Goal: Information Seeking & Learning: Learn about a topic

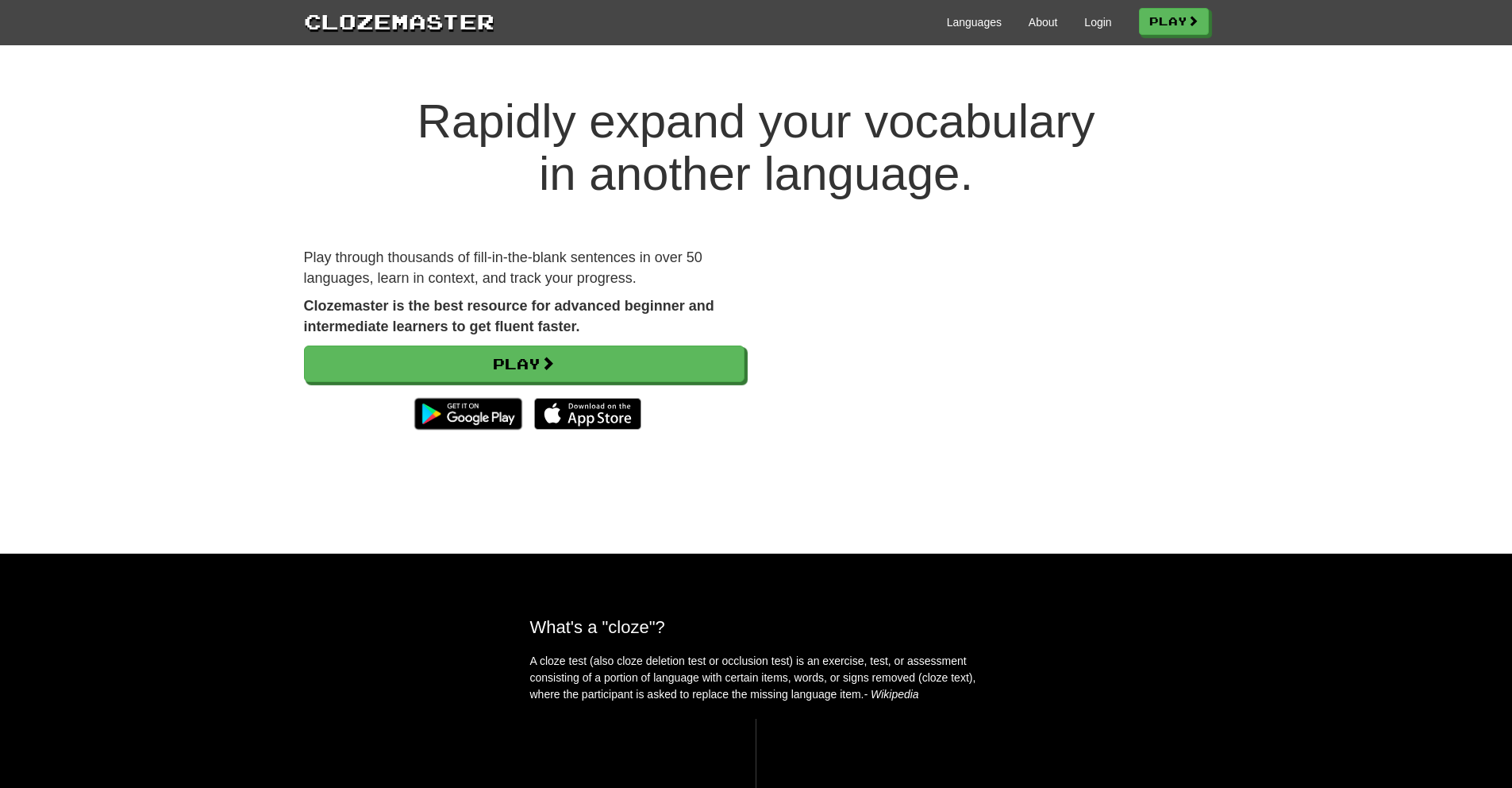
click at [555, 356] on span at bounding box center [547, 362] width 15 height 15
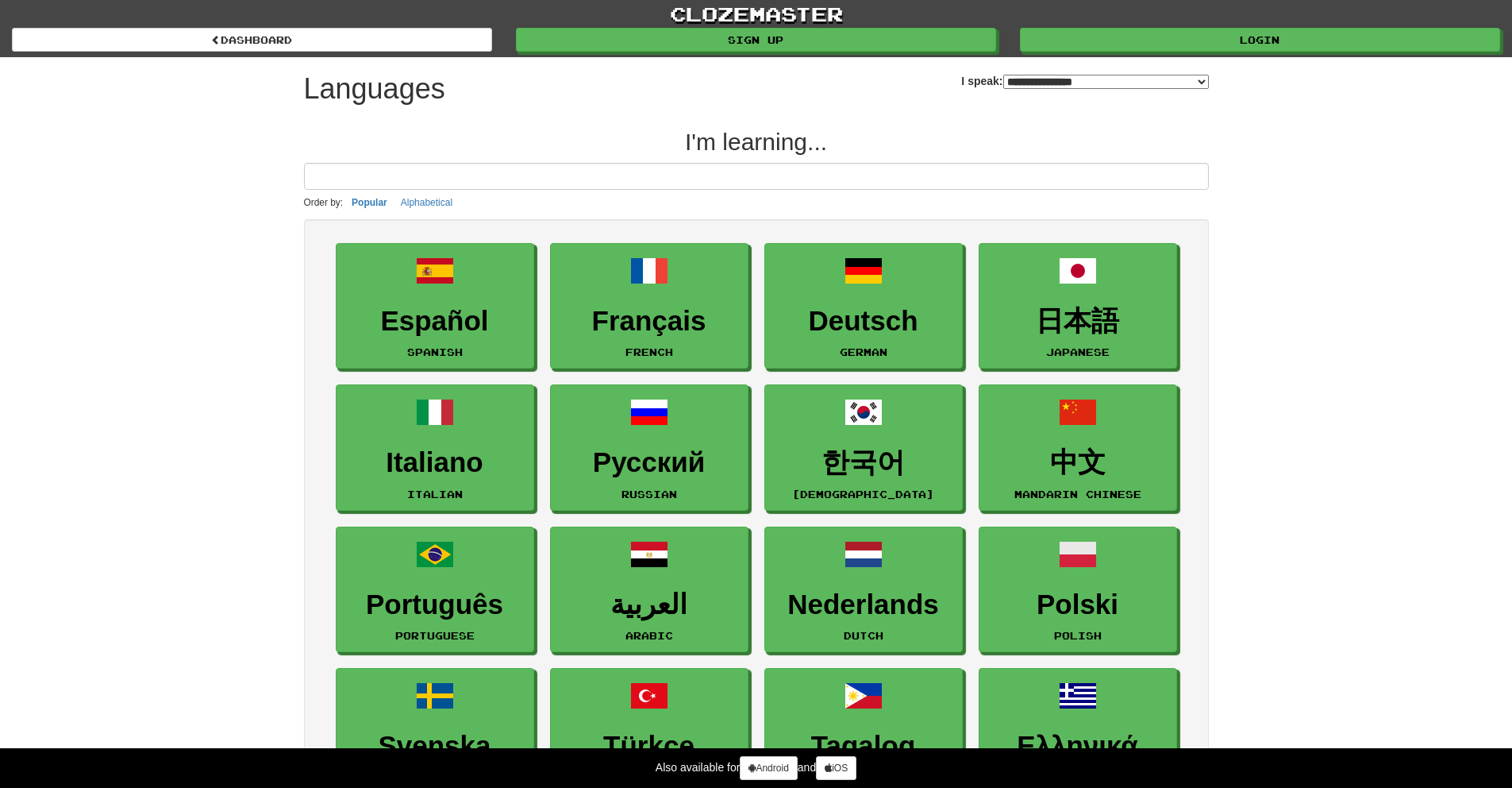
select select "*******"
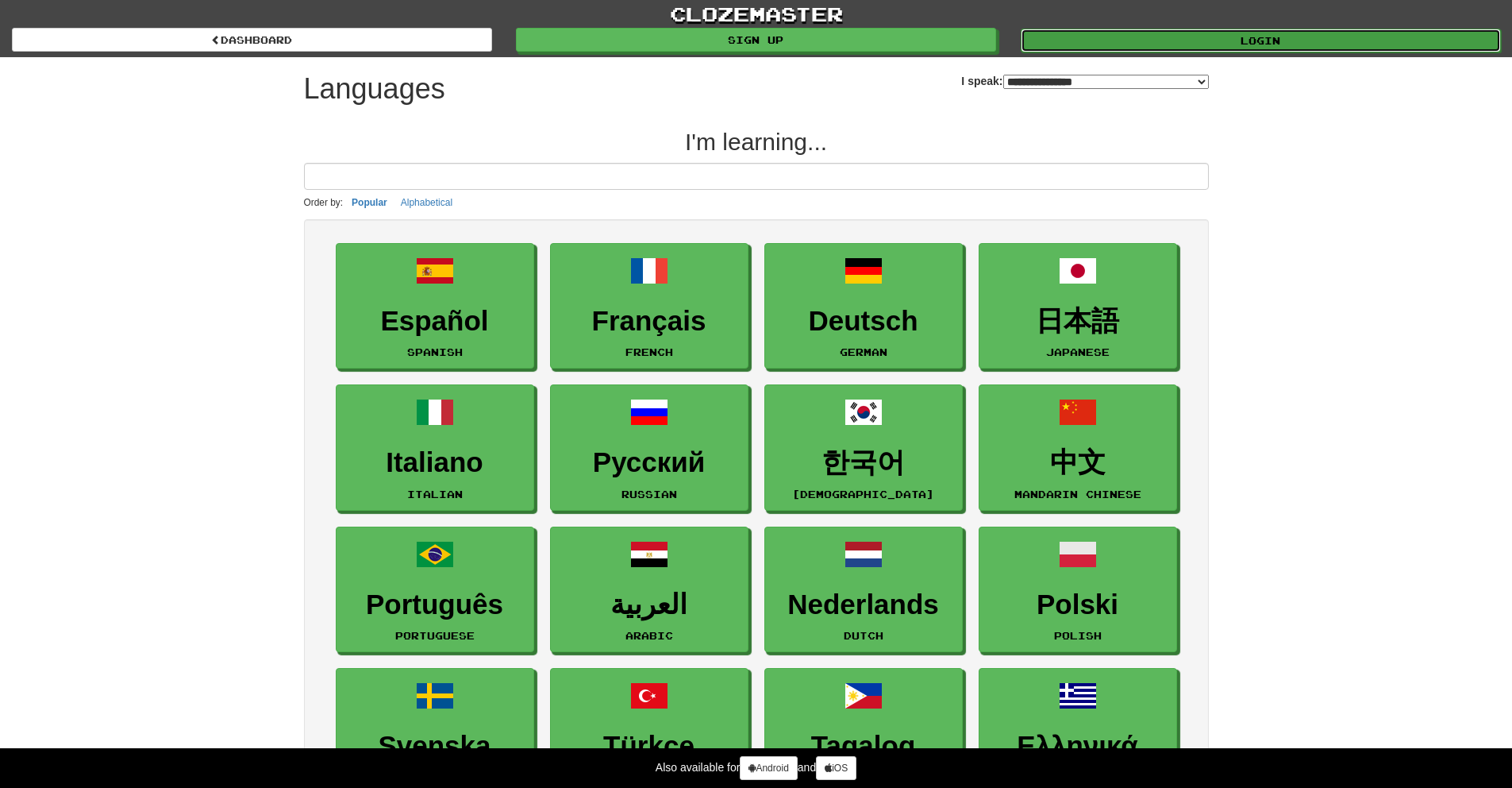
click at [1107, 51] on link "Login" at bounding box center [1260, 40] width 480 height 24
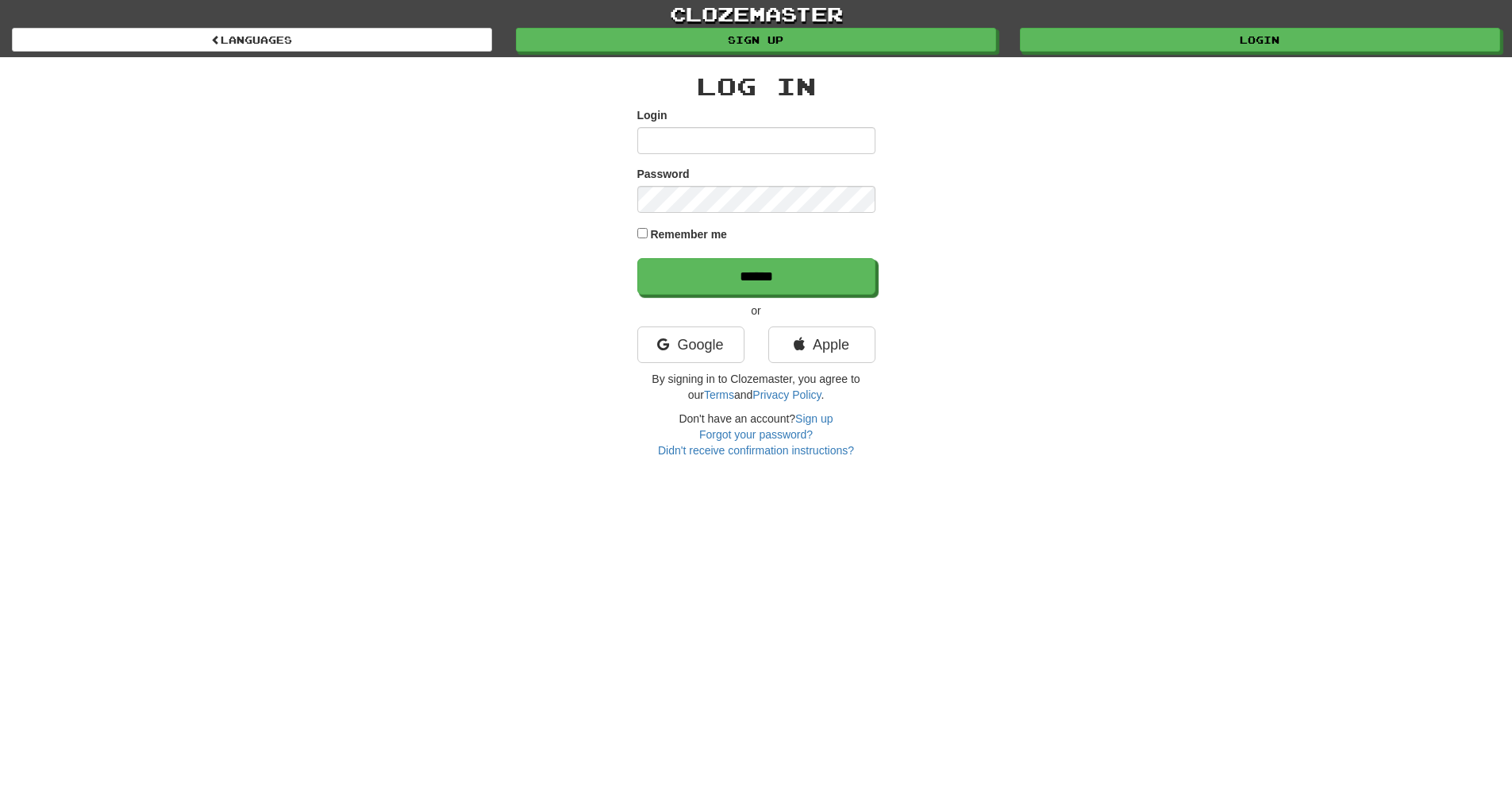
click at [693, 148] on input "Login" at bounding box center [756, 140] width 238 height 27
type input "**********"
click at [695, 228] on label "Remember me" at bounding box center [688, 234] width 77 height 16
click at [704, 289] on input "******" at bounding box center [757, 277] width 238 height 37
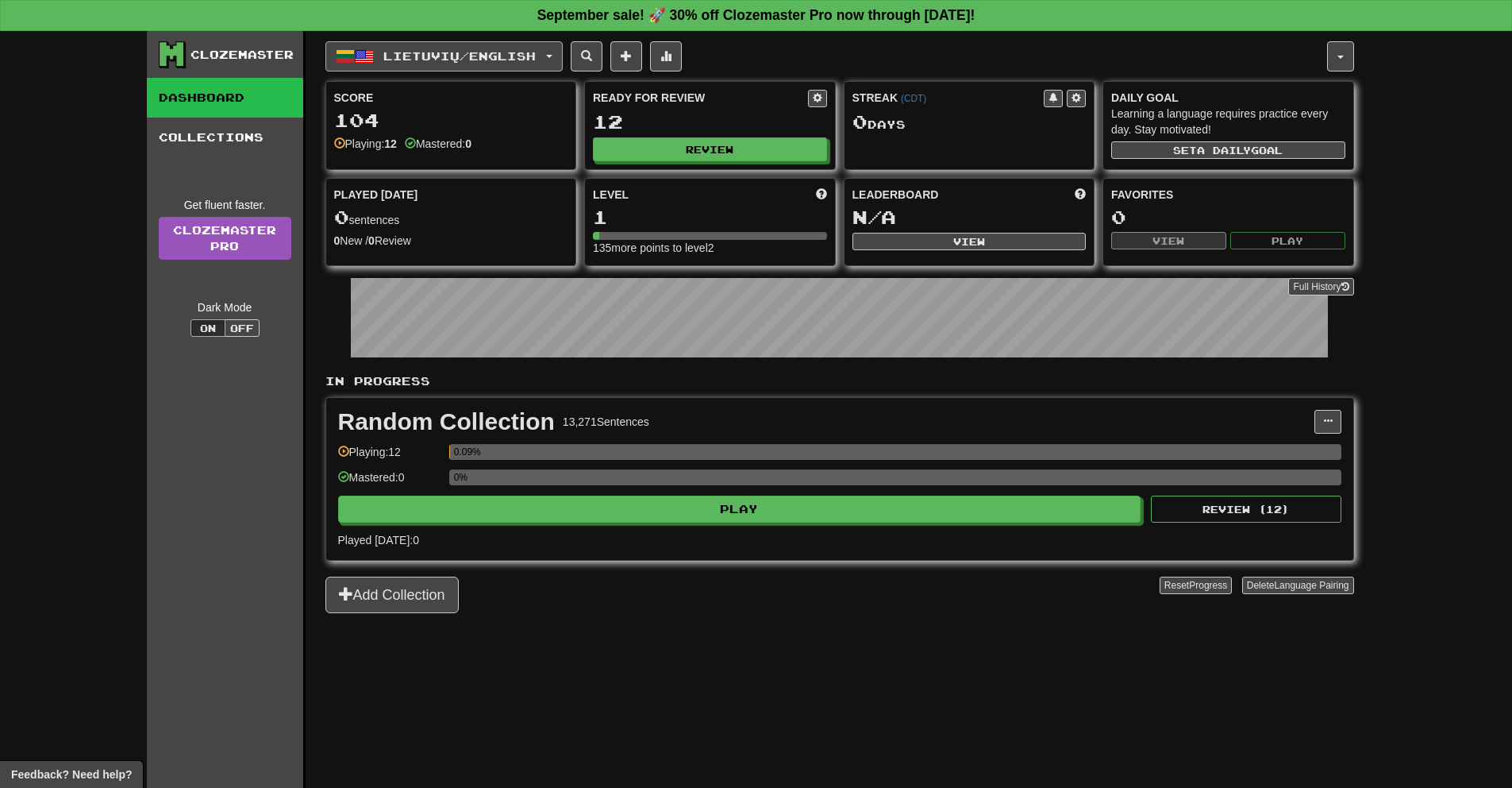
click at [497, 63] on button "Lietuvių / English" at bounding box center [443, 56] width 237 height 30
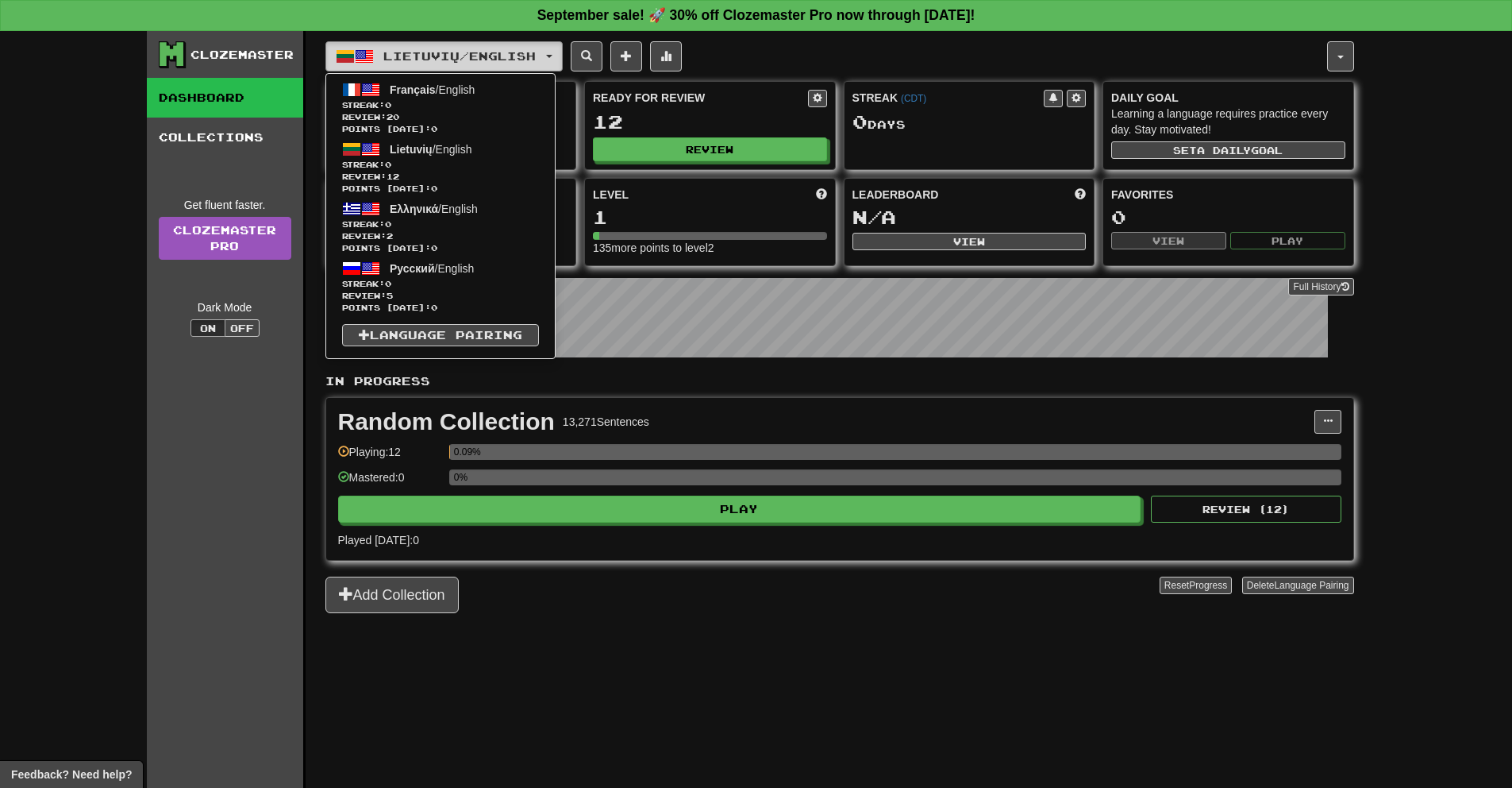
click at [521, 58] on span "Lietuvių / English" at bounding box center [460, 56] width 152 height 14
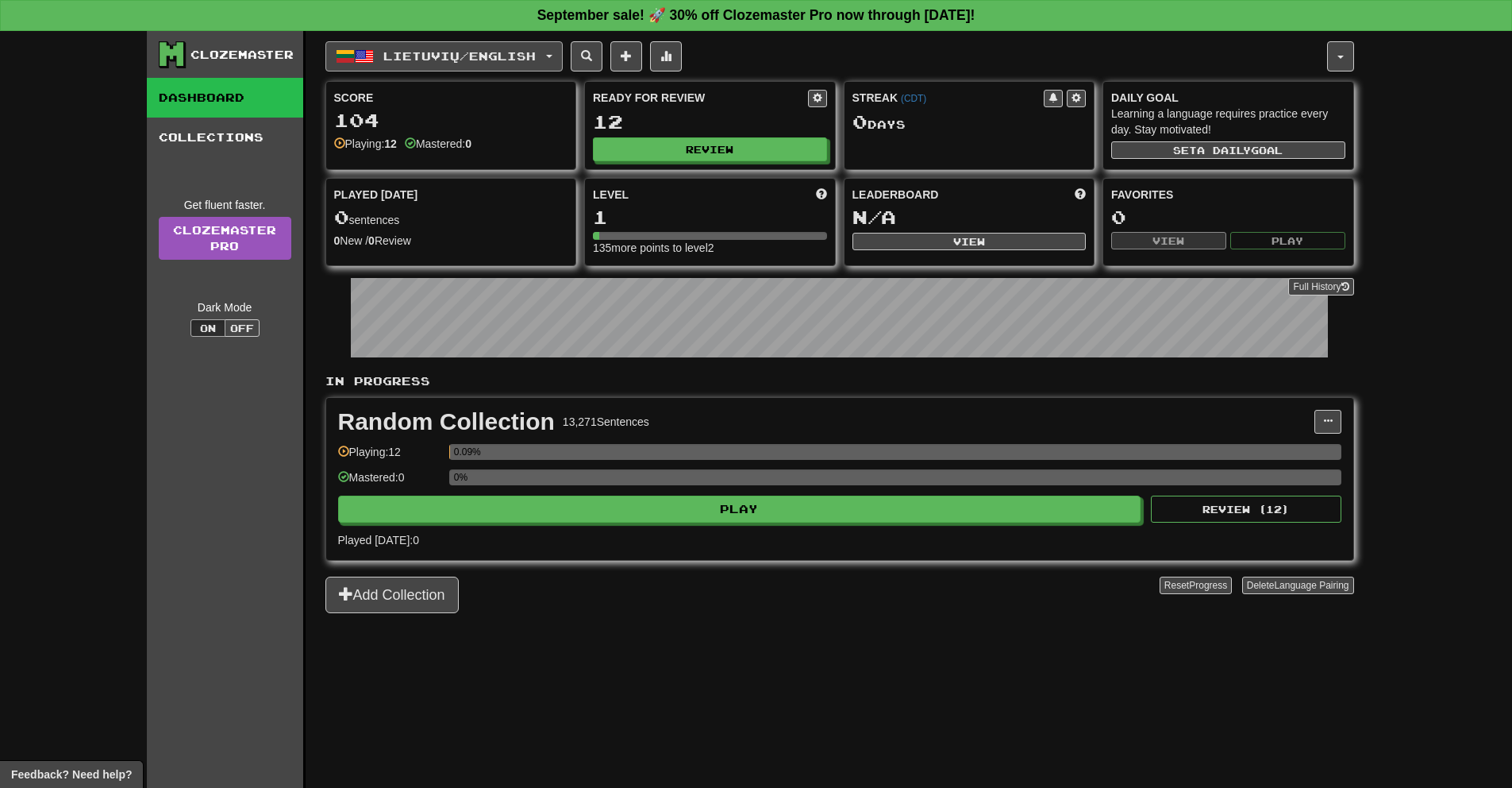
click at [521, 60] on span "Lietuvių / English" at bounding box center [460, 56] width 152 height 14
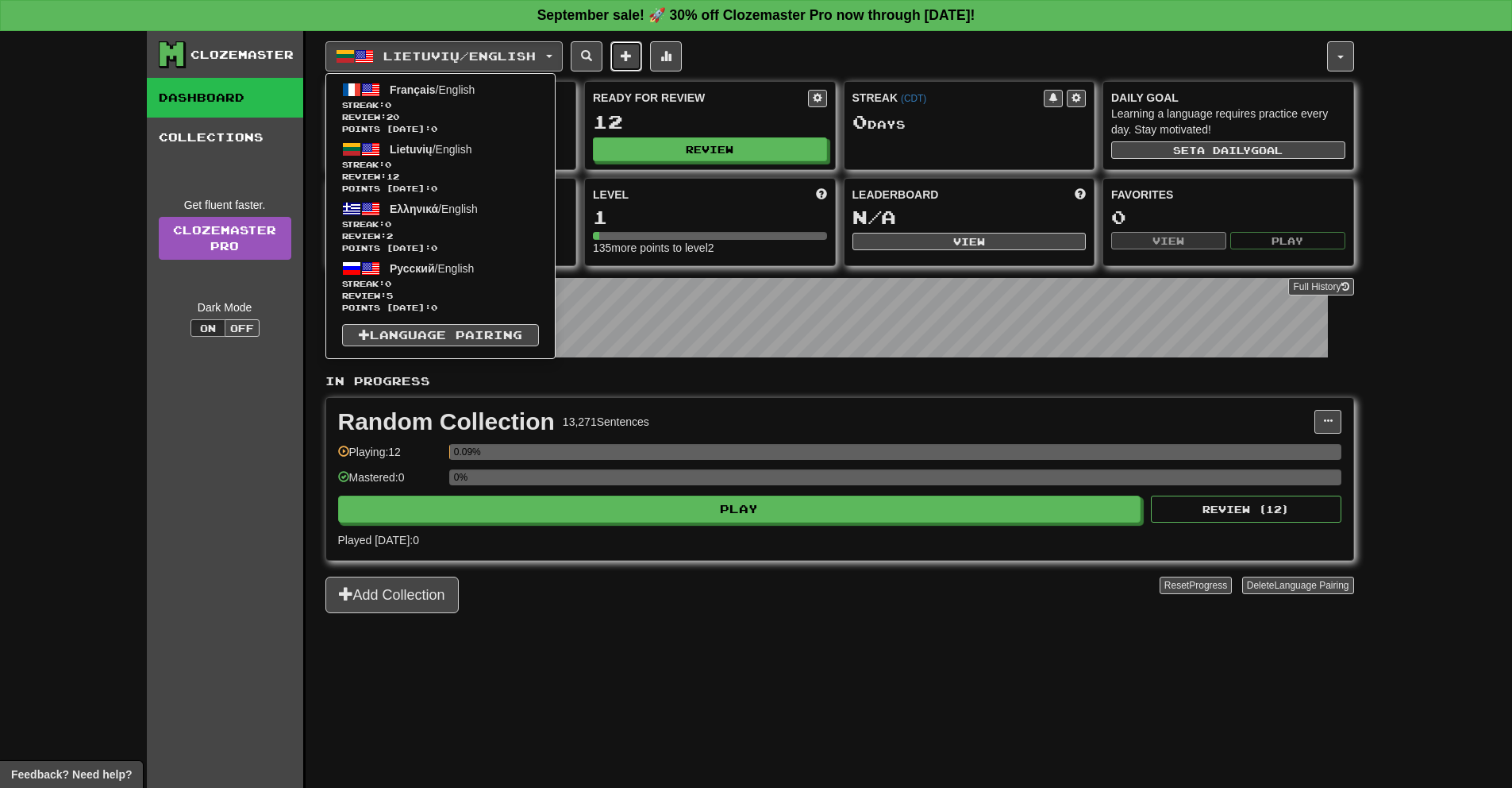
click at [627, 60] on button at bounding box center [626, 56] width 32 height 30
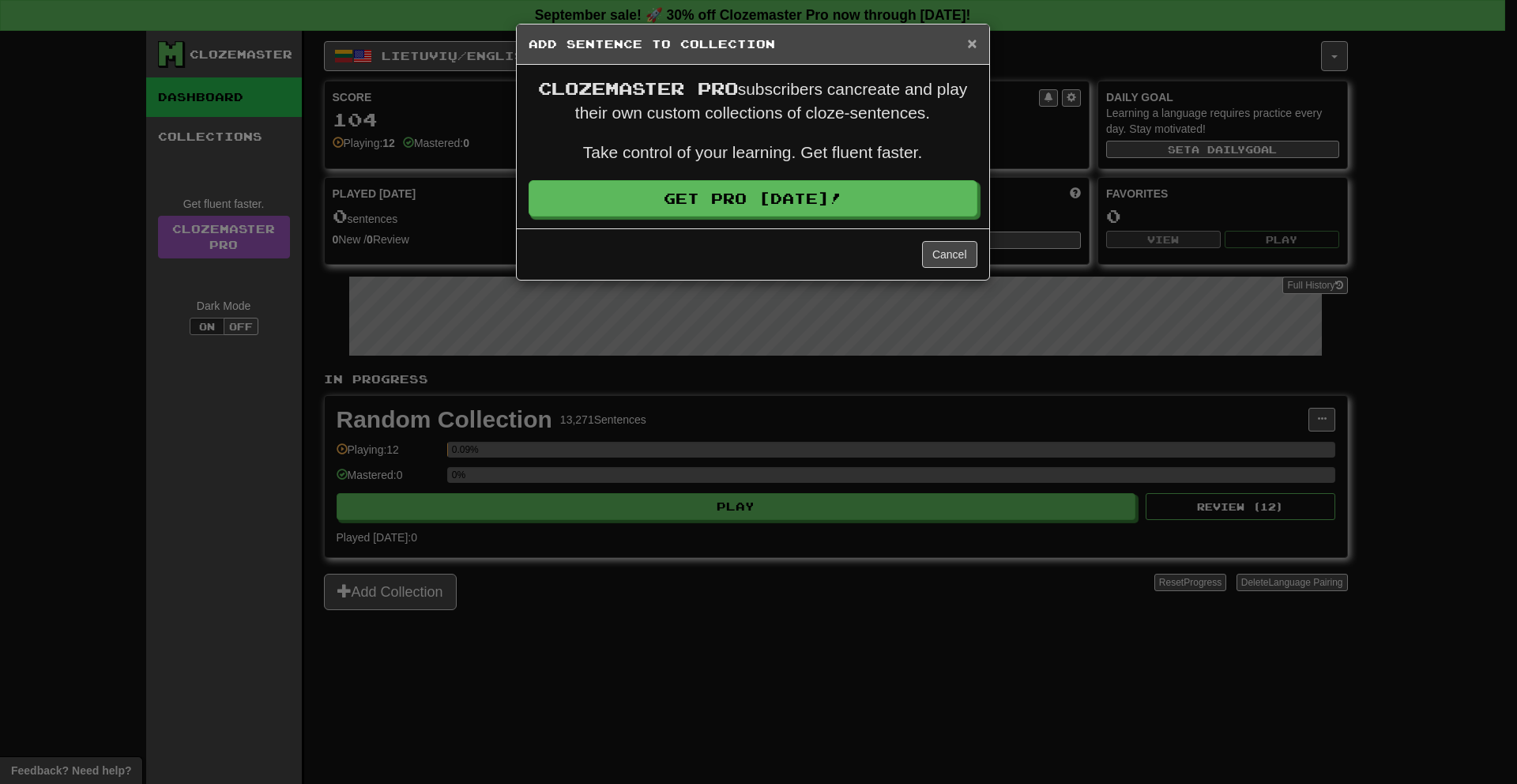
click at [972, 39] on span "×" at bounding box center [972, 43] width 9 height 18
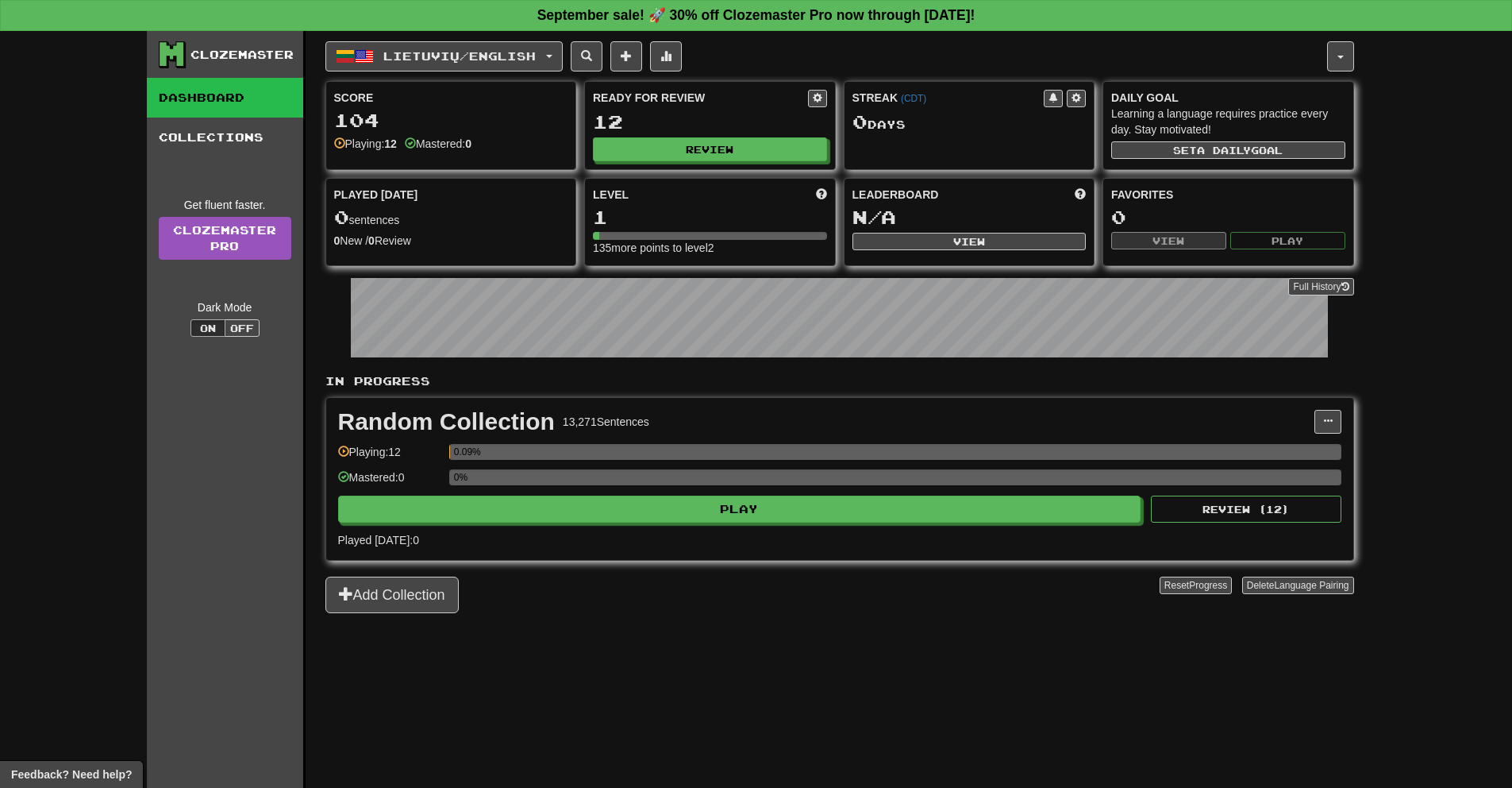
click at [283, 96] on link "Dashboard" at bounding box center [224, 98] width 157 height 39
click at [280, 124] on link "Collections" at bounding box center [224, 137] width 157 height 39
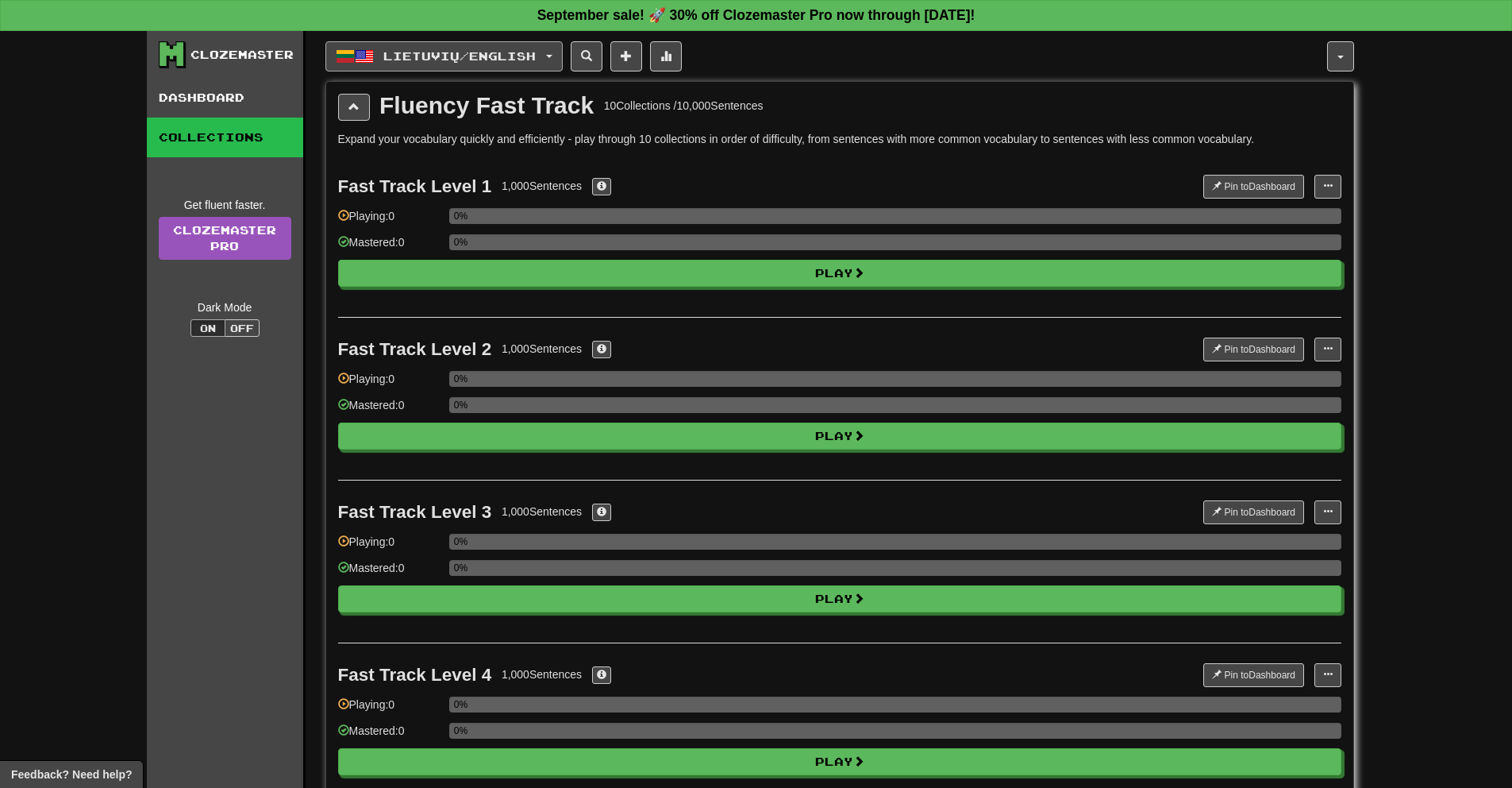
click at [555, 48] on button "Lietuvių / English" at bounding box center [443, 56] width 237 height 30
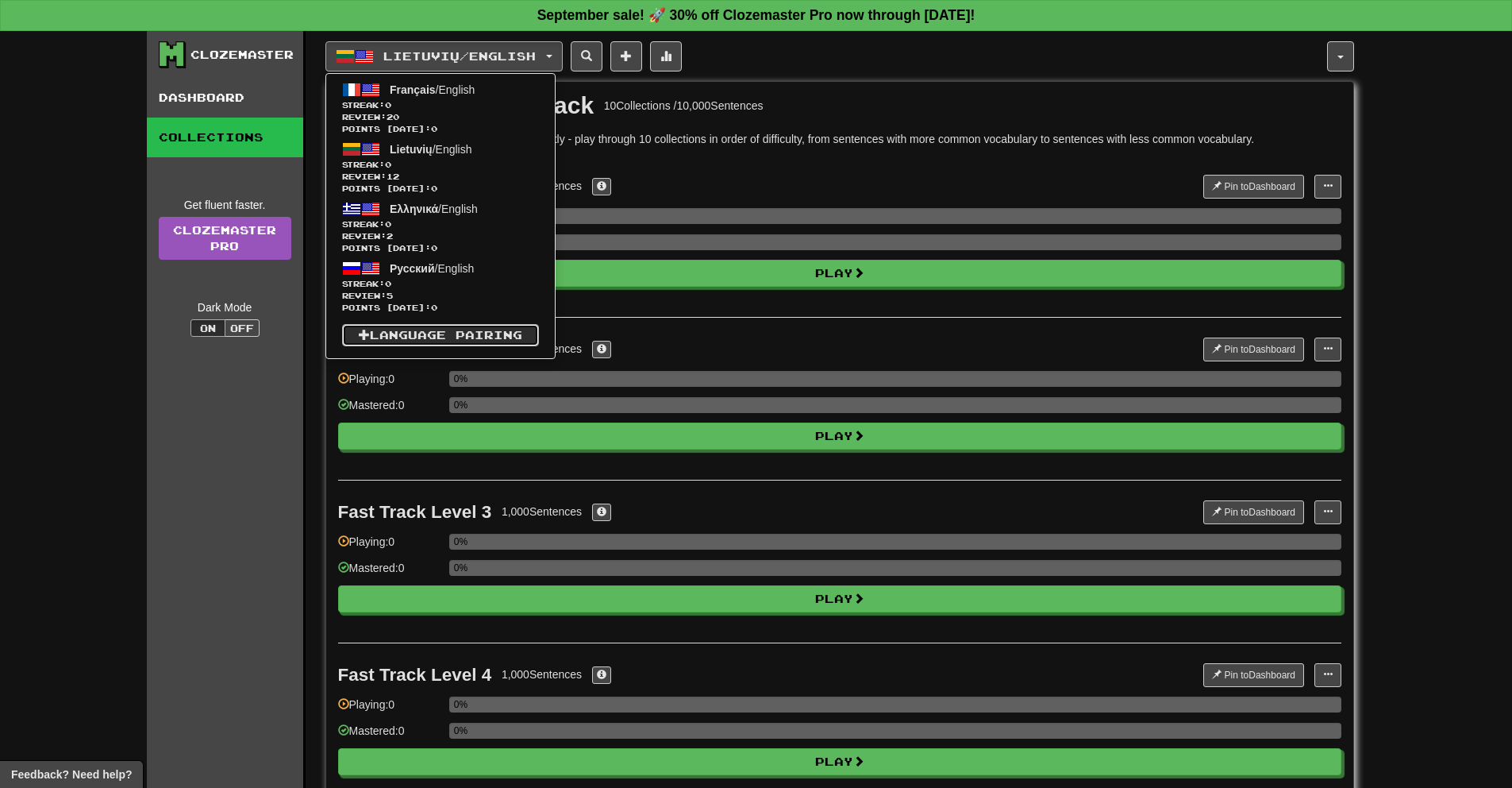
click at [442, 337] on link "Language Pairing" at bounding box center [441, 335] width 197 height 22
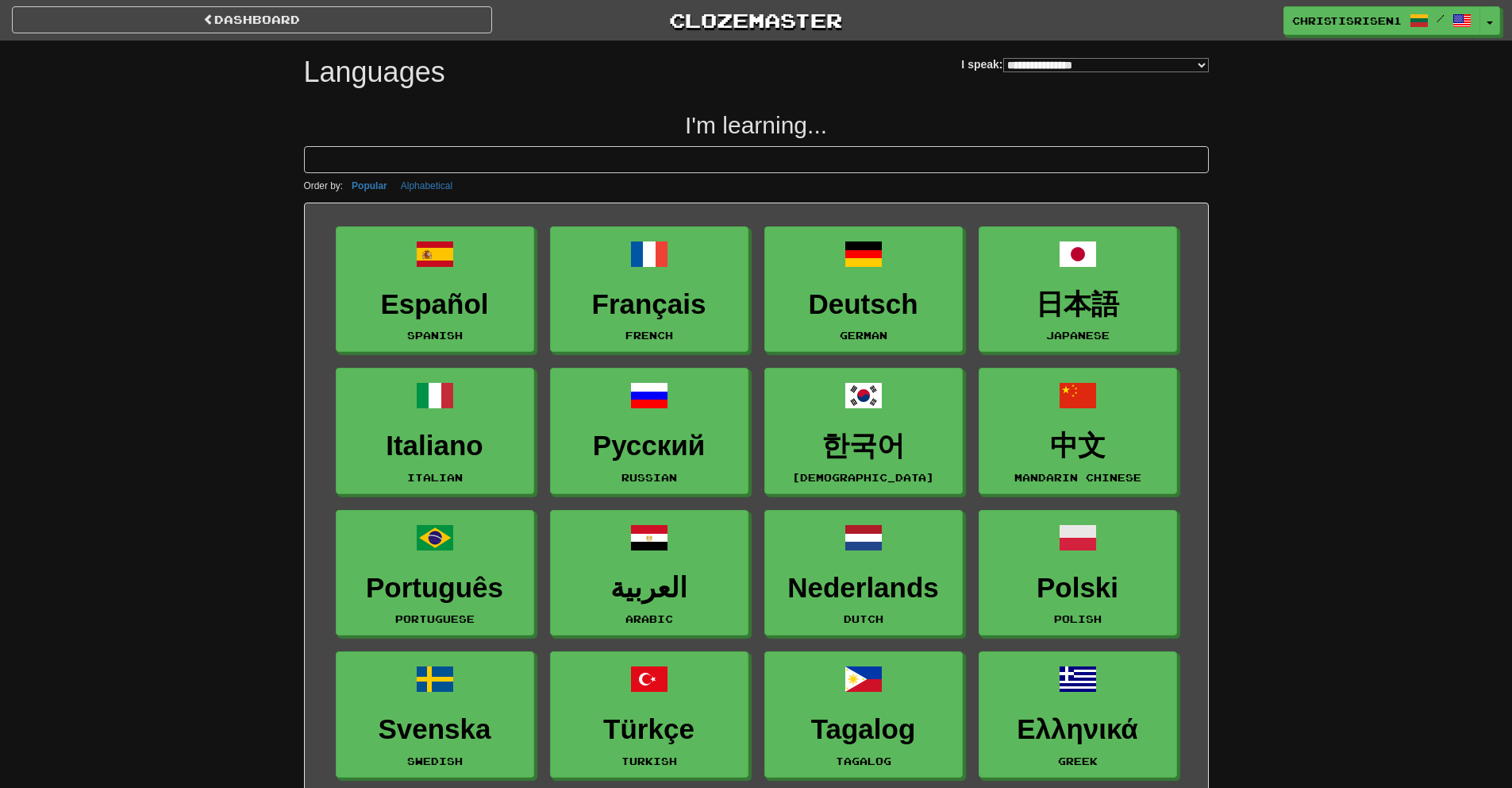
select select "*******"
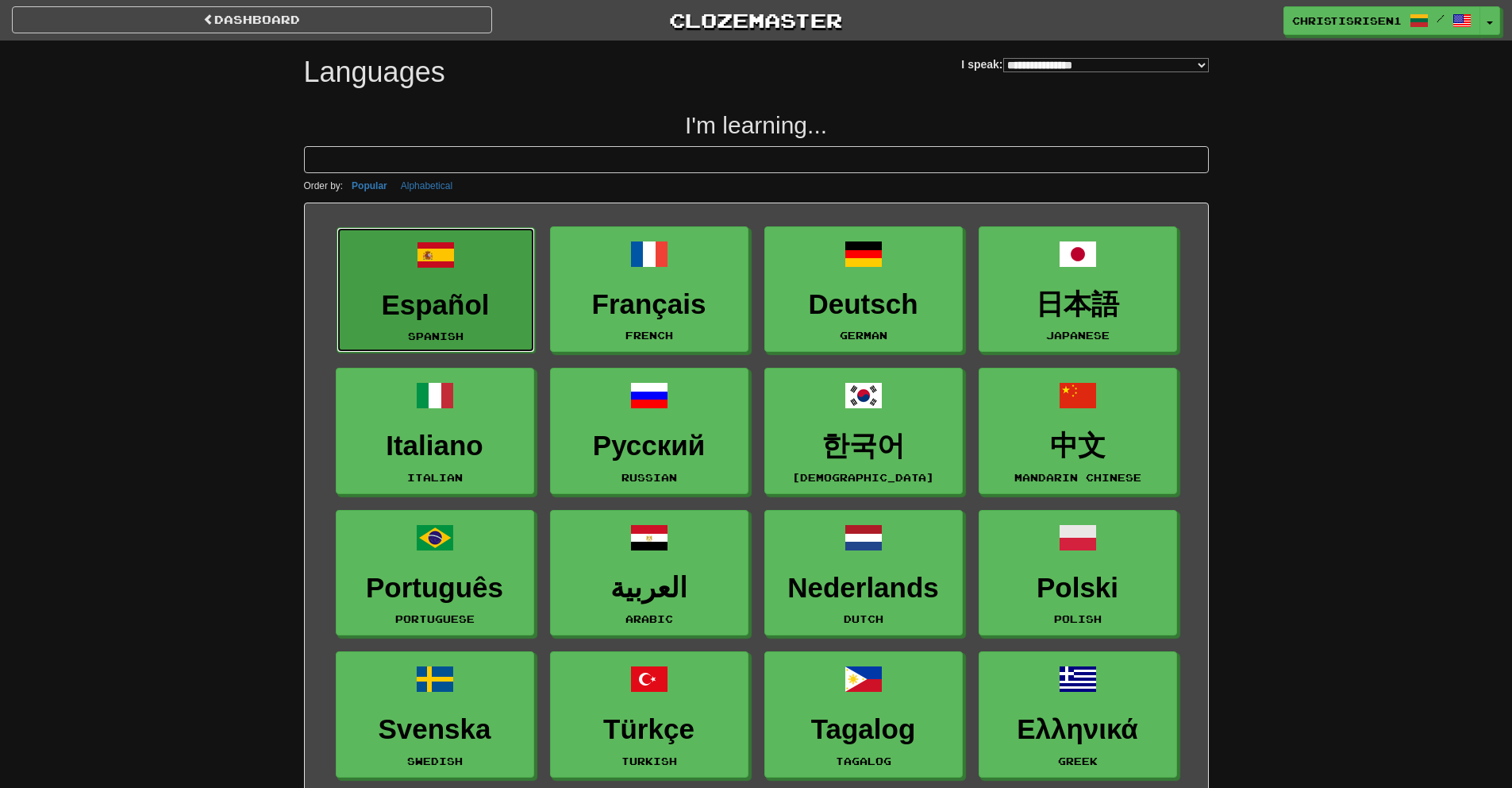
click at [455, 310] on h3 "Español" at bounding box center [435, 305] width 181 height 31
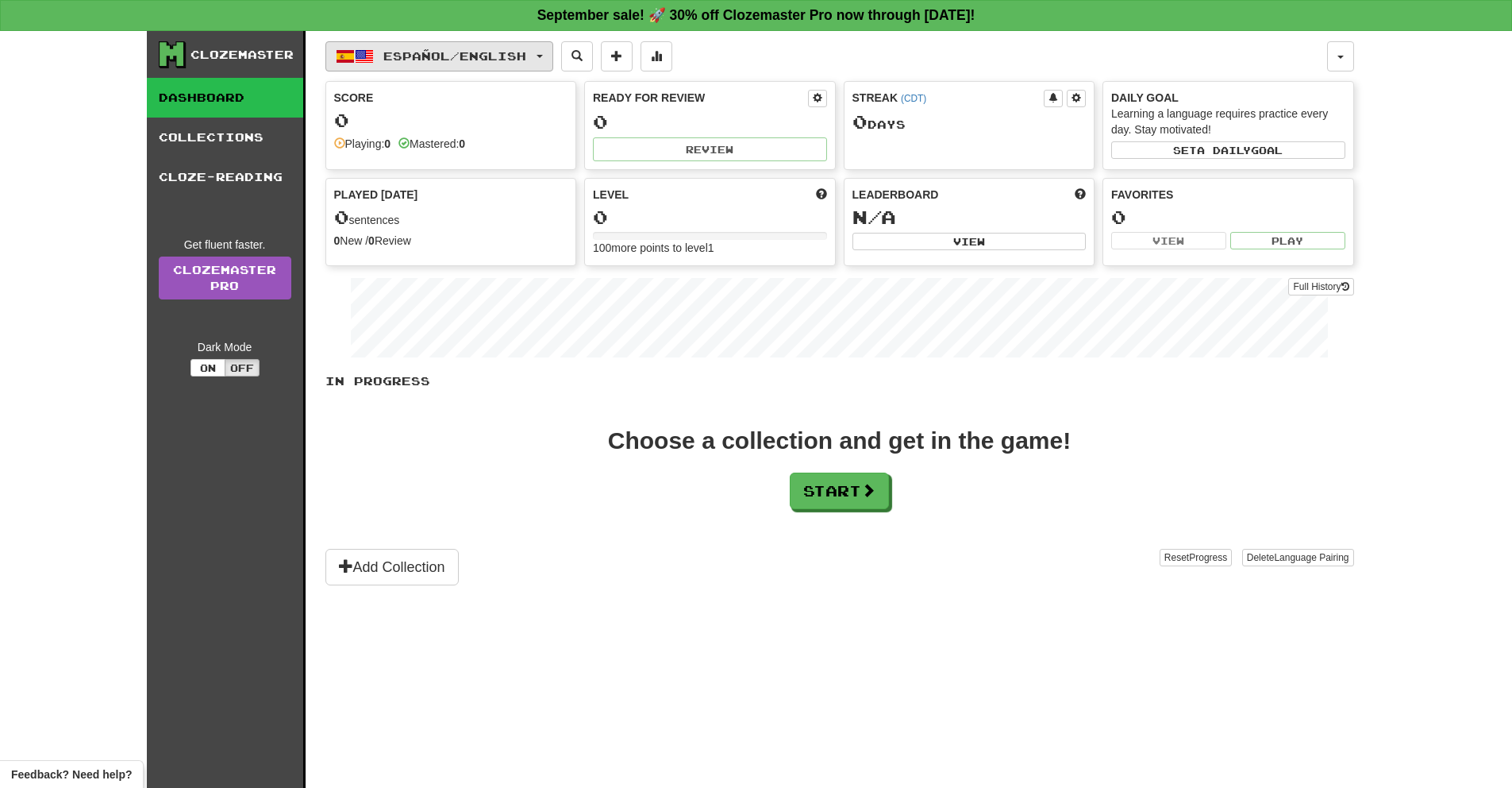
click at [438, 49] on span "Español / English" at bounding box center [455, 56] width 143 height 14
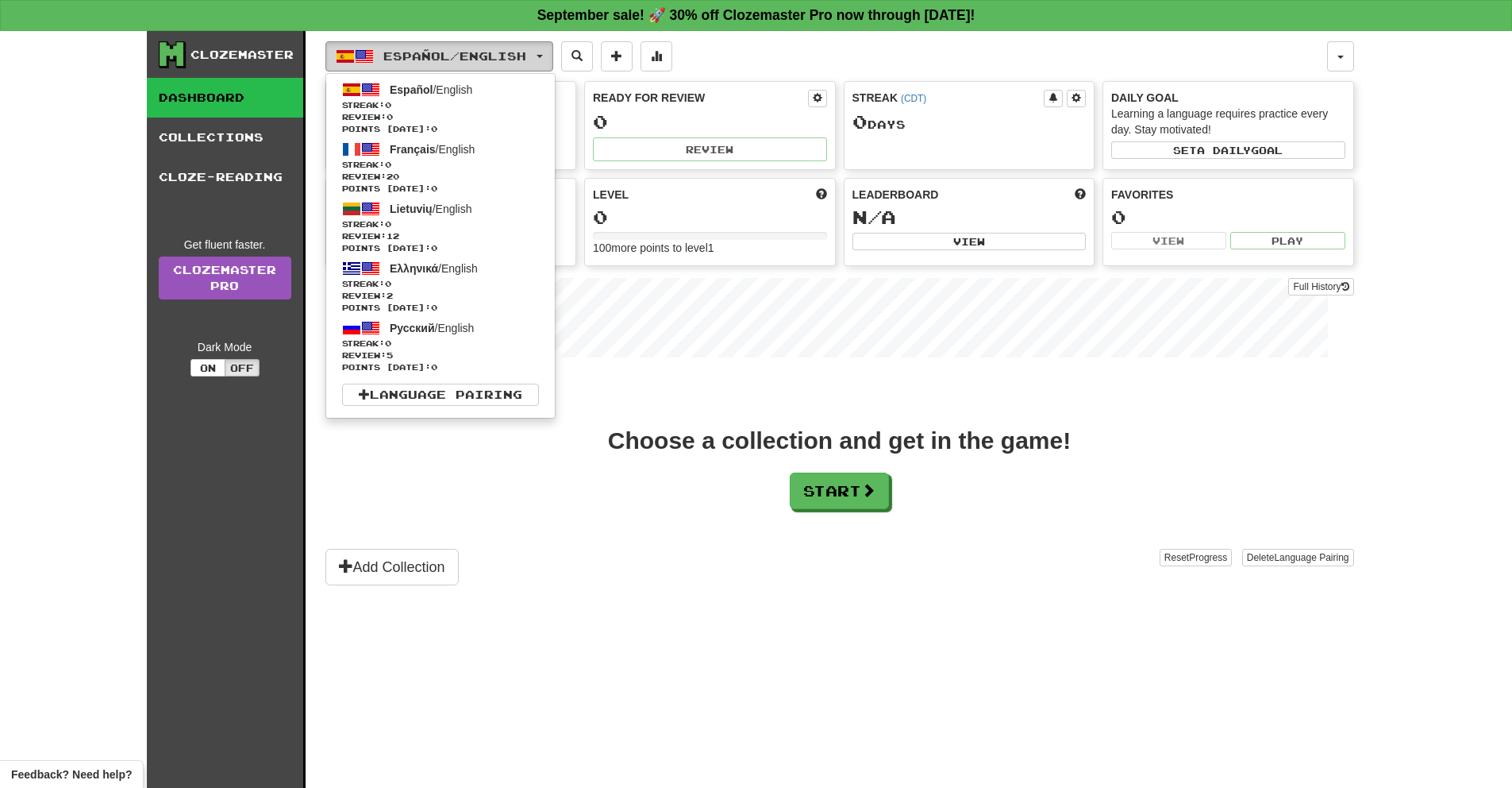
click at [432, 56] on span "Español / English" at bounding box center [455, 56] width 143 height 14
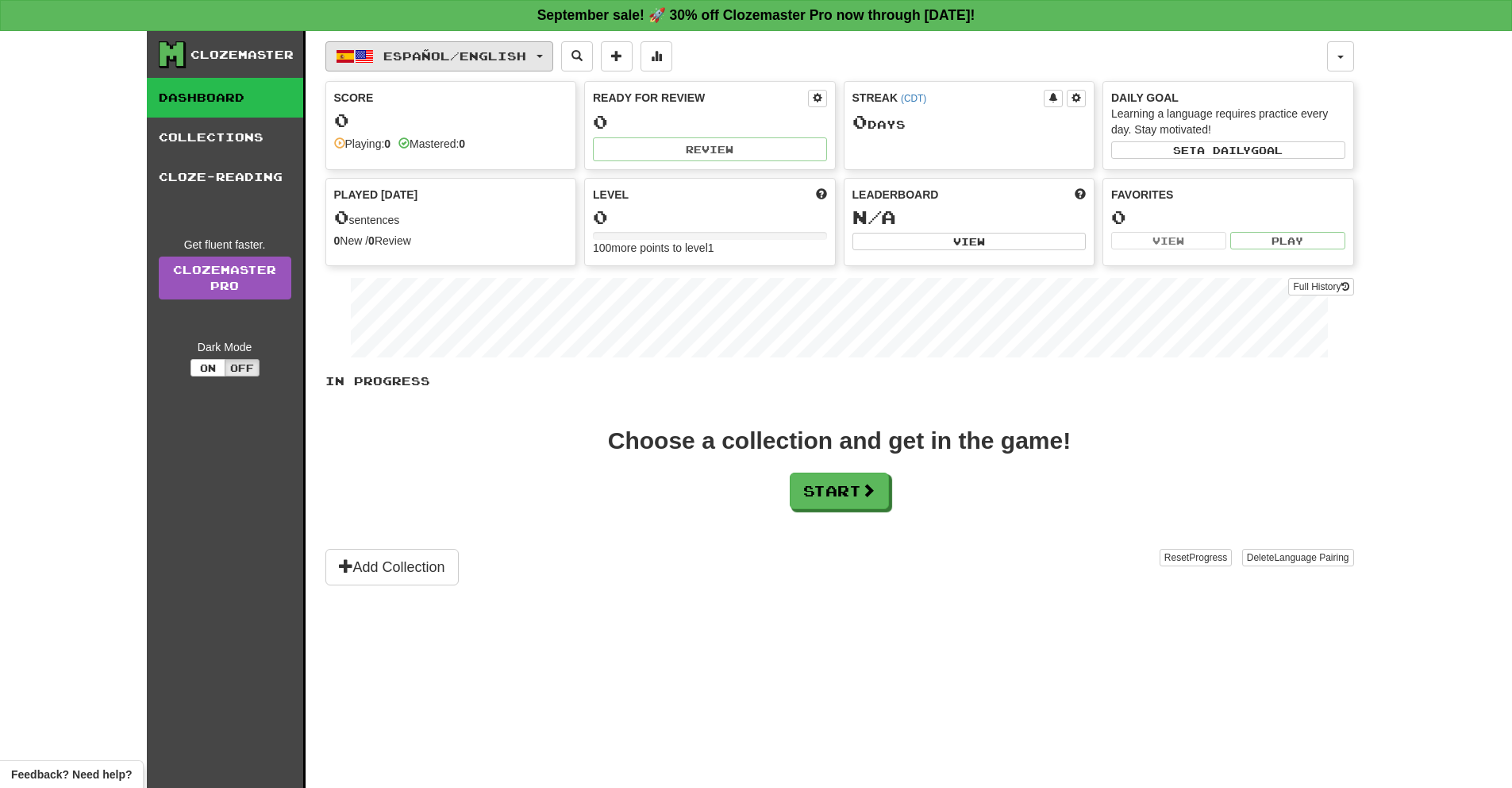
click at [433, 50] on span "Español / English" at bounding box center [455, 56] width 143 height 14
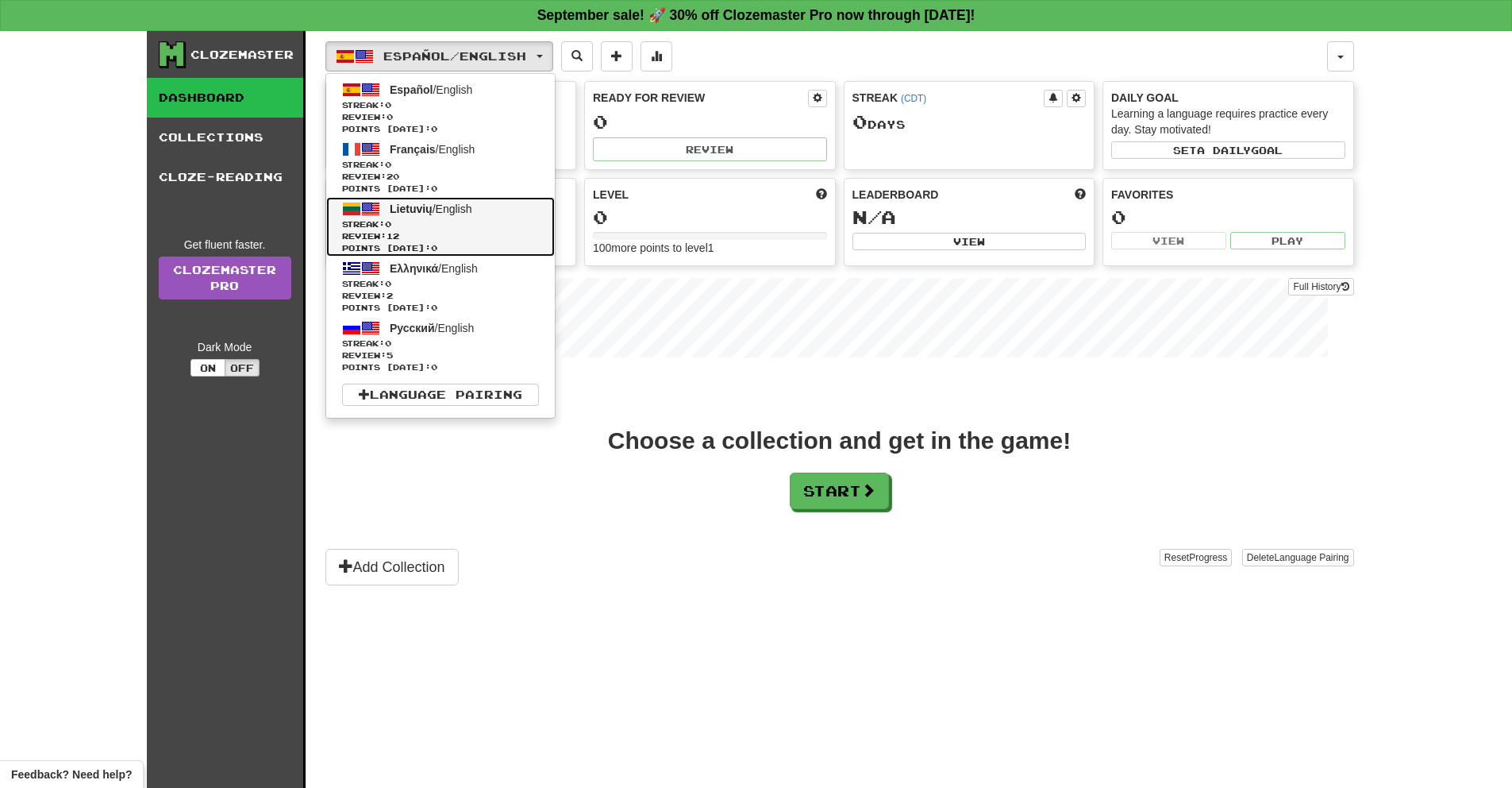
click at [479, 214] on link "Lietuvių / English Streak: 0 Review: 12 Points today: 0" at bounding box center [440, 227] width 229 height 60
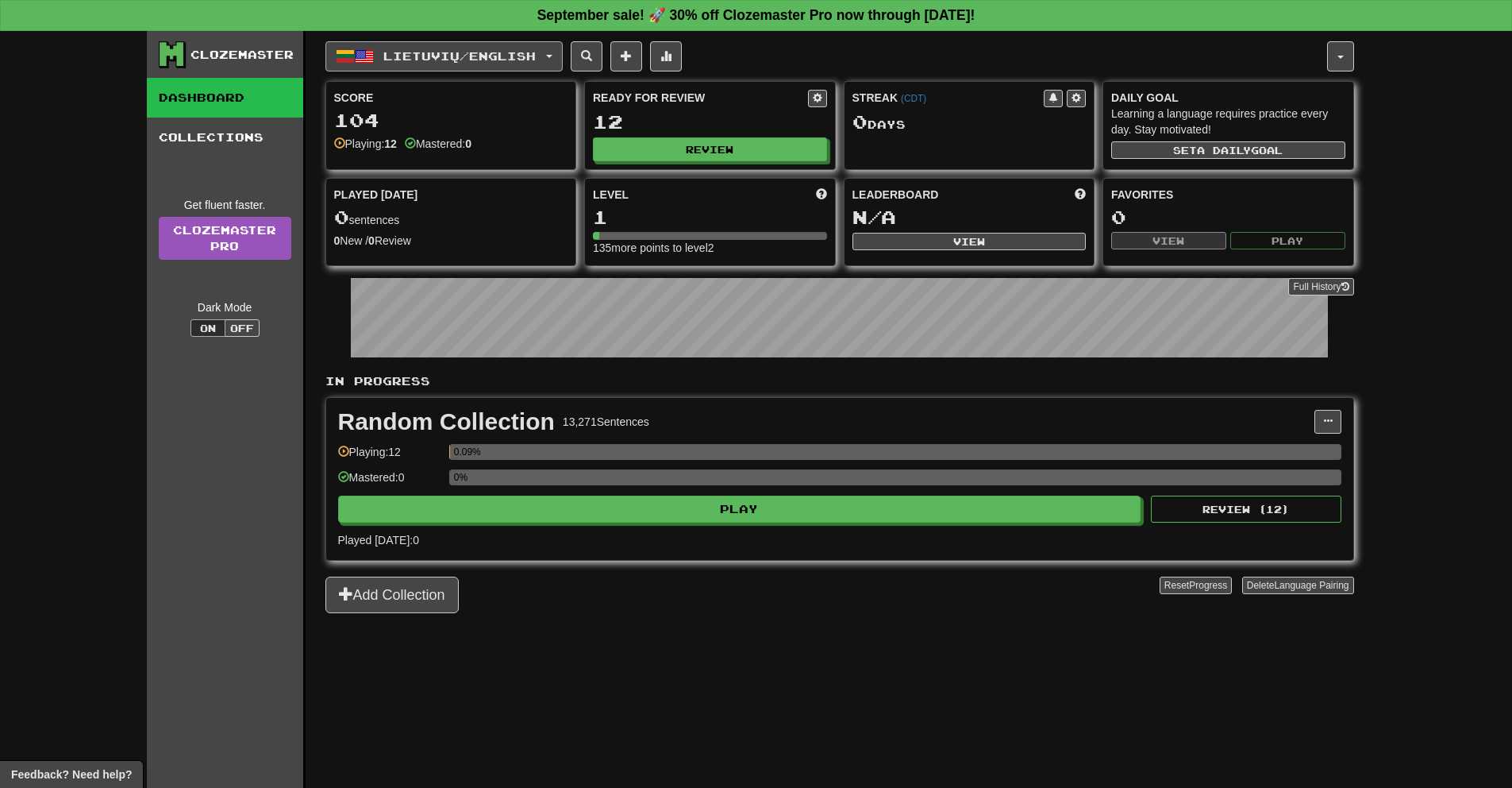
click at [466, 59] on span "Lietuvių / English" at bounding box center [460, 56] width 152 height 14
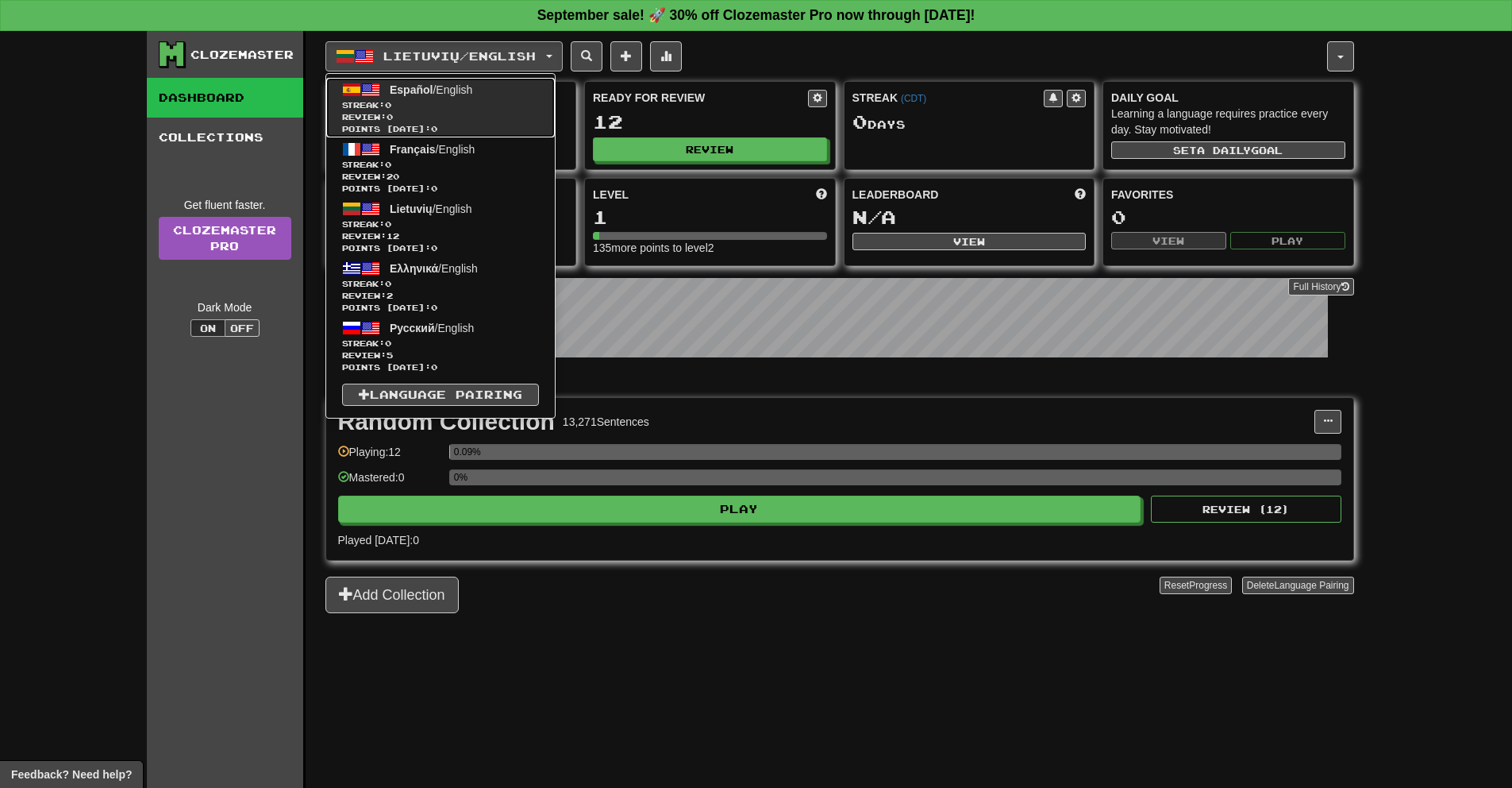
click at [451, 118] on span "Review: 0" at bounding box center [441, 117] width 197 height 12
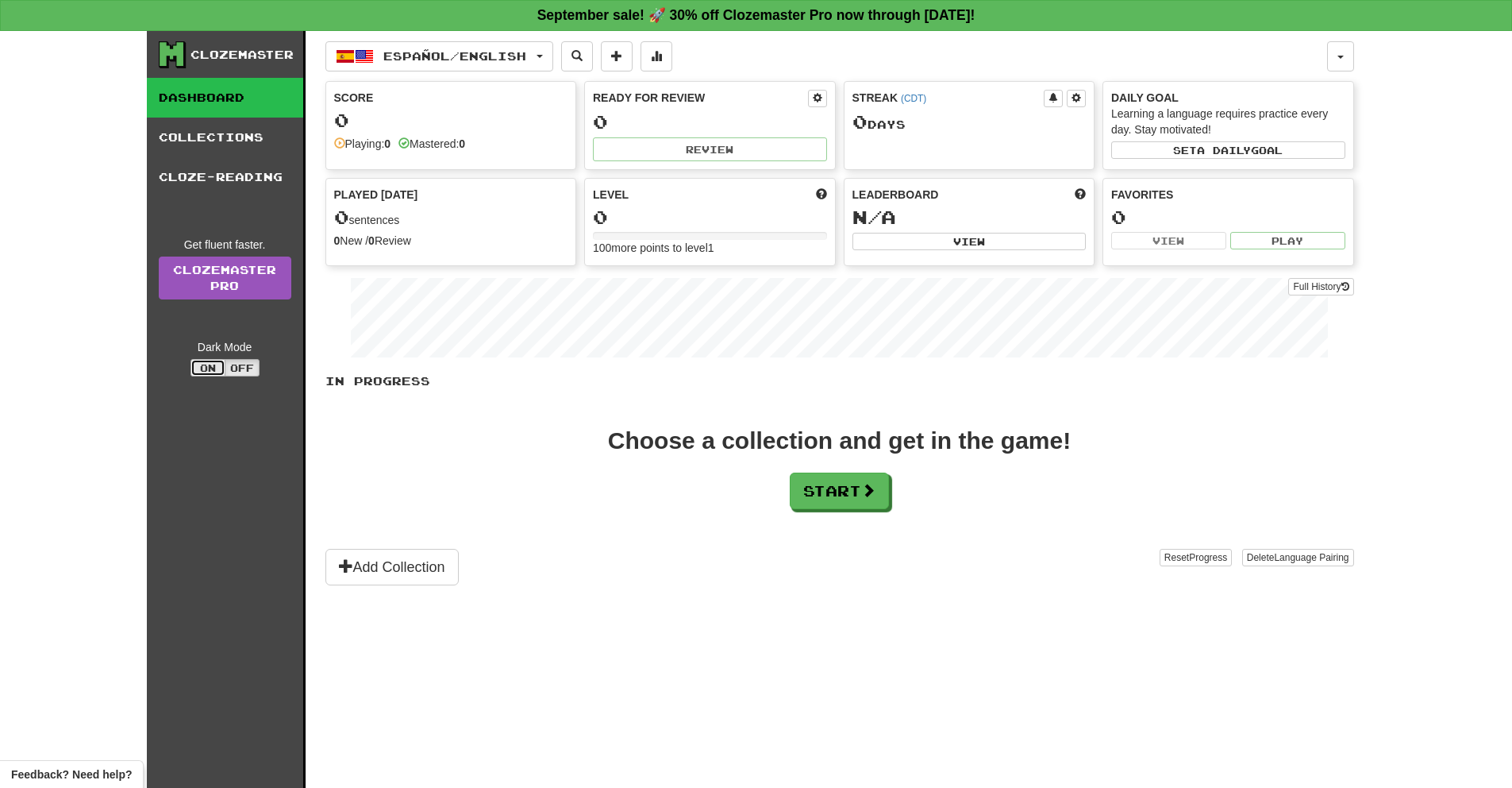
click at [215, 373] on button "On" at bounding box center [207, 367] width 35 height 17
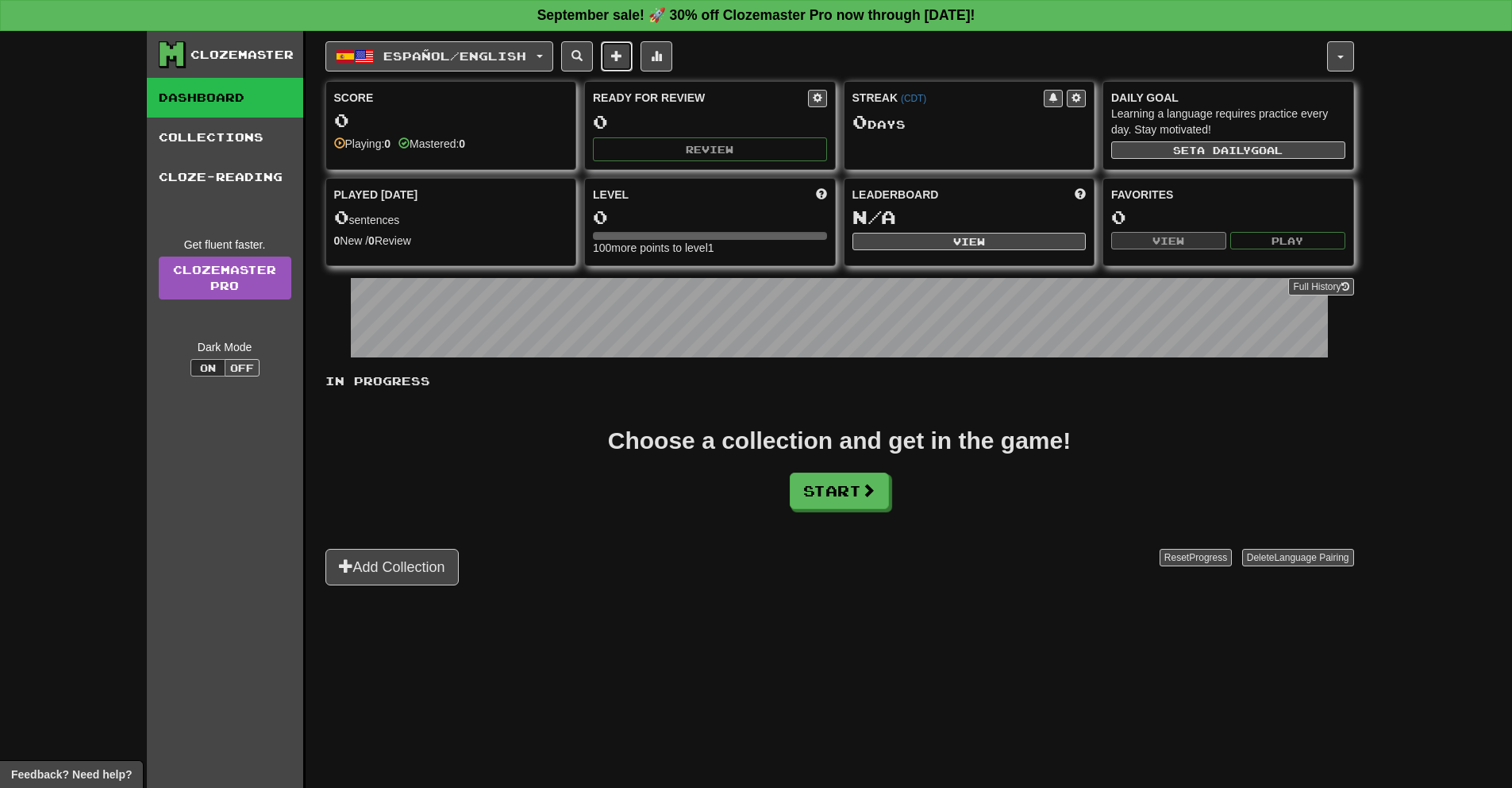
click at [633, 63] on button at bounding box center [616, 56] width 32 height 30
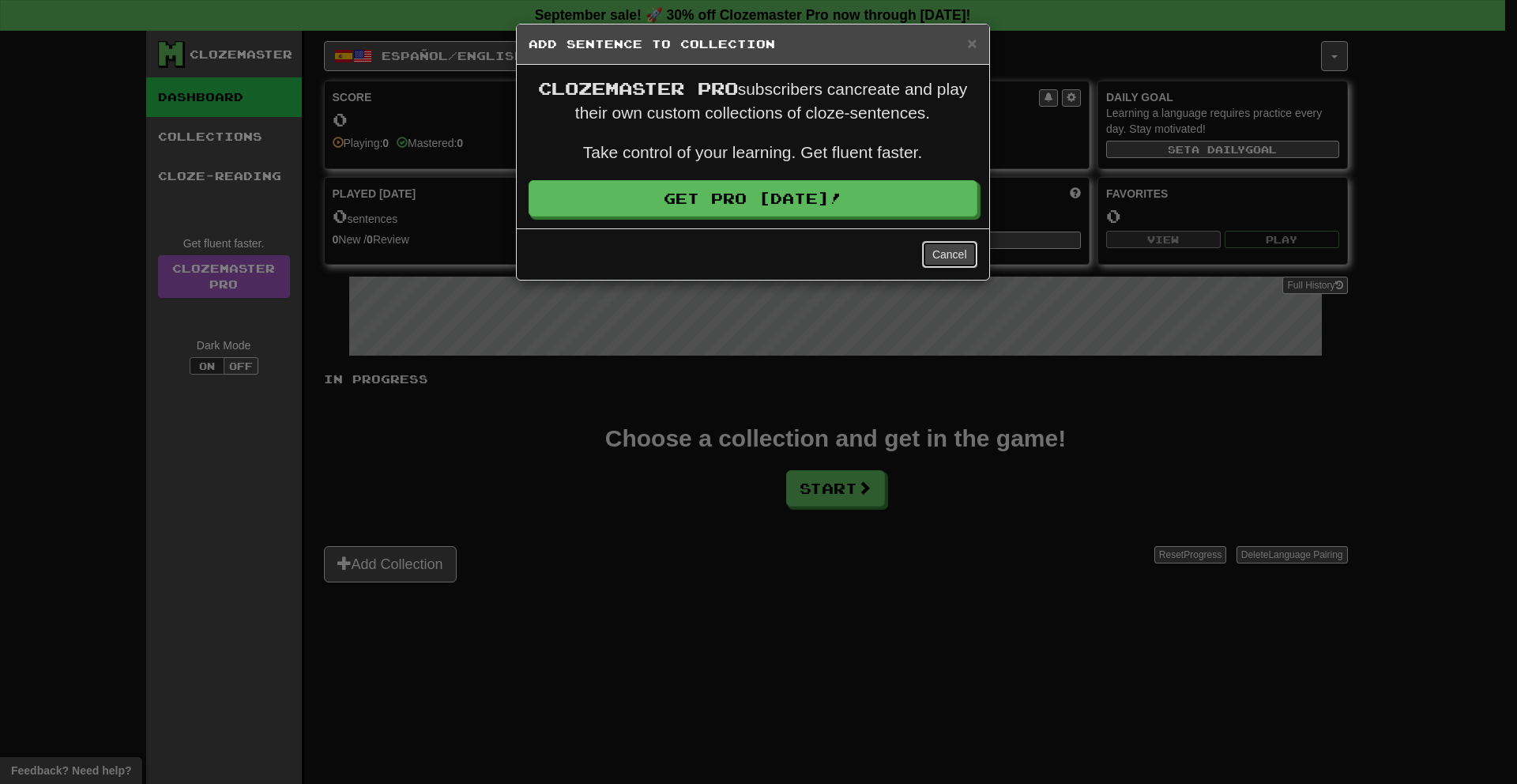
click at [936, 250] on button "Cancel" at bounding box center [949, 255] width 55 height 27
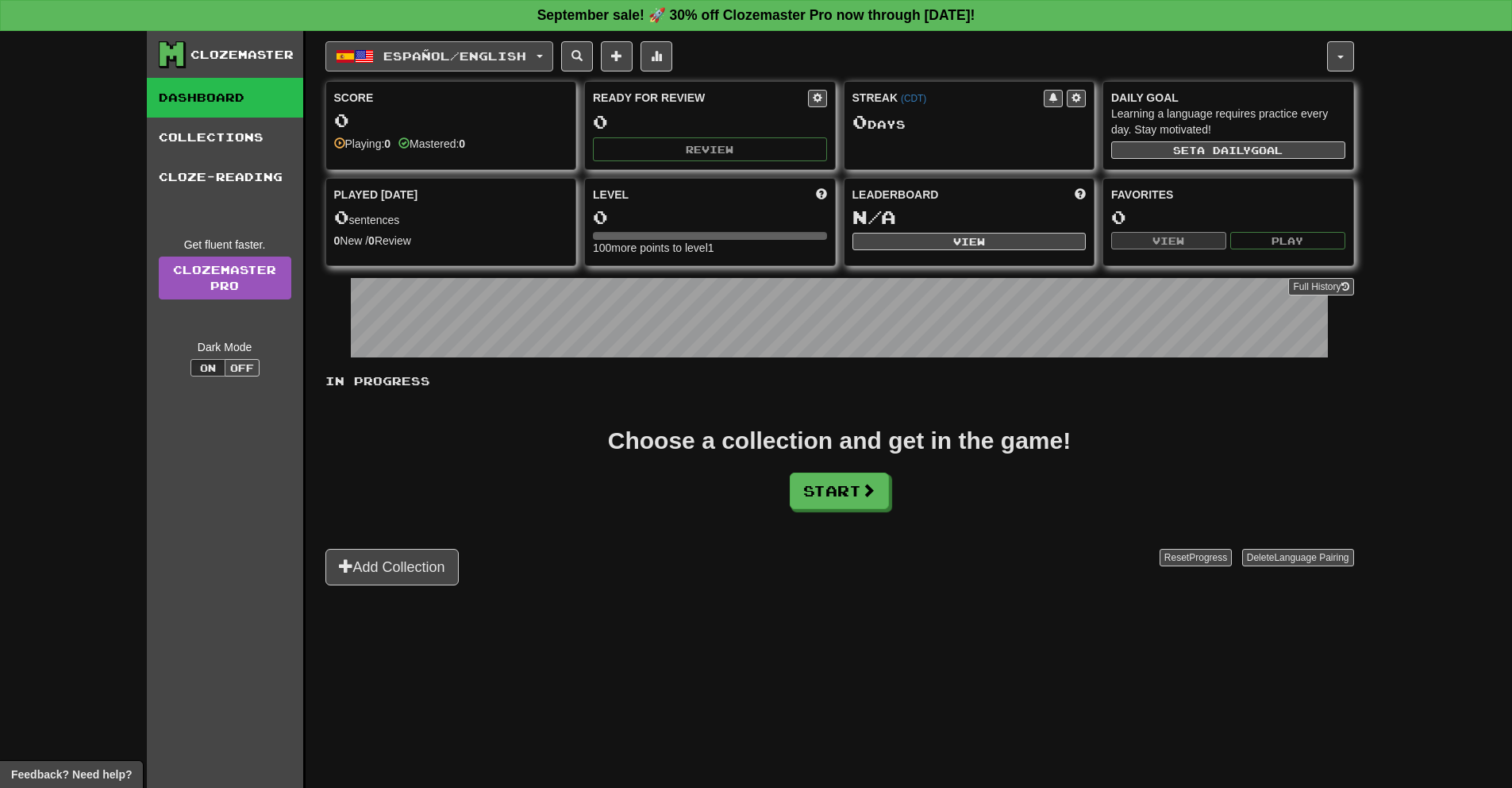
click at [396, 52] on span "Español / English" at bounding box center [455, 56] width 143 height 14
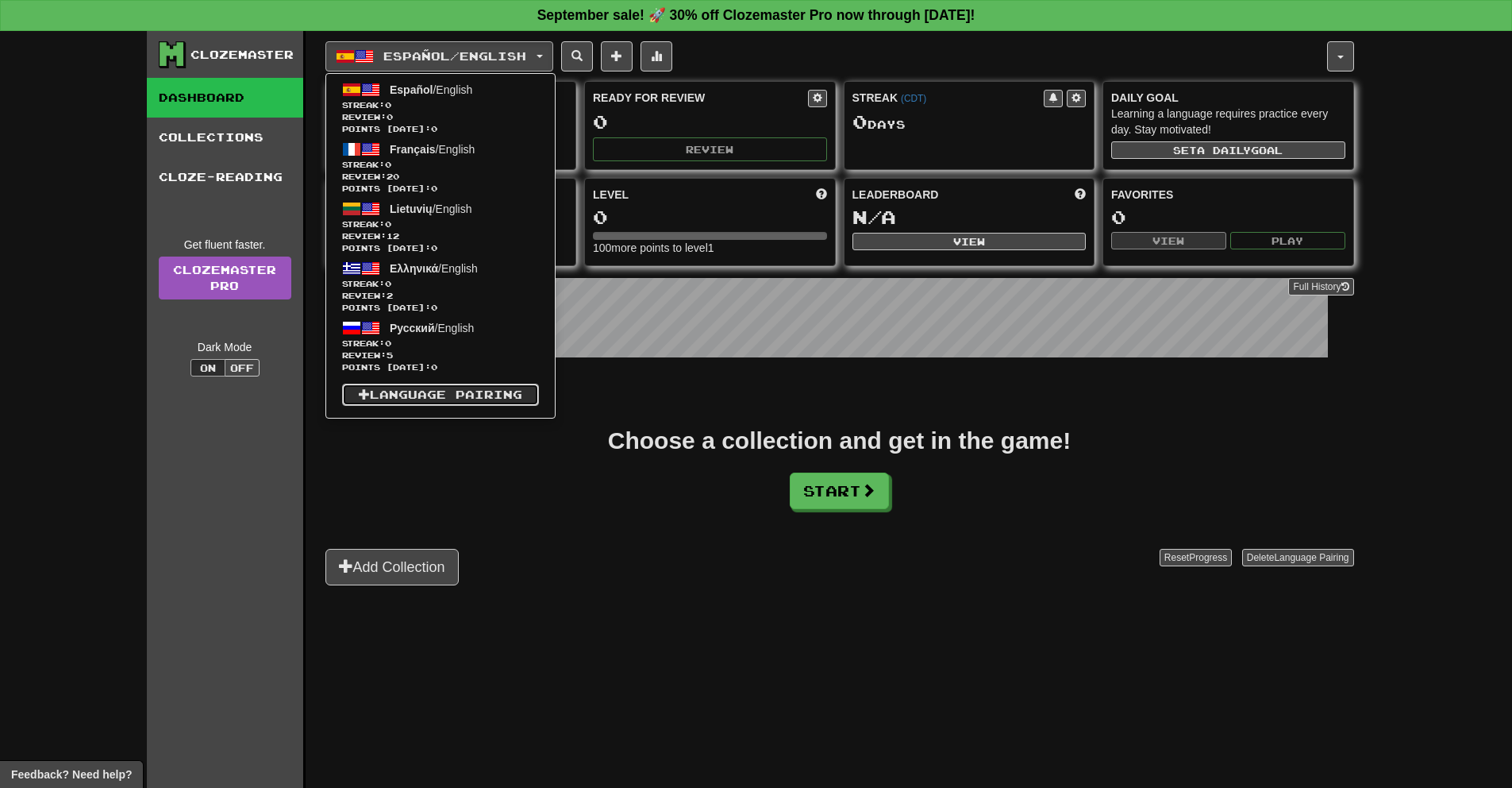
click at [471, 395] on link "Language Pairing" at bounding box center [441, 395] width 197 height 22
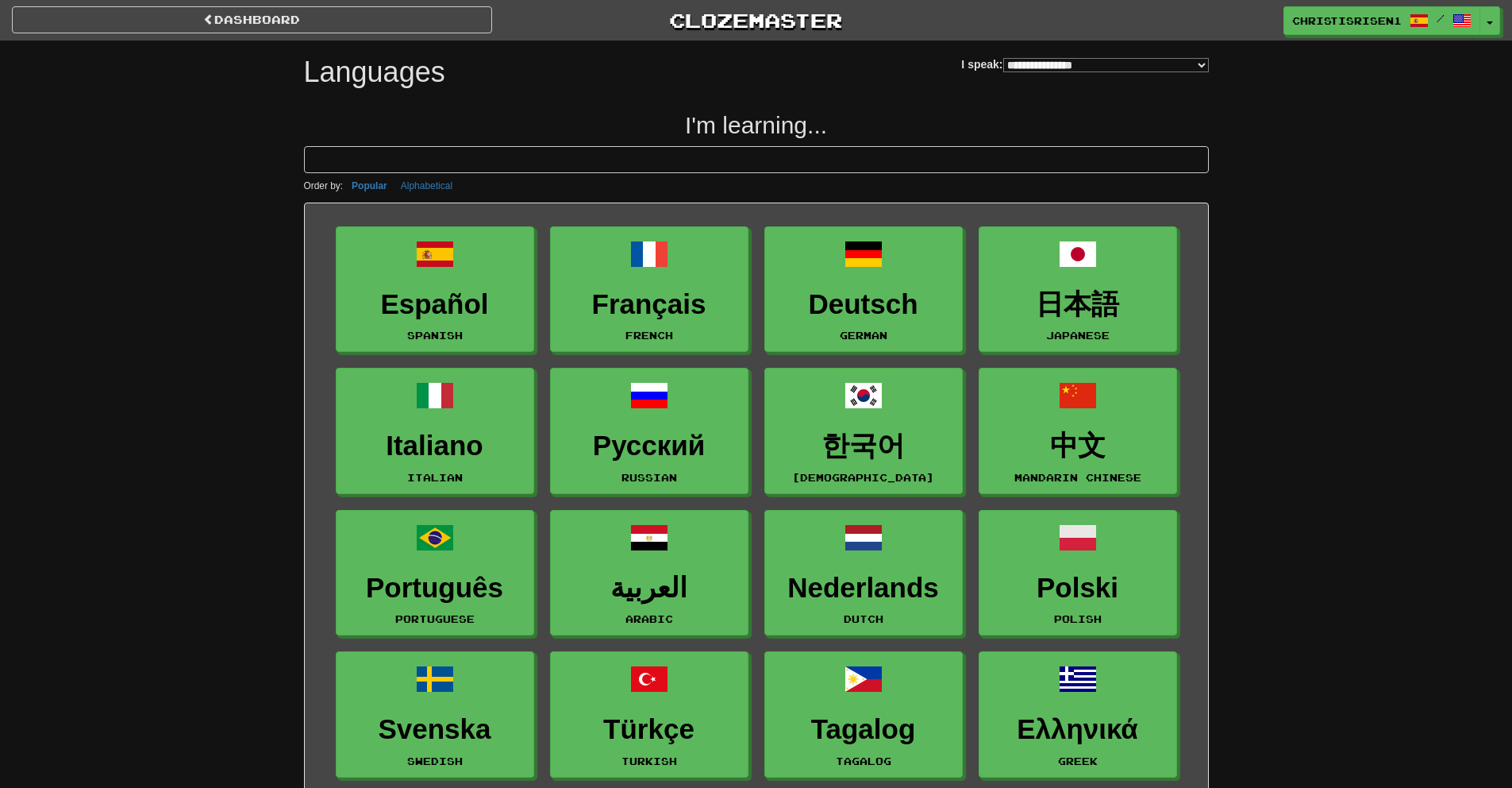
select select "*******"
click at [571, 166] on input at bounding box center [756, 160] width 905 height 27
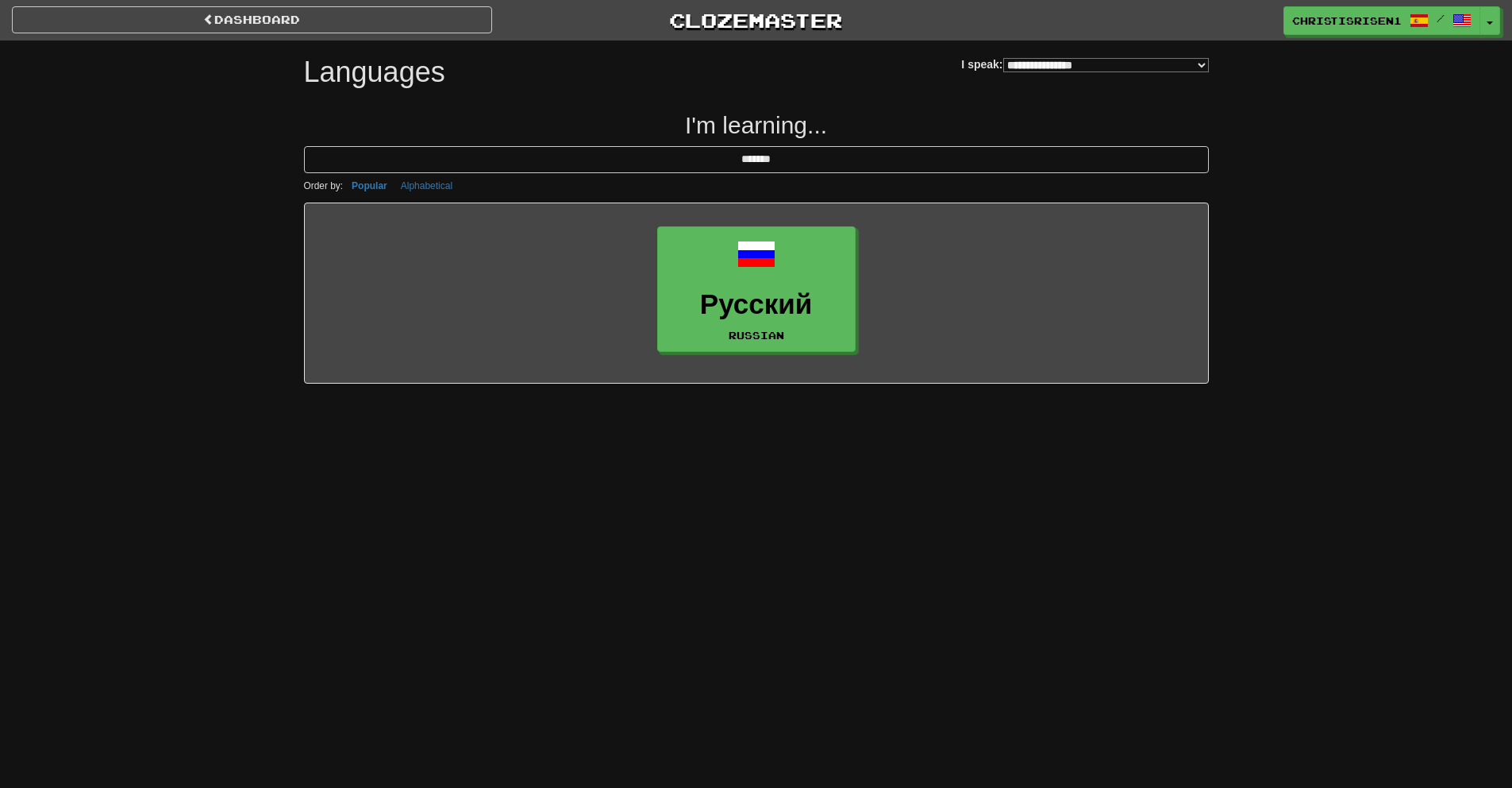
type input "*******"
click at [1008, 63] on select "**********" at bounding box center [1106, 65] width 205 height 15
select select "********"
click at [1003, 58] on select "**********" at bounding box center [1106, 65] width 205 height 15
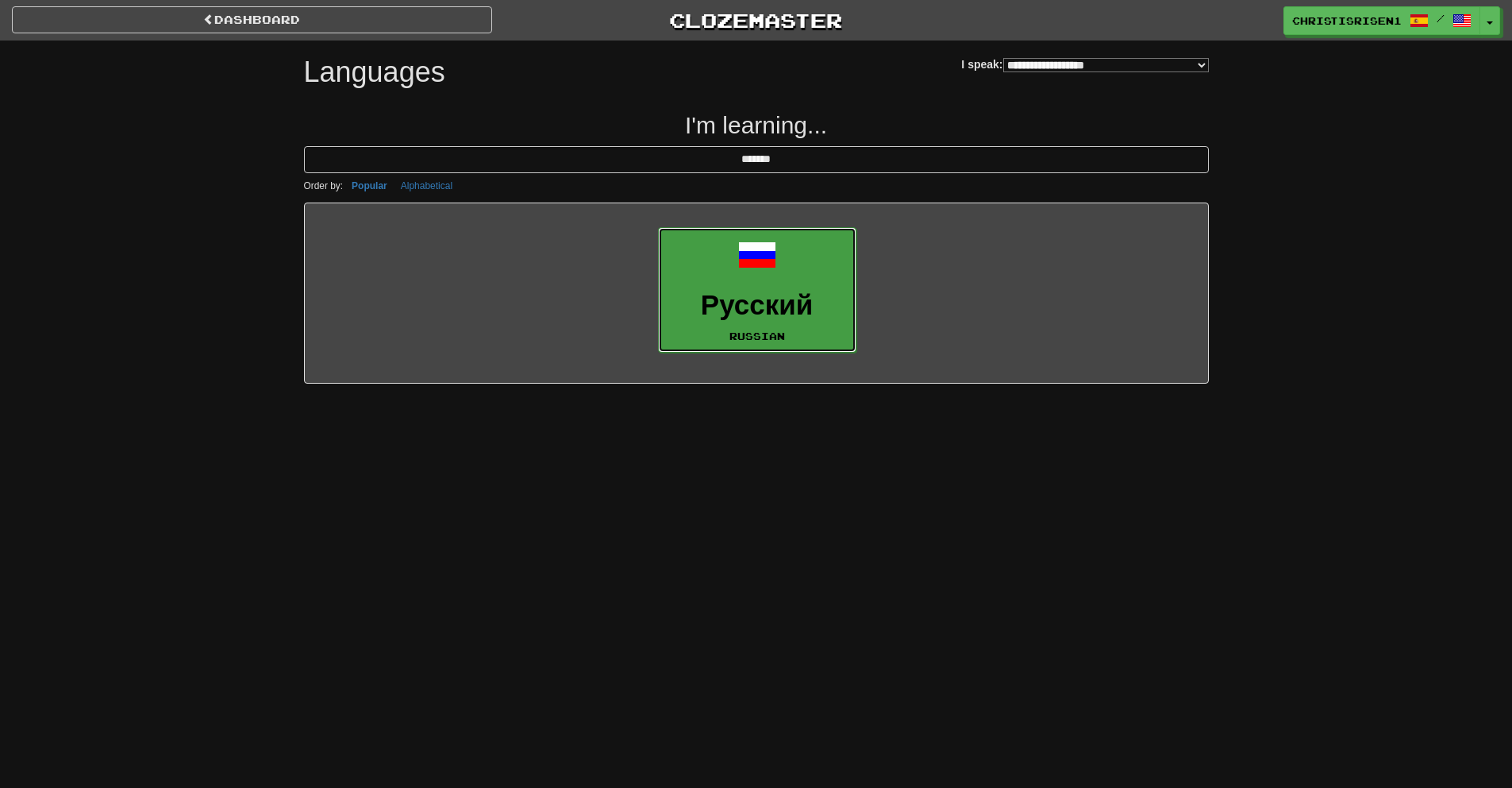
click at [832, 261] on link "Русский Russian" at bounding box center [757, 290] width 199 height 126
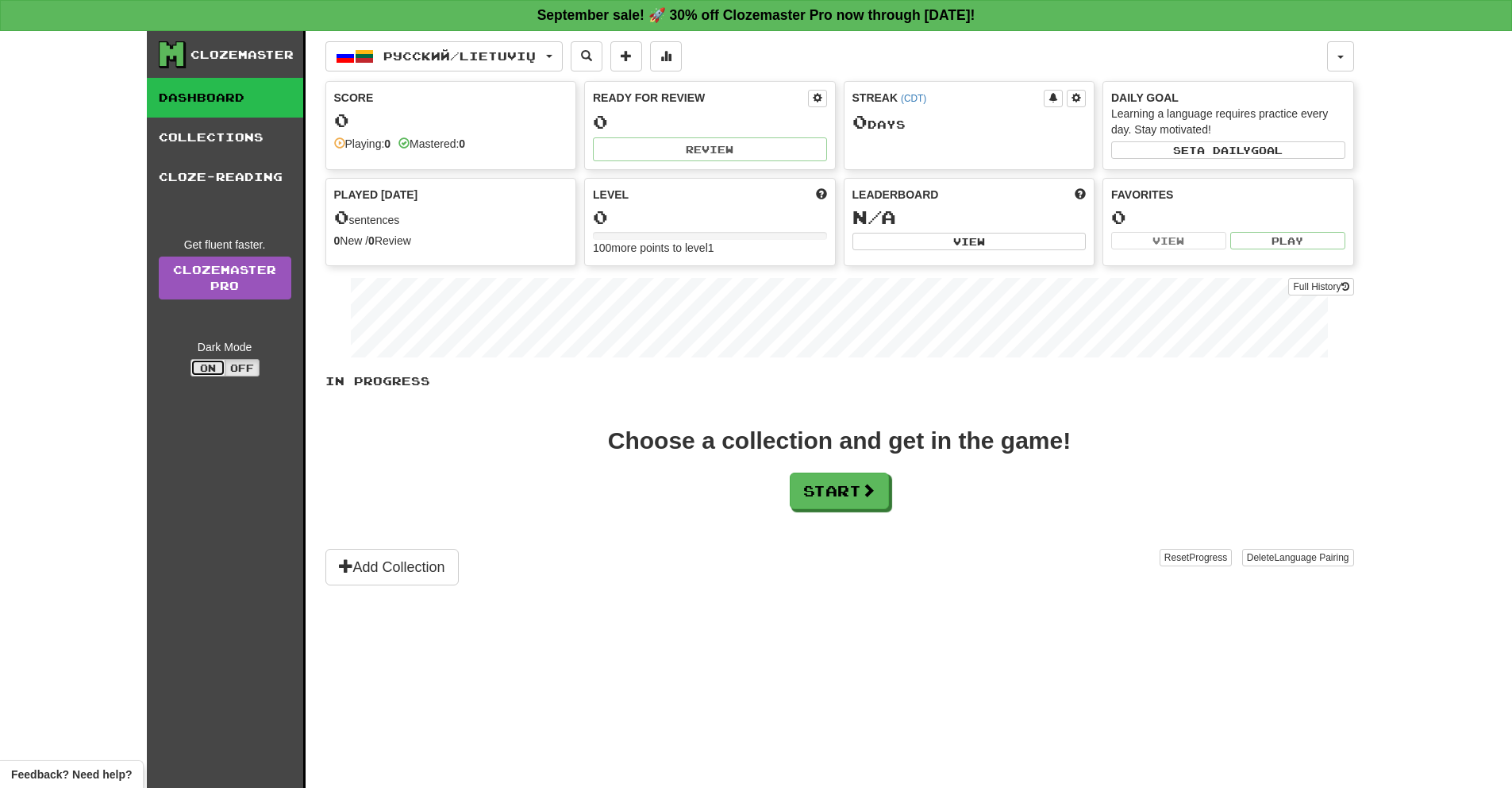
click at [194, 374] on button "On" at bounding box center [207, 367] width 35 height 17
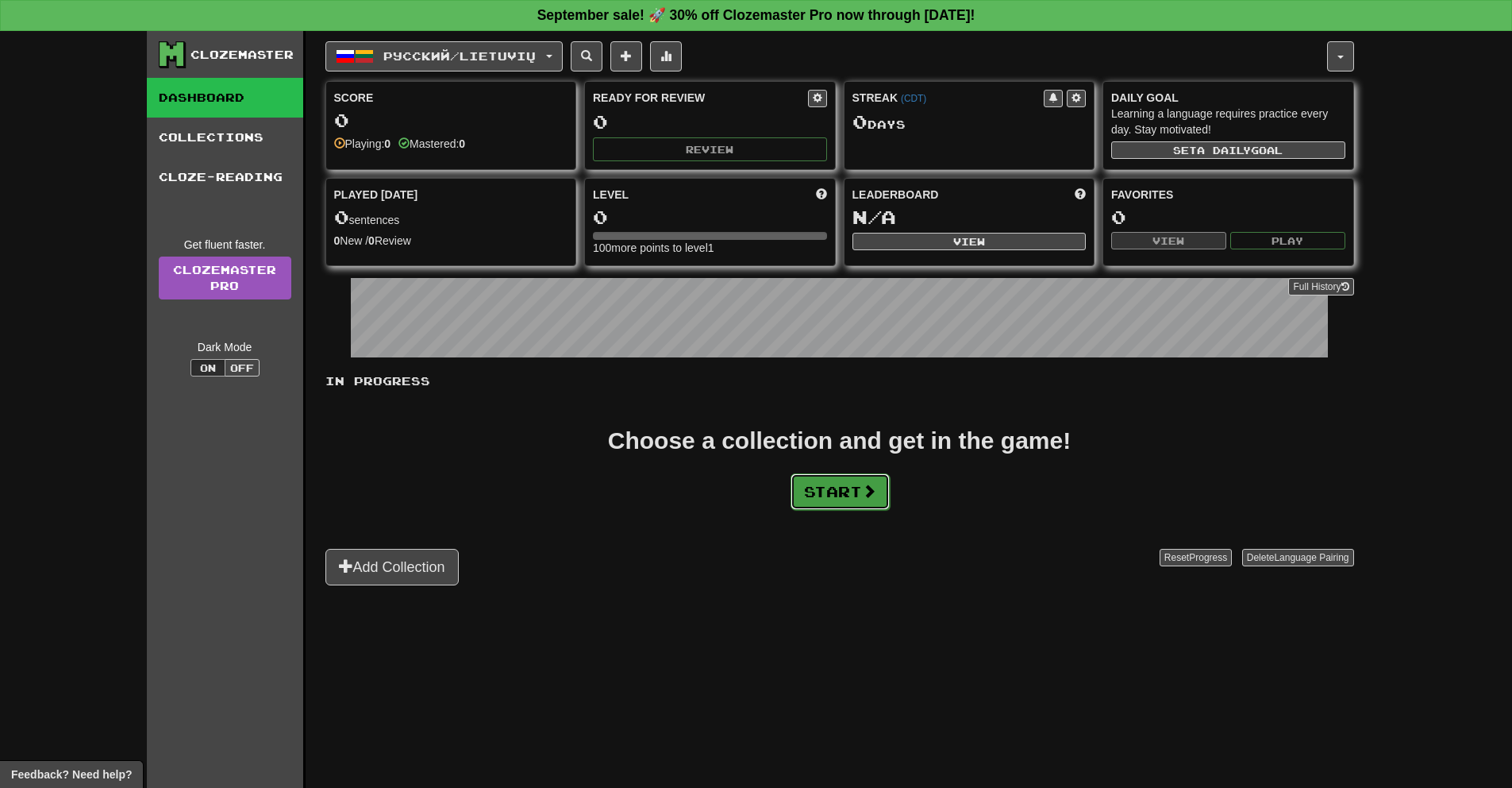
click at [820, 487] on button "Start" at bounding box center [840, 491] width 99 height 37
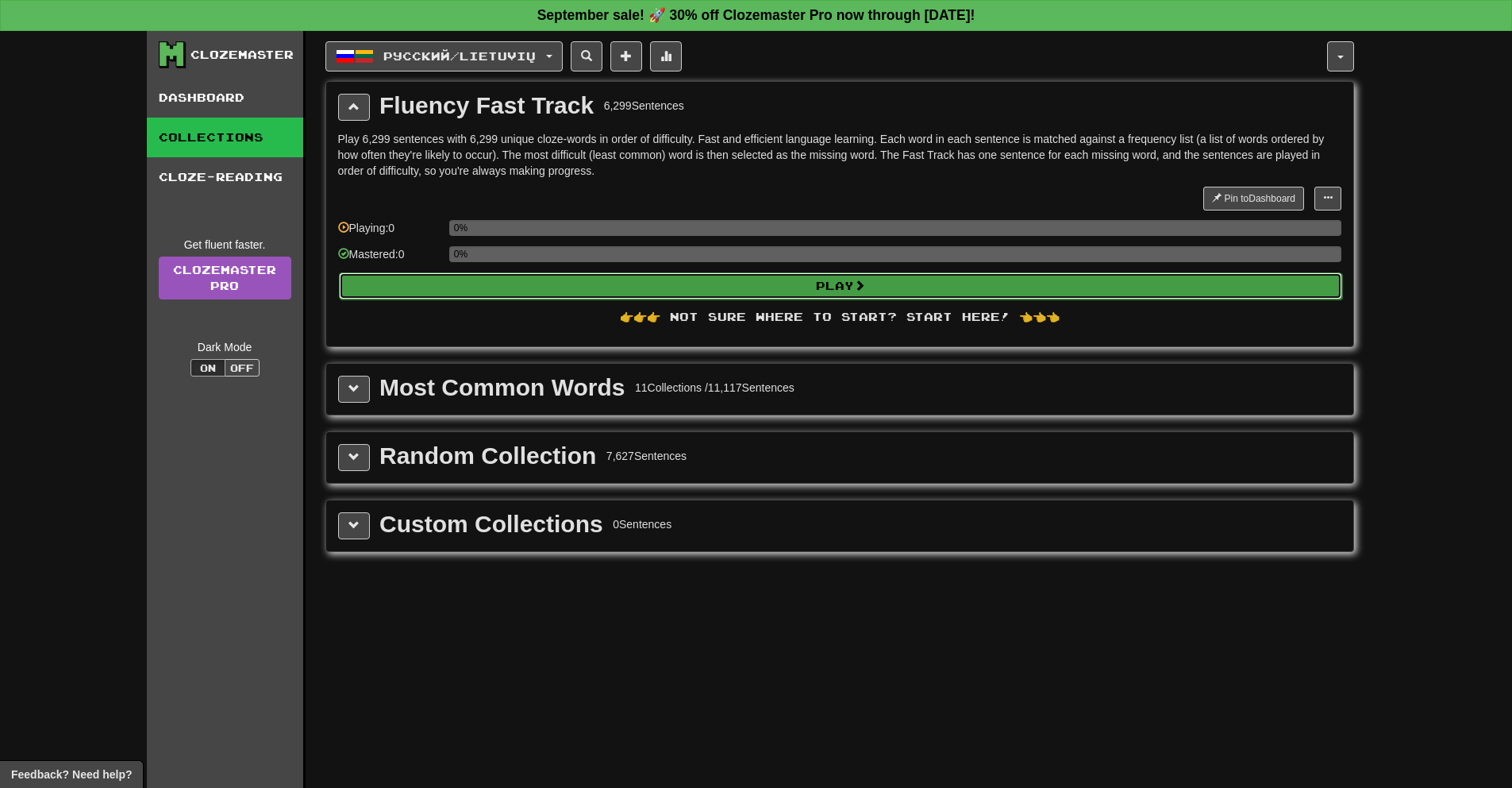
click at [551, 276] on button "Play" at bounding box center [841, 286] width 1003 height 27
select select "**"
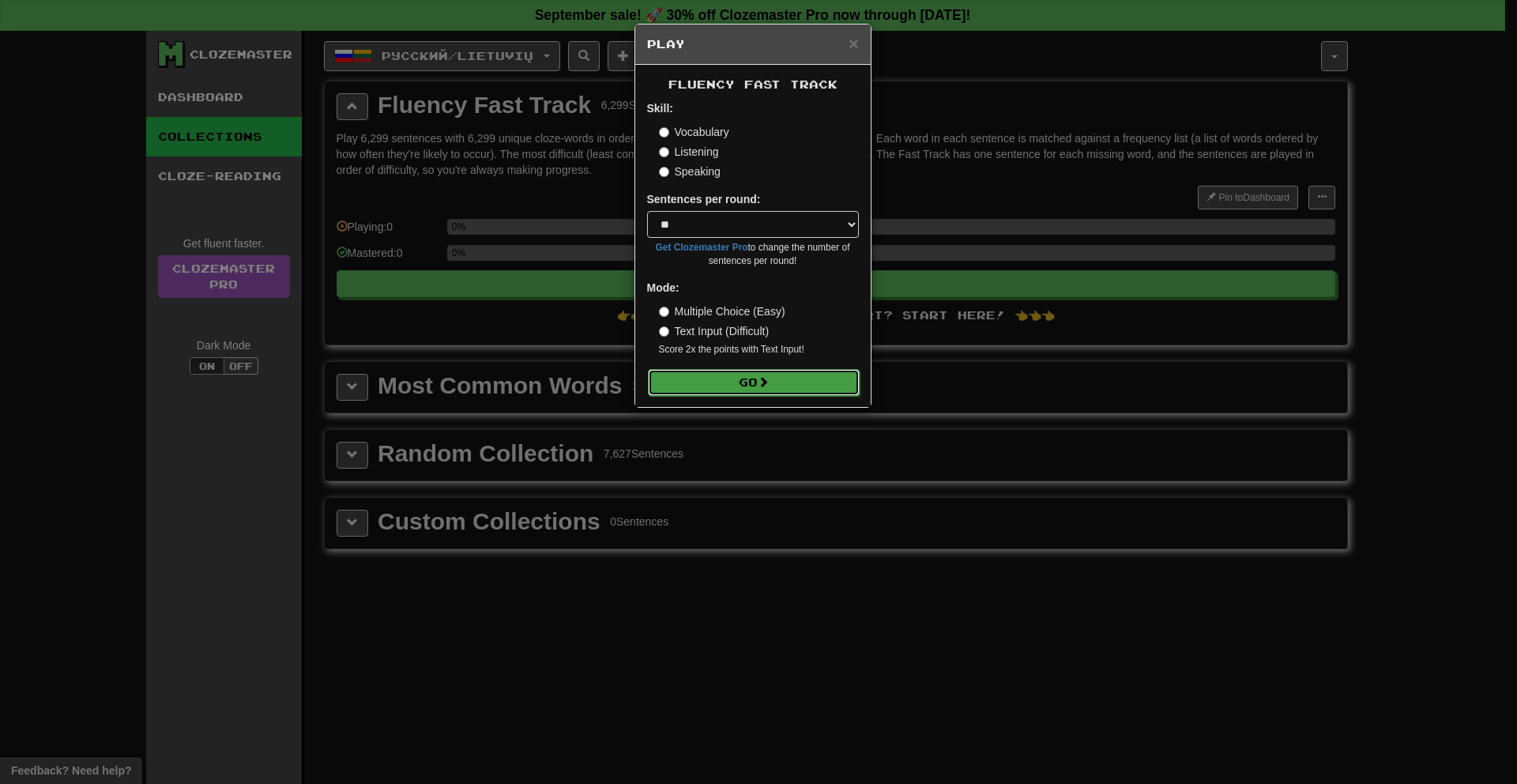
click at [712, 391] on button "Go" at bounding box center [753, 383] width 211 height 27
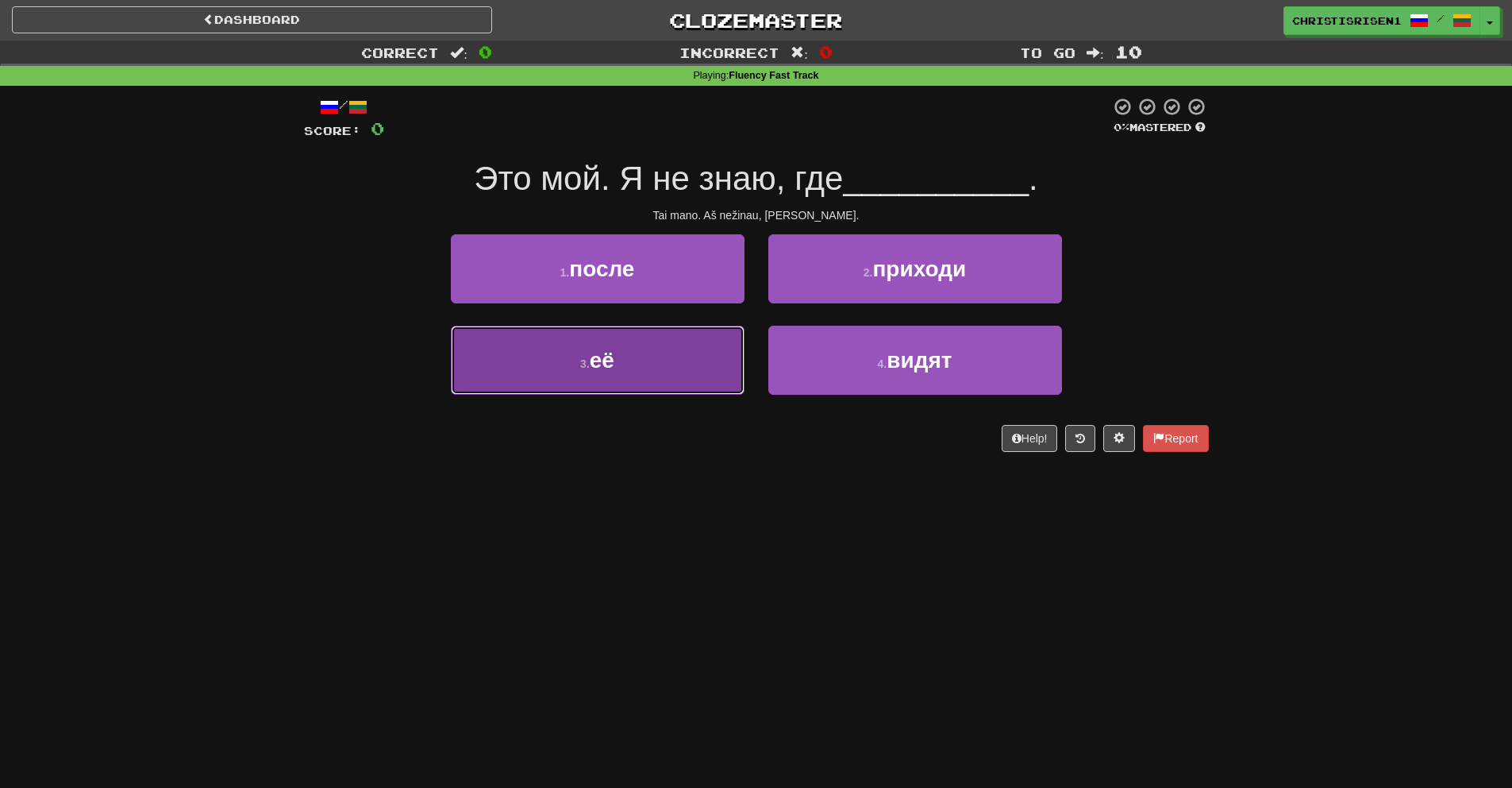
click at [619, 364] on button "3 . её" at bounding box center [598, 360] width 294 height 69
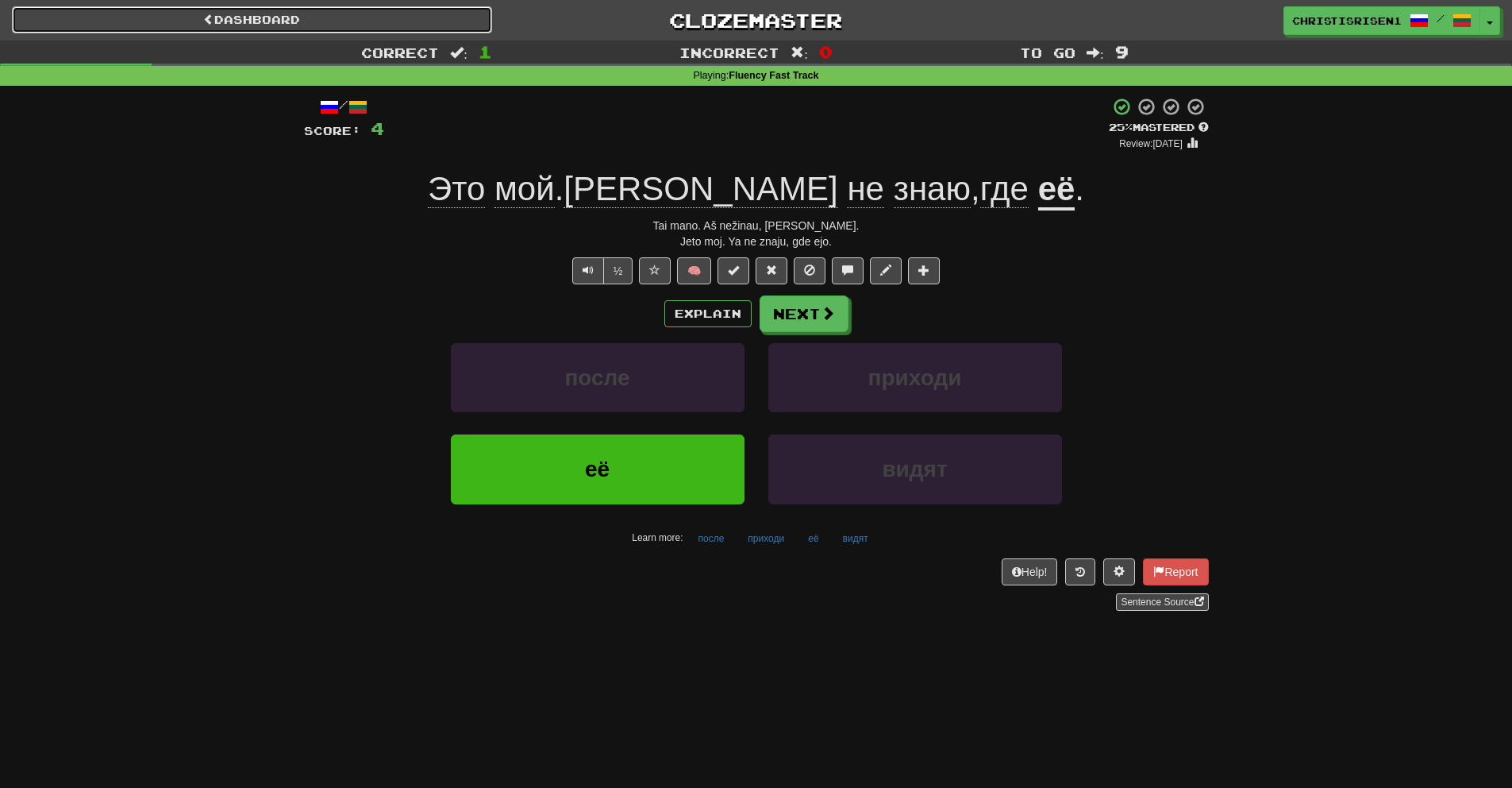
click at [331, 19] on link "Dashboard" at bounding box center [252, 20] width 480 height 27
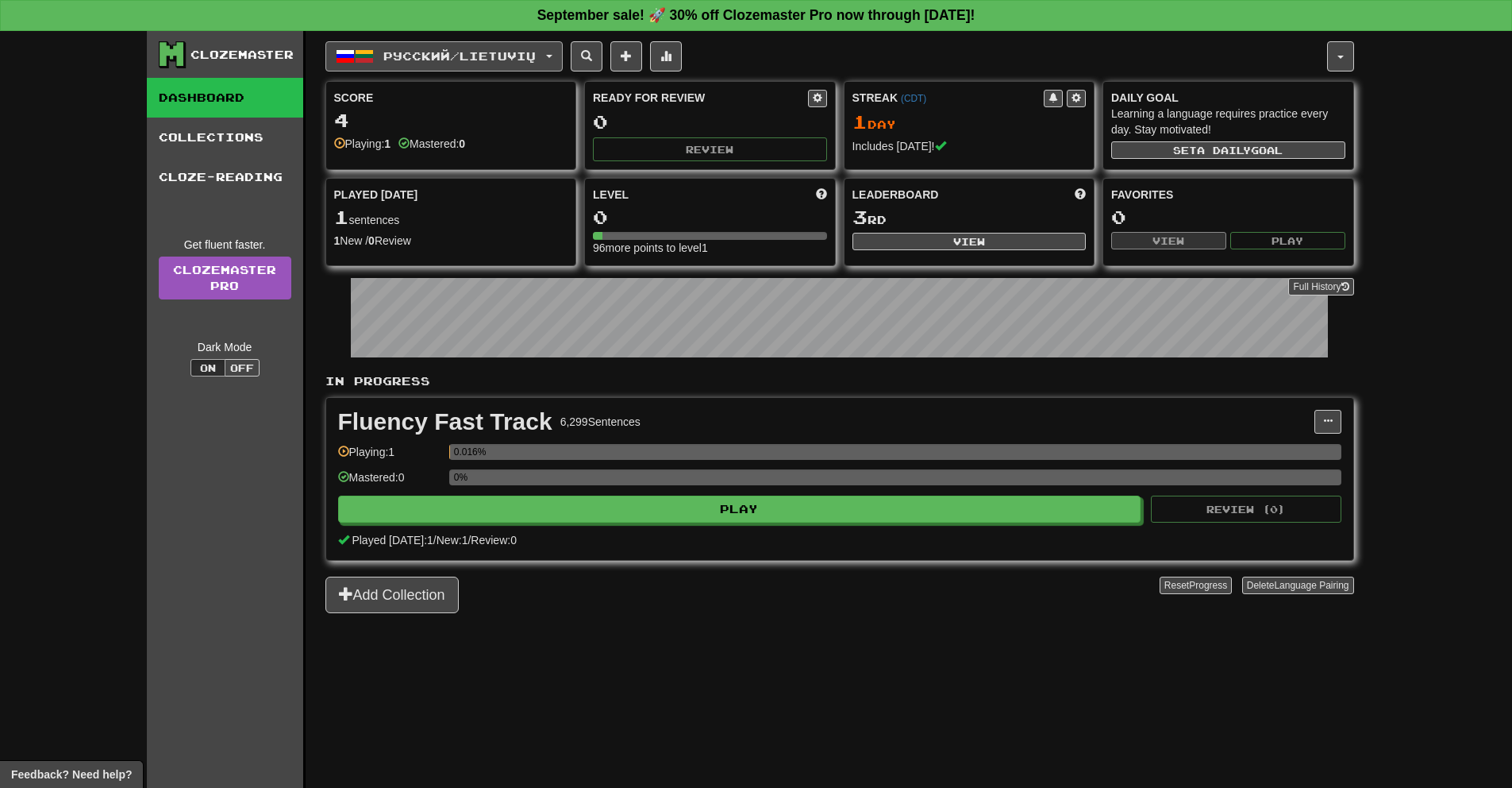
click at [562, 60] on button "Русский / Lietuvių" at bounding box center [443, 56] width 237 height 30
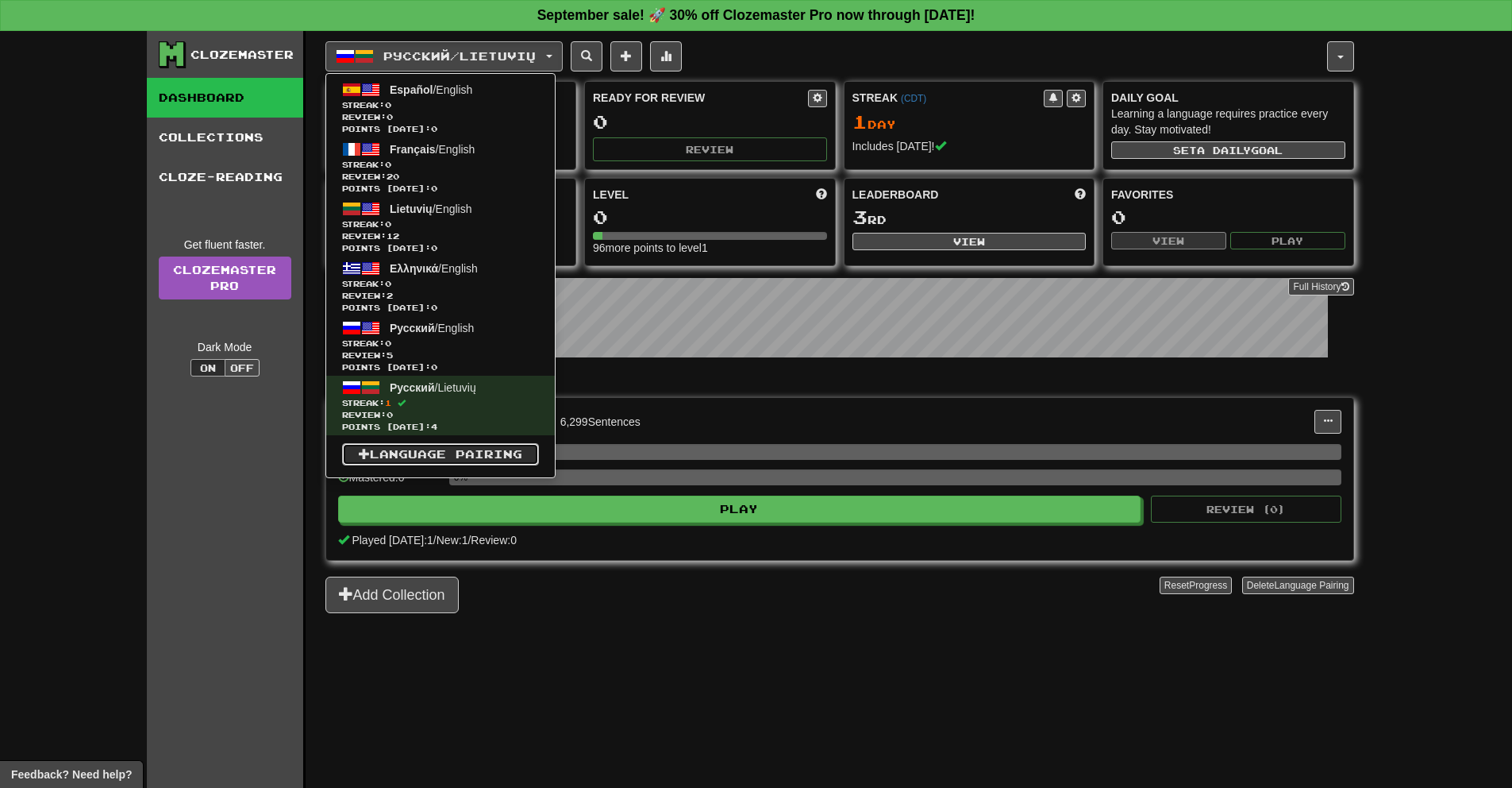
click at [475, 453] on link "Language Pairing" at bounding box center [441, 454] width 197 height 22
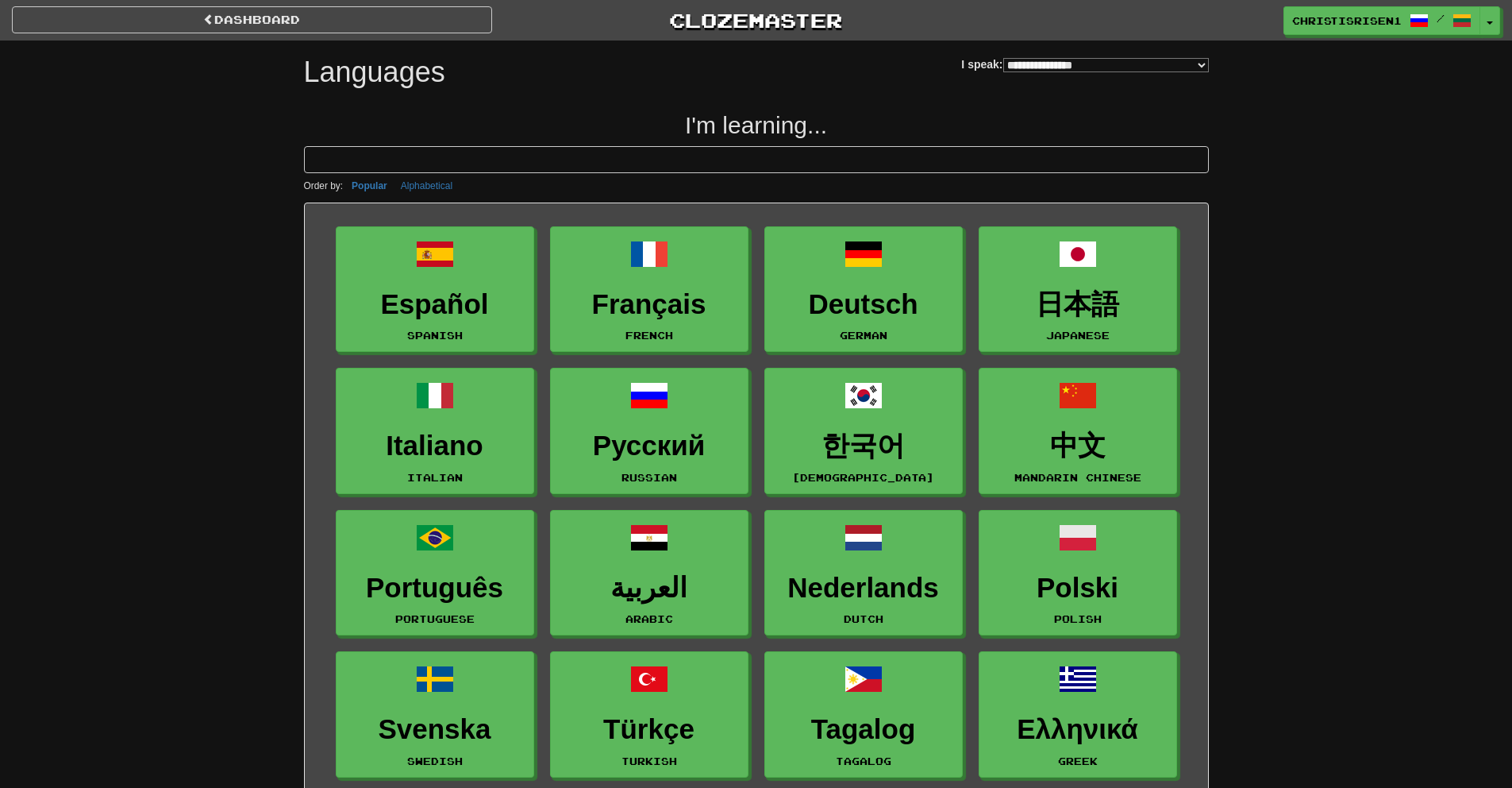
select select "*******"
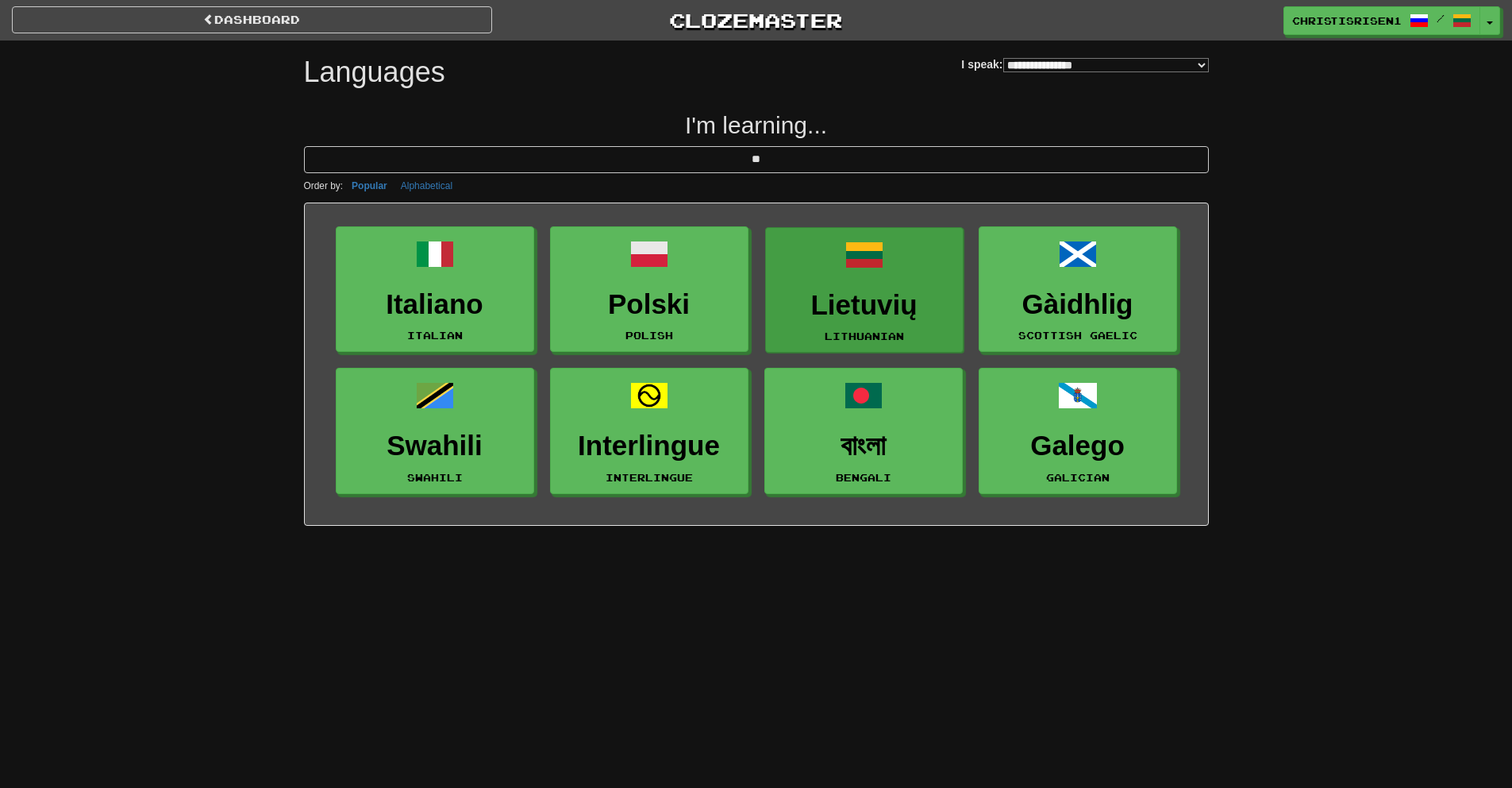
type input "**"
click at [892, 278] on link "Lietuvių Lithuanian" at bounding box center [865, 290] width 199 height 126
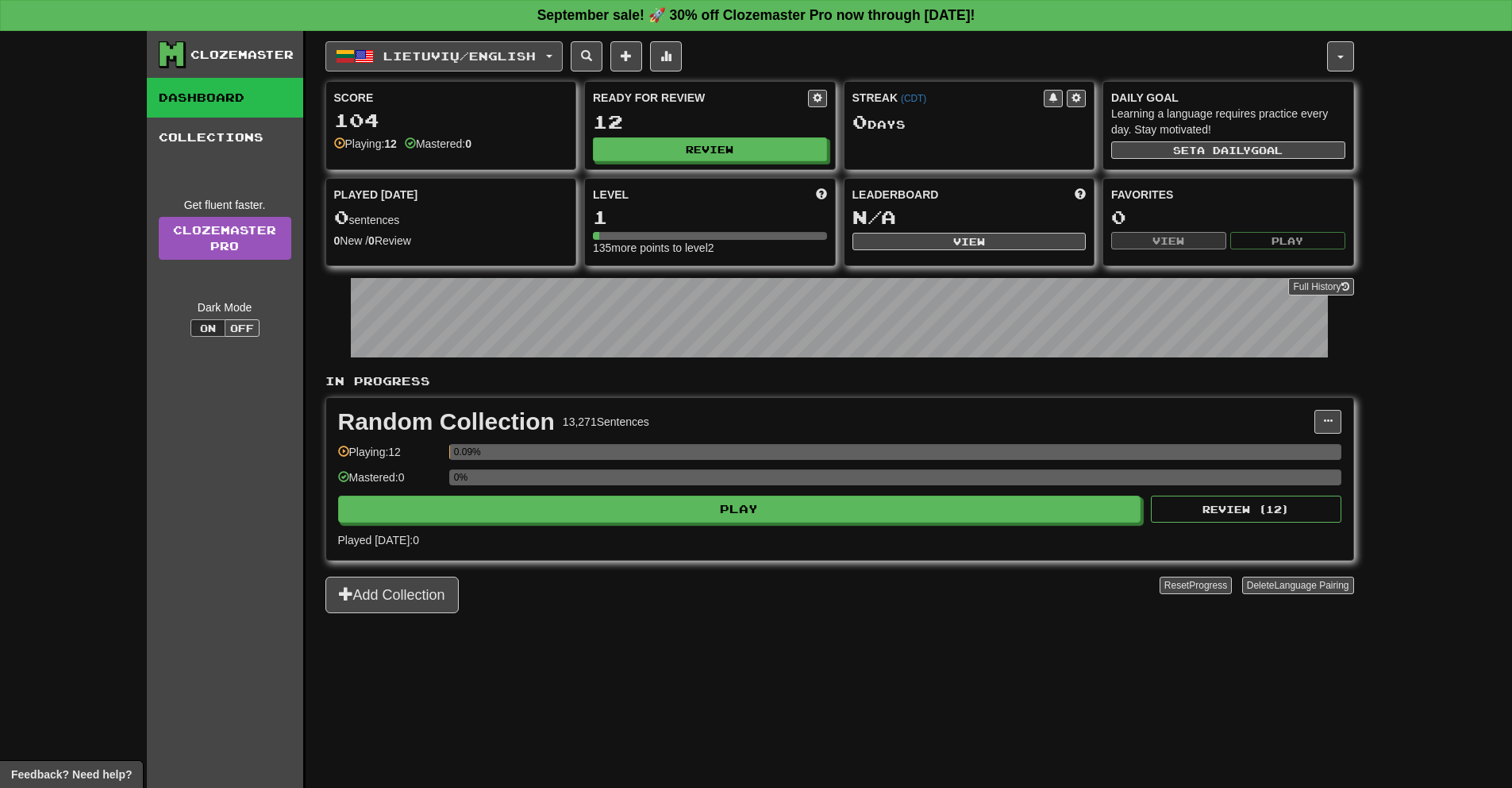
click at [438, 53] on span "Lietuvių / English" at bounding box center [460, 56] width 152 height 14
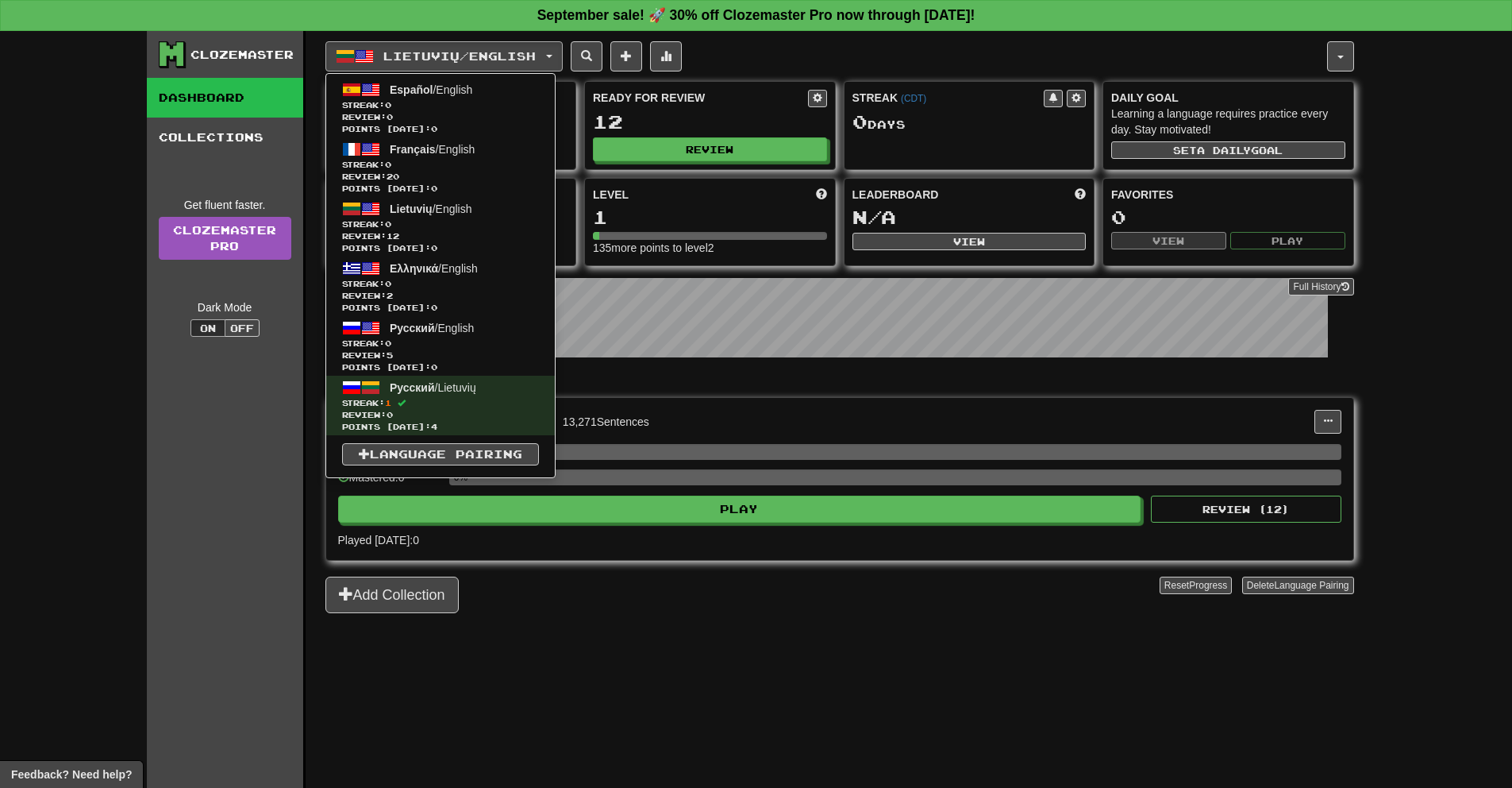
click at [1069, 648] on div "Lietuvių / English Español / English Streak: 0 Review: 0 Points today: 0 França…" at bounding box center [839, 429] width 1028 height 797
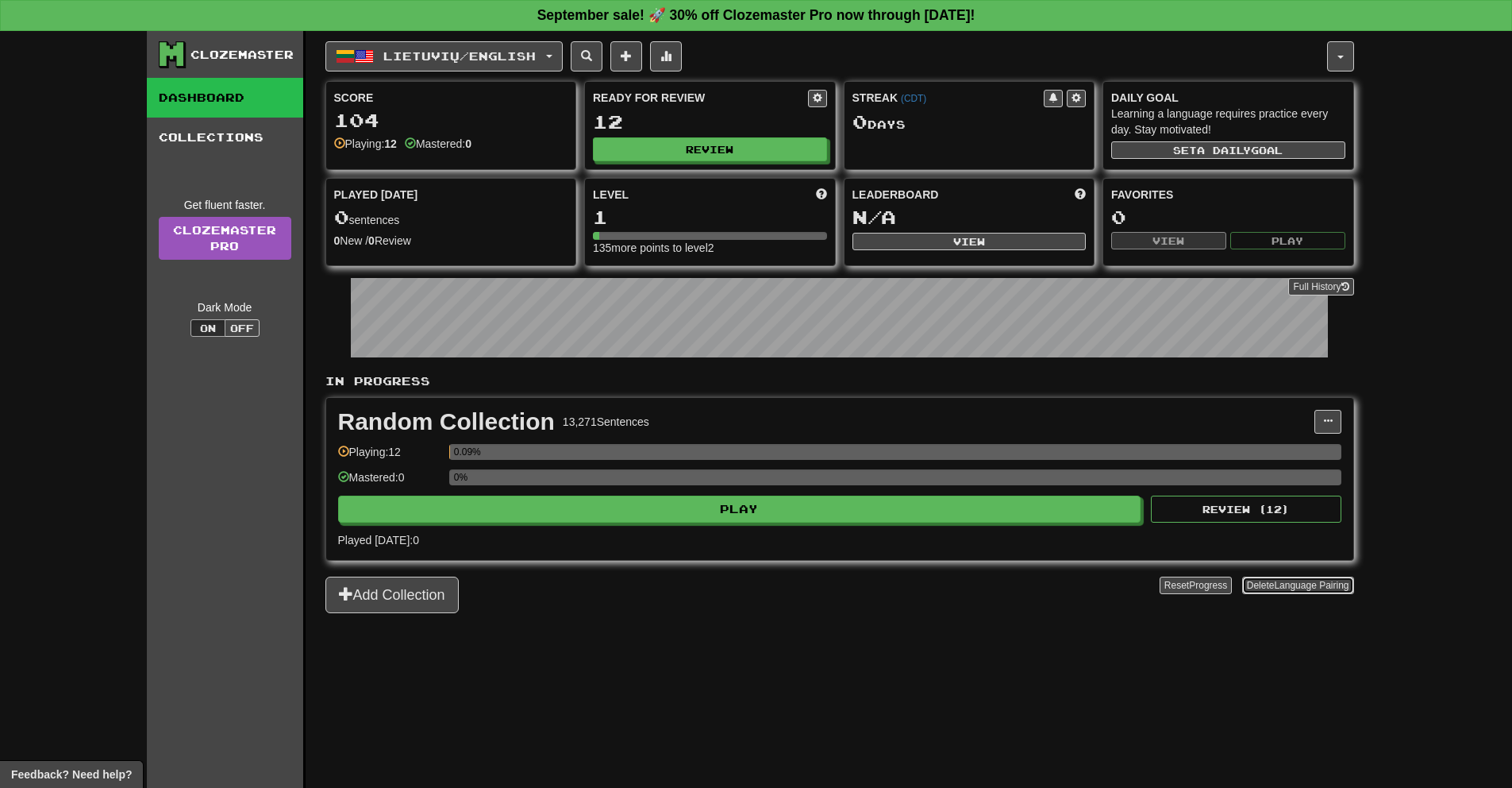
click at [1249, 589] on button "Delete Language Pairing" at bounding box center [1298, 585] width 112 height 17
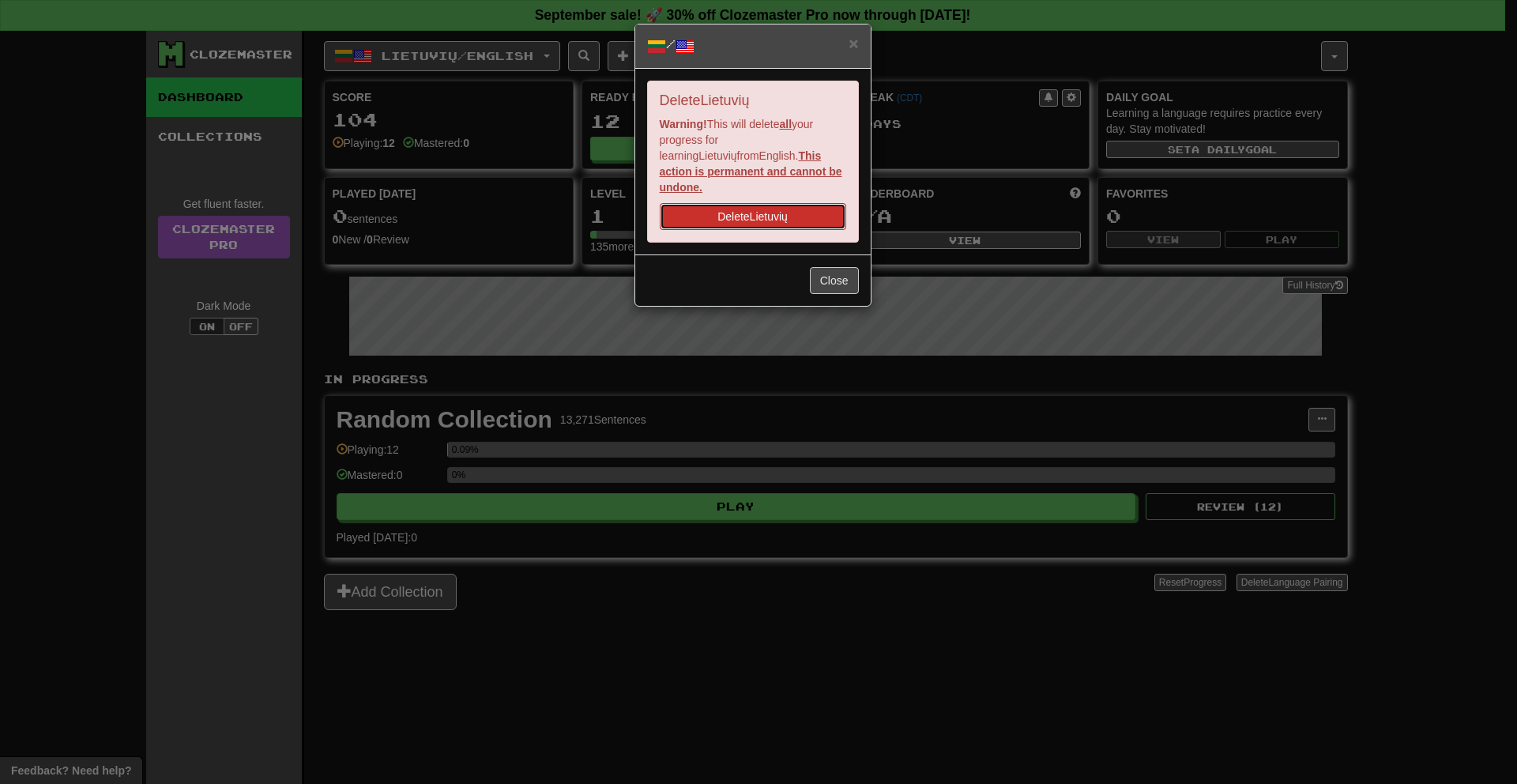
click at [733, 203] on button "Delete Lietuvių" at bounding box center [753, 216] width 187 height 27
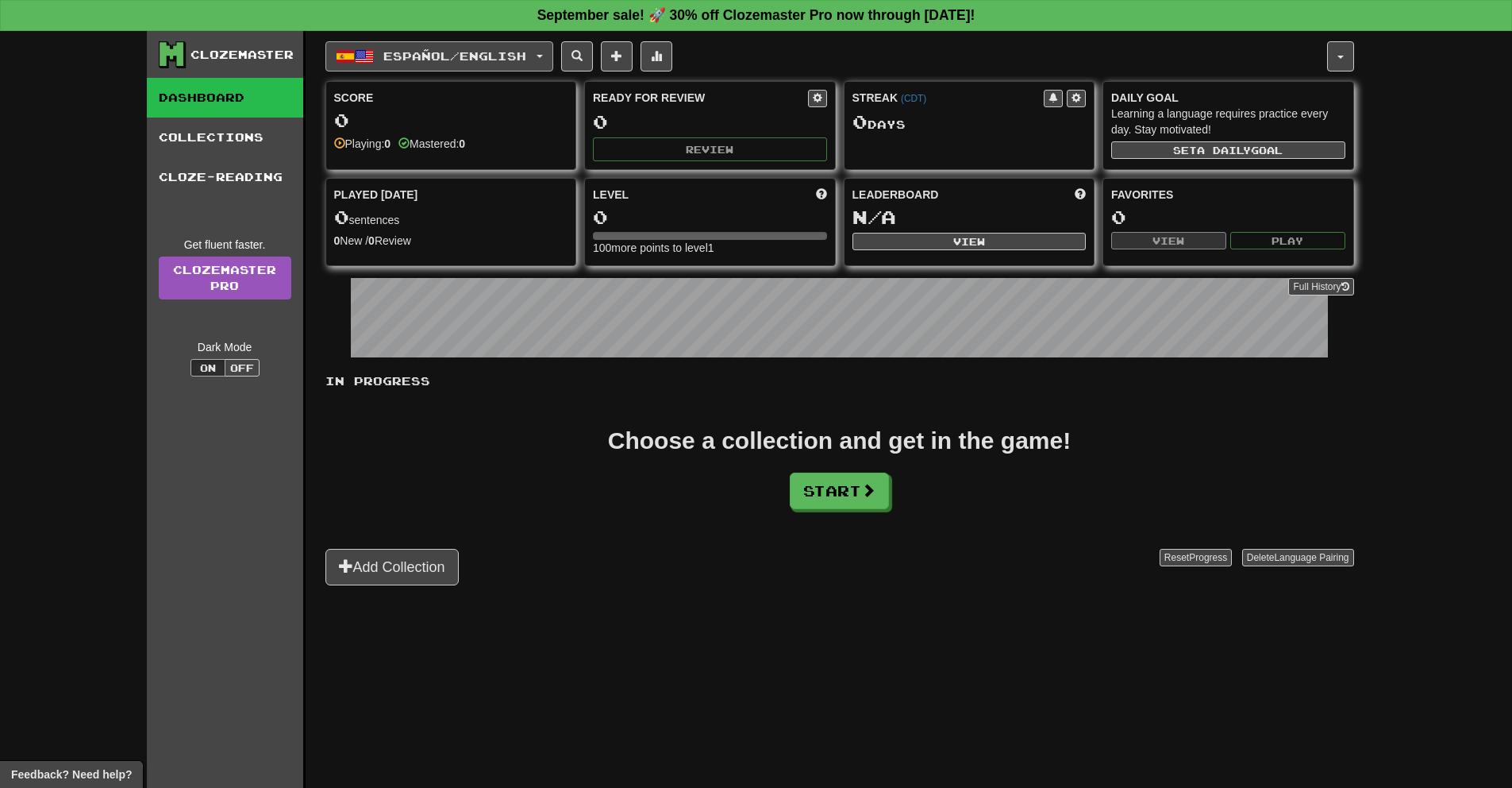
drag, startPoint x: 401, startPoint y: 78, endPoint x: 424, endPoint y: 63, distance: 27.5
click at [424, 63] on button "Español / English" at bounding box center [439, 56] width 228 height 30
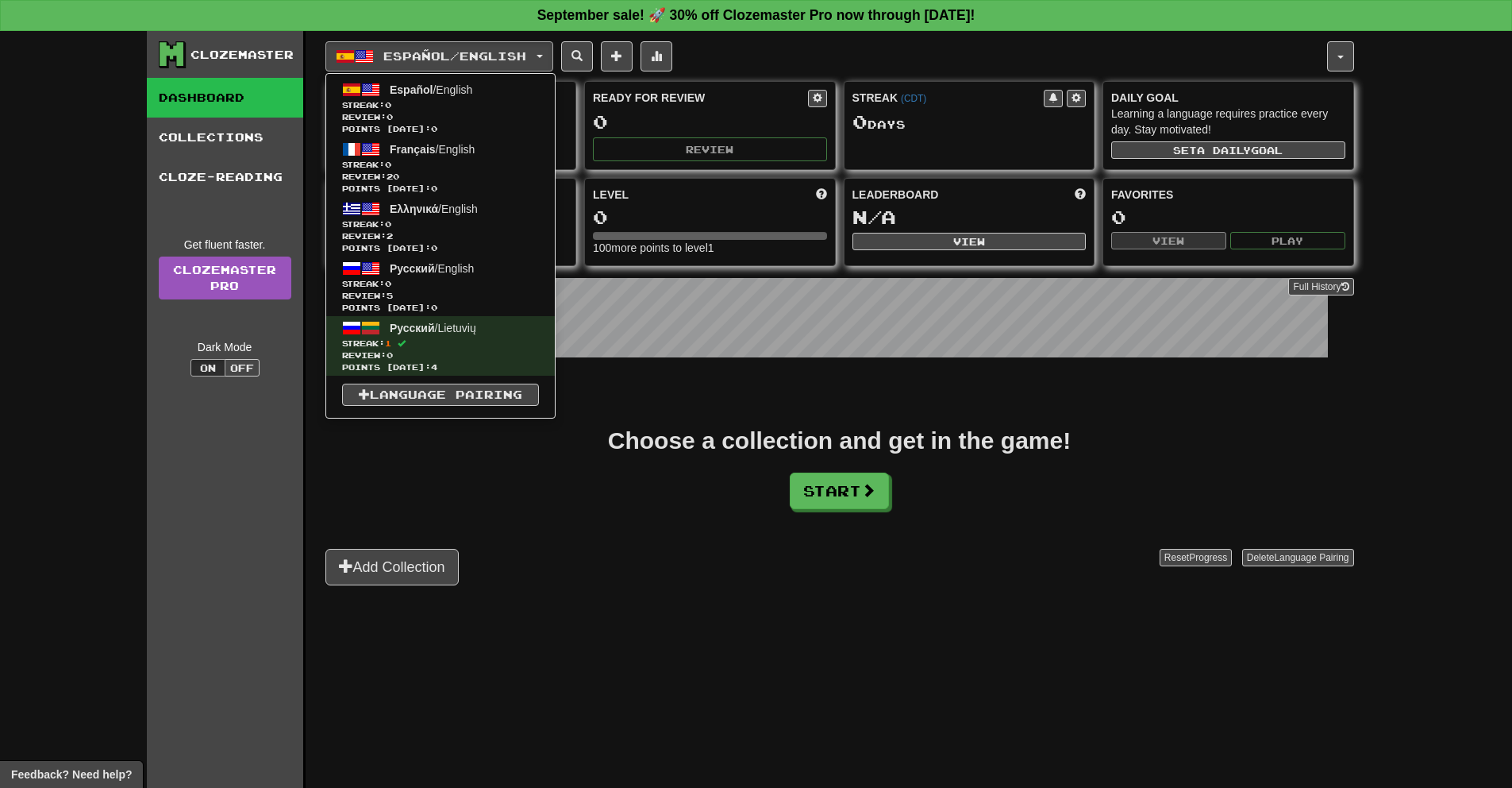
click at [518, 440] on div "Choose a collection and get in the game! Start" at bounding box center [839, 469] width 1028 height 81
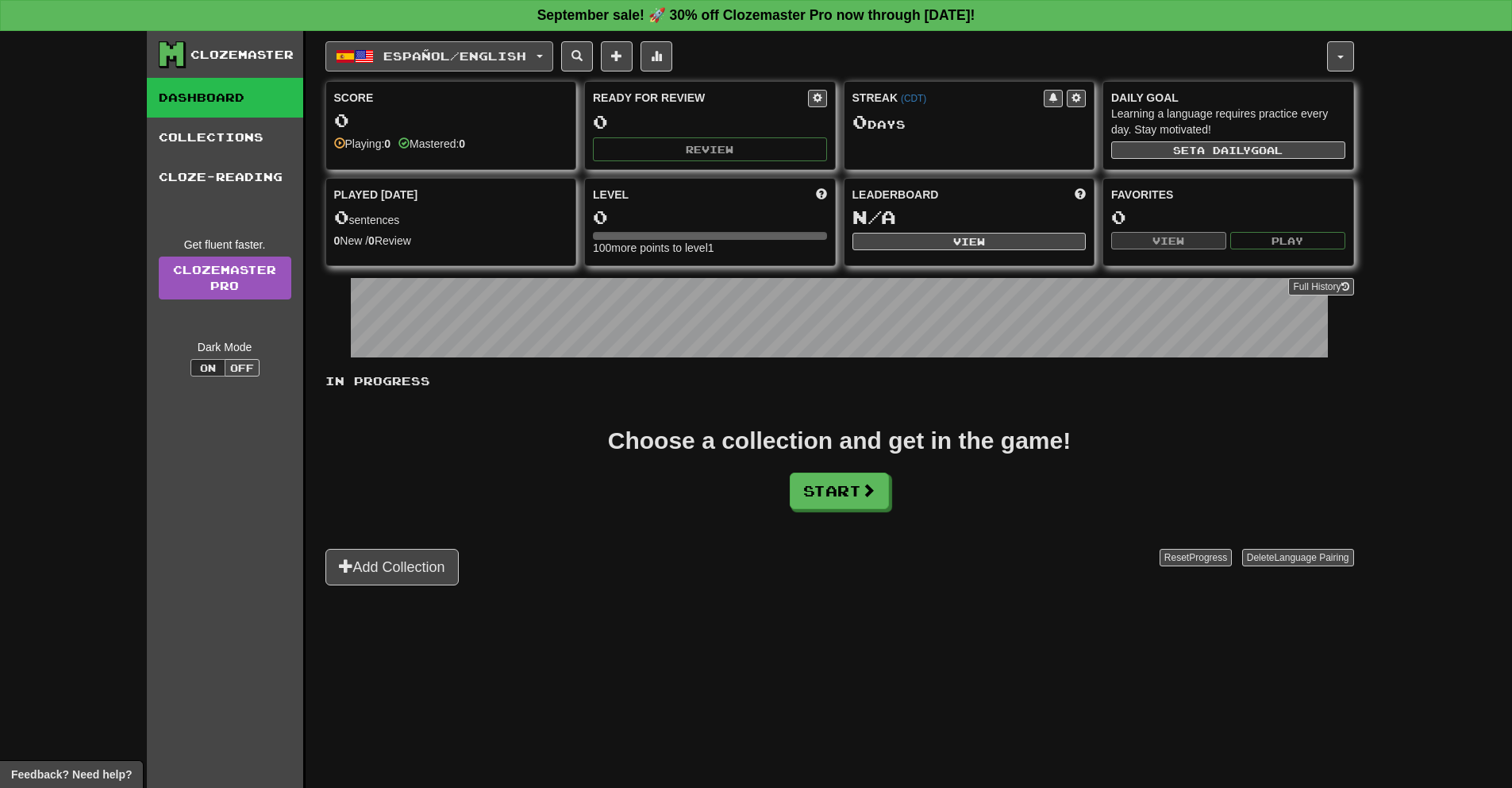
click at [524, 66] on button "Español / English" at bounding box center [439, 56] width 228 height 30
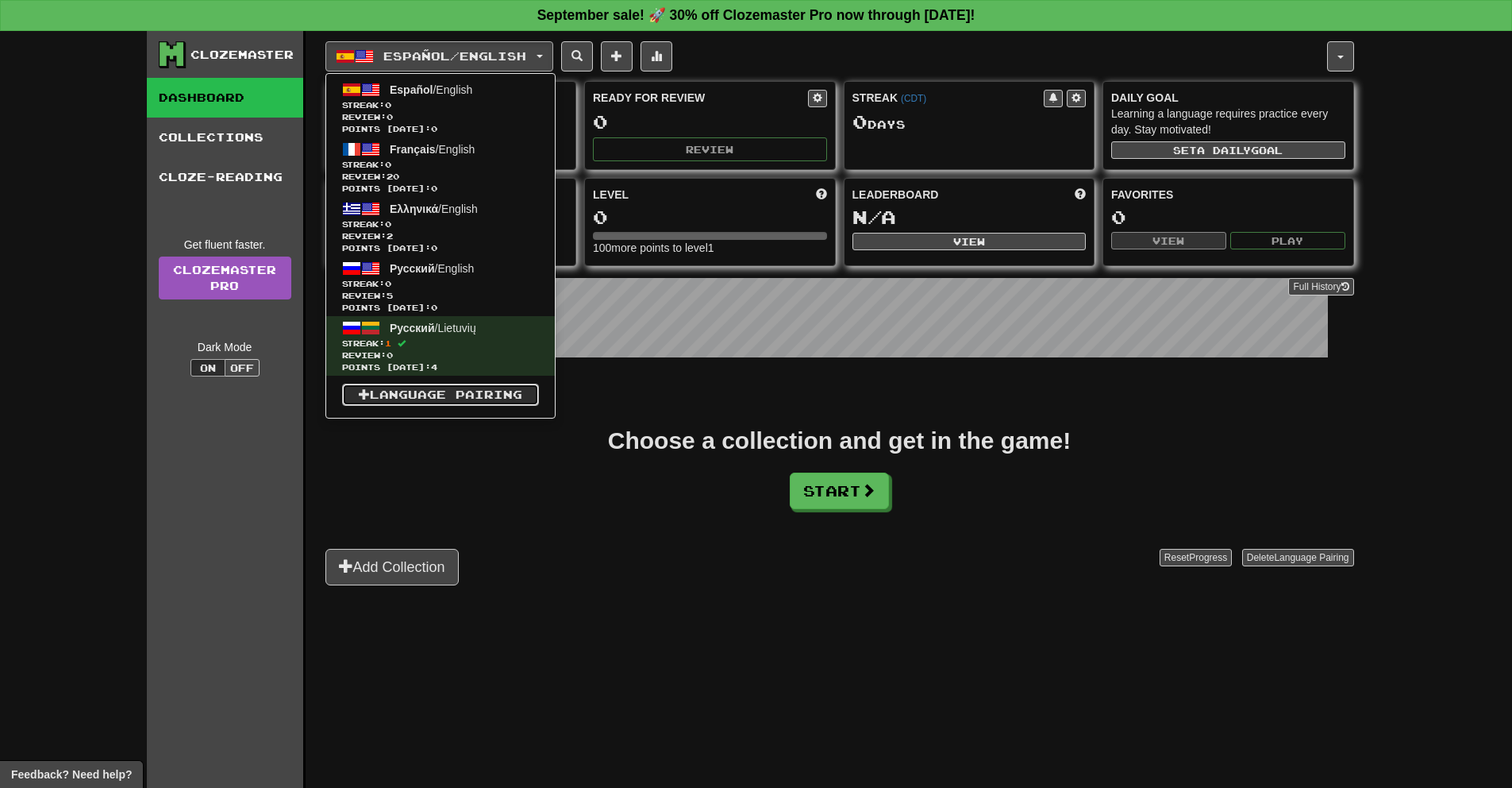
click at [436, 396] on link "Language Pairing" at bounding box center [441, 395] width 197 height 22
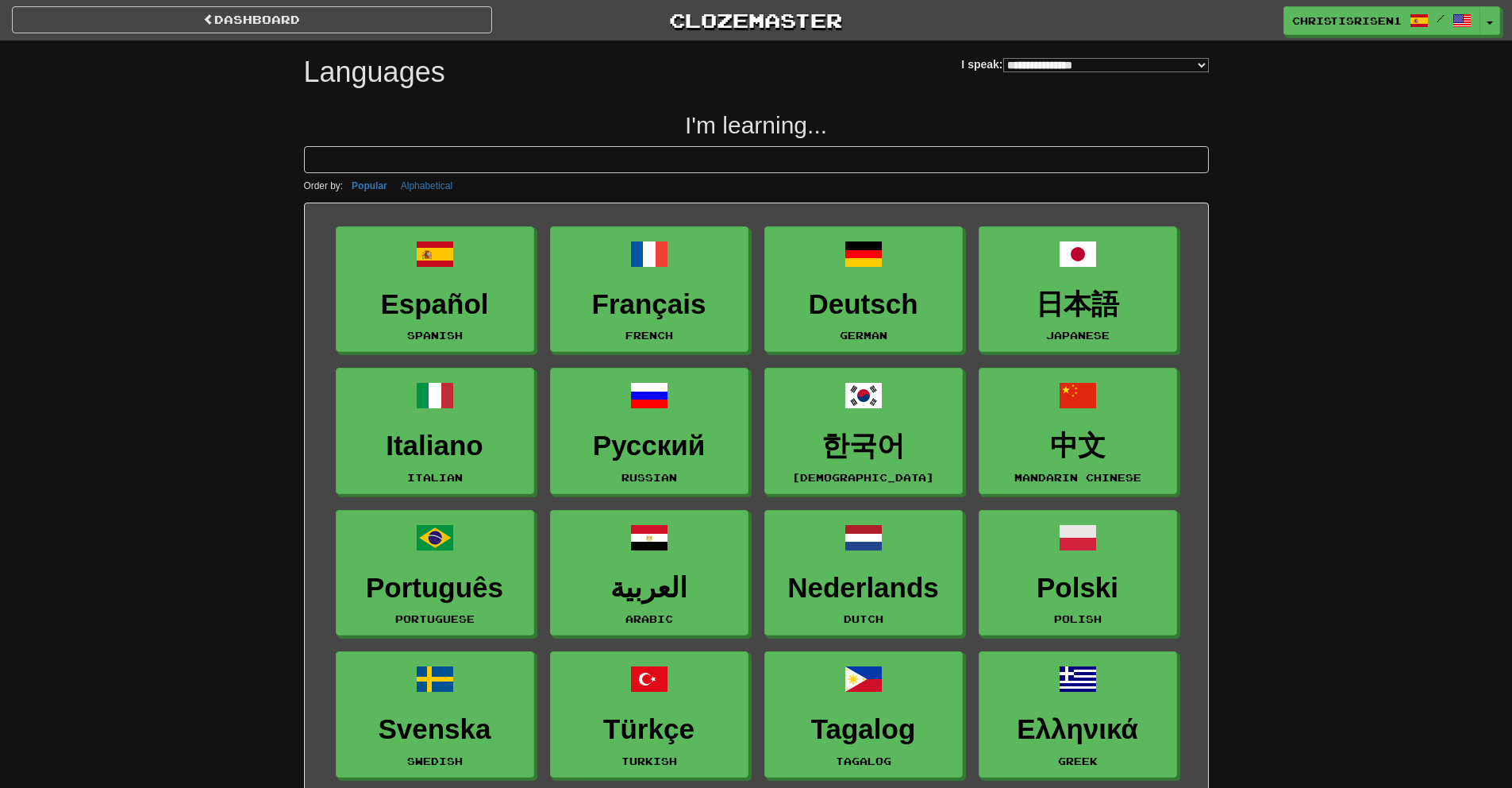
click at [1039, 61] on select "**********" at bounding box center [1106, 65] width 205 height 15
select select "*******"
click at [1003, 58] on select "**********" at bounding box center [1106, 65] width 205 height 15
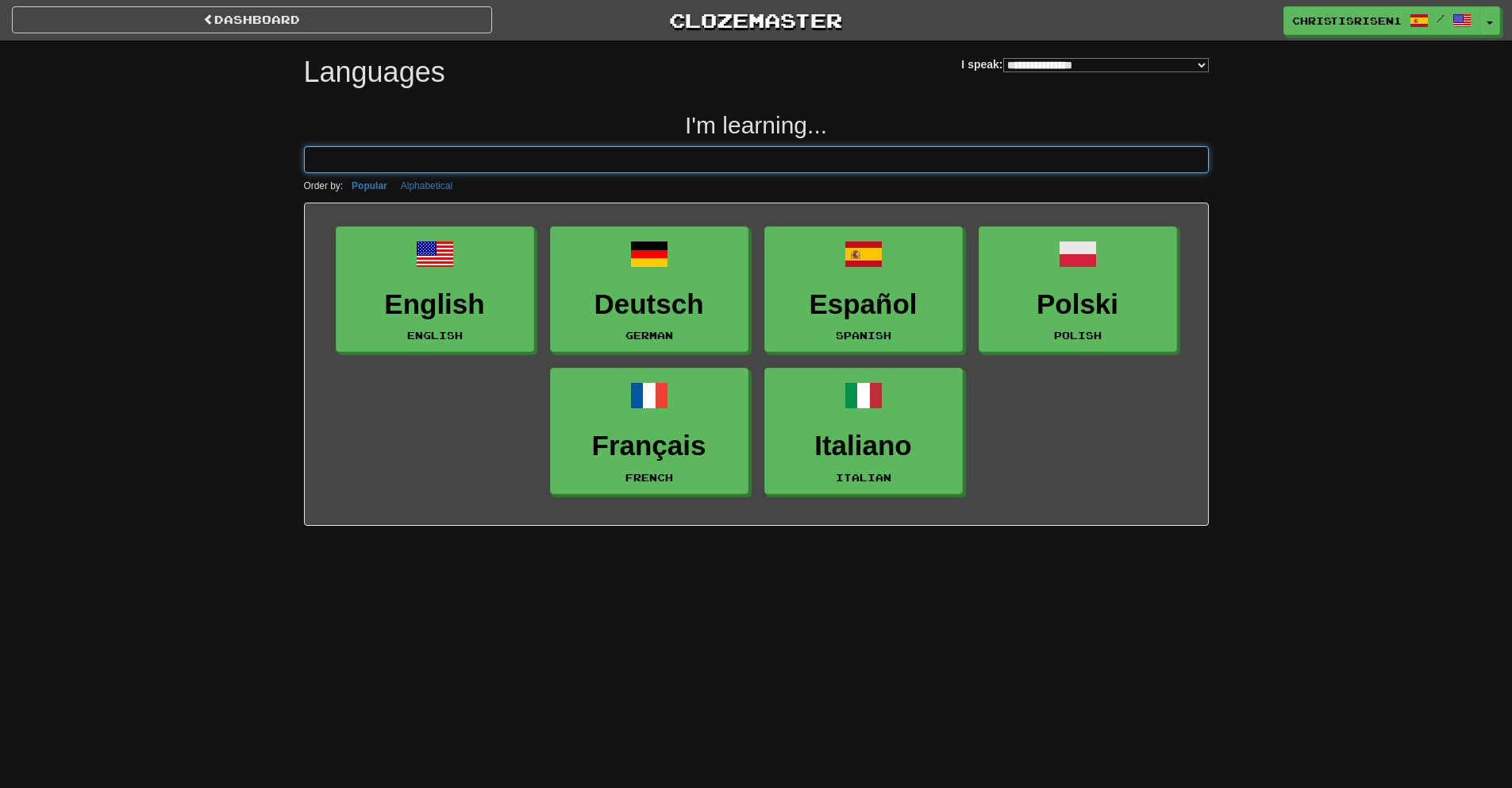
click at [903, 166] on input at bounding box center [756, 160] width 905 height 27
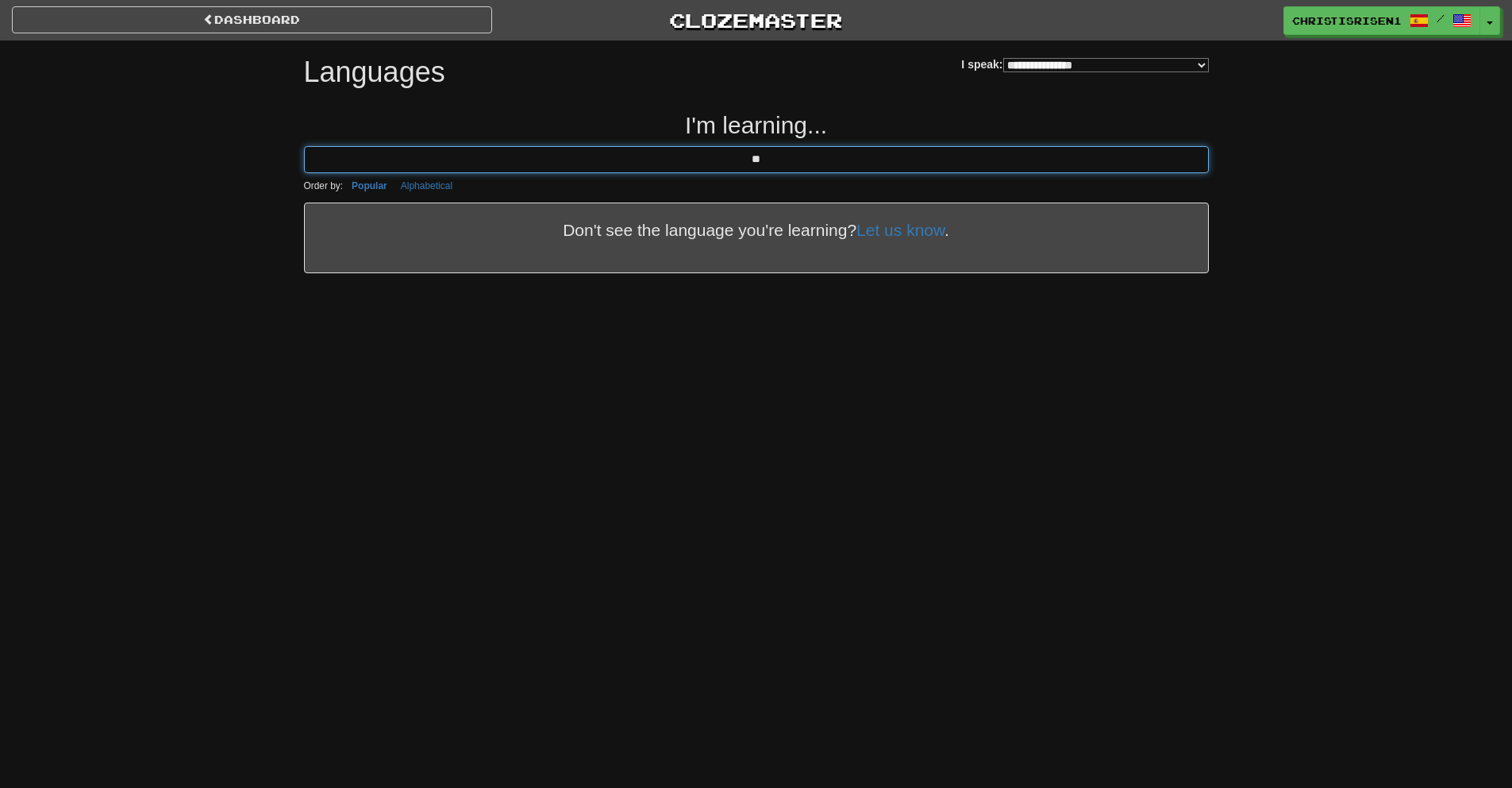
type input "*"
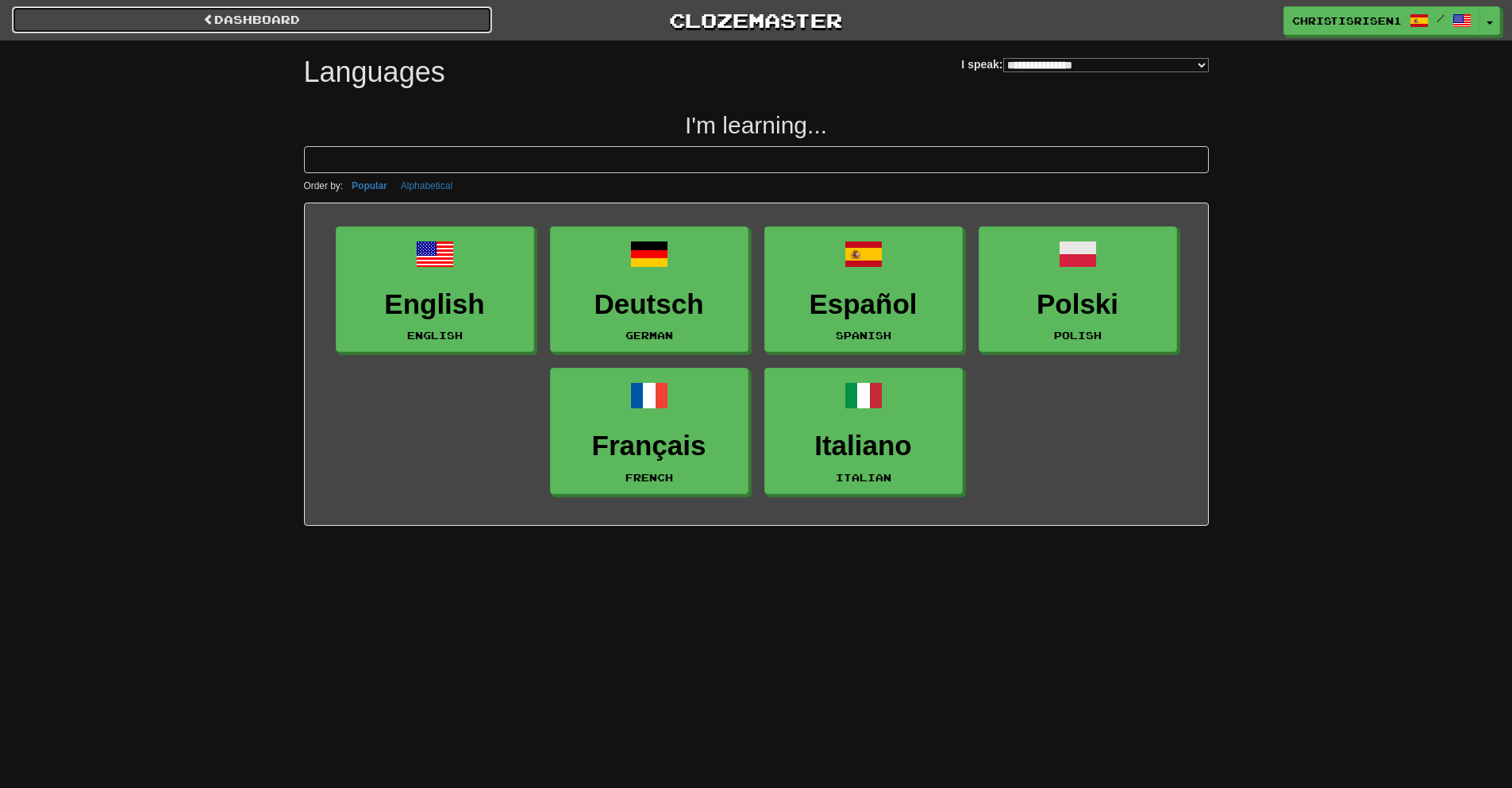
click at [341, 30] on link "dashboard" at bounding box center [252, 20] width 480 height 27
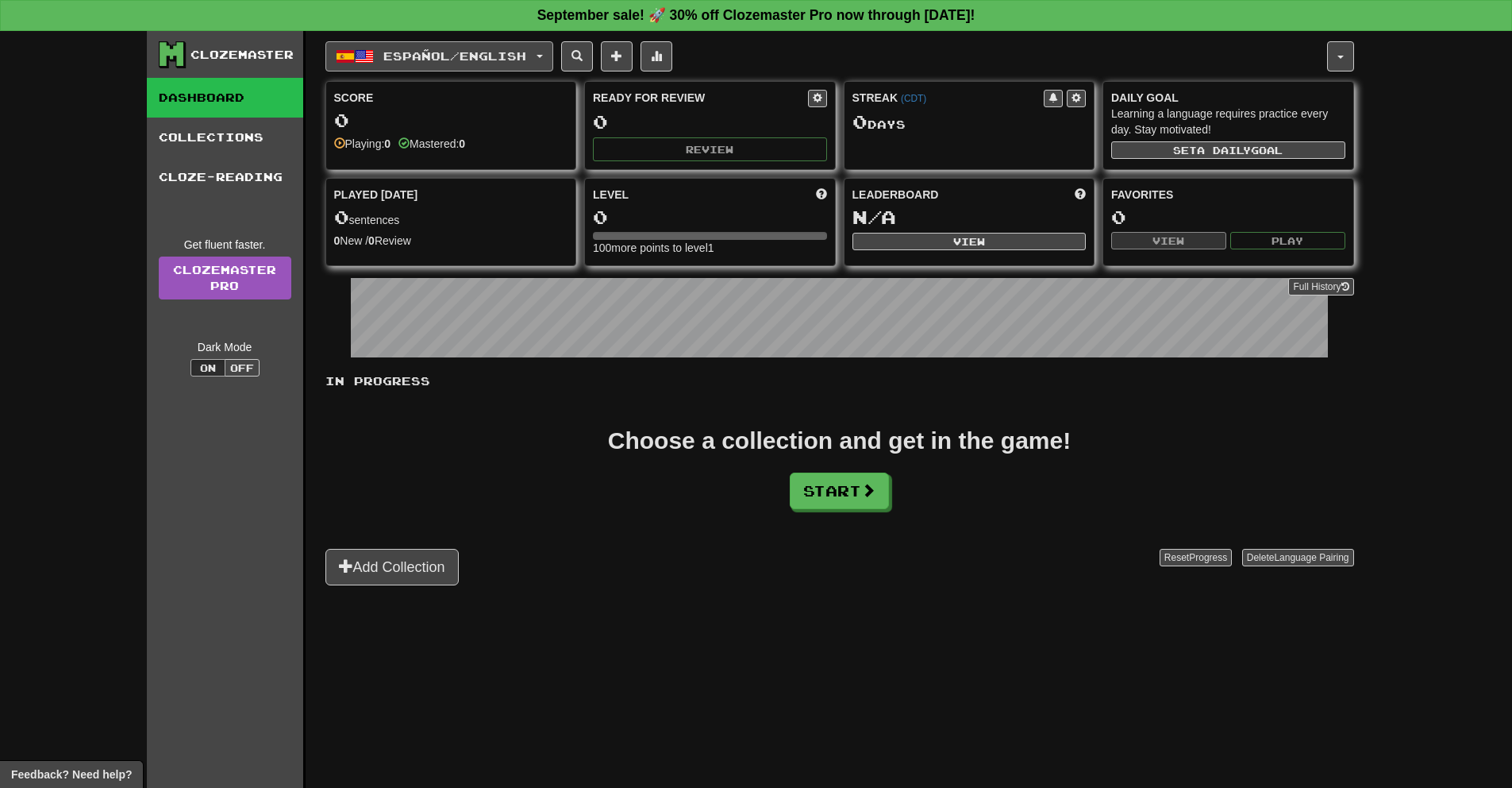
click at [492, 61] on span "Español / English" at bounding box center [455, 56] width 143 height 14
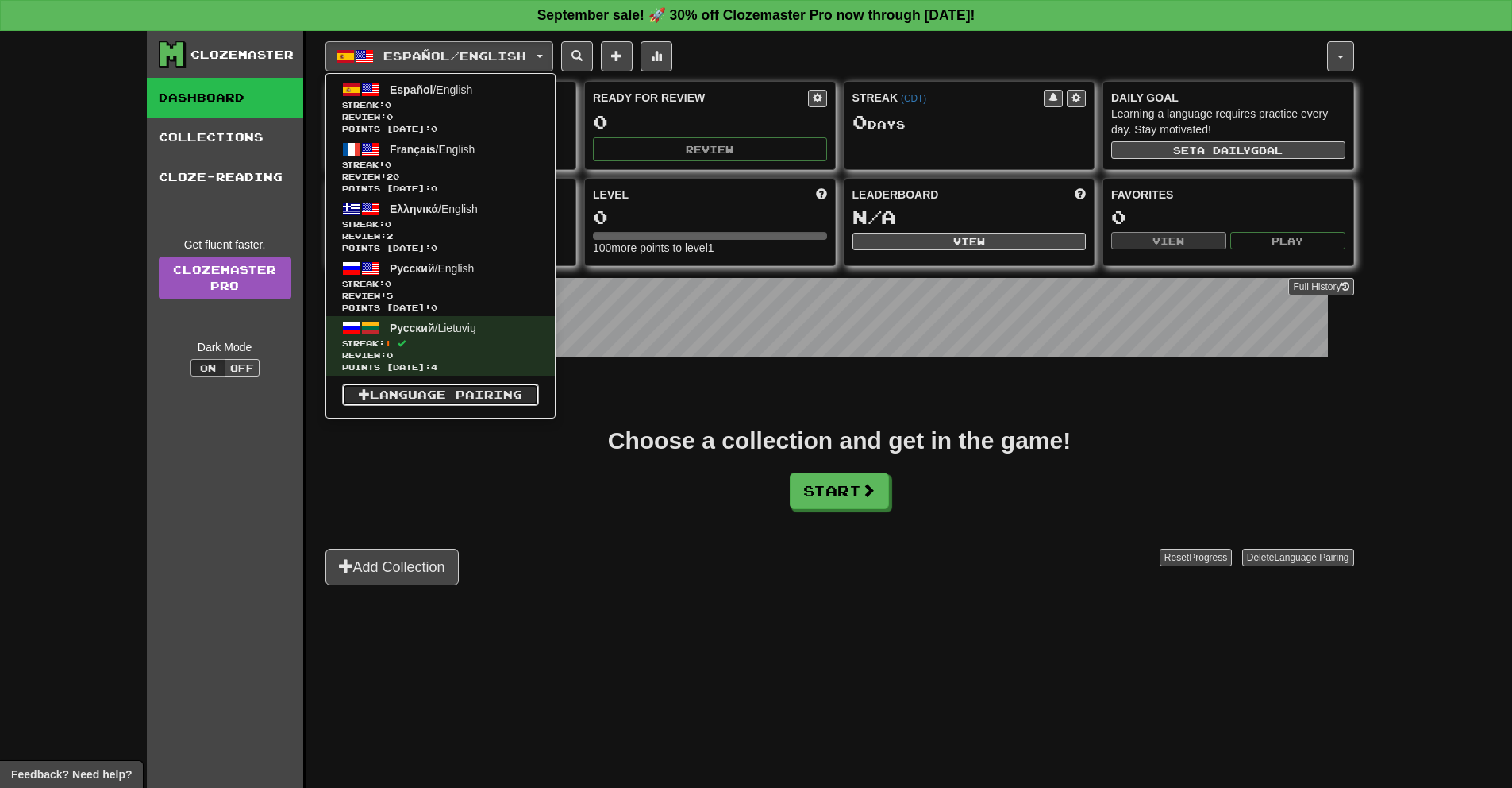
click at [476, 397] on link "Language Pairing" at bounding box center [441, 395] width 197 height 22
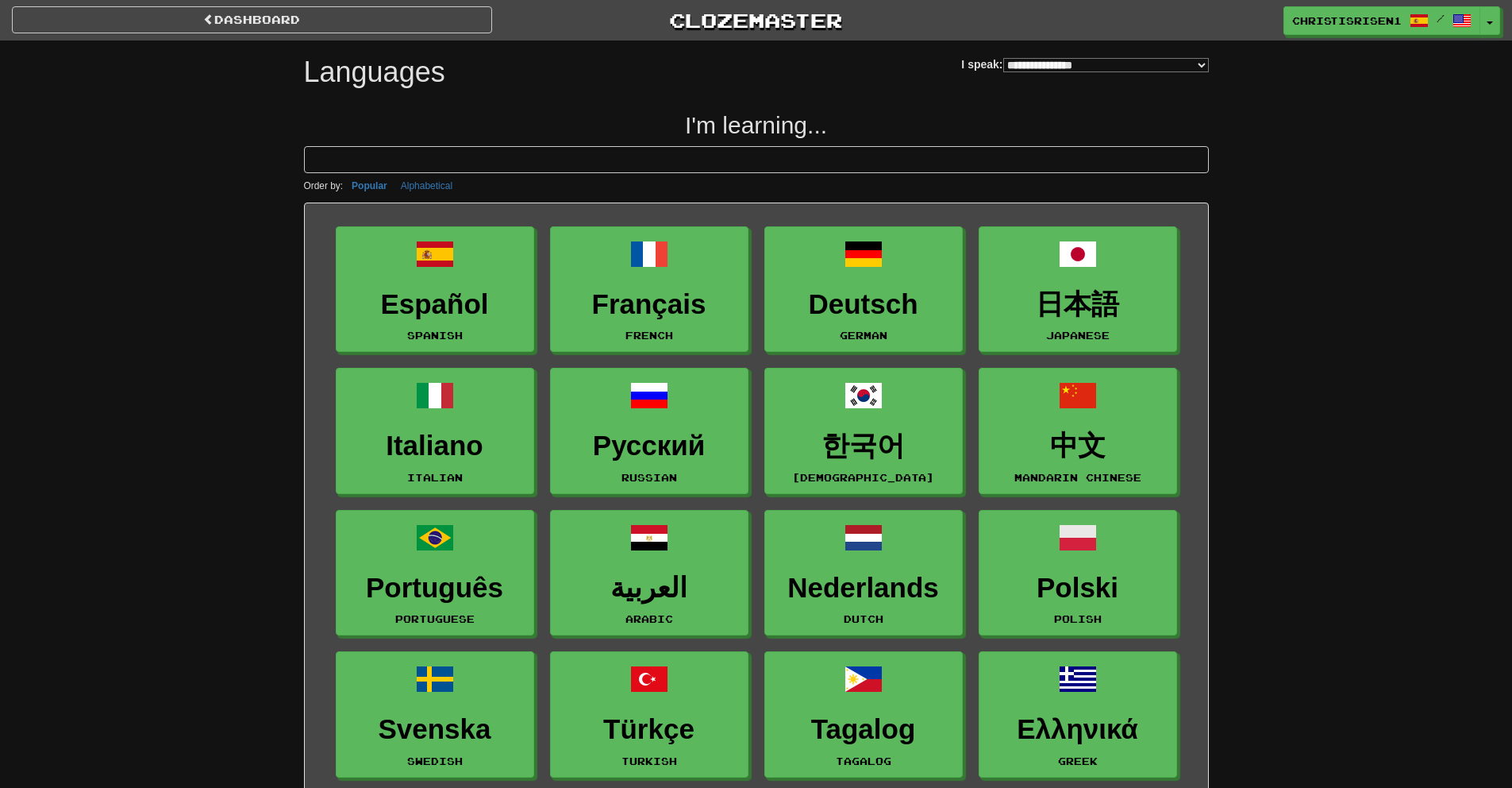
select select "*******"
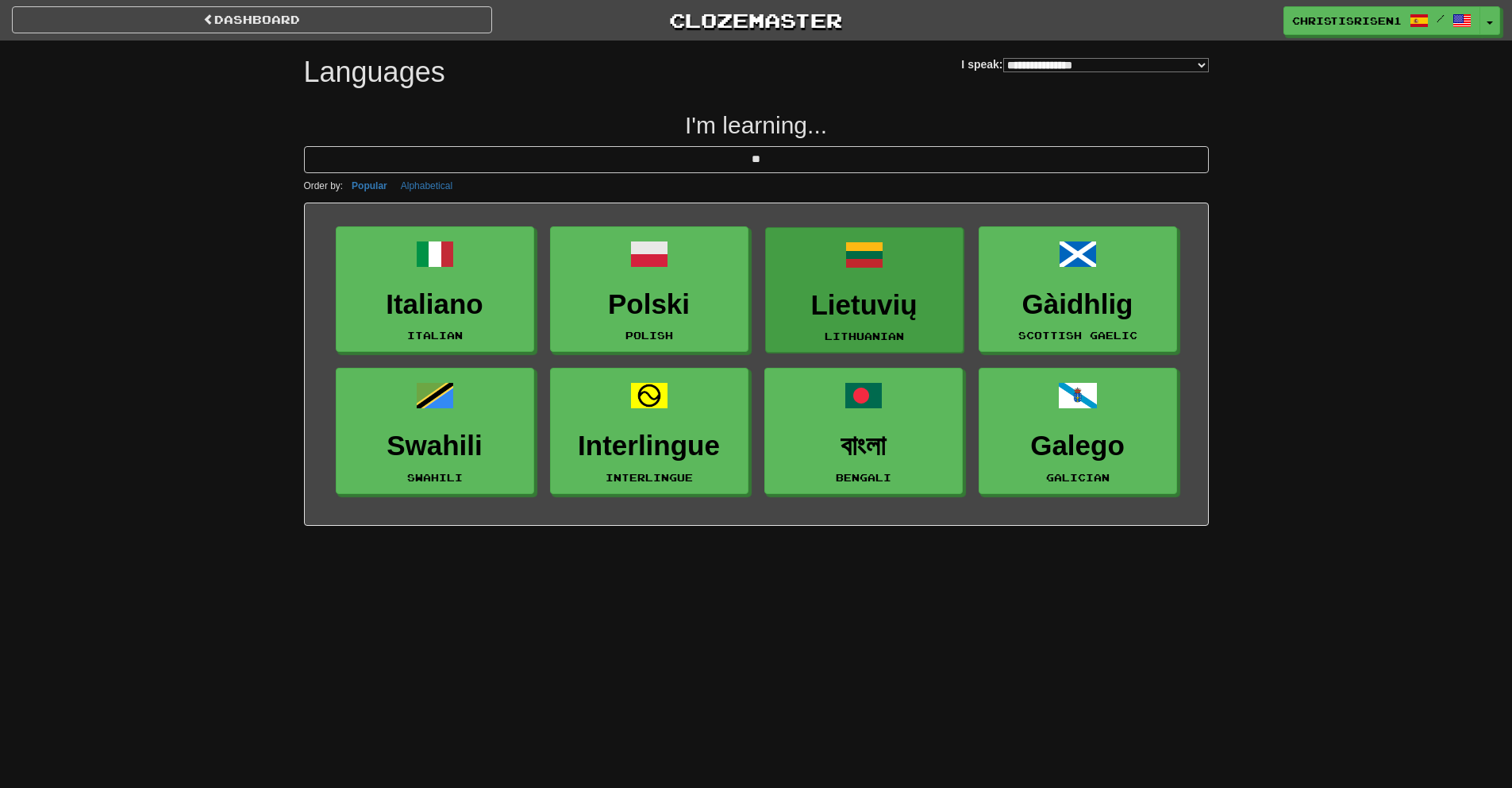
type input "**"
click at [847, 259] on span at bounding box center [864, 254] width 38 height 38
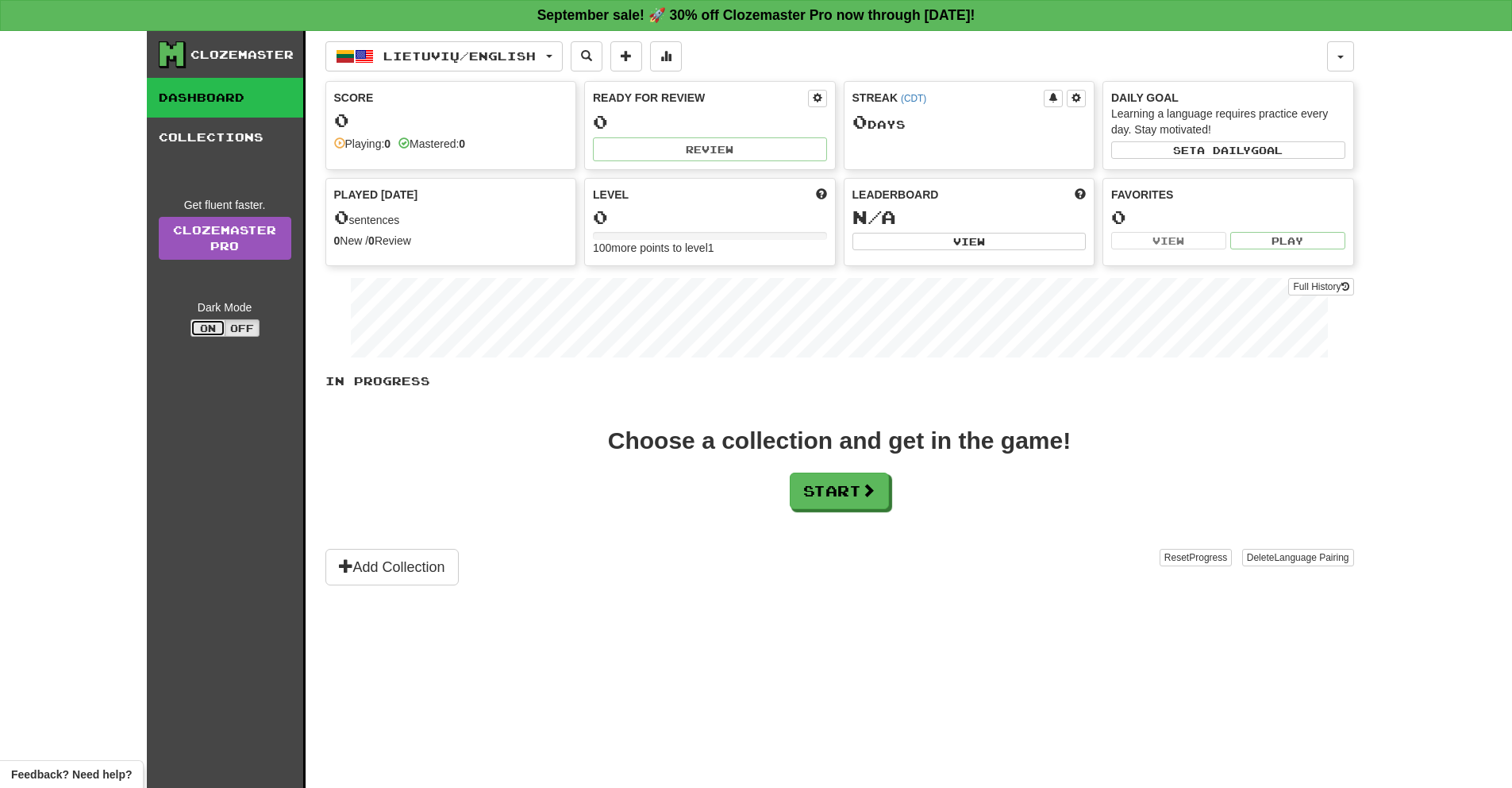
click at [207, 332] on button "On" at bounding box center [207, 328] width 35 height 17
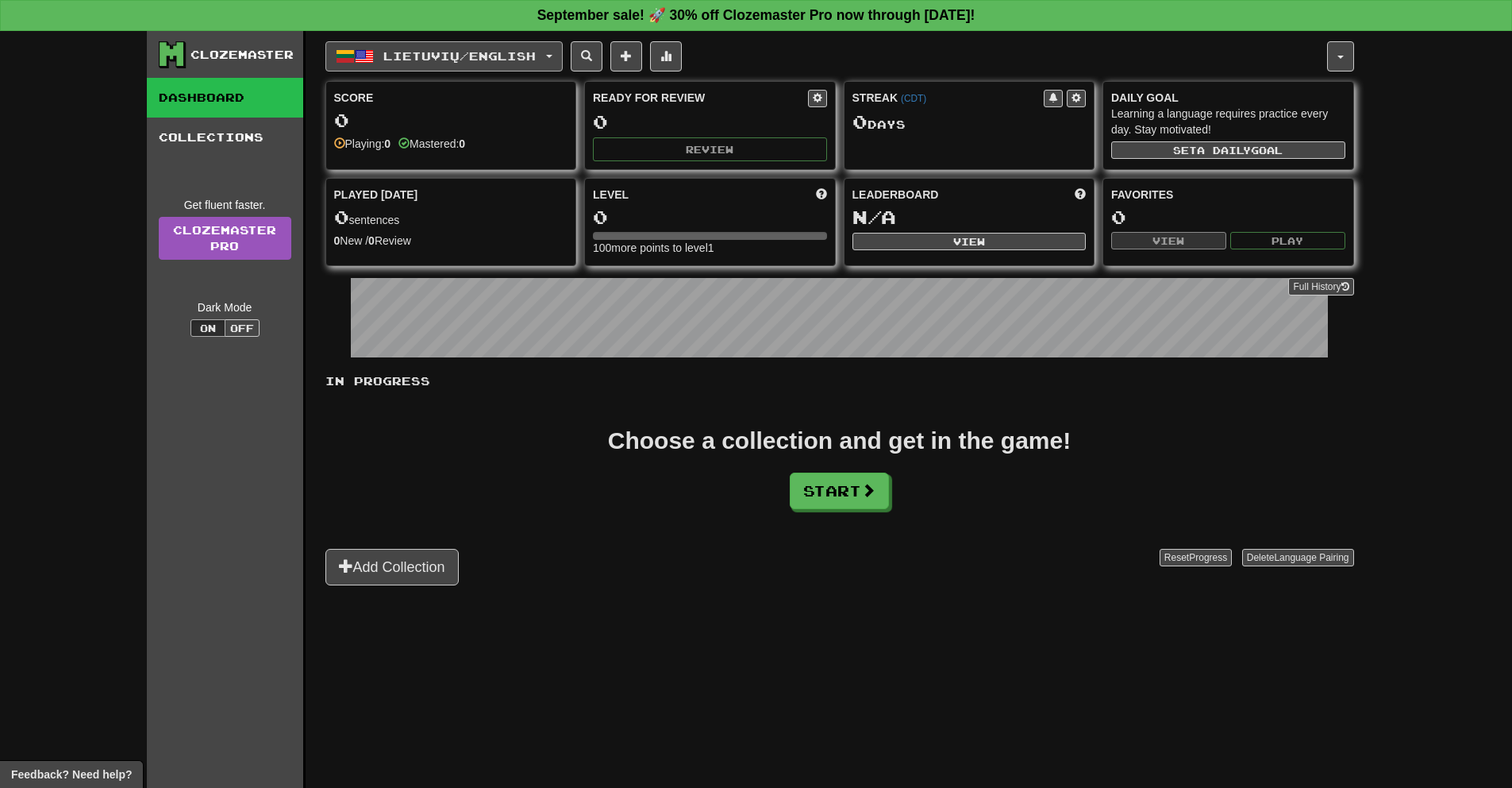
click at [563, 50] on button "Lietuvių / English" at bounding box center [443, 56] width 237 height 30
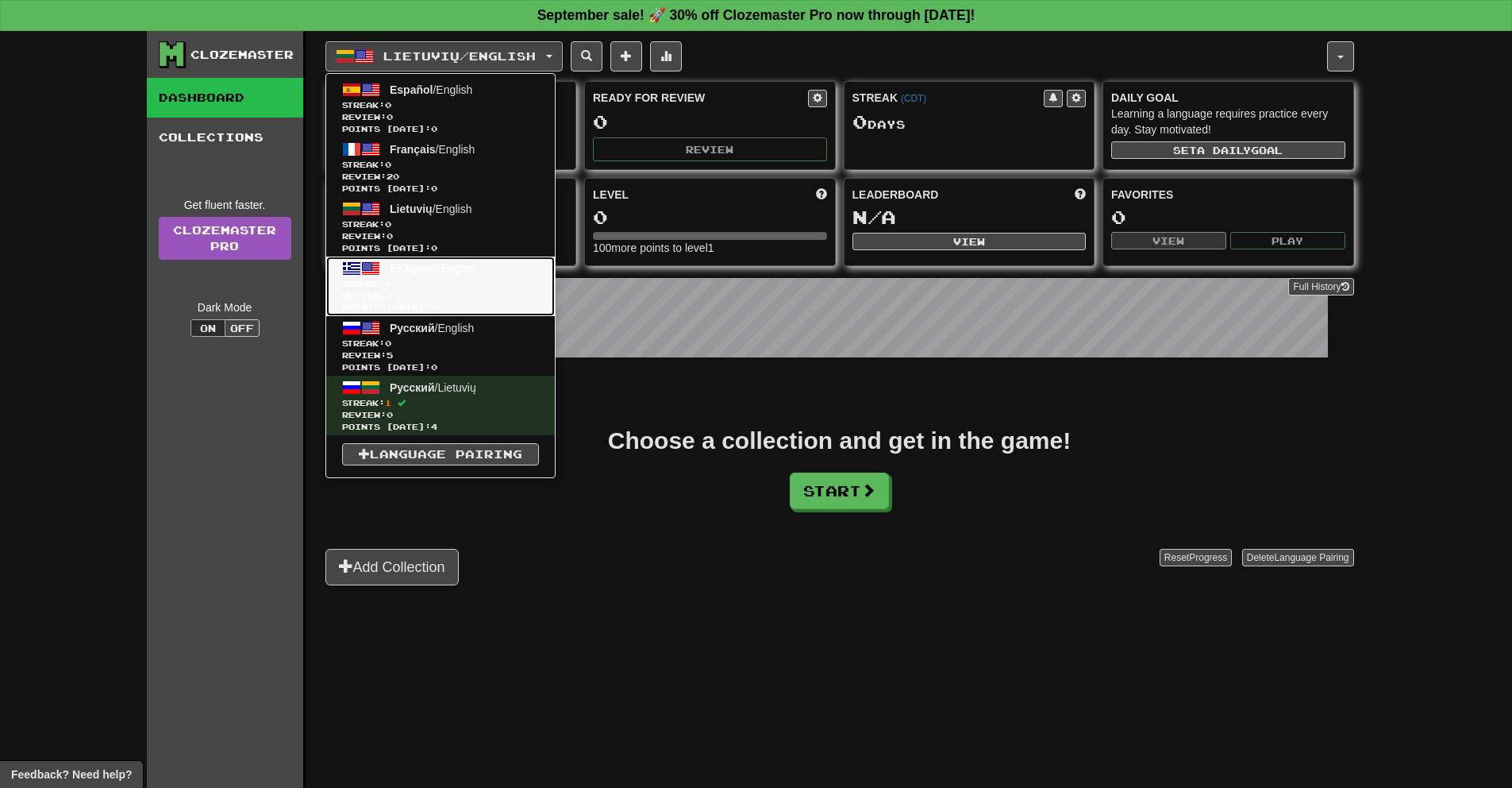
drag, startPoint x: 449, startPoint y: 272, endPoint x: 664, endPoint y: 504, distance: 316.3
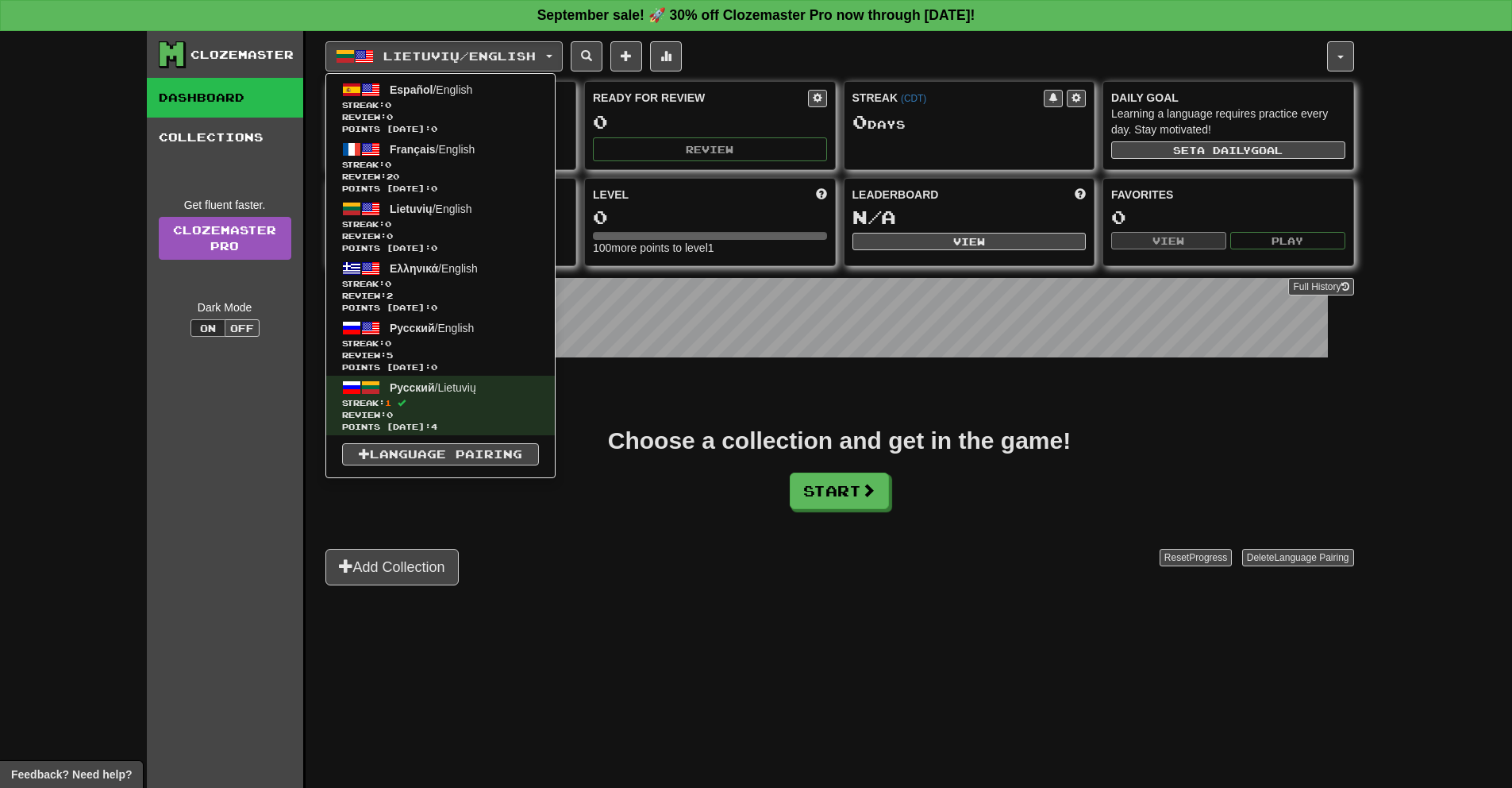
drag, startPoint x: 1212, startPoint y: 665, endPoint x: 1236, endPoint y: 612, distance: 58.2
click at [1213, 663] on div "Lietuvių / English Español / English Streak: 0 Review: 0 Points today: 0 França…" at bounding box center [839, 429] width 1028 height 797
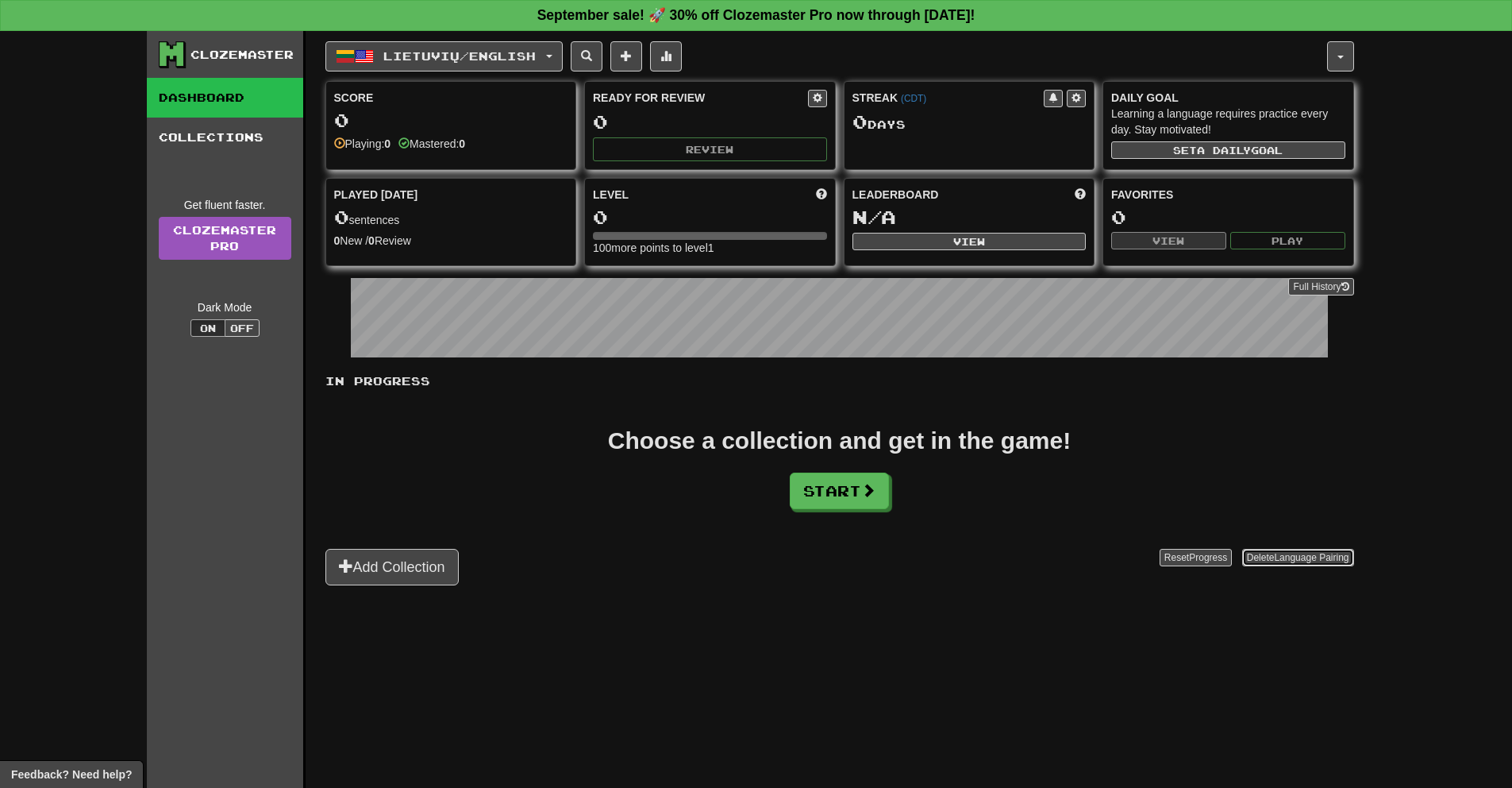
click at [1265, 552] on button "Delete Language Pairing" at bounding box center [1298, 558] width 112 height 17
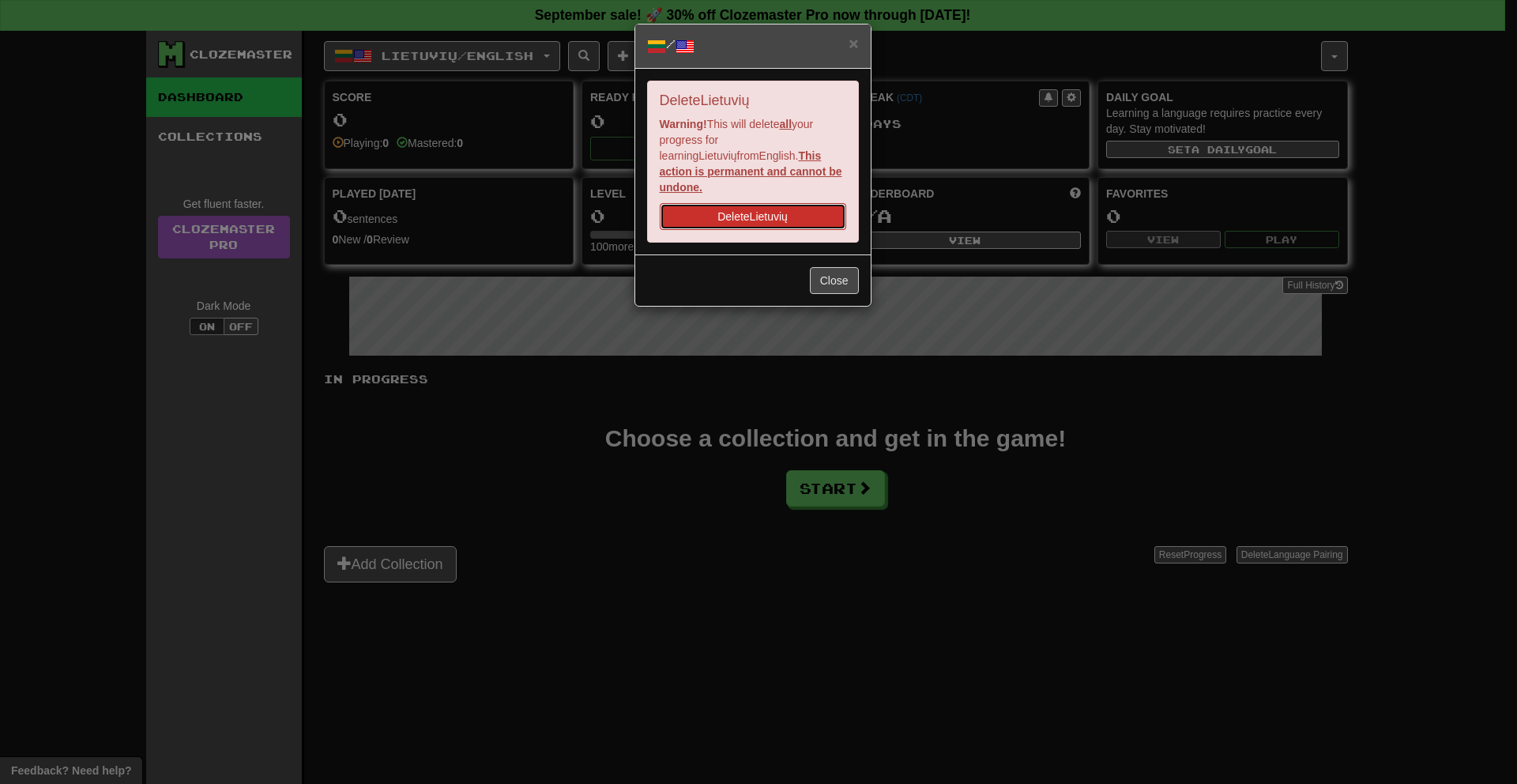
click at [823, 203] on button "Delete Lietuvių" at bounding box center [753, 216] width 187 height 27
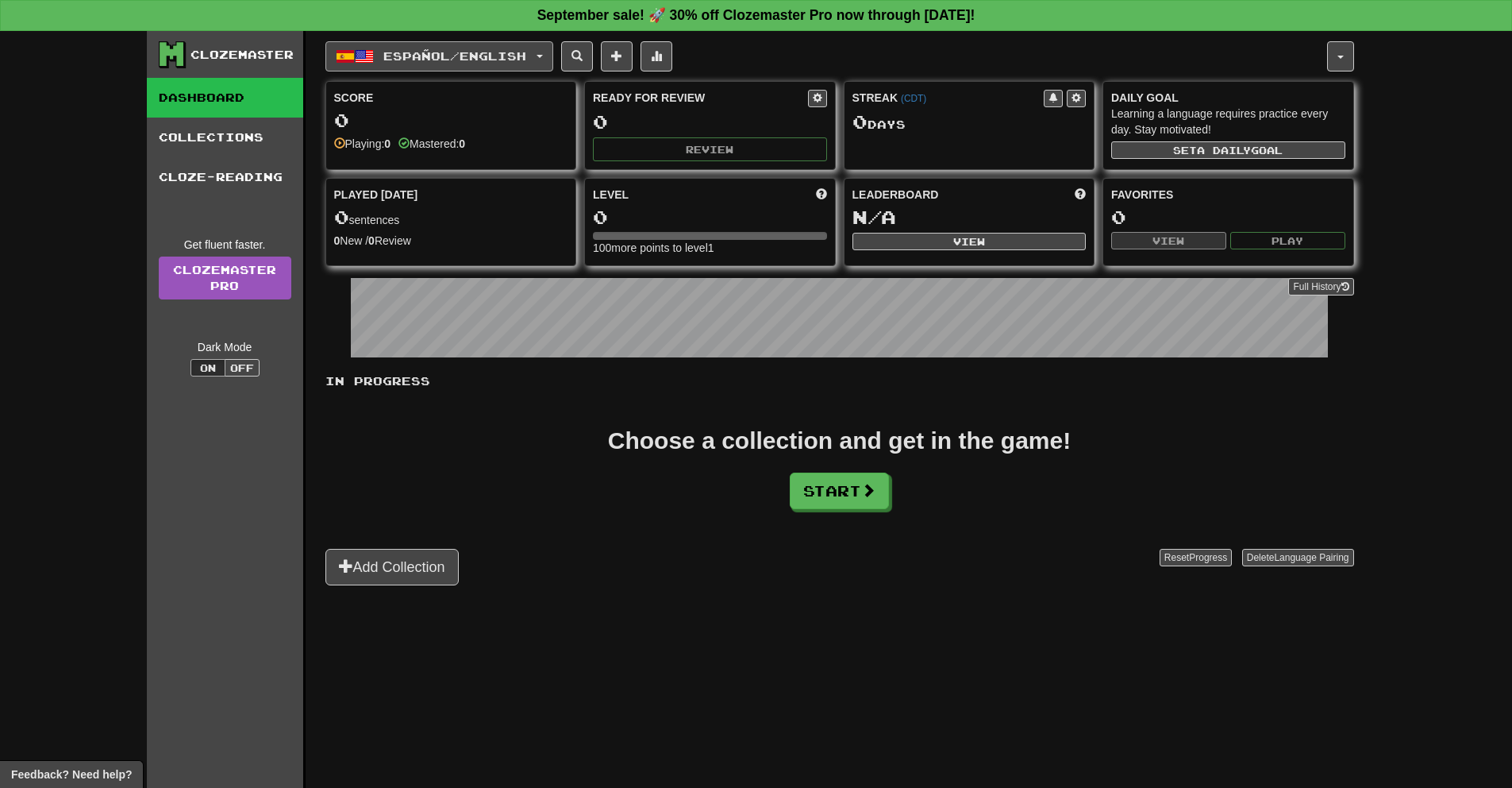
click at [548, 57] on button "Español / English" at bounding box center [439, 56] width 228 height 30
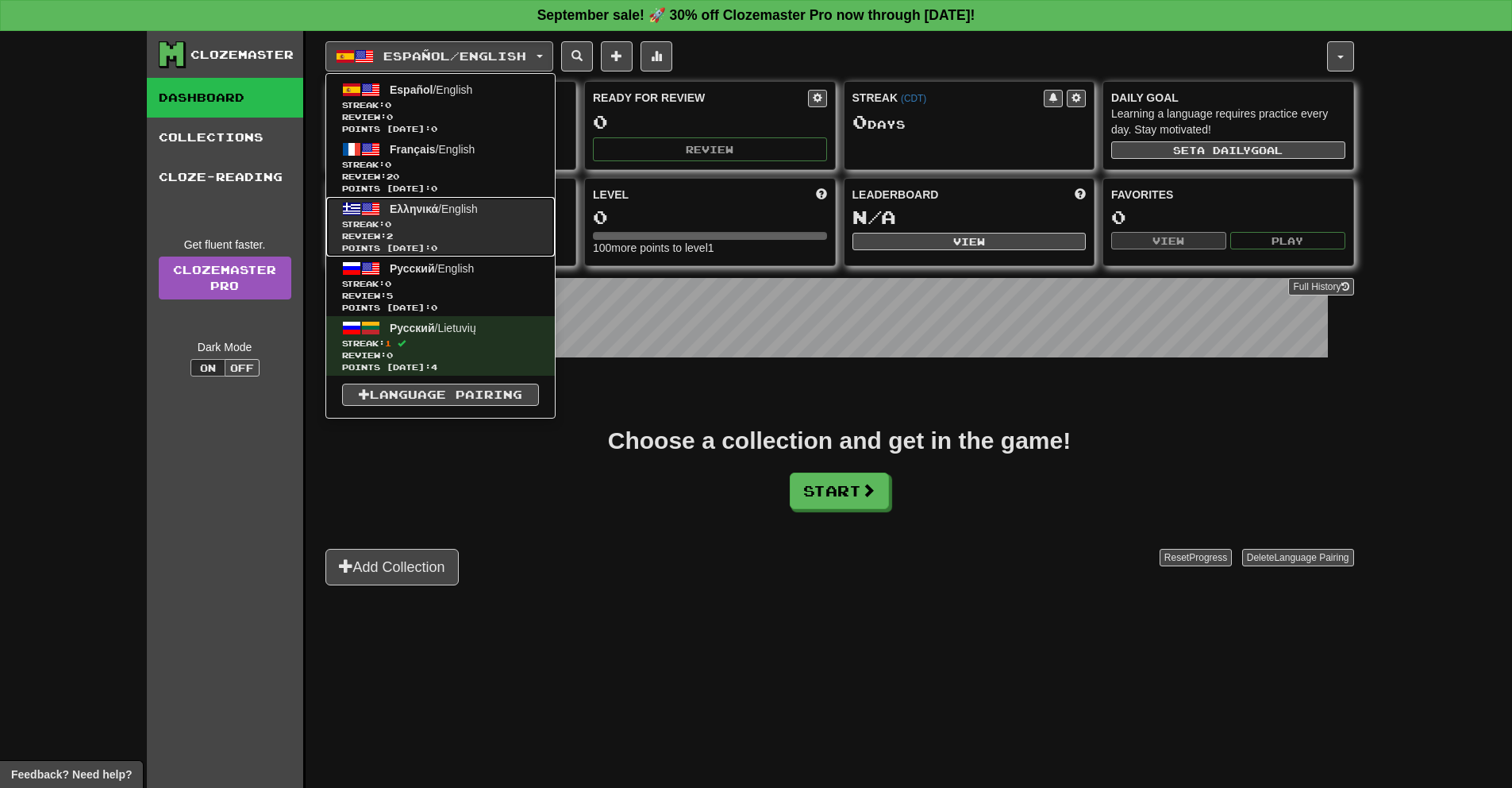
click at [449, 227] on span "Streak: 0" at bounding box center [441, 224] width 197 height 12
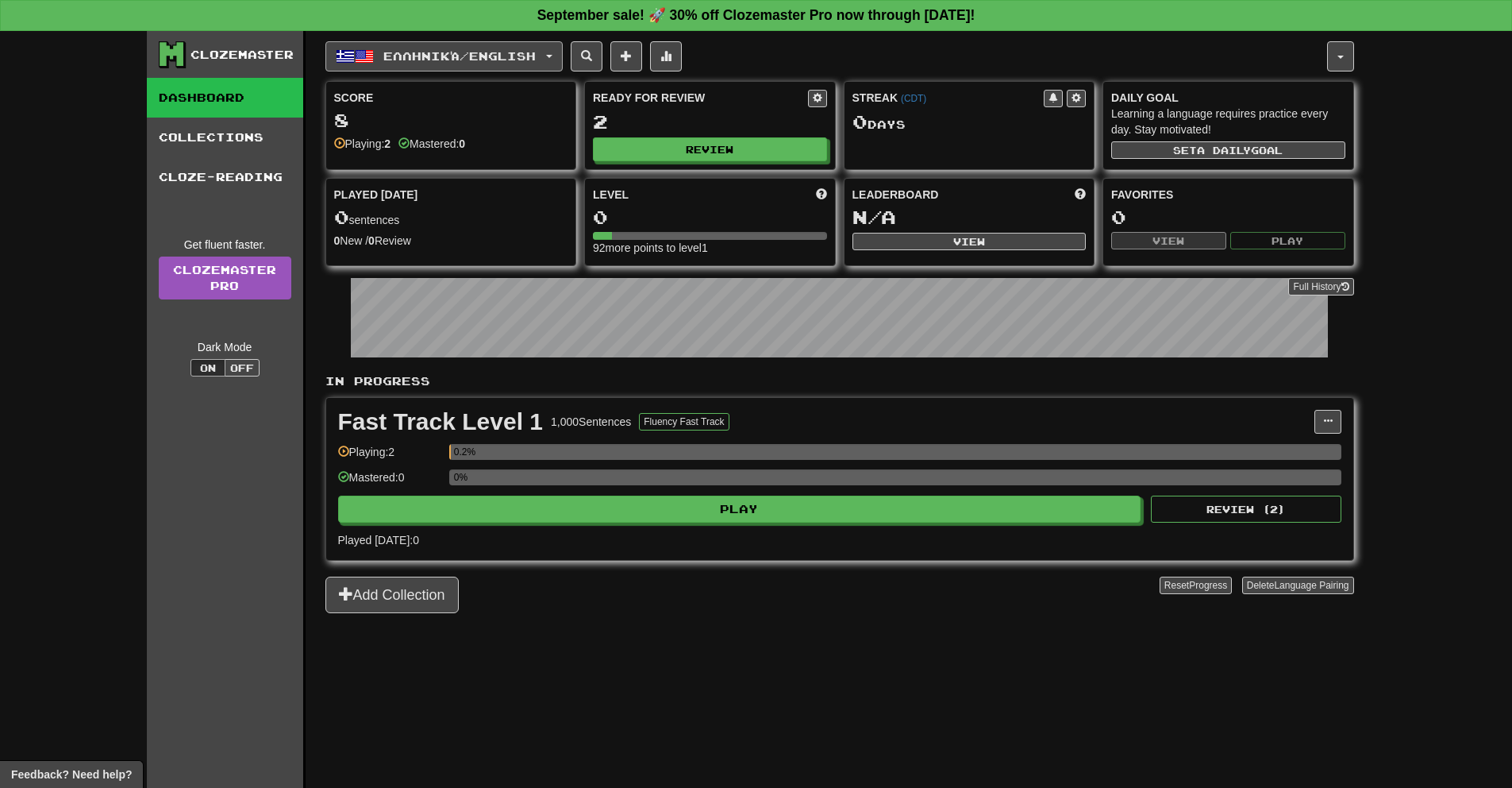
click at [437, 51] on span "Ελληνικά / English" at bounding box center [460, 56] width 152 height 14
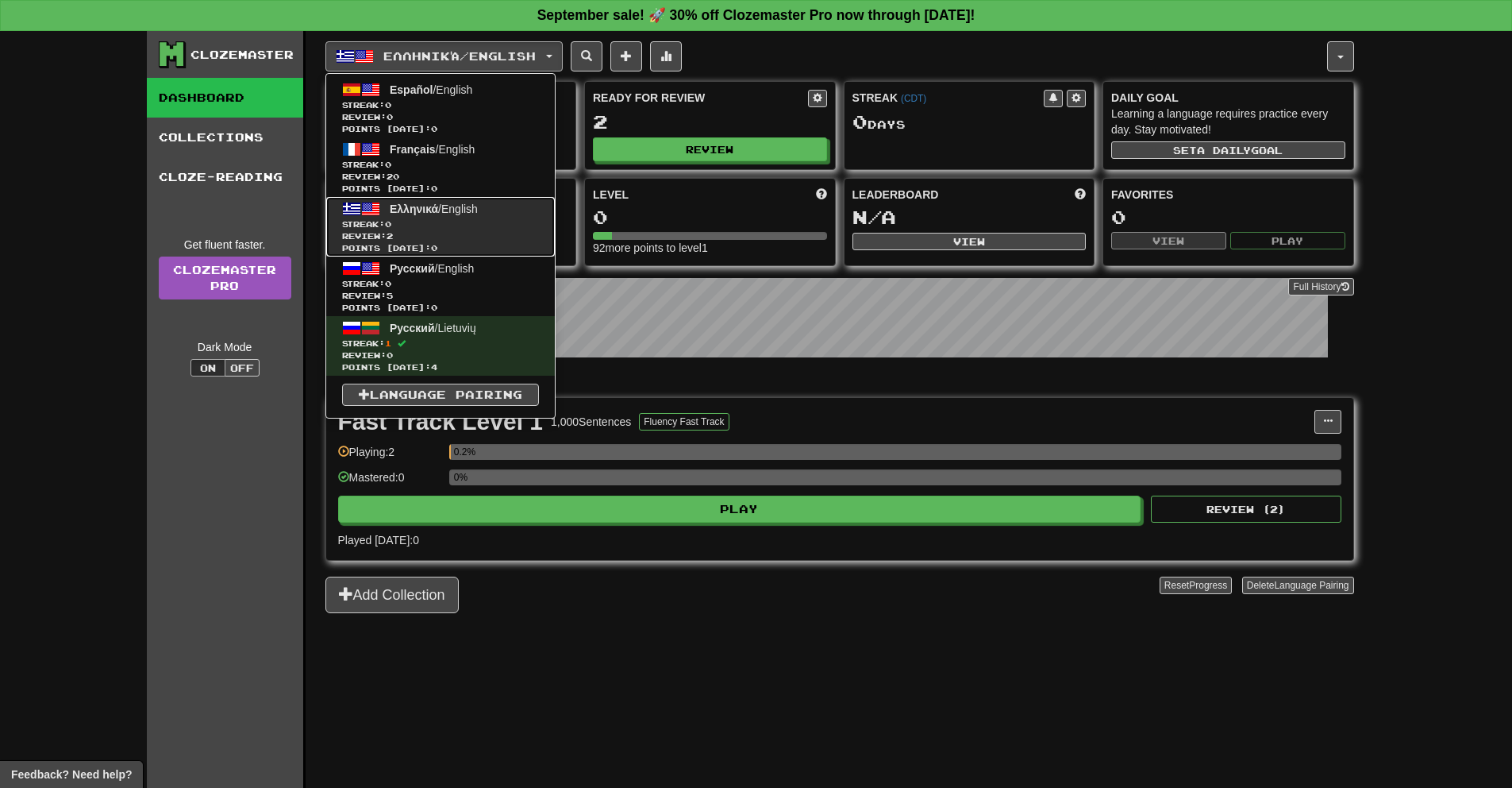
click at [455, 225] on span "Streak: 0" at bounding box center [441, 224] width 197 height 12
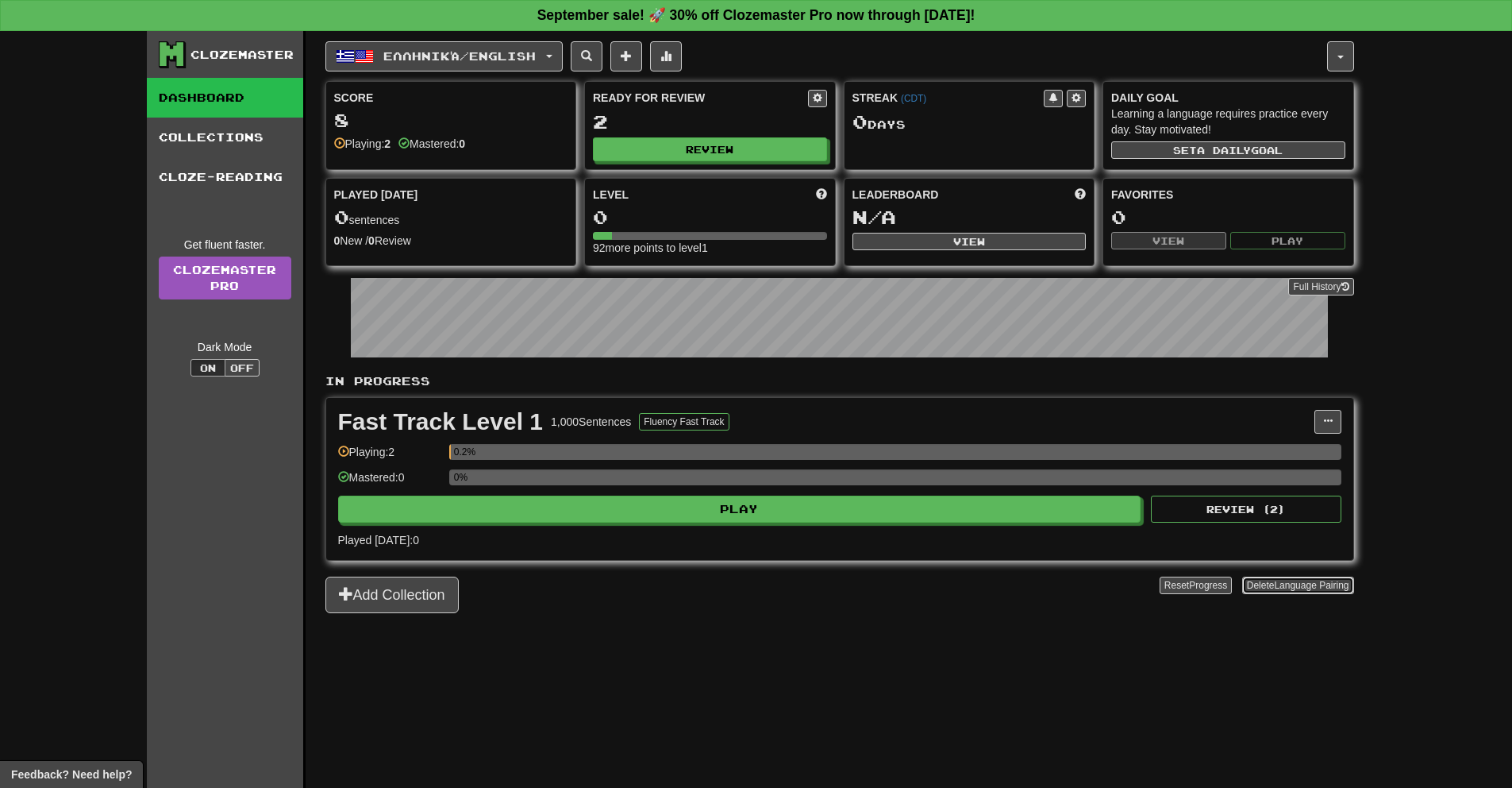
click at [1281, 587] on span "Language Pairing" at bounding box center [1311, 585] width 74 height 11
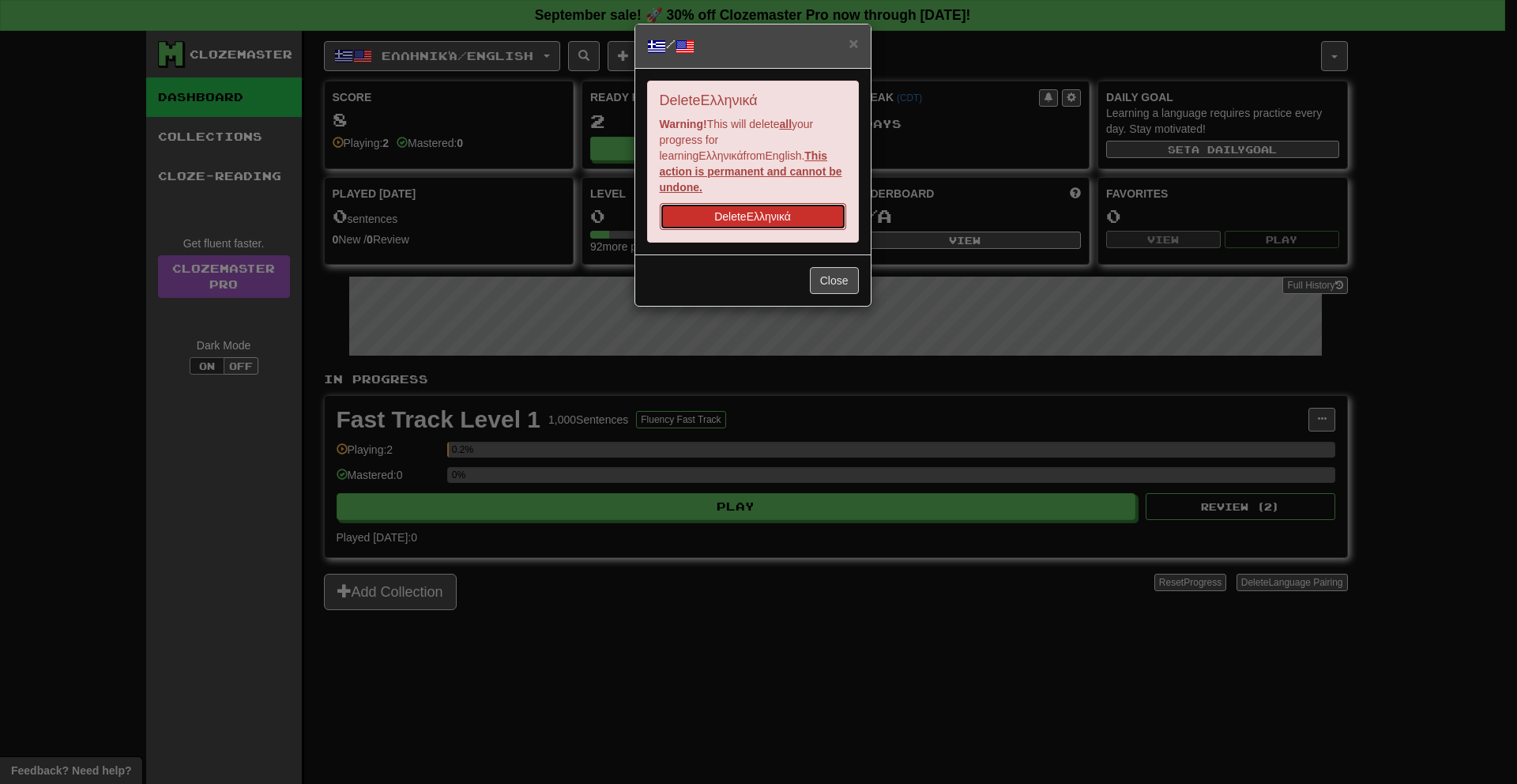
click at [793, 203] on button "Delete Ελληνικά" at bounding box center [753, 216] width 187 height 27
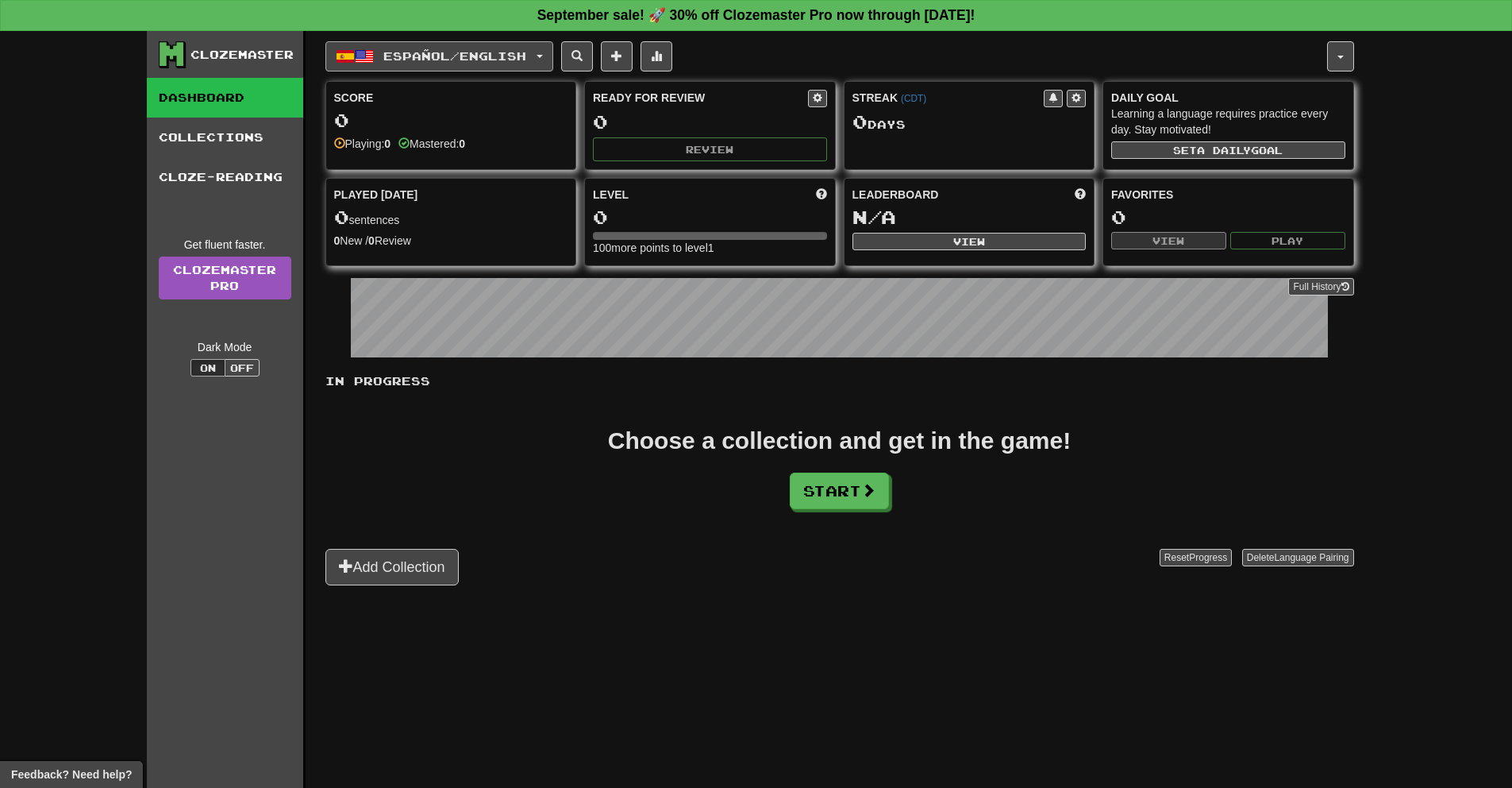
click at [461, 45] on button "Español / English" at bounding box center [439, 56] width 228 height 30
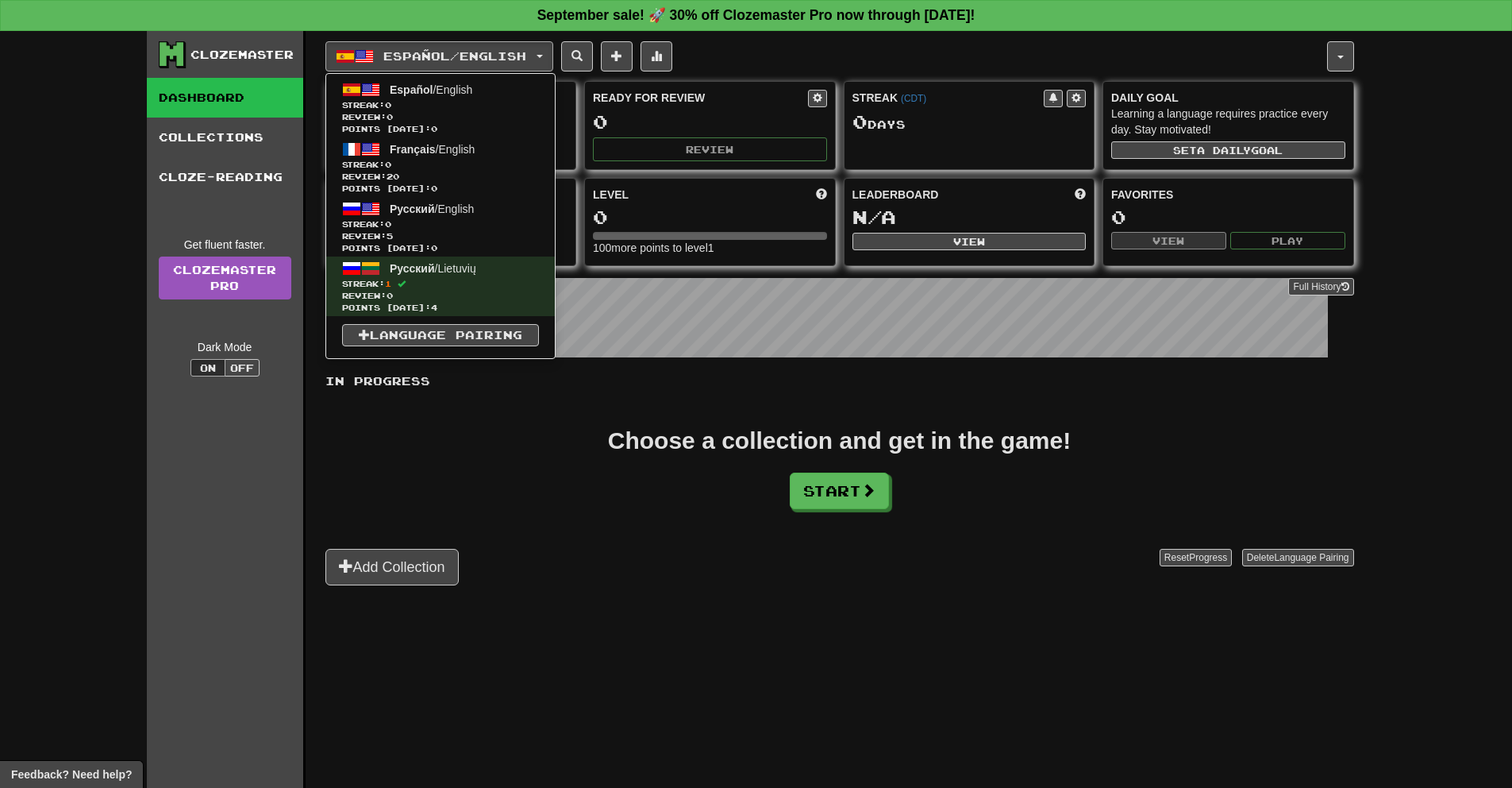
click at [560, 418] on div "In Progress Choose a collection and get in the game! Start Add Collection Reset…" at bounding box center [839, 480] width 1028 height 212
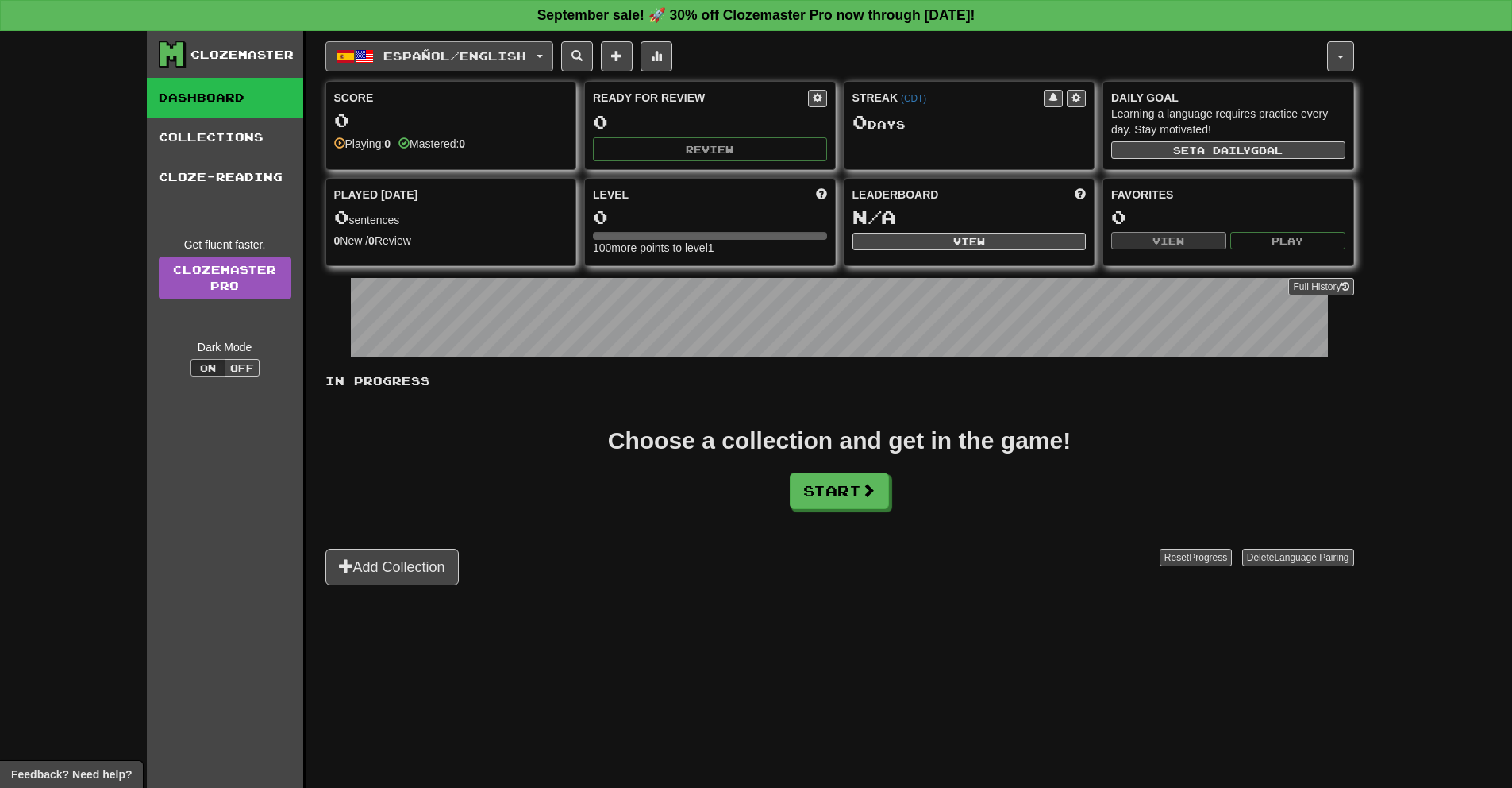
click at [487, 45] on button "Español / English" at bounding box center [439, 56] width 228 height 30
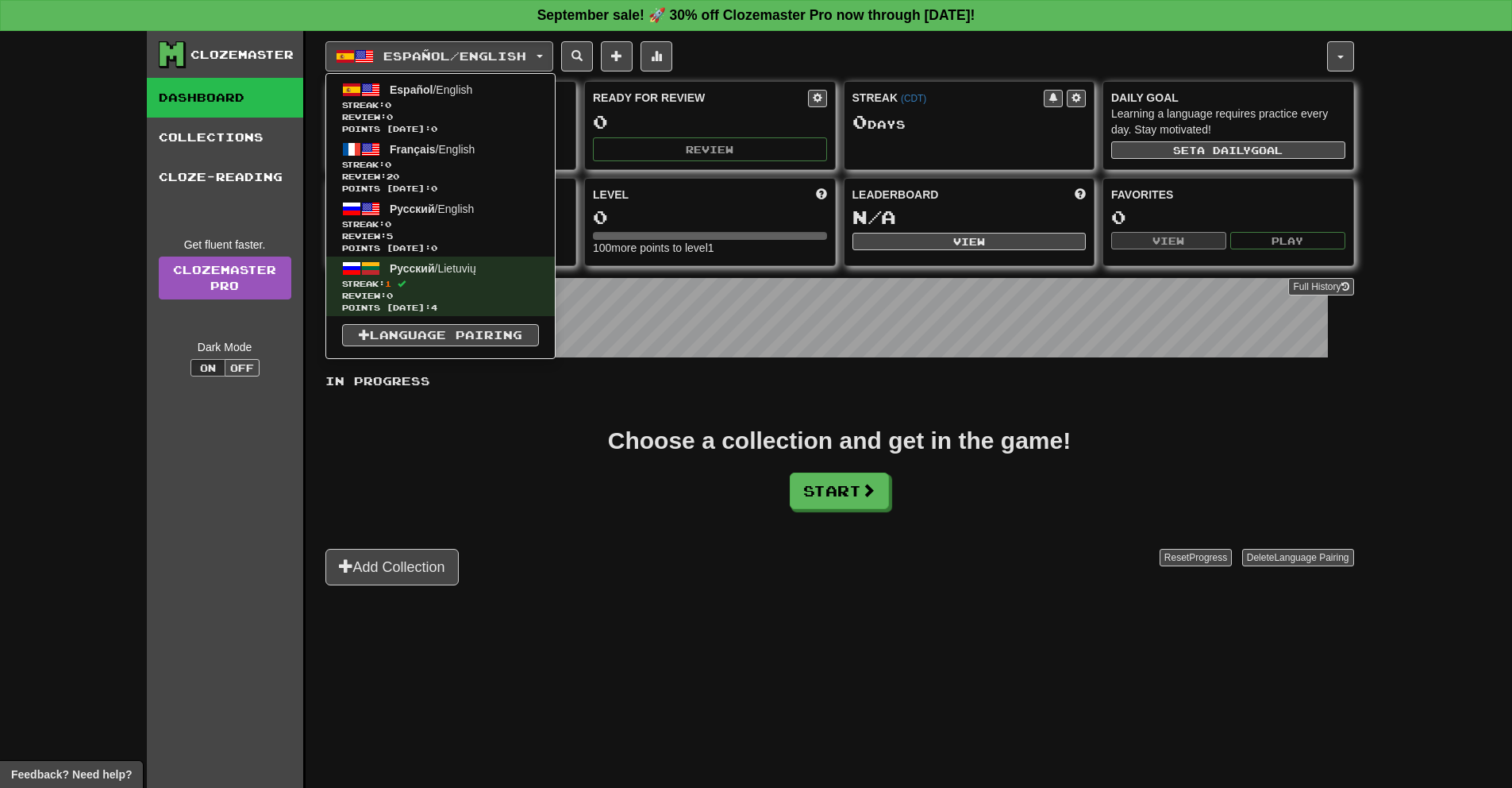
click at [447, 349] on ul "Español / English Streak: 0 Review: 0 Points today: 0 Français / English Streak…" at bounding box center [440, 216] width 230 height 286
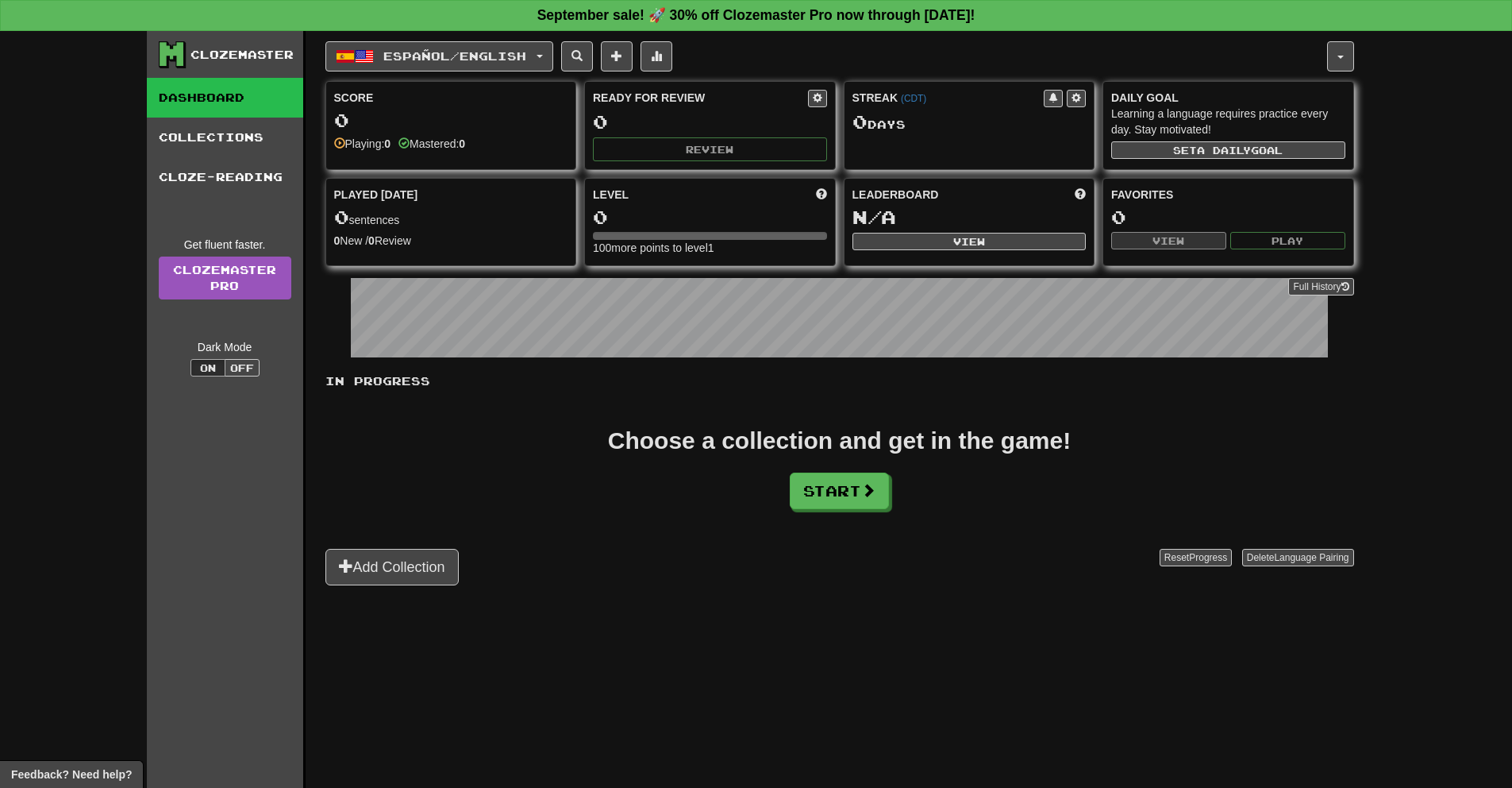
click at [475, 85] on div "Score 0 Playing: 0 Mastered: 0" at bounding box center [451, 120] width 250 height 78
click at [475, 62] on span "Español / English" at bounding box center [455, 56] width 143 height 14
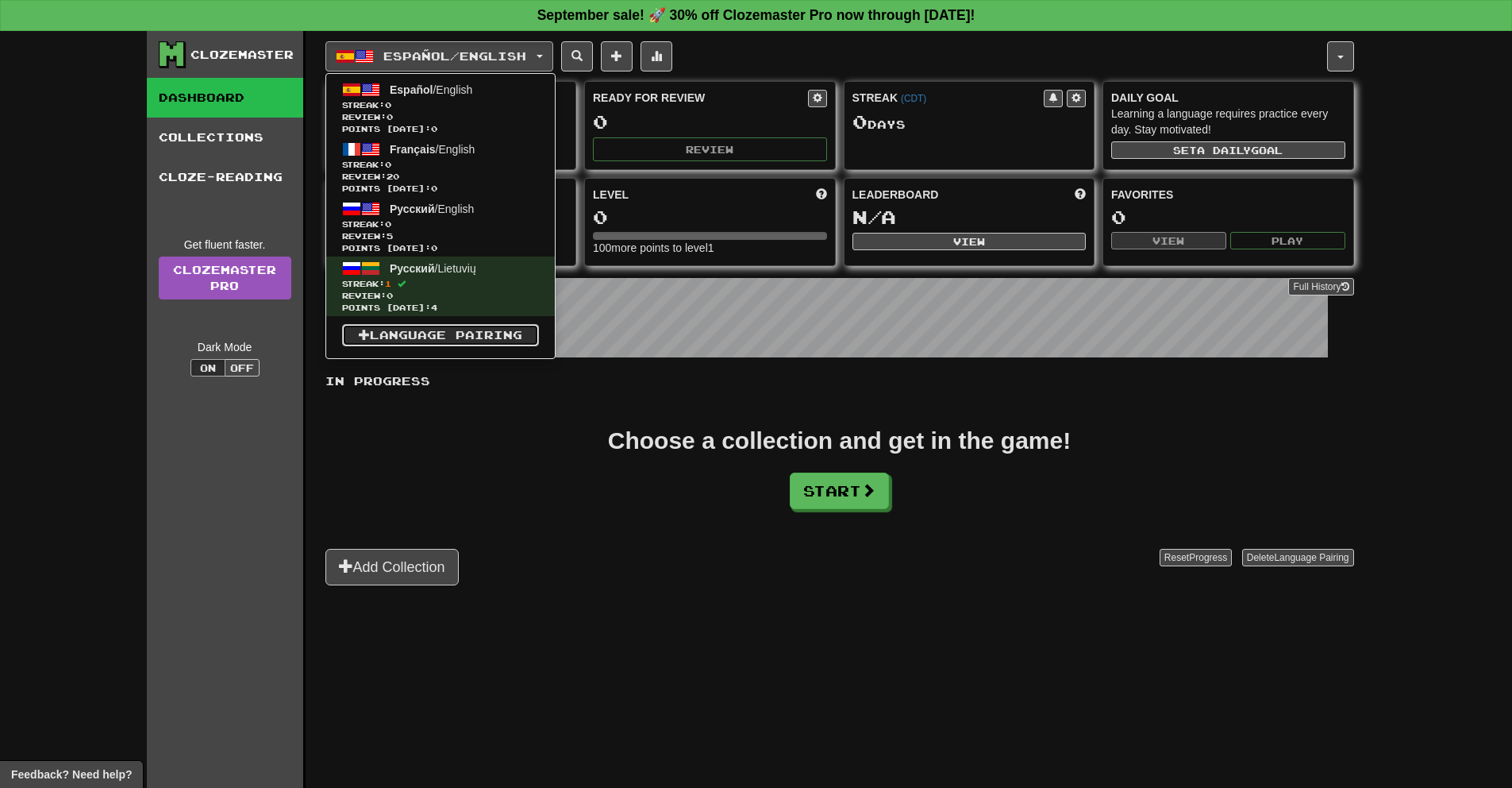
click at [443, 331] on link "Language Pairing" at bounding box center [441, 335] width 197 height 22
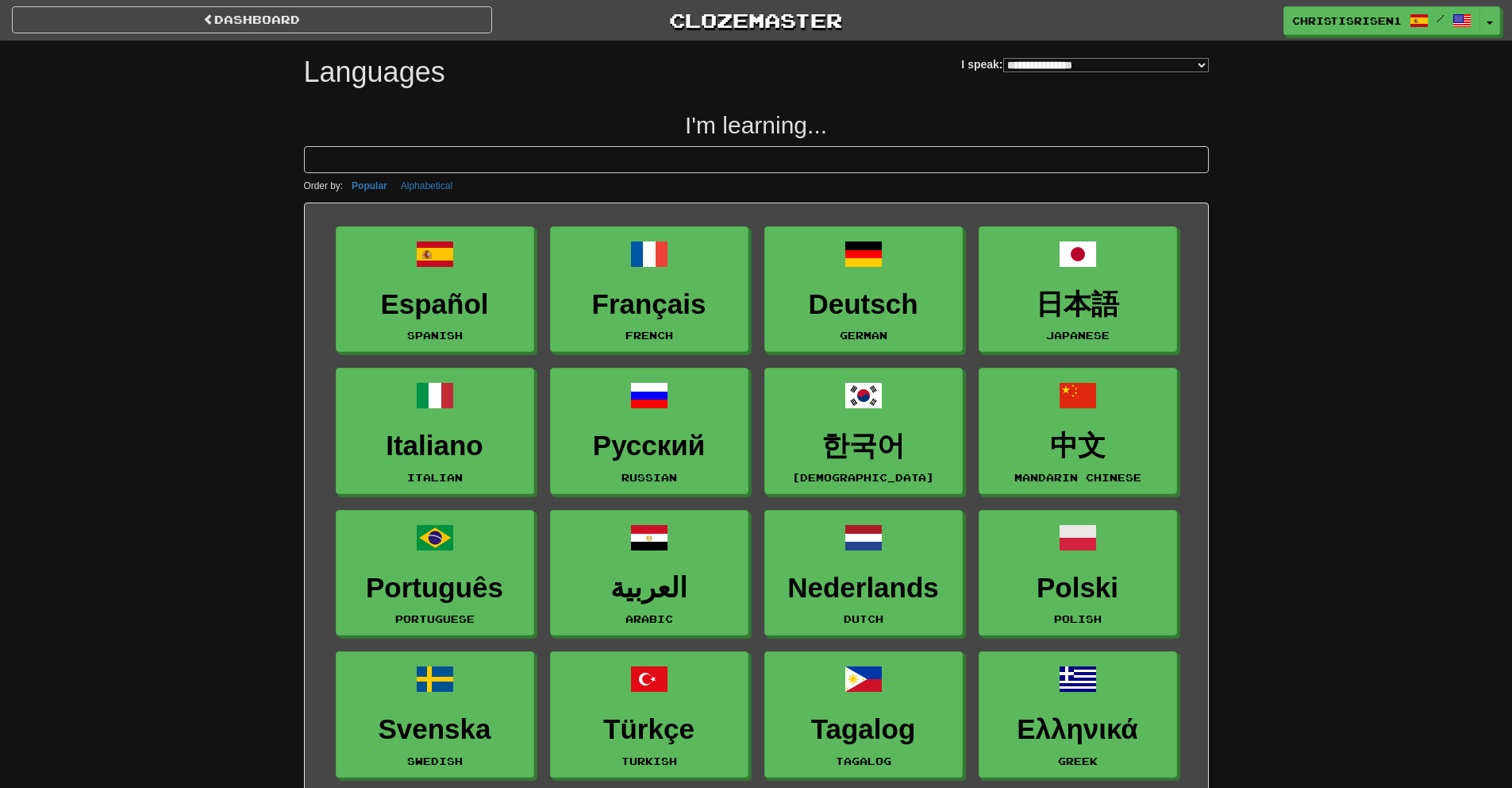
select select "*******"
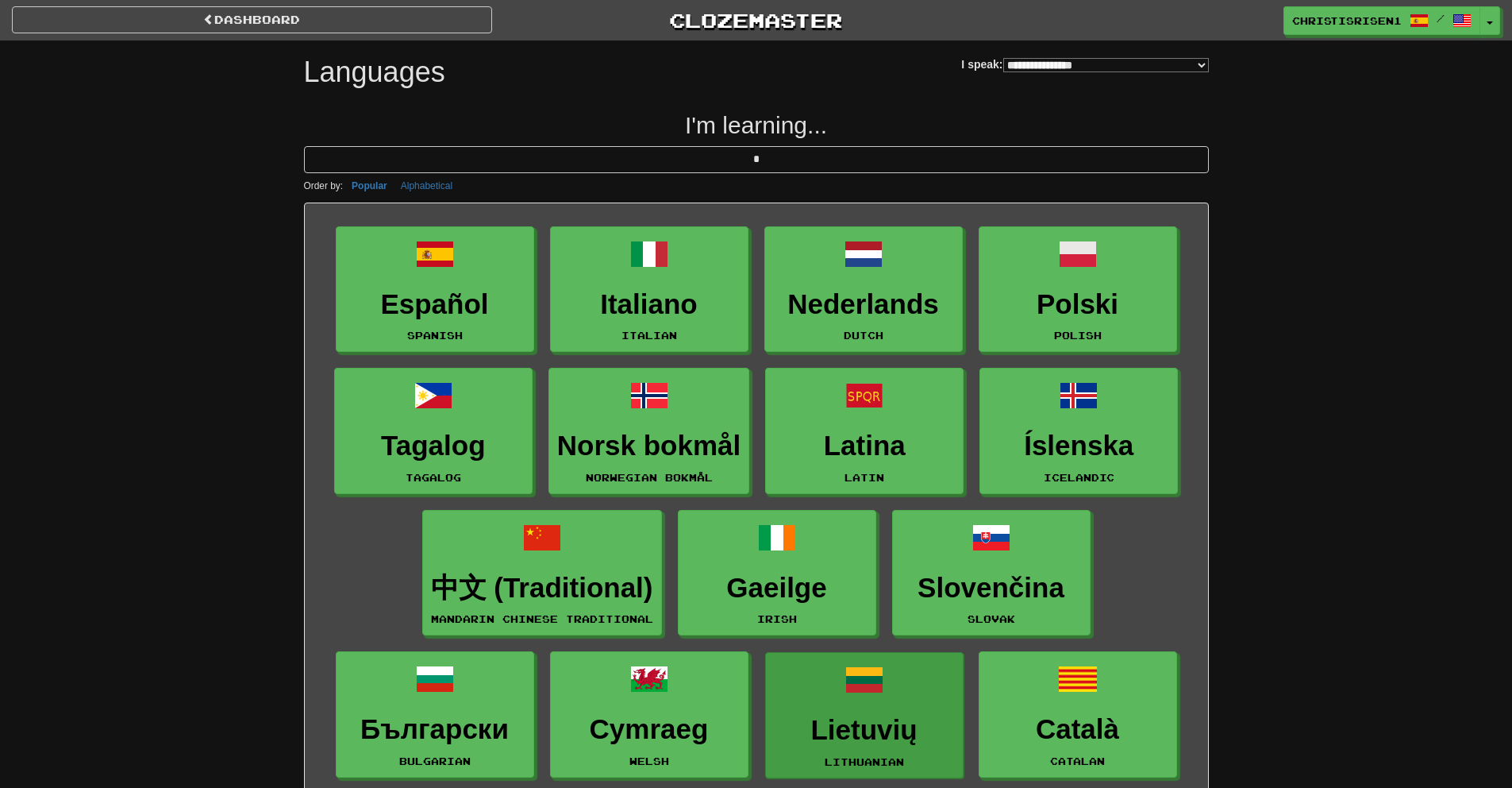
type input "*"
click at [846, 725] on h3 "Lietuvių" at bounding box center [864, 730] width 181 height 31
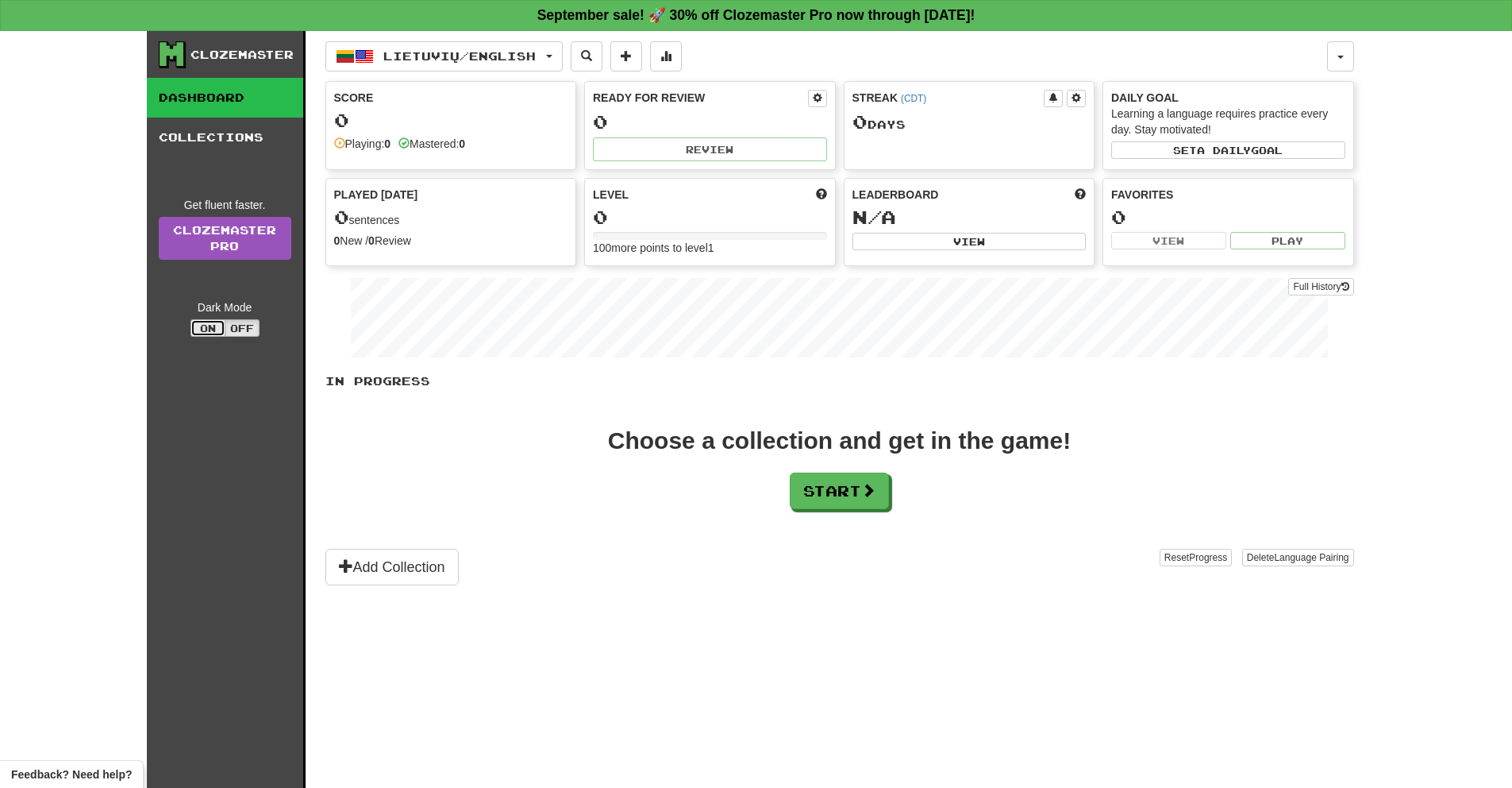
click at [218, 329] on button "On" at bounding box center [207, 328] width 35 height 17
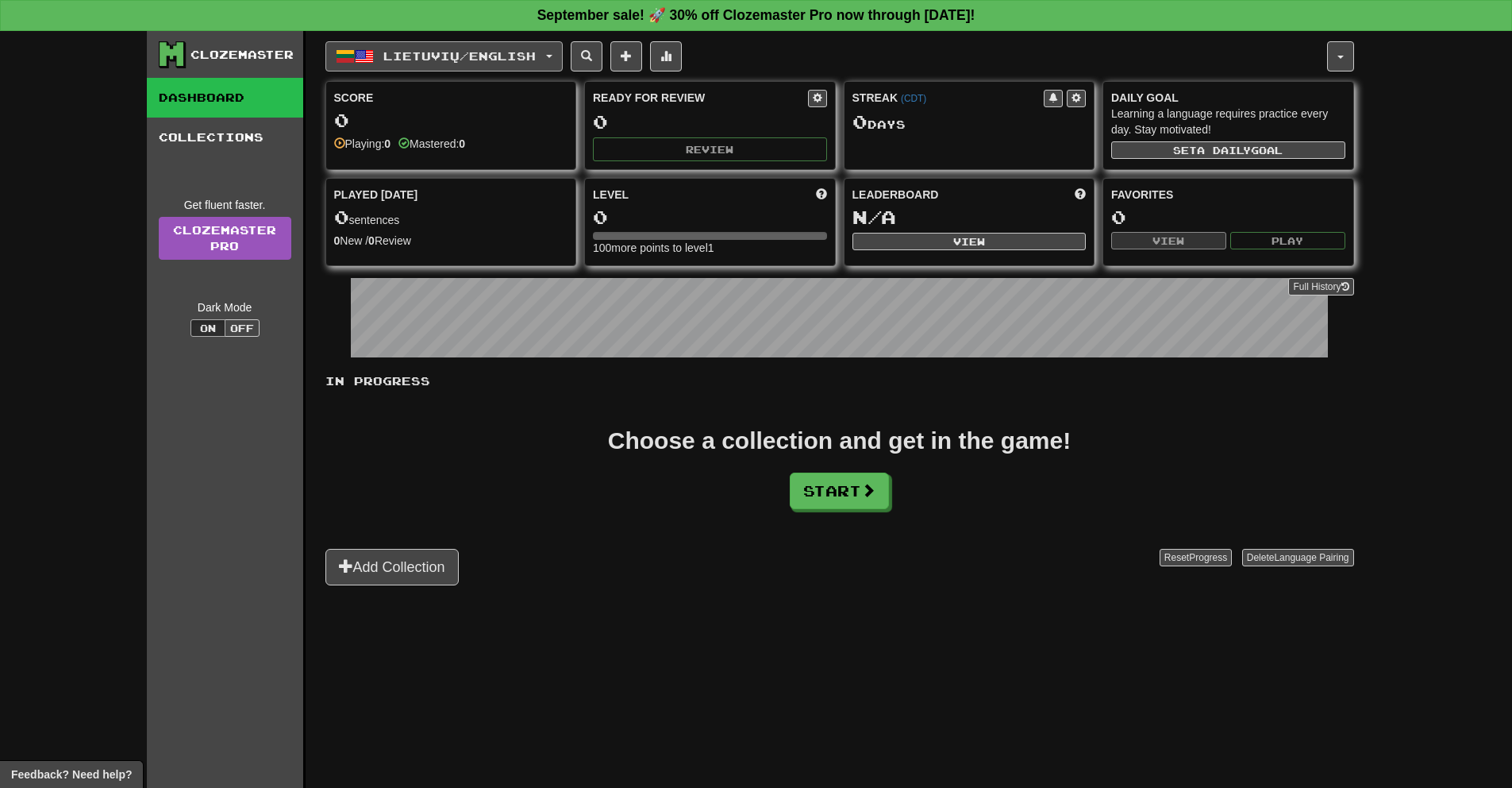
click at [527, 52] on span "Lietuvių / English" at bounding box center [460, 56] width 152 height 14
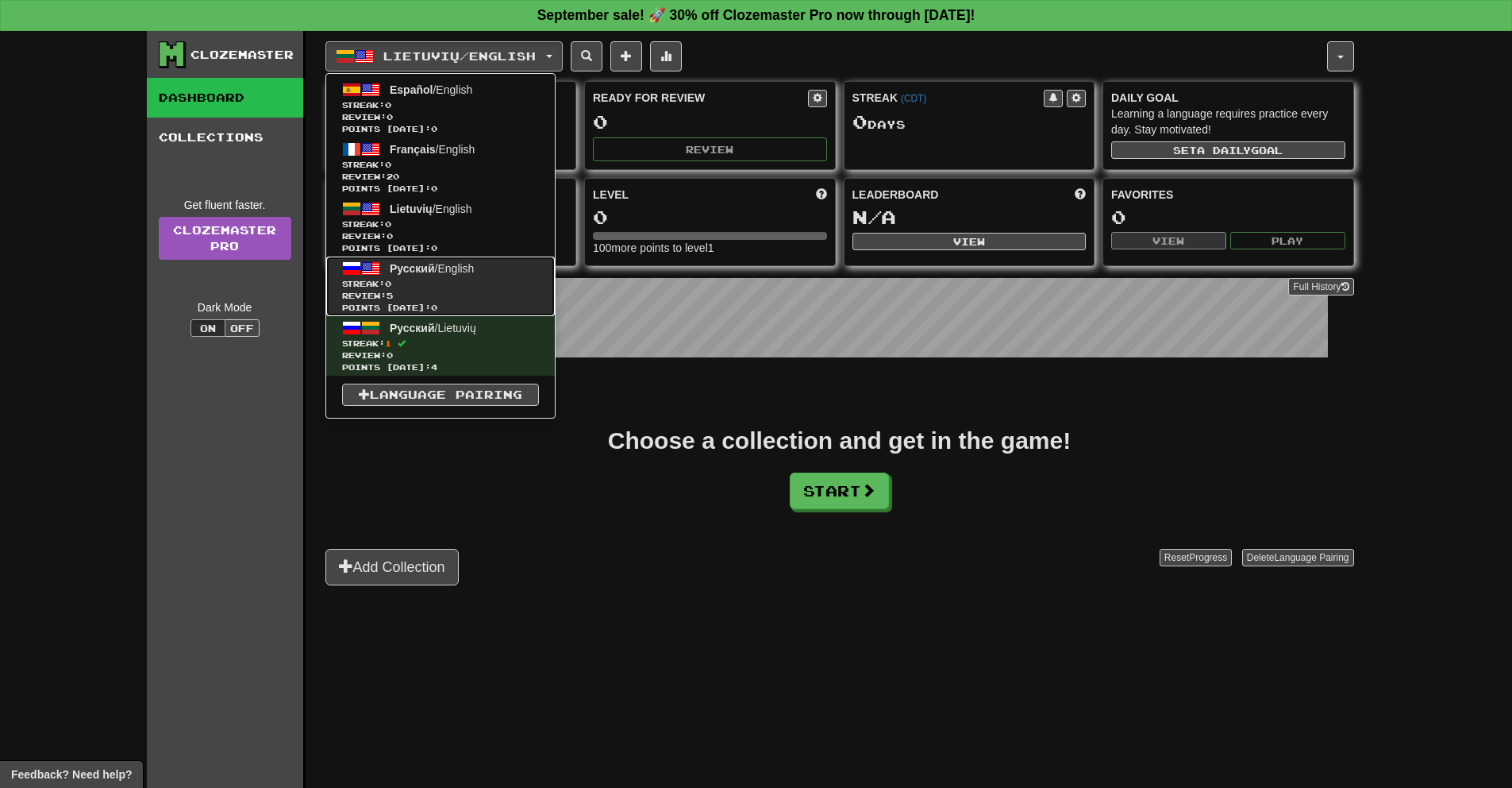
click at [503, 296] on span "Review: 5" at bounding box center [441, 296] width 197 height 12
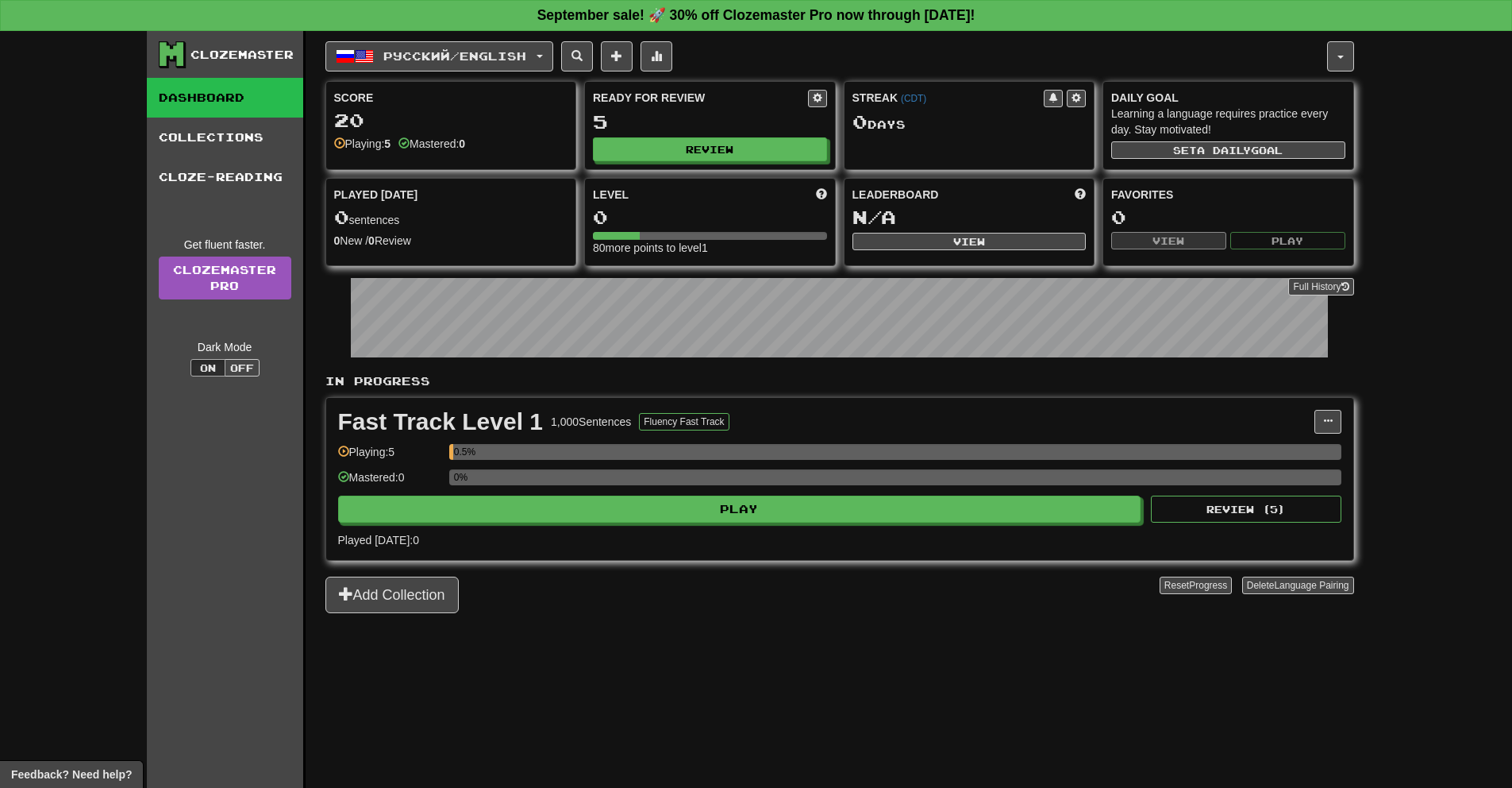
click at [723, 161] on div "Ready for Review 5 Review" at bounding box center [710, 125] width 250 height 87
click at [722, 152] on button "Review" at bounding box center [710, 150] width 234 height 24
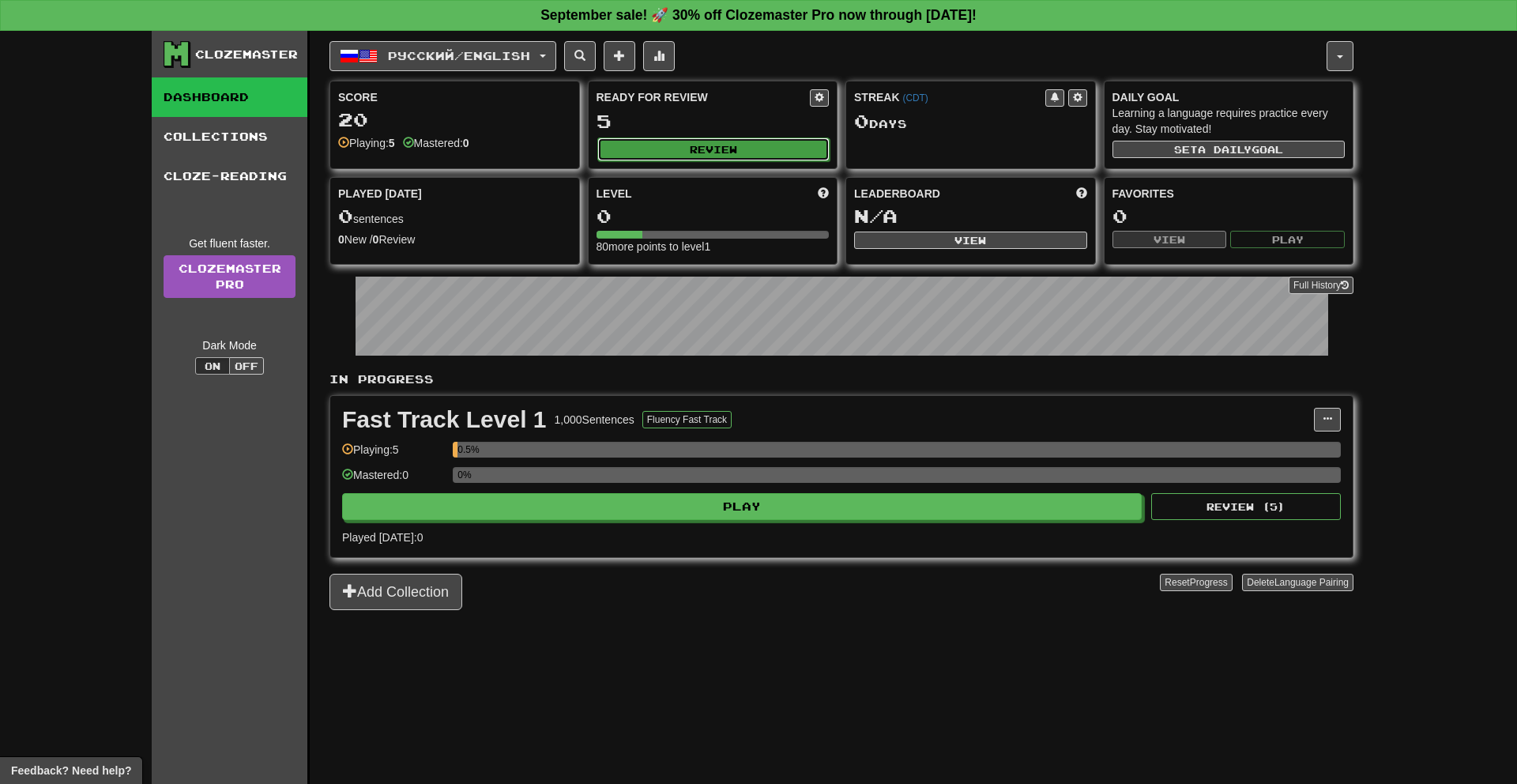
select select "**"
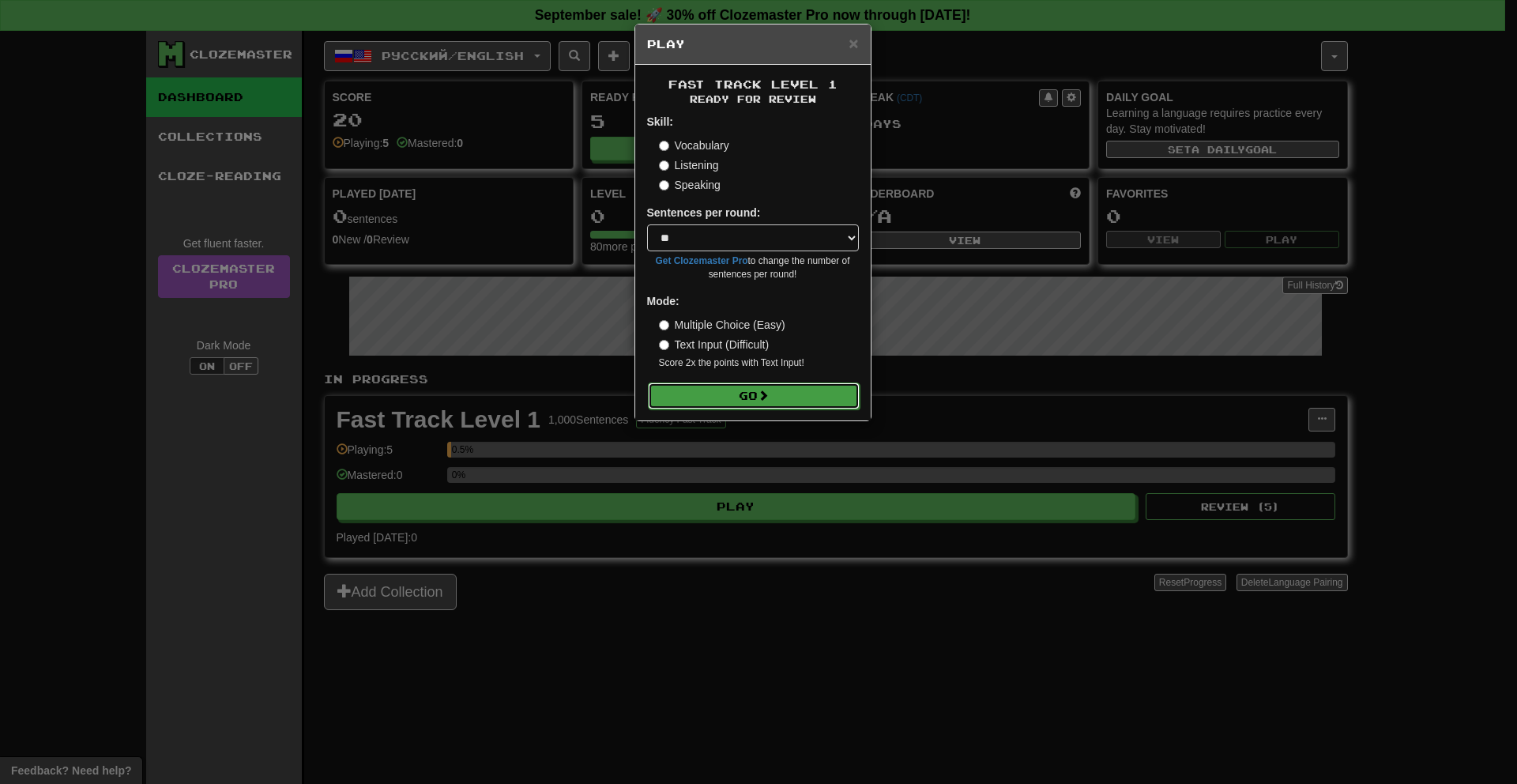
click at [719, 396] on button "Go" at bounding box center [753, 396] width 211 height 27
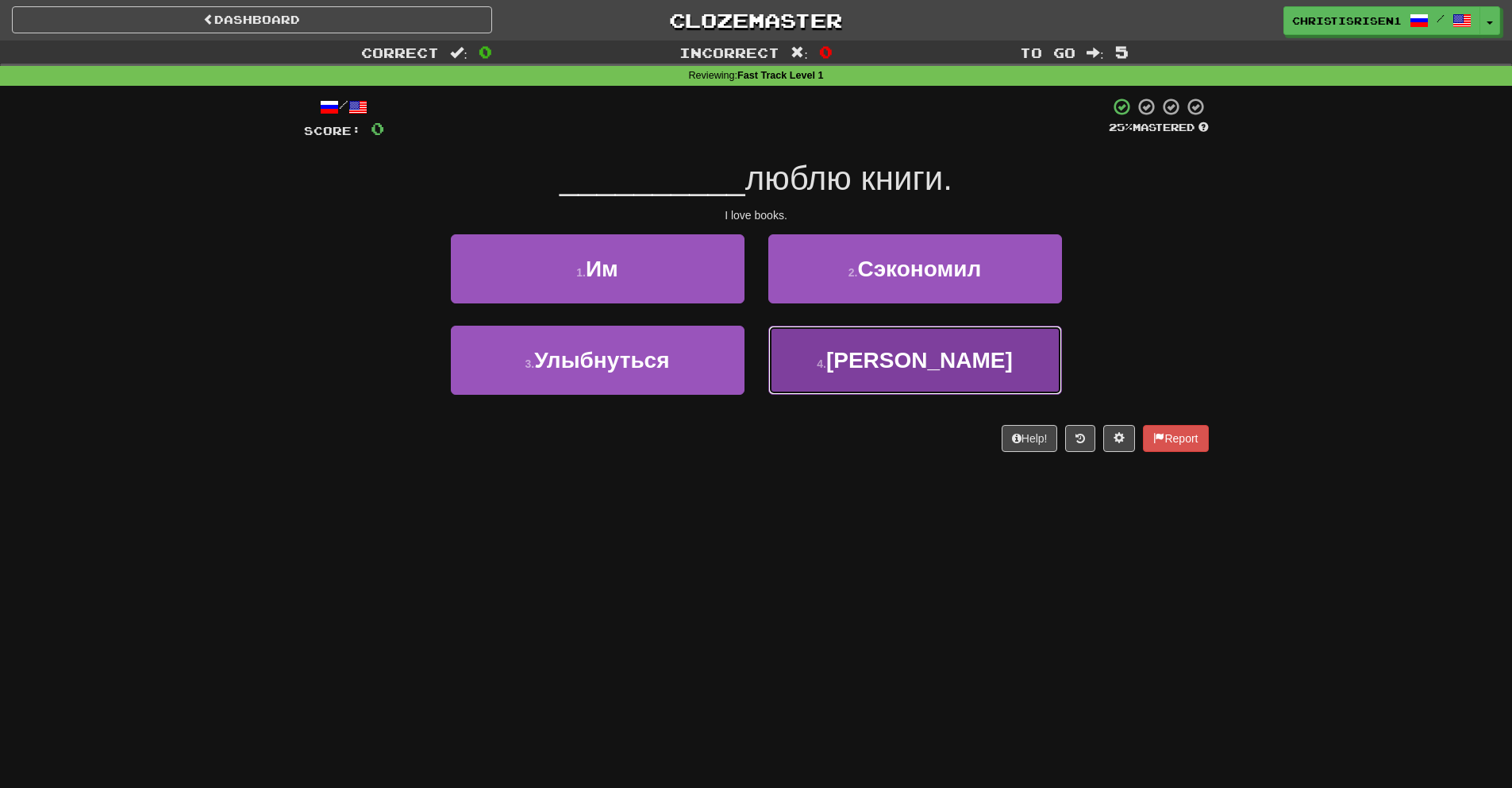
click at [862, 344] on button "4 . Я" at bounding box center [914, 360] width 294 height 69
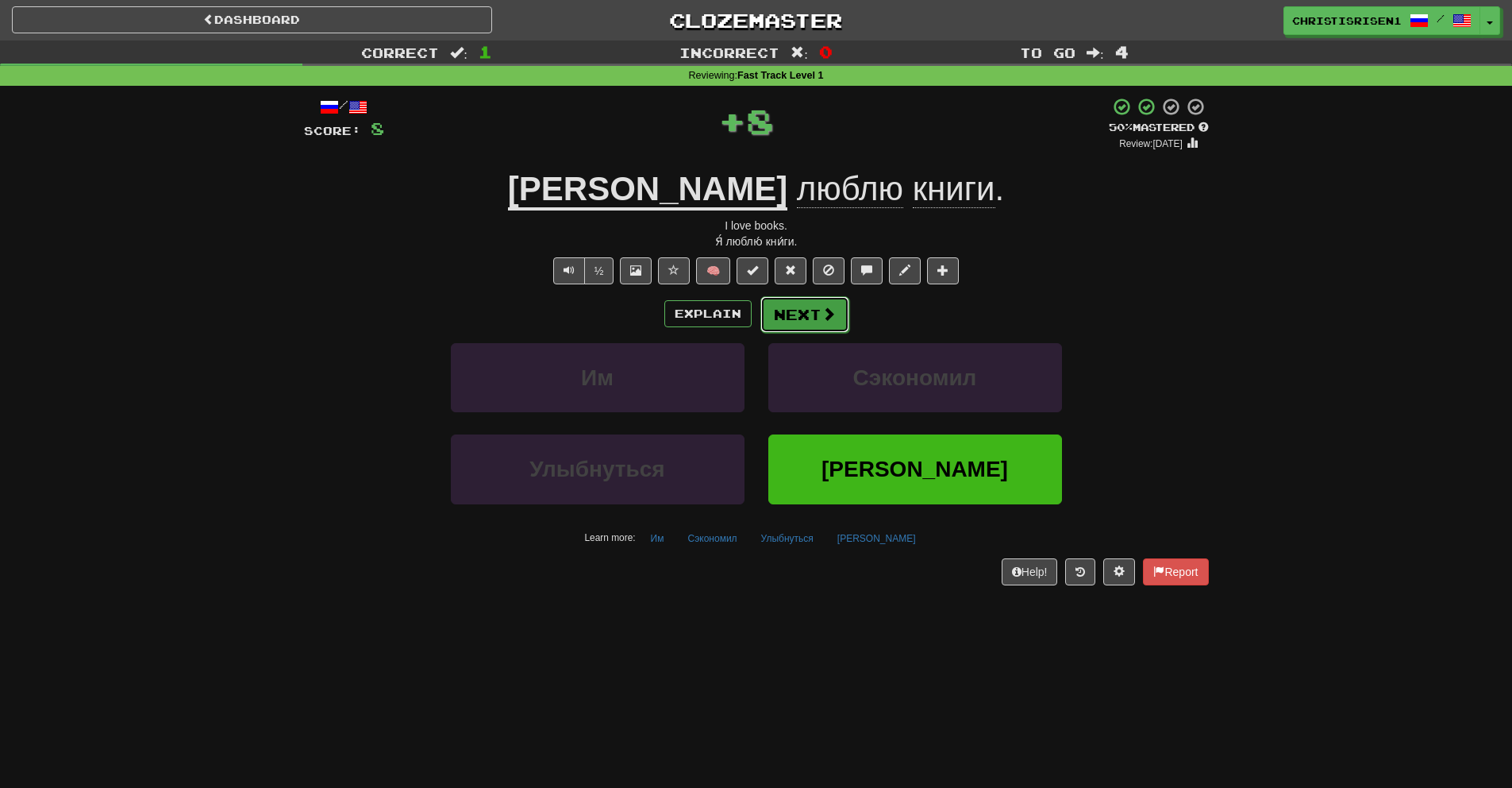
click at [816, 310] on button "Next" at bounding box center [805, 314] width 89 height 37
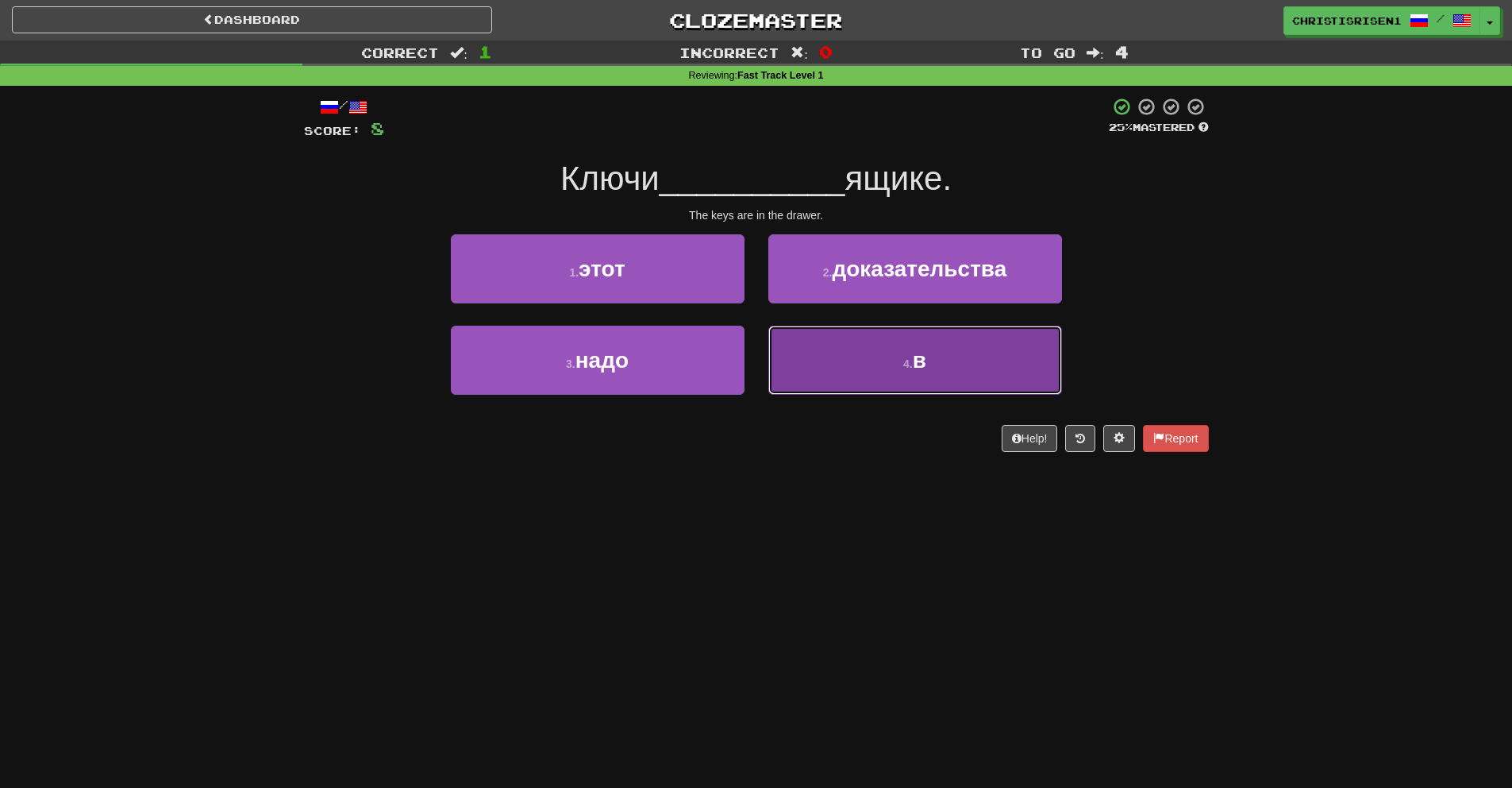
click at [798, 355] on button "4 . в" at bounding box center [914, 360] width 294 height 69
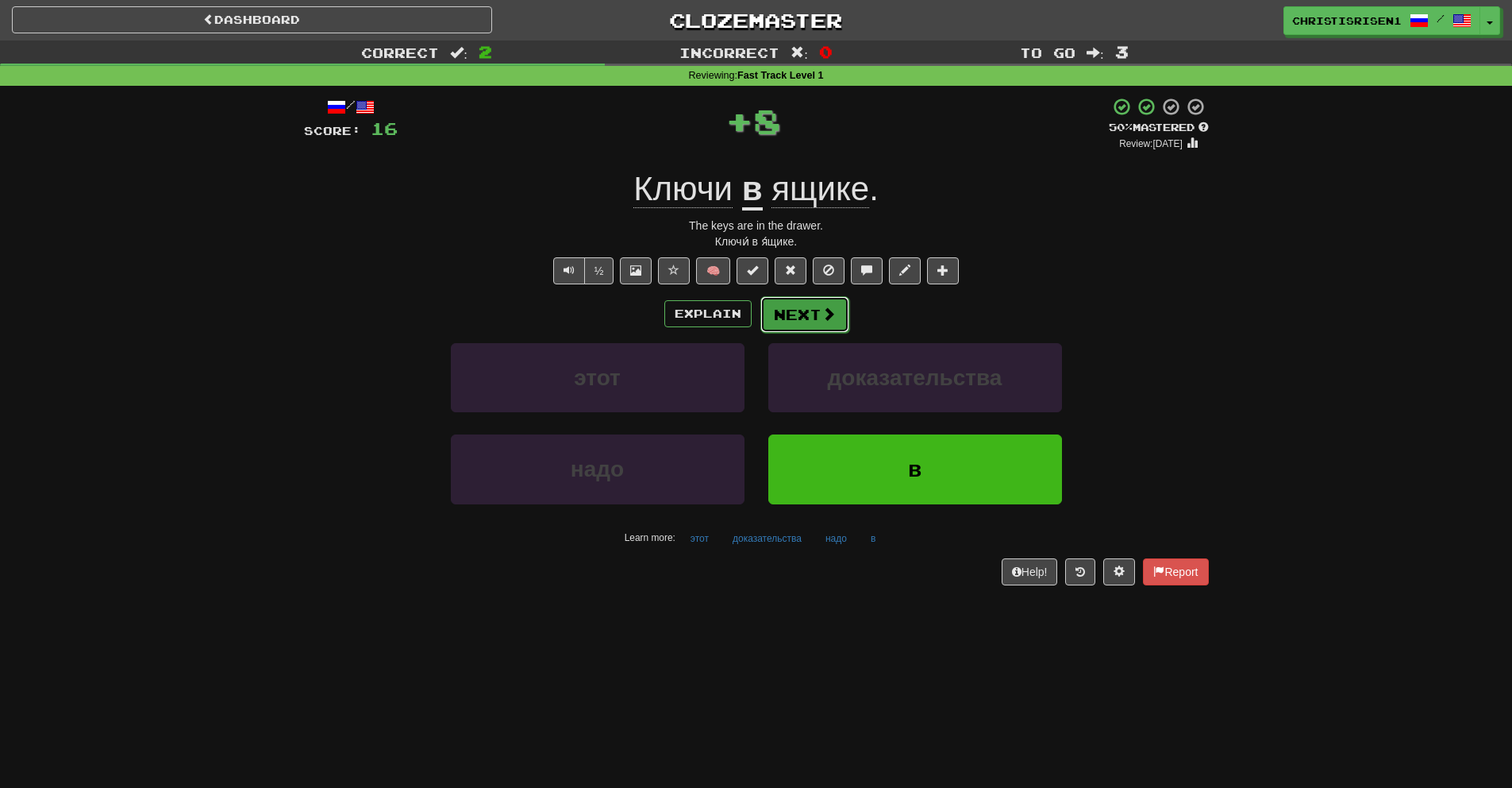
click at [768, 313] on button "Next" at bounding box center [805, 314] width 89 height 37
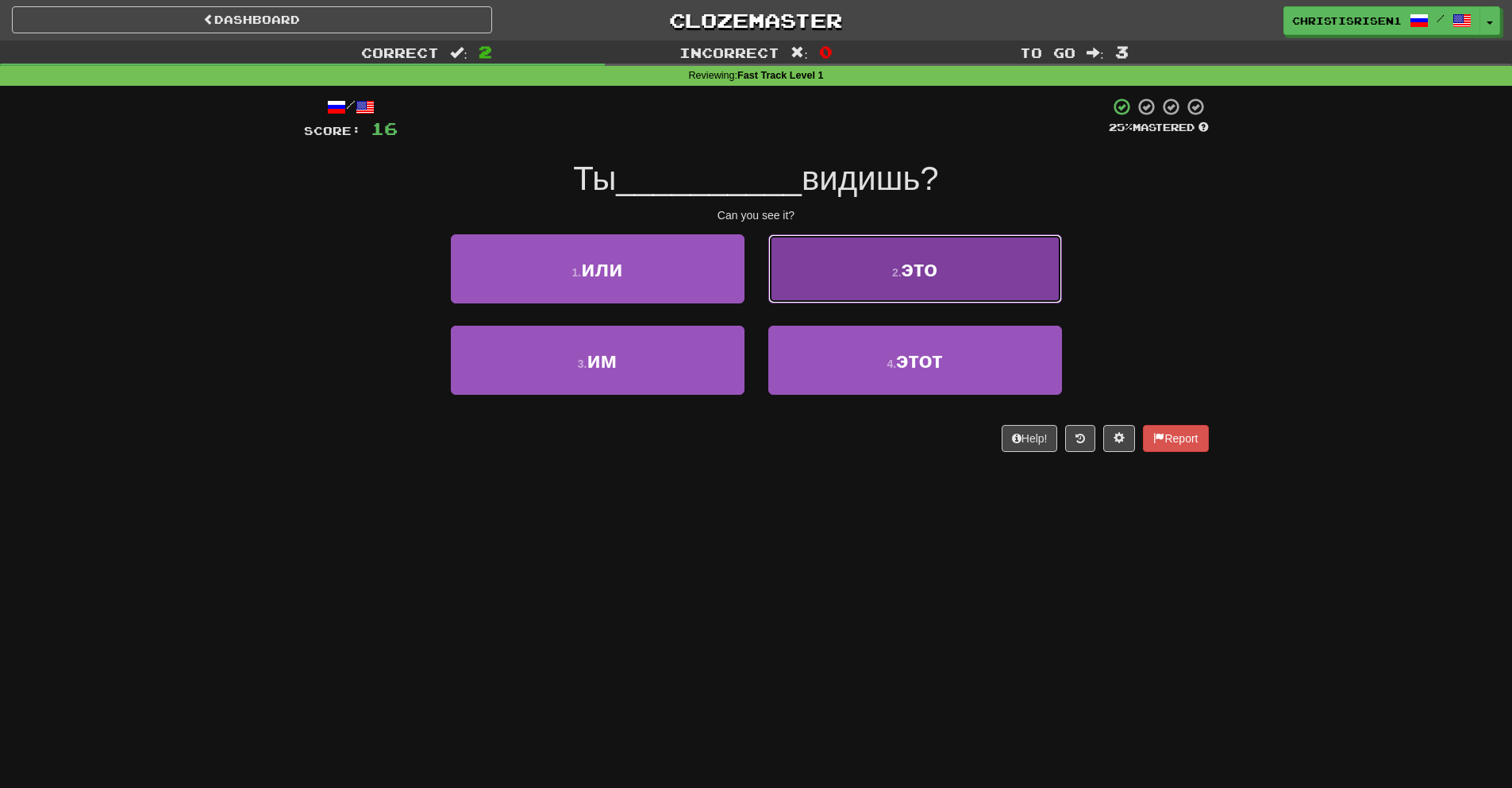
click at [852, 284] on button "2 . это" at bounding box center [914, 268] width 294 height 69
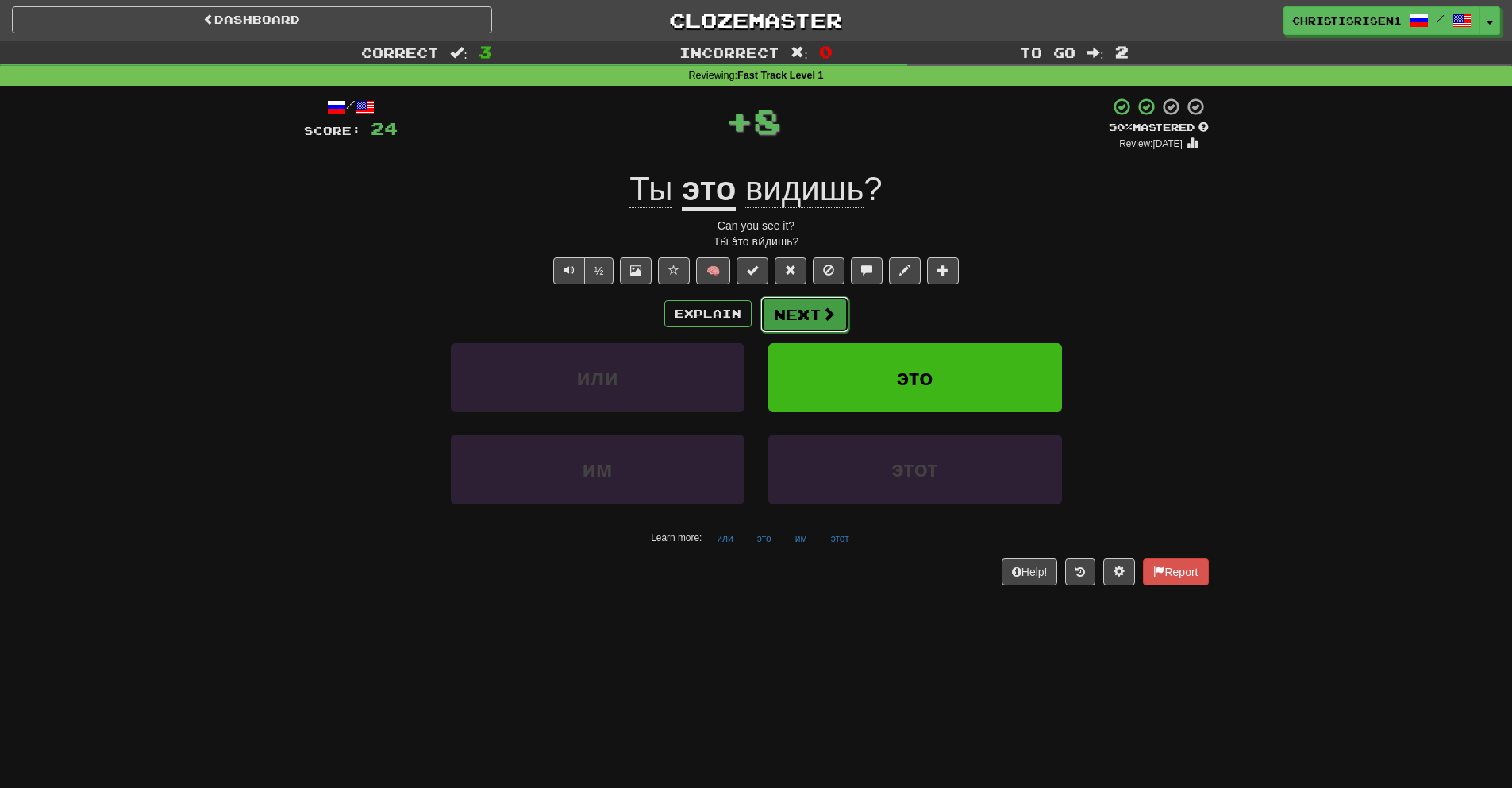
click at [809, 310] on button "Next" at bounding box center [805, 314] width 89 height 37
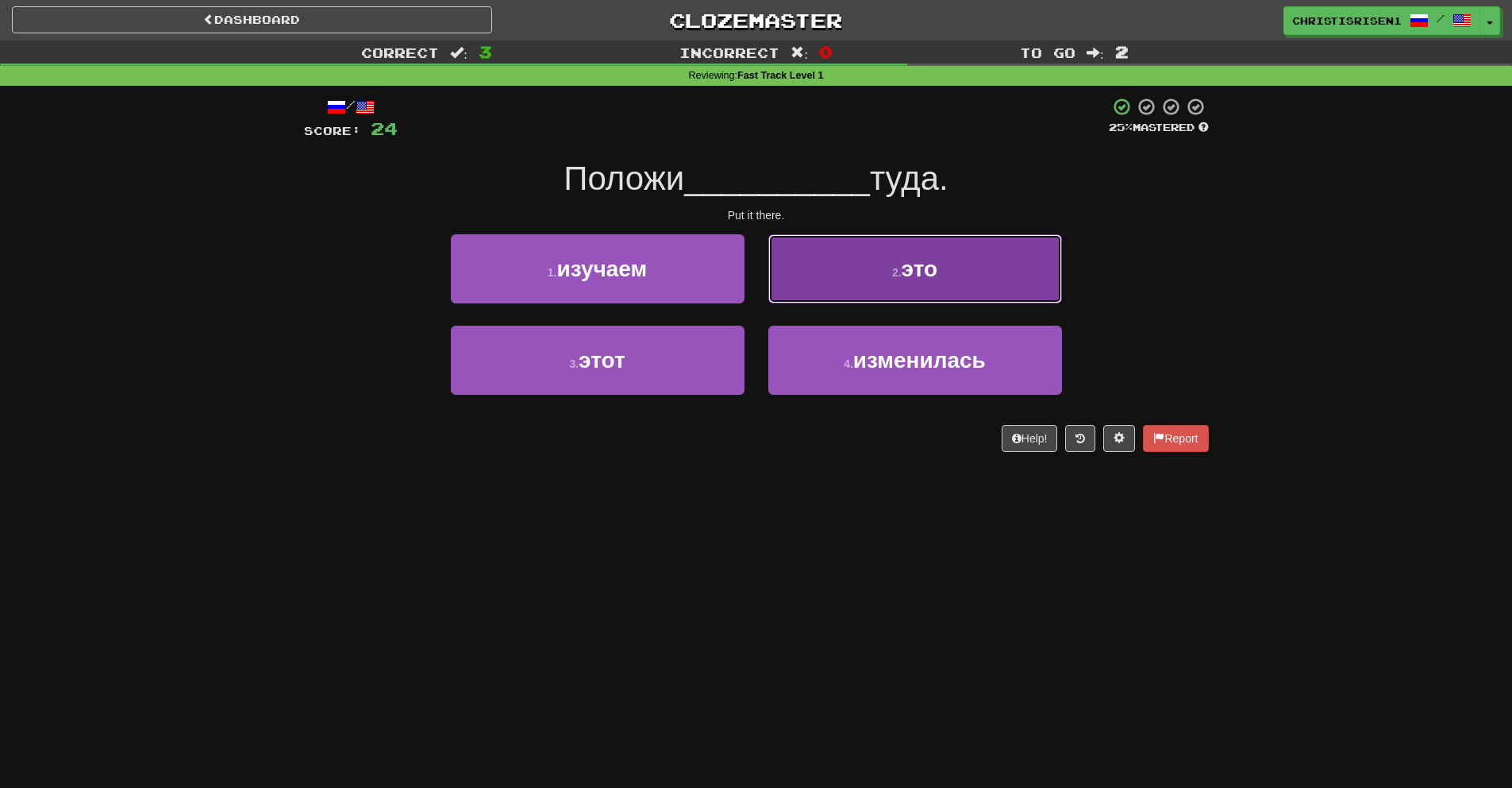
click at [832, 296] on button "2 . это" at bounding box center [914, 268] width 294 height 69
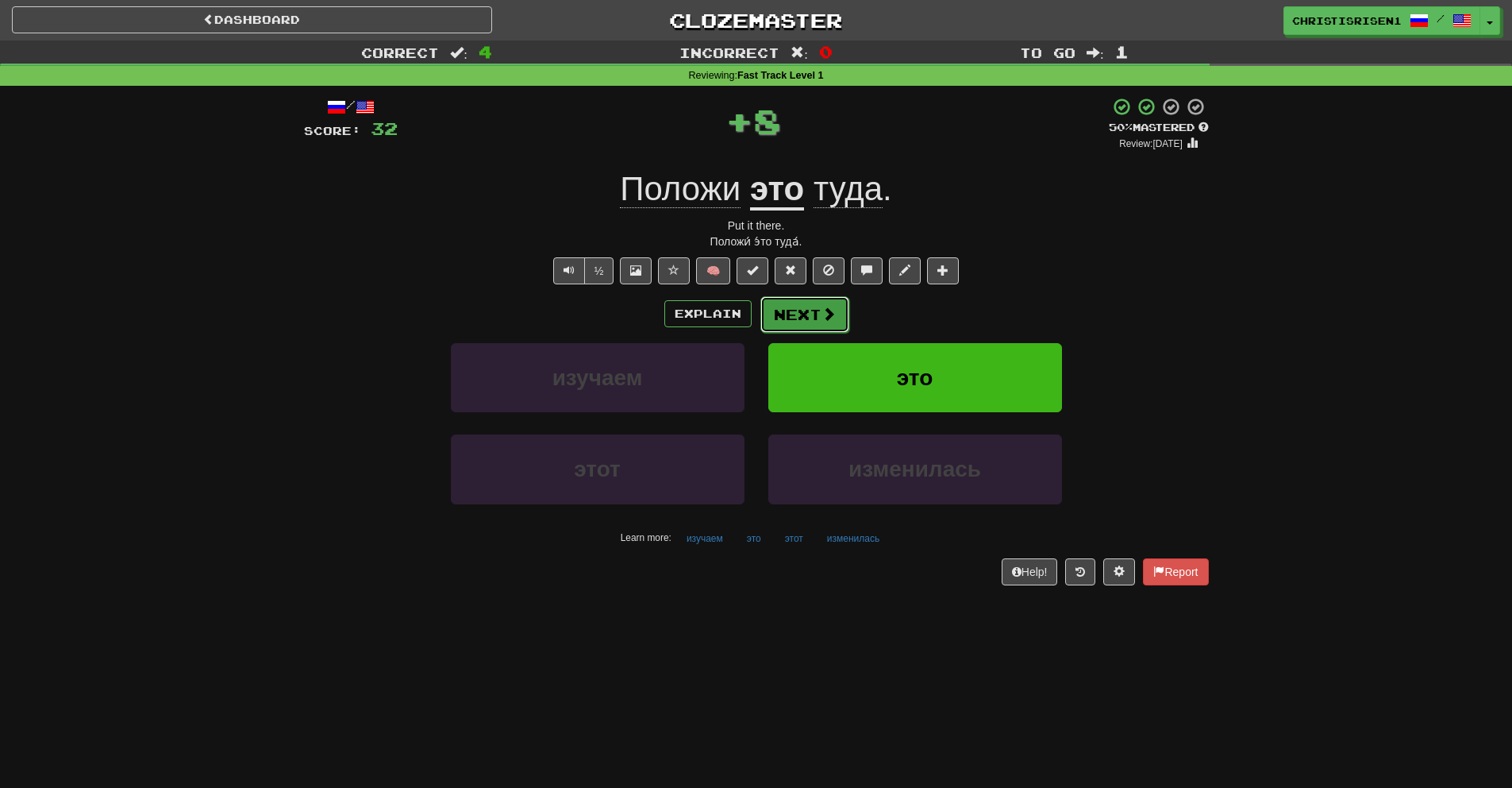
click at [822, 309] on span at bounding box center [828, 313] width 15 height 15
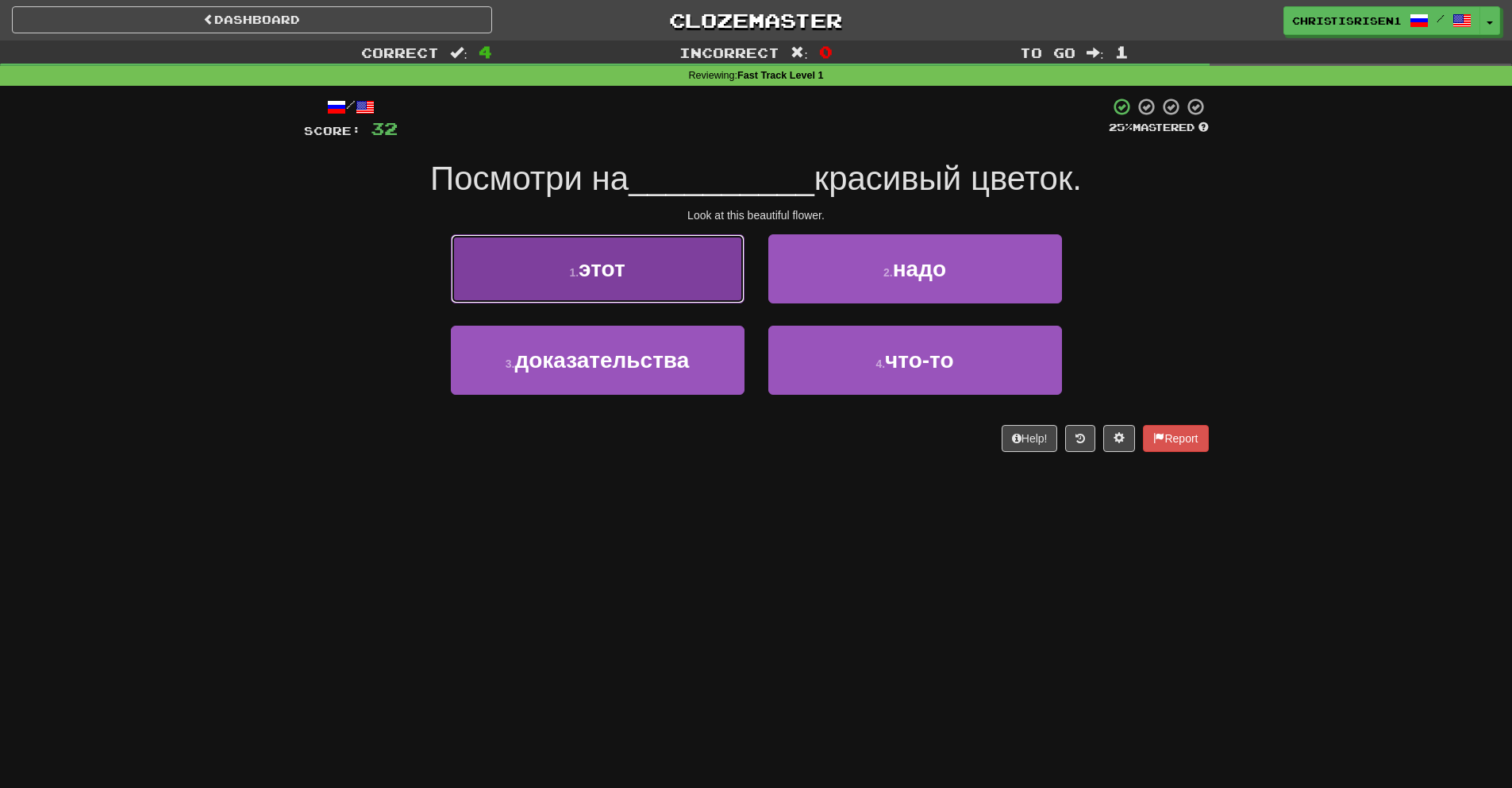
click at [728, 279] on button "1 . этот" at bounding box center [598, 268] width 294 height 69
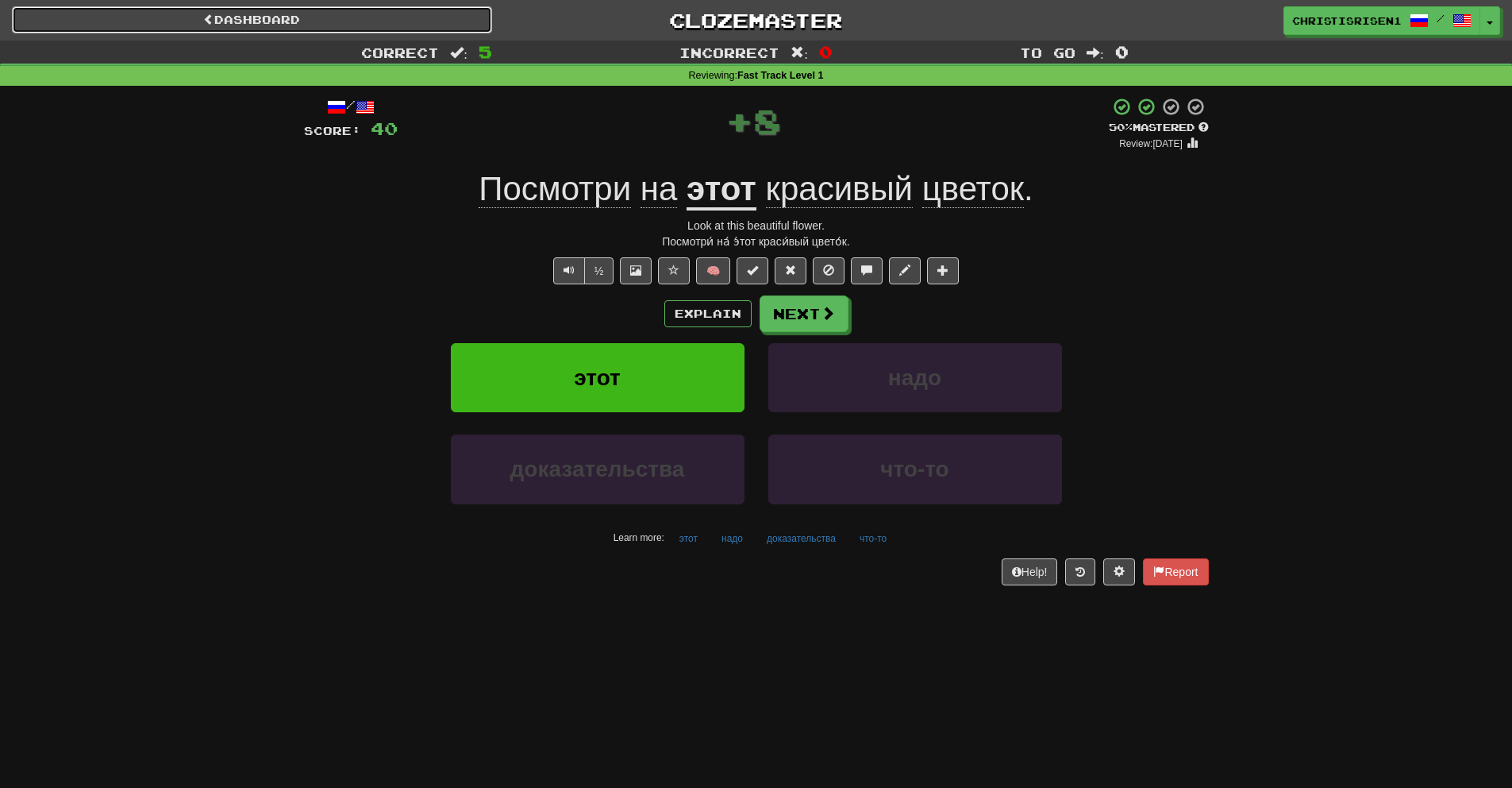
click at [381, 24] on link "Dashboard" at bounding box center [252, 20] width 480 height 27
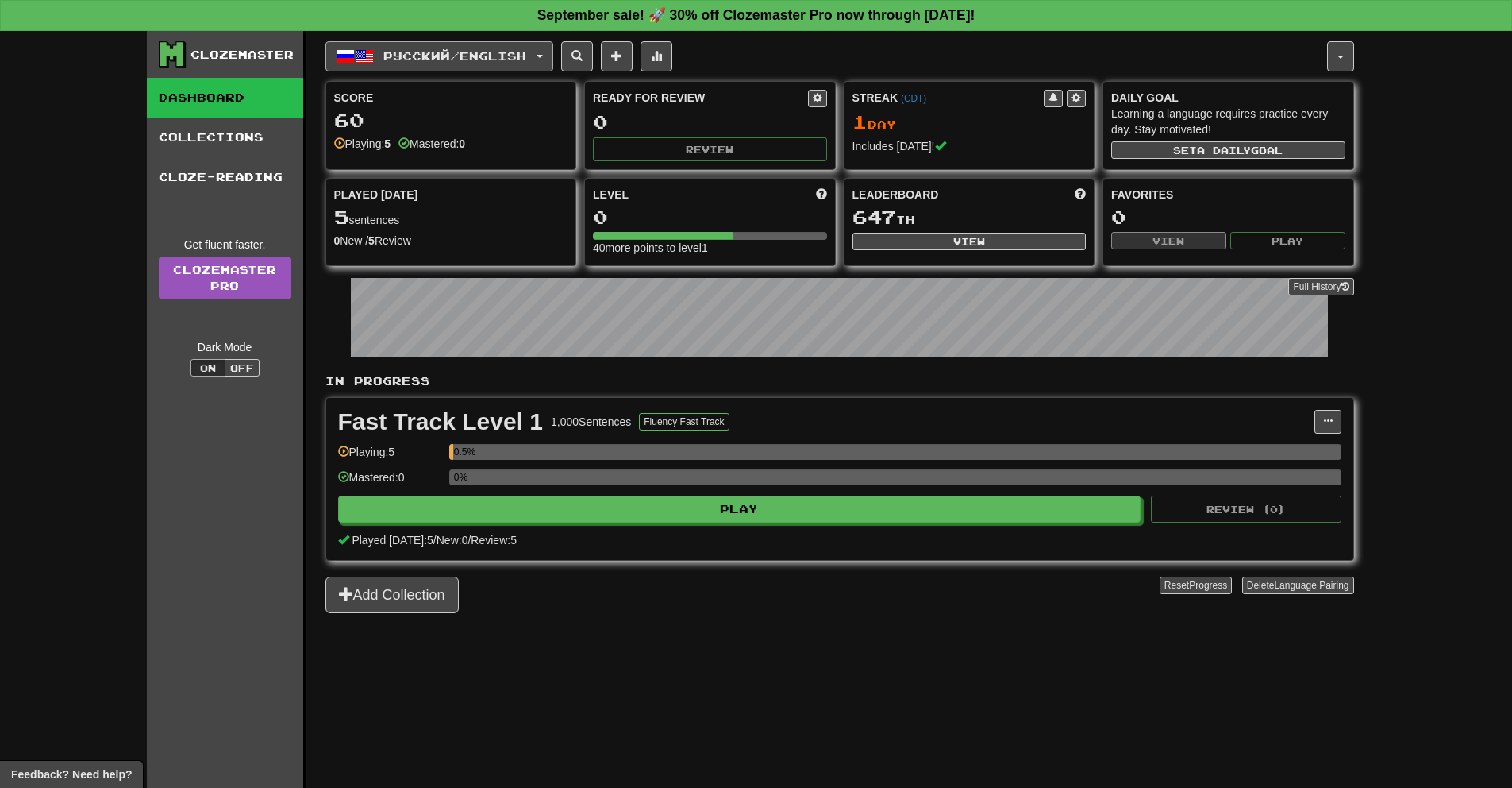
click at [443, 61] on span "Русский / English" at bounding box center [455, 56] width 143 height 14
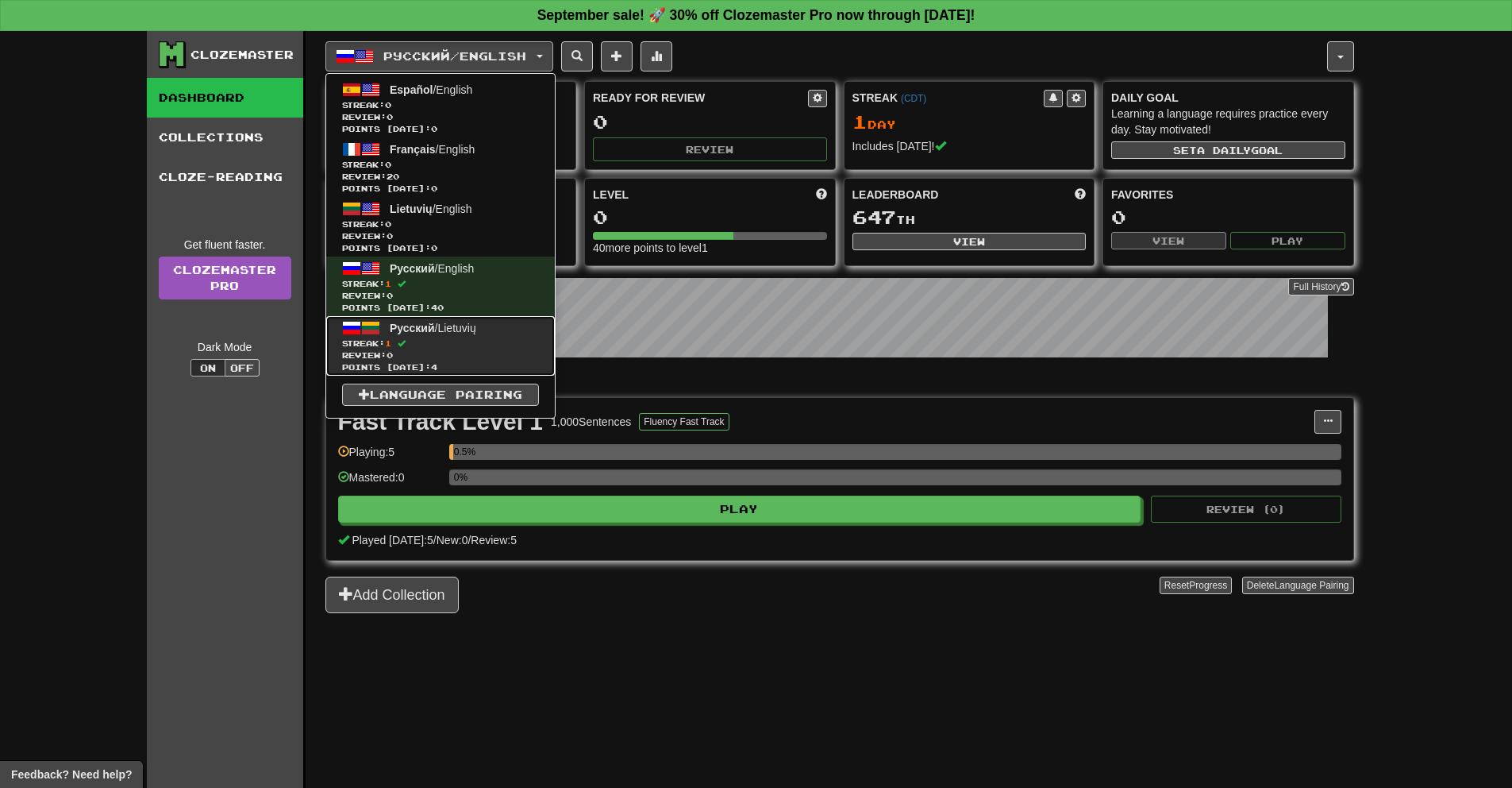
click at [466, 336] on link "Русский / Lietuvių Streak: 1 Review: 0 Points today: 4" at bounding box center [440, 346] width 229 height 60
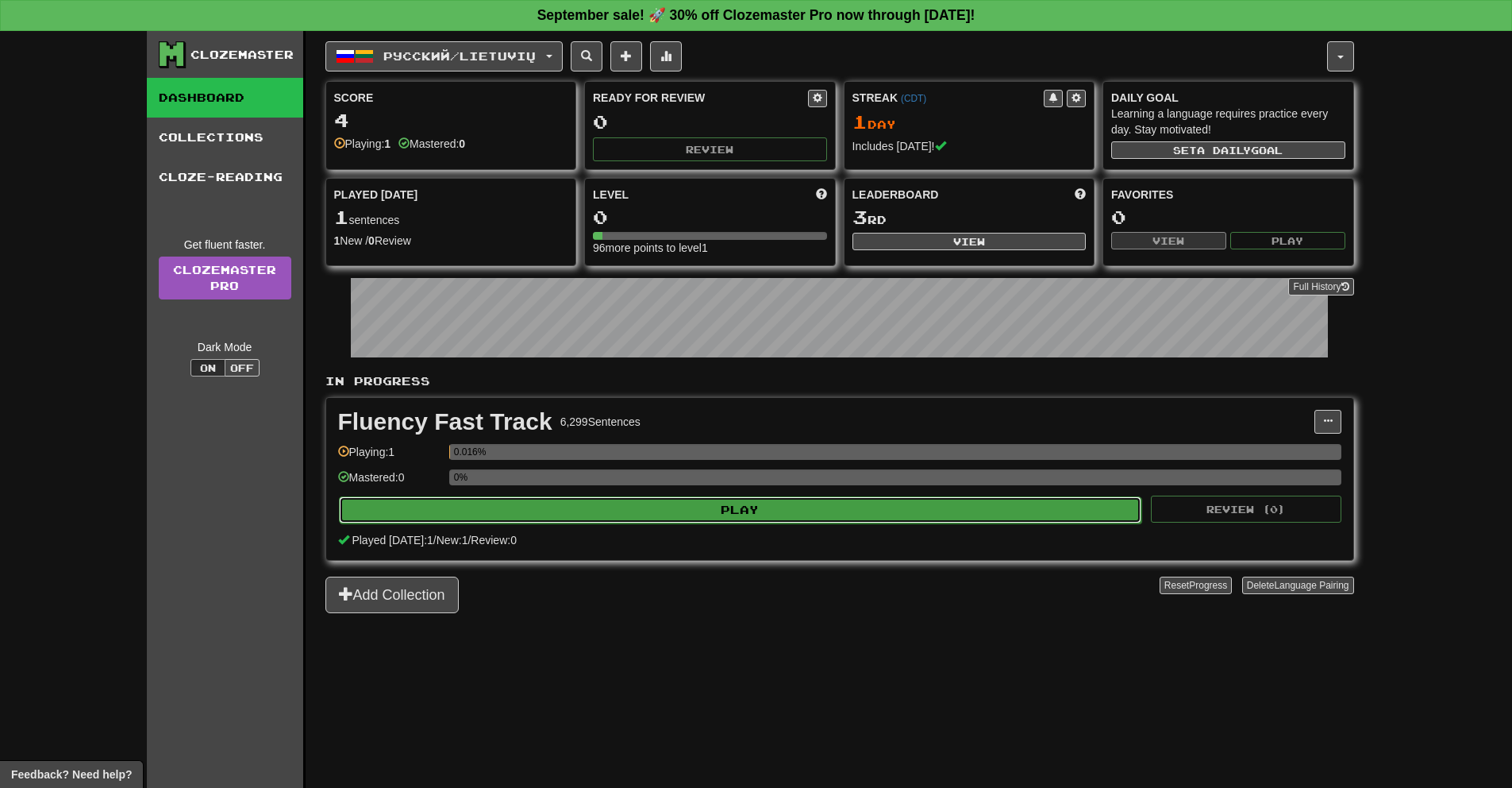
click at [599, 516] on button "Play" at bounding box center [741, 510] width 803 height 27
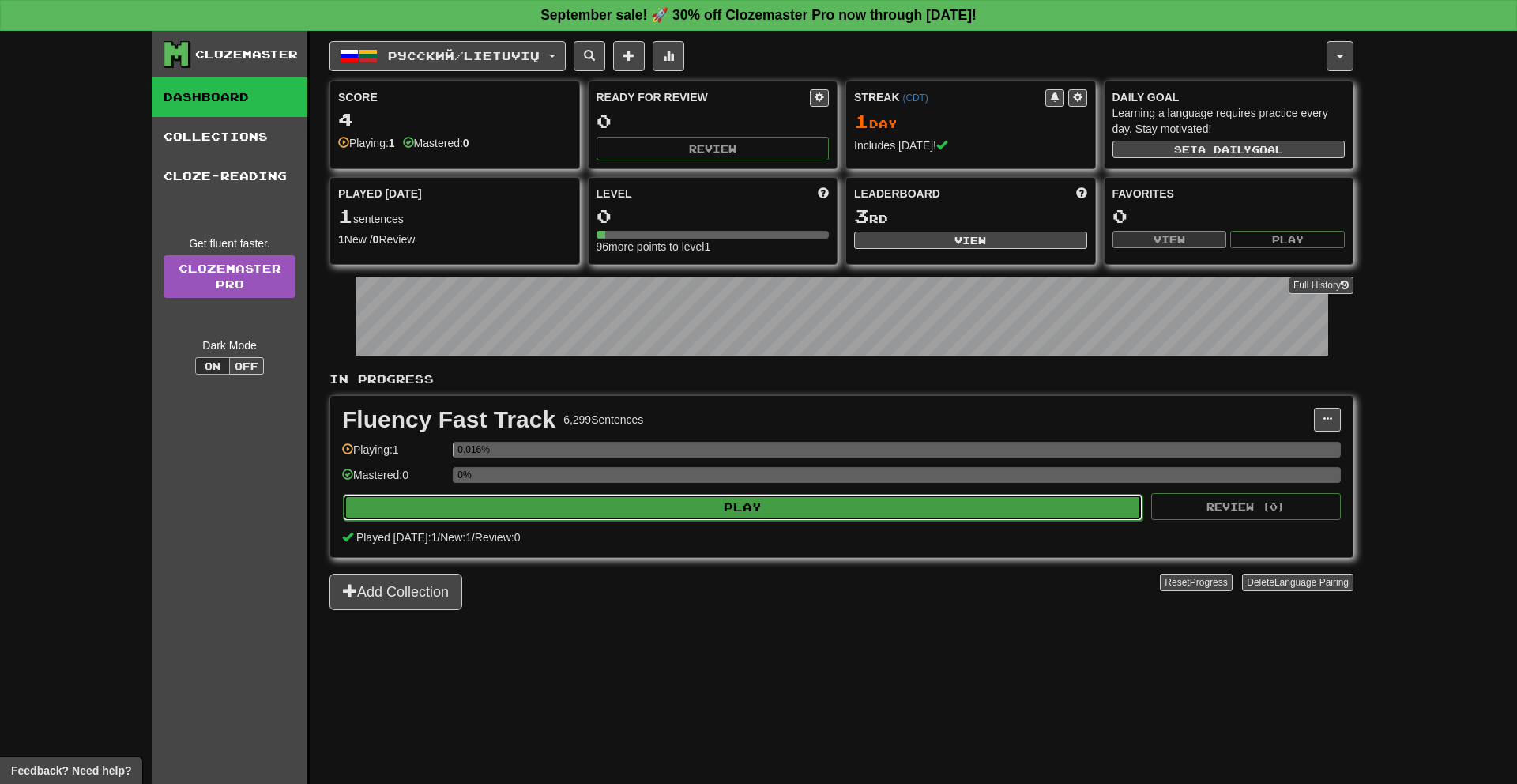
select select "**"
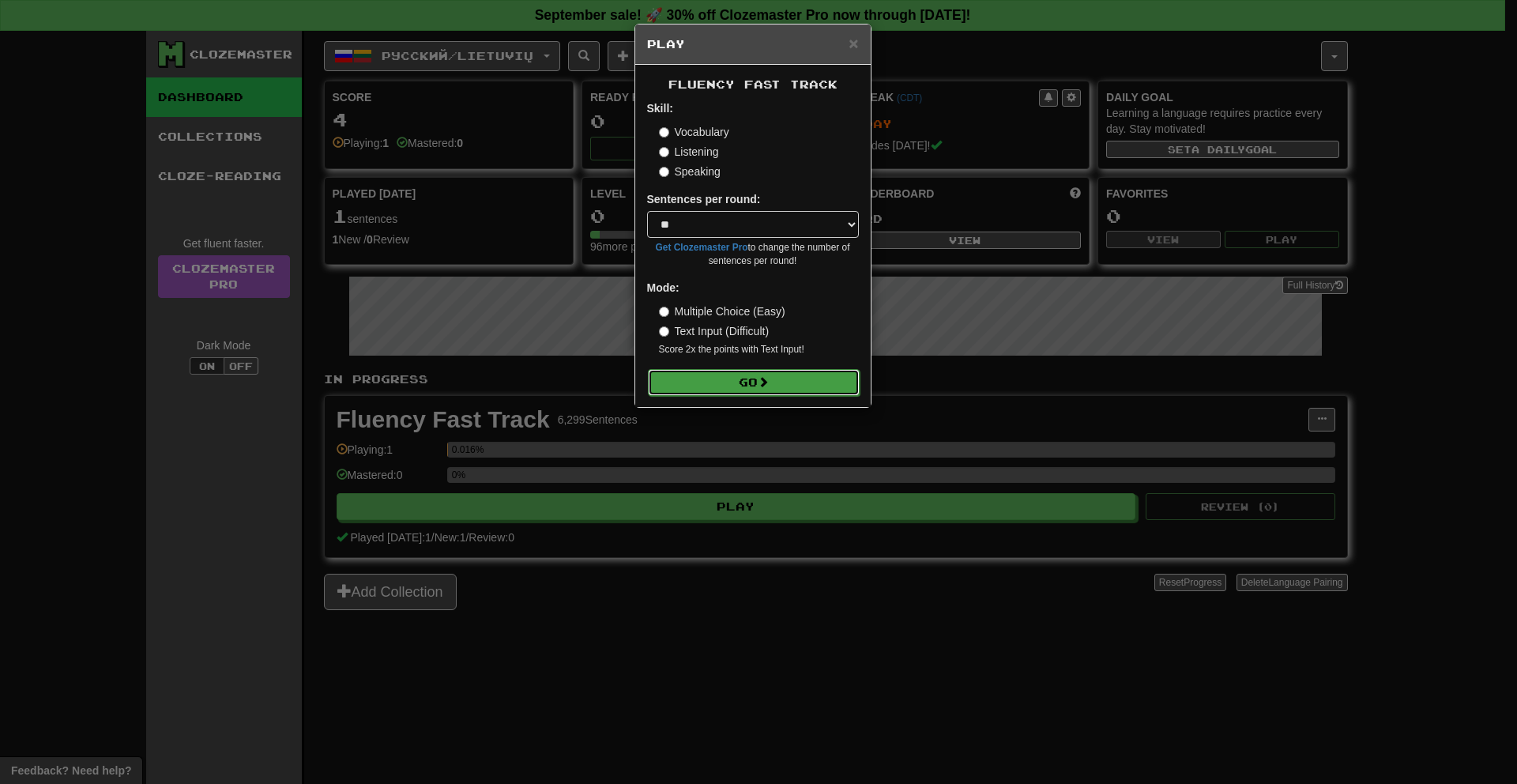
click at [675, 386] on button "Go" at bounding box center [753, 383] width 211 height 27
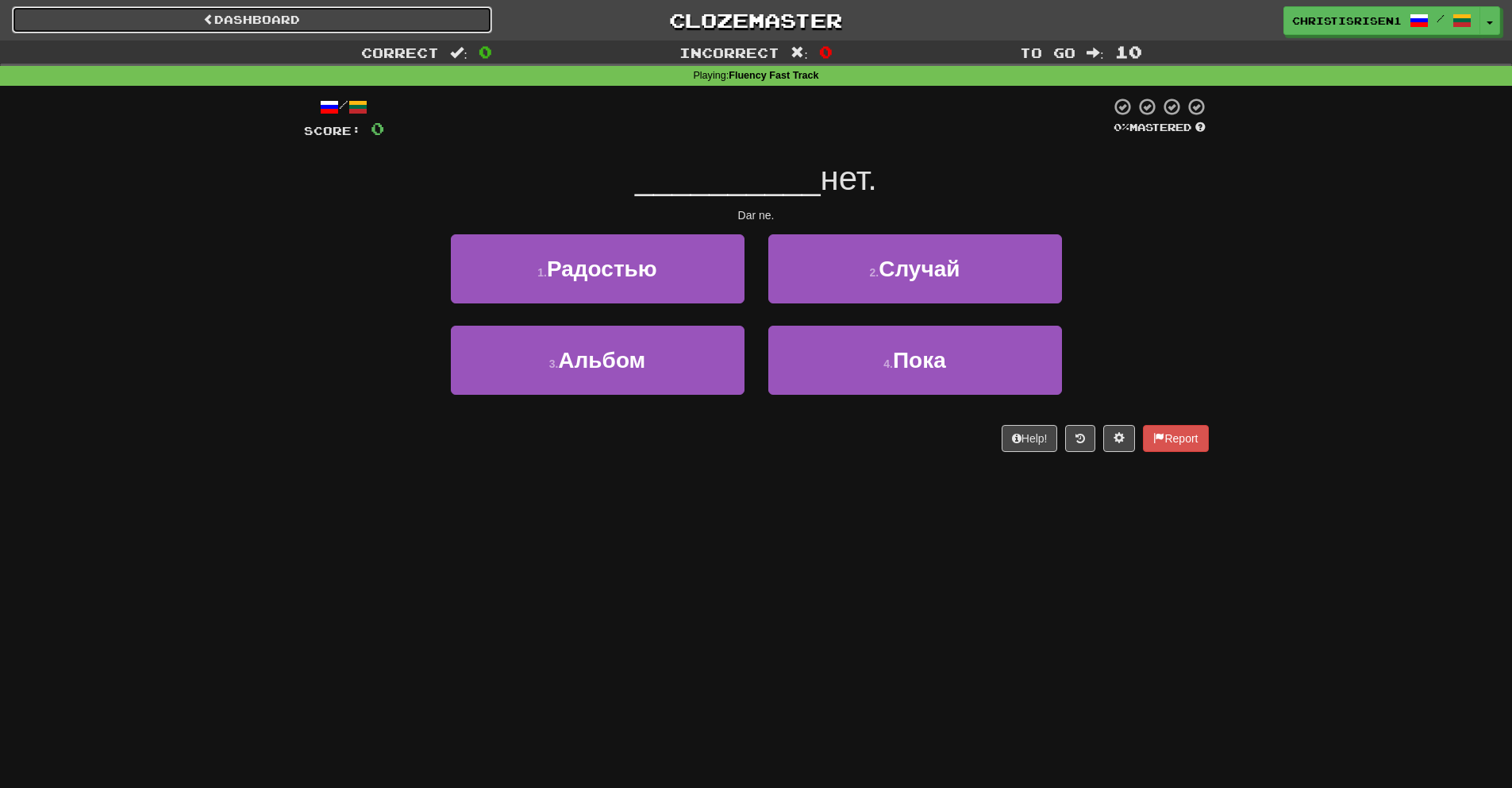
click at [366, 23] on link "Dashboard" at bounding box center [252, 20] width 480 height 27
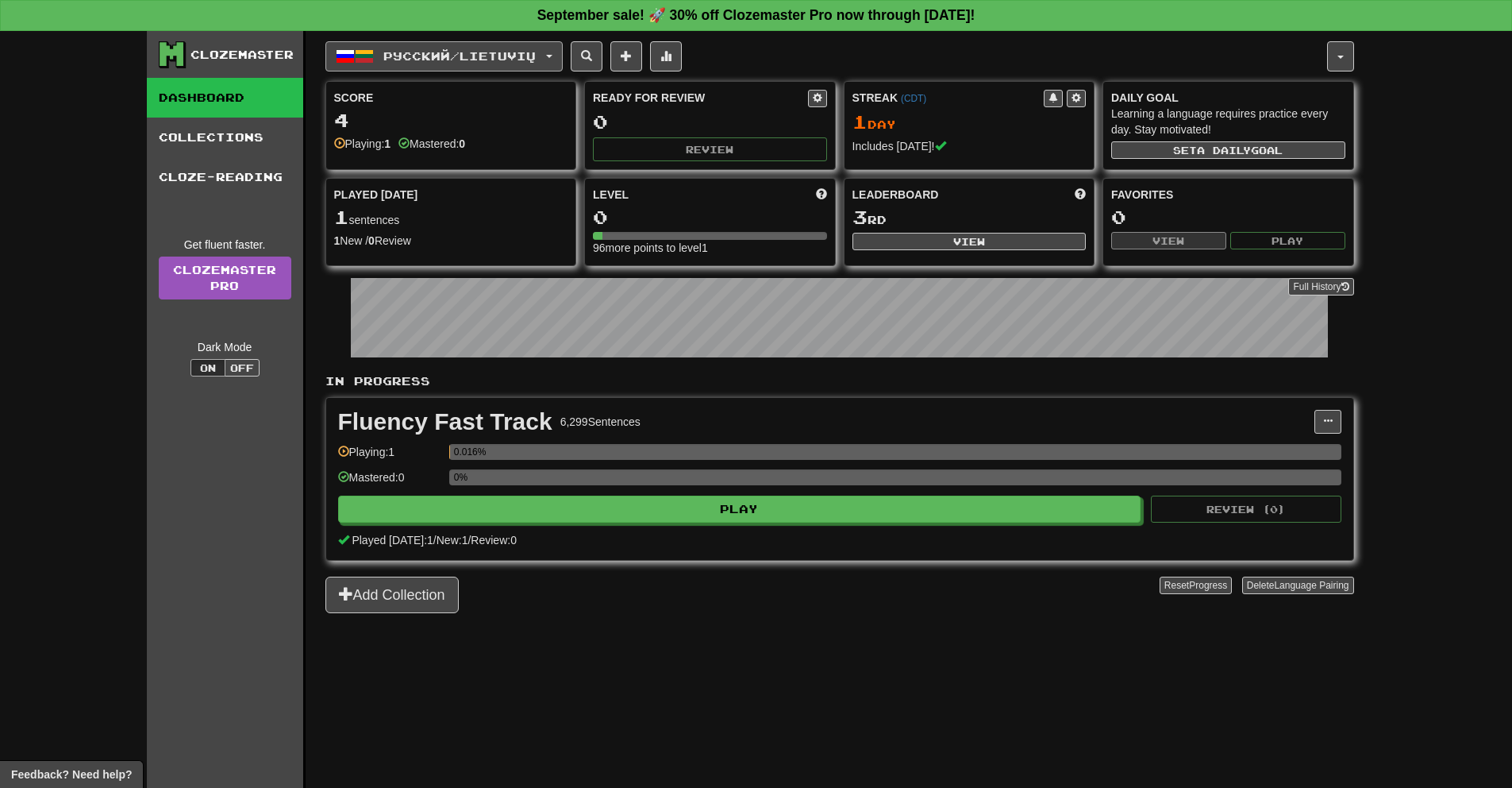
click at [513, 70] on button "Русский / Lietuvių" at bounding box center [443, 56] width 237 height 30
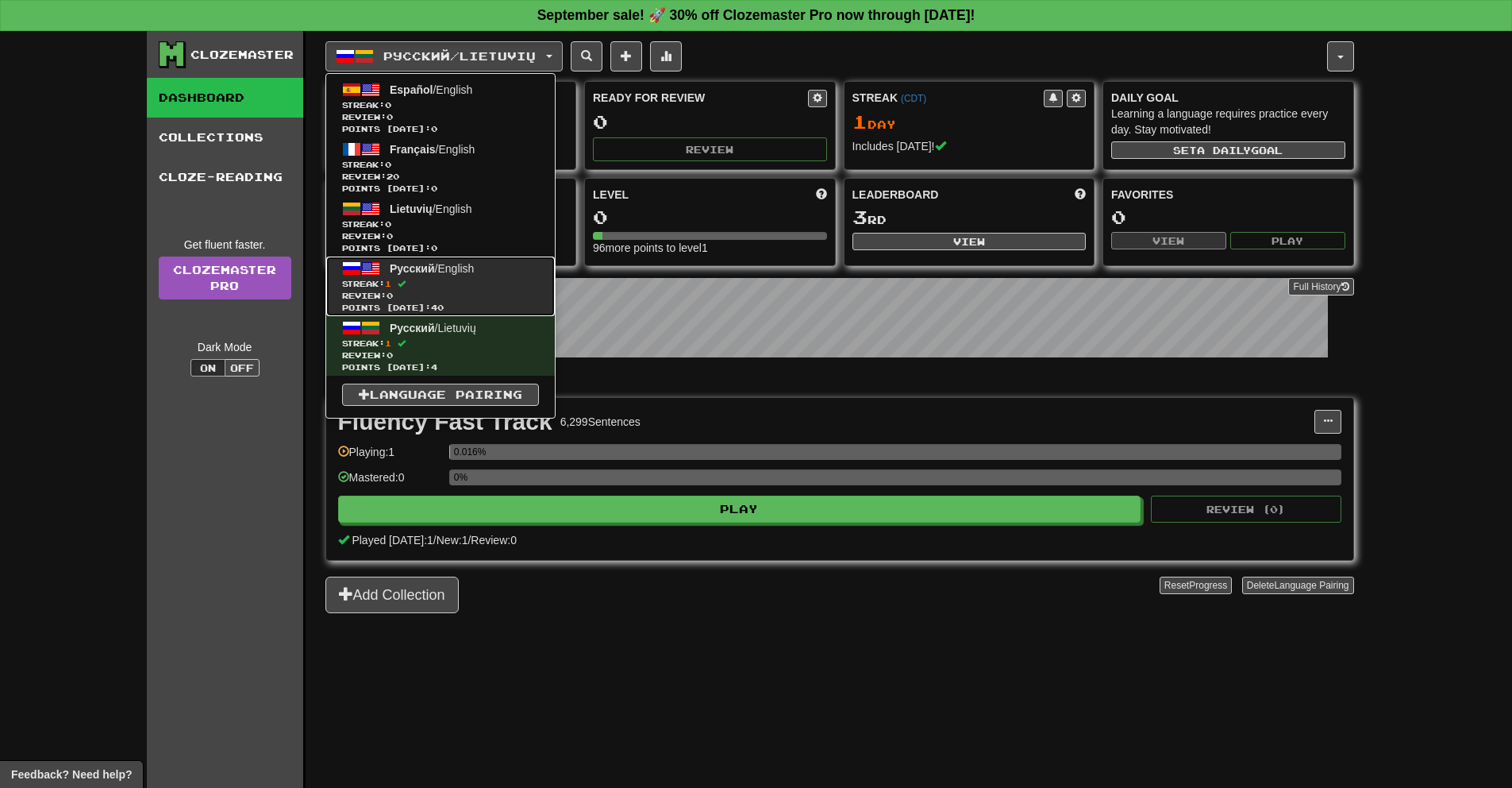
click at [481, 283] on span "Streak: 1" at bounding box center [441, 284] width 197 height 12
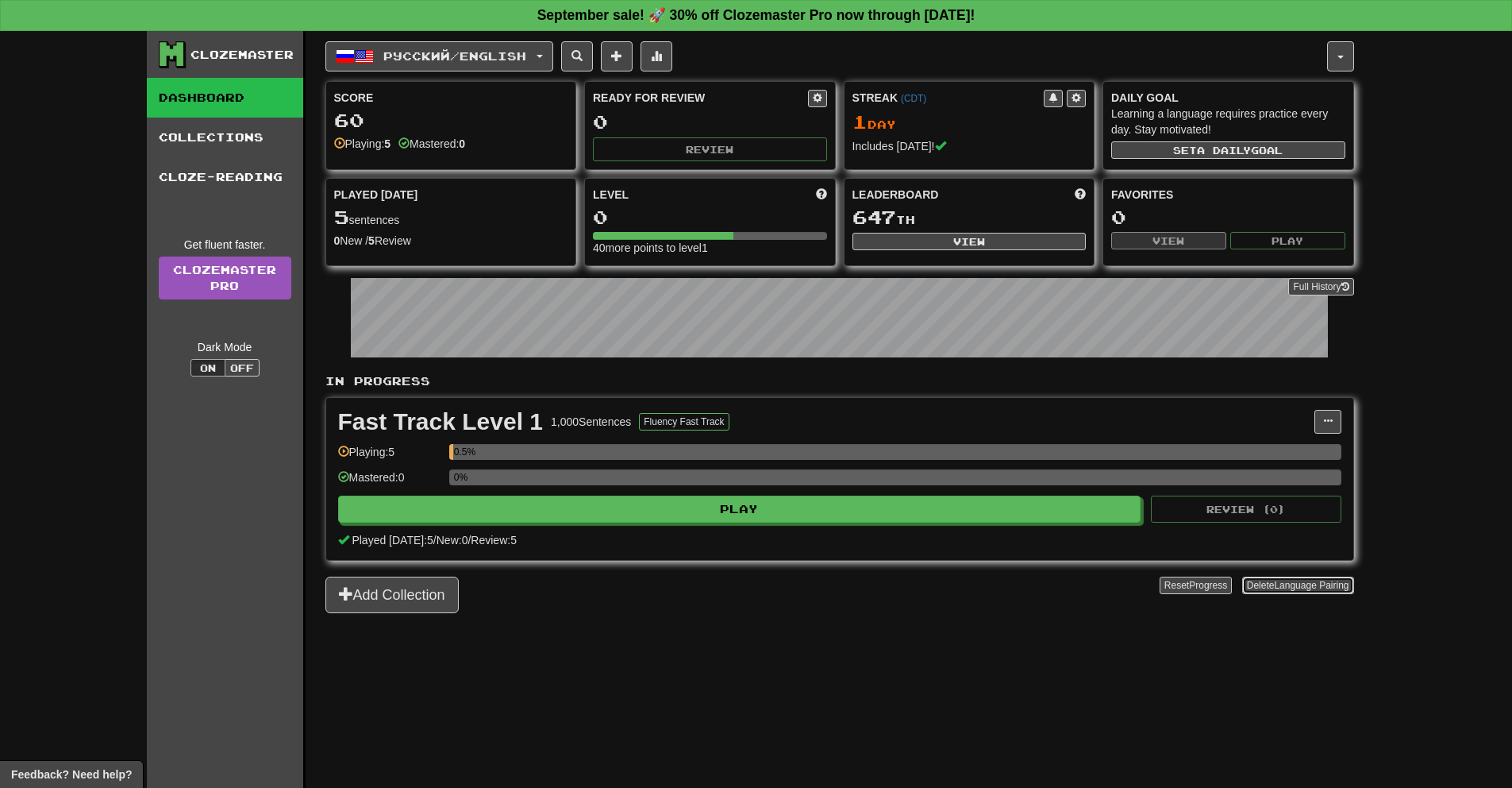
click at [1291, 582] on span "Language Pairing" at bounding box center [1311, 585] width 74 height 11
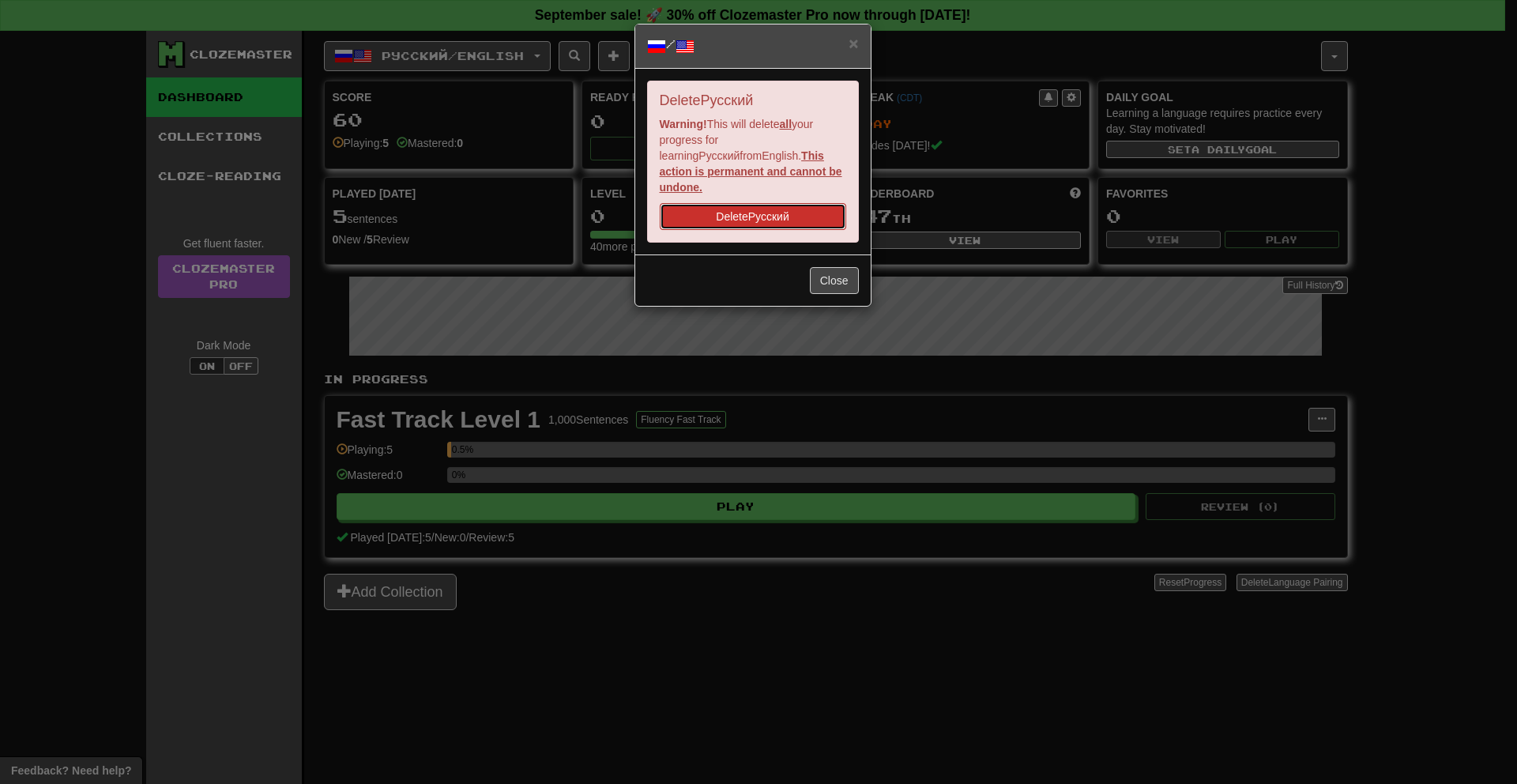
click at [812, 210] on button "Delete Русский" at bounding box center [753, 216] width 187 height 27
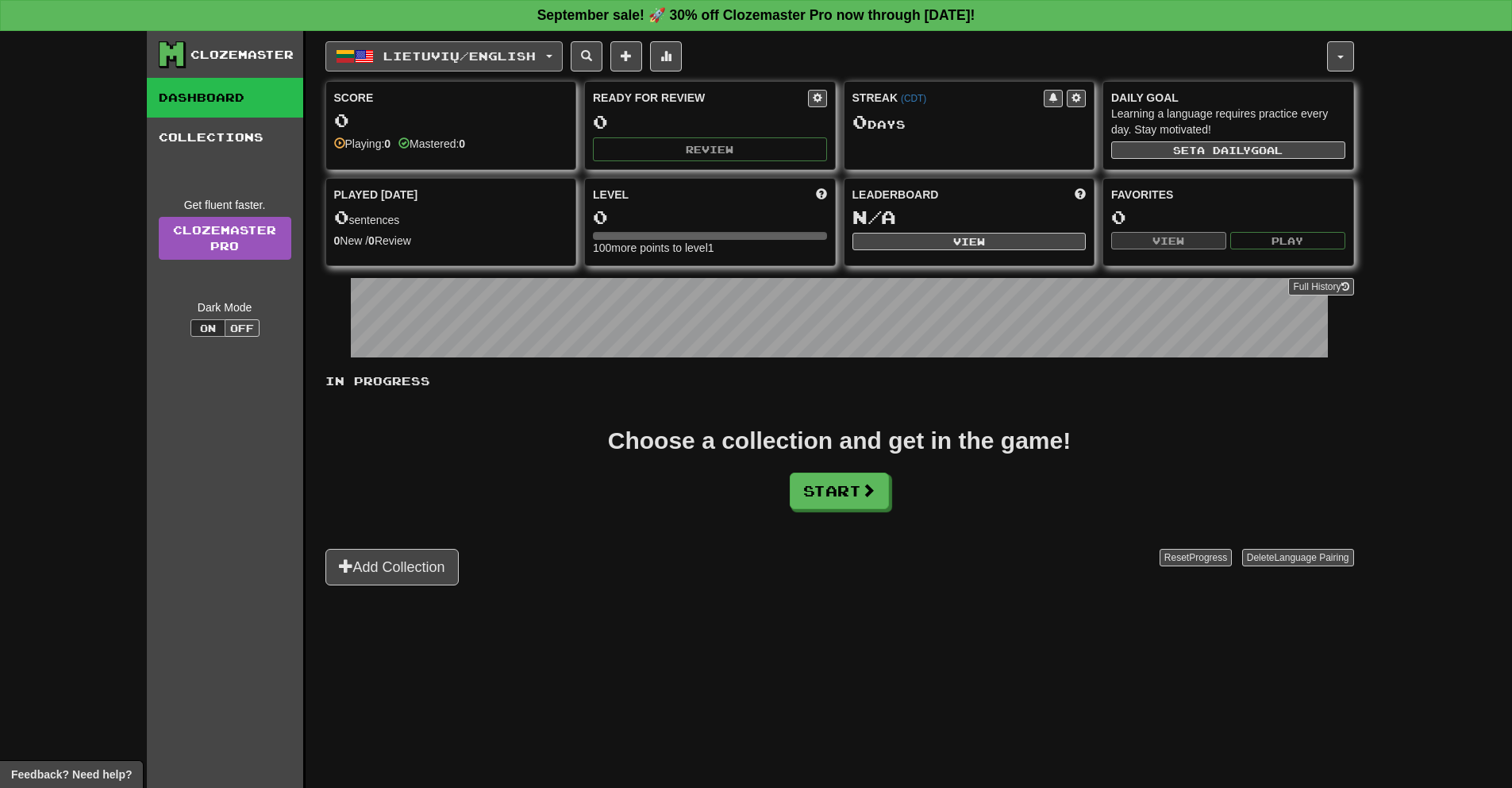
click at [497, 65] on button "Lietuvių / English" at bounding box center [443, 56] width 237 height 30
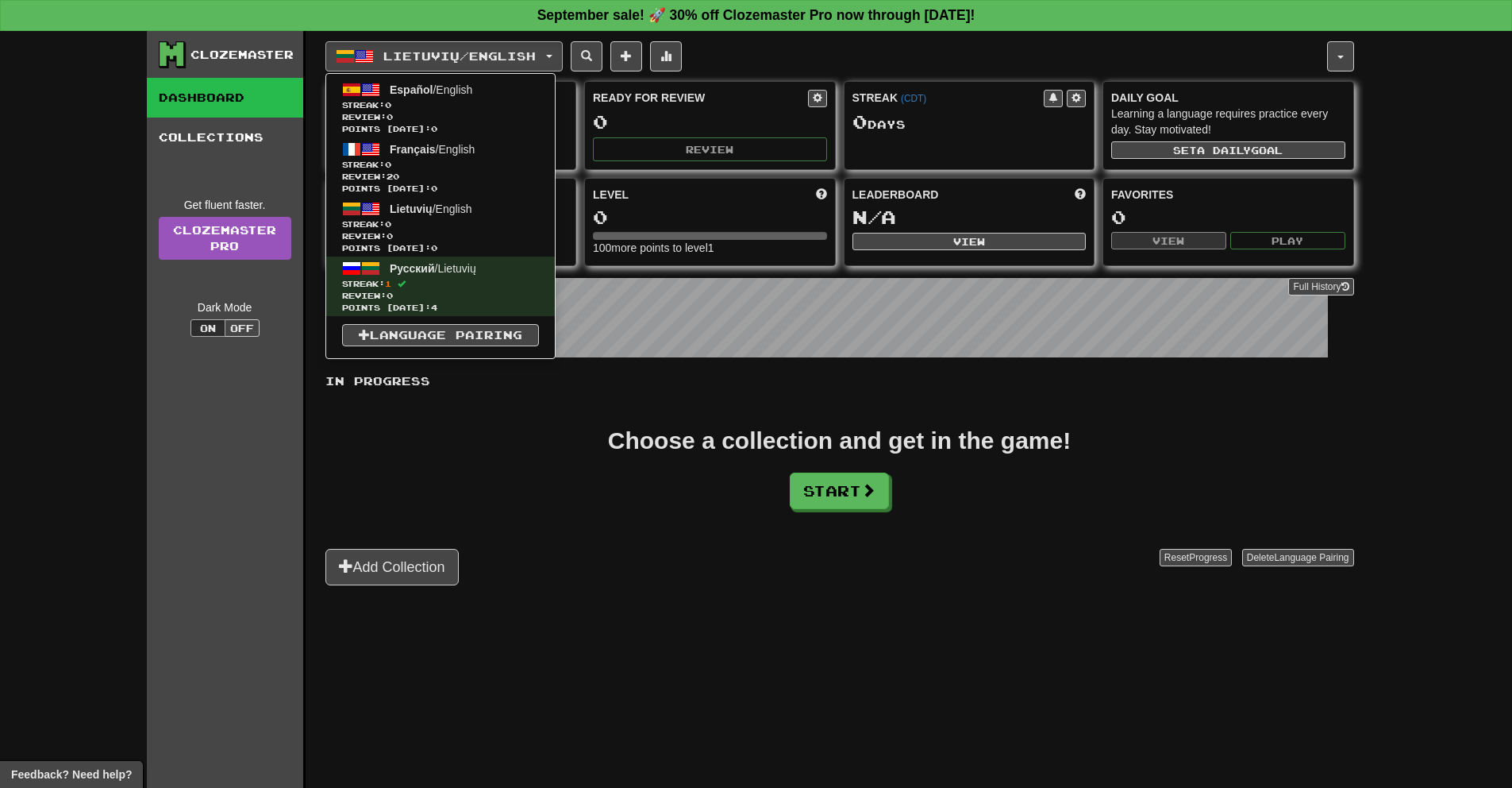
click at [551, 392] on div "In Progress Choose a collection and get in the game! Start Add Collection Reset…" at bounding box center [839, 480] width 1028 height 212
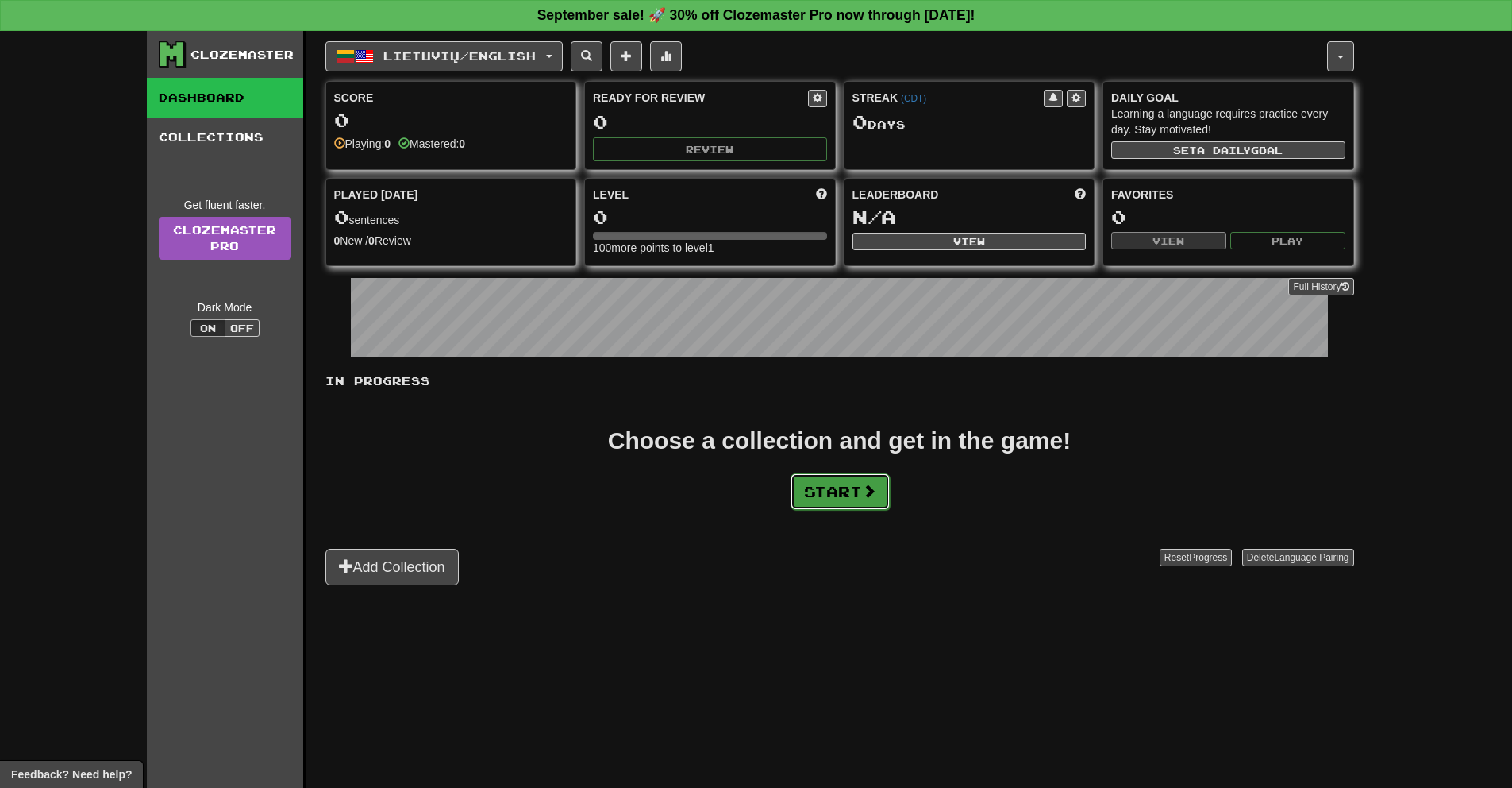
click at [836, 484] on button "Start" at bounding box center [840, 491] width 99 height 37
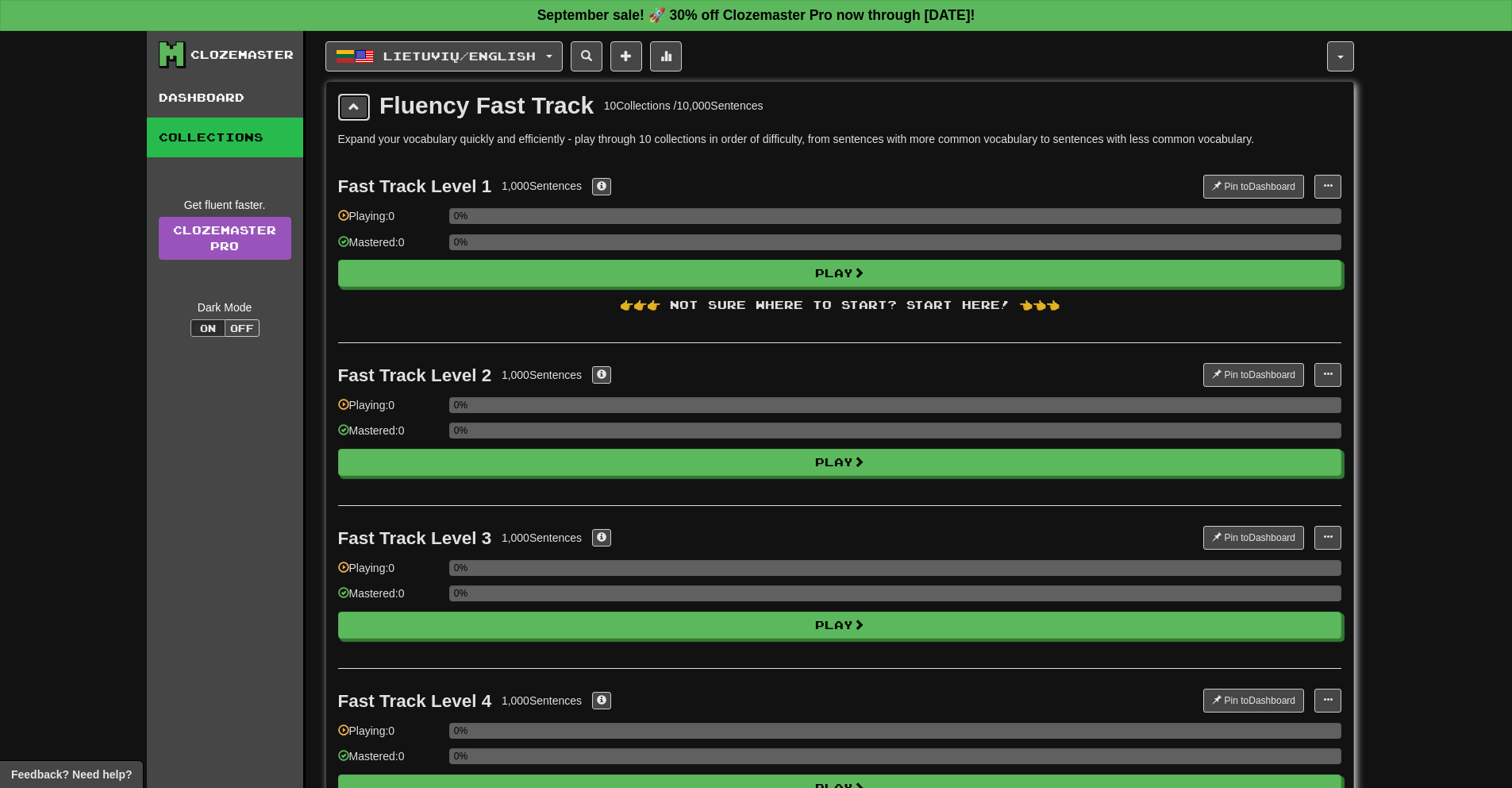
click at [353, 105] on span at bounding box center [354, 106] width 11 height 11
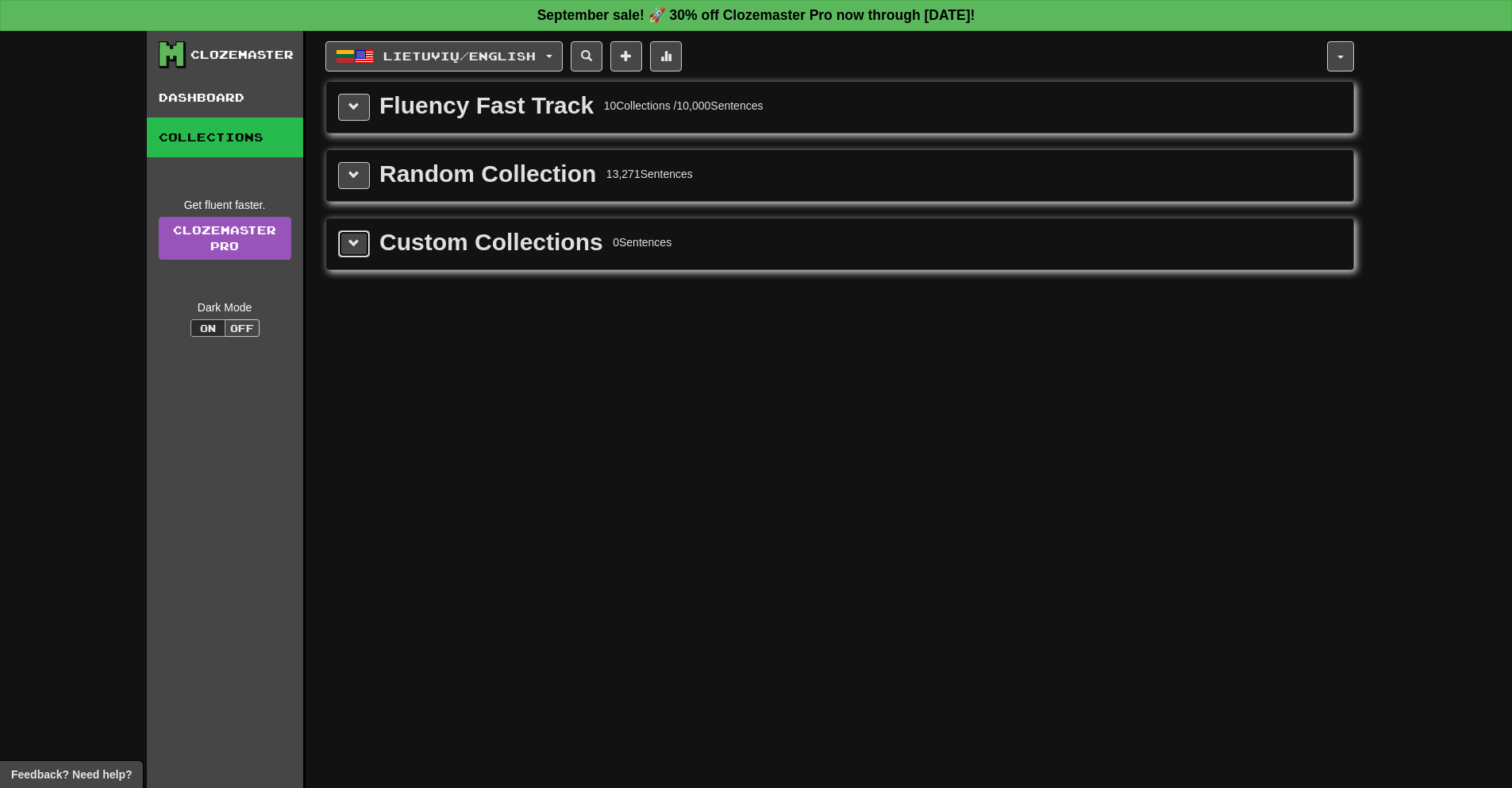
click at [353, 241] on span at bounding box center [354, 242] width 11 height 11
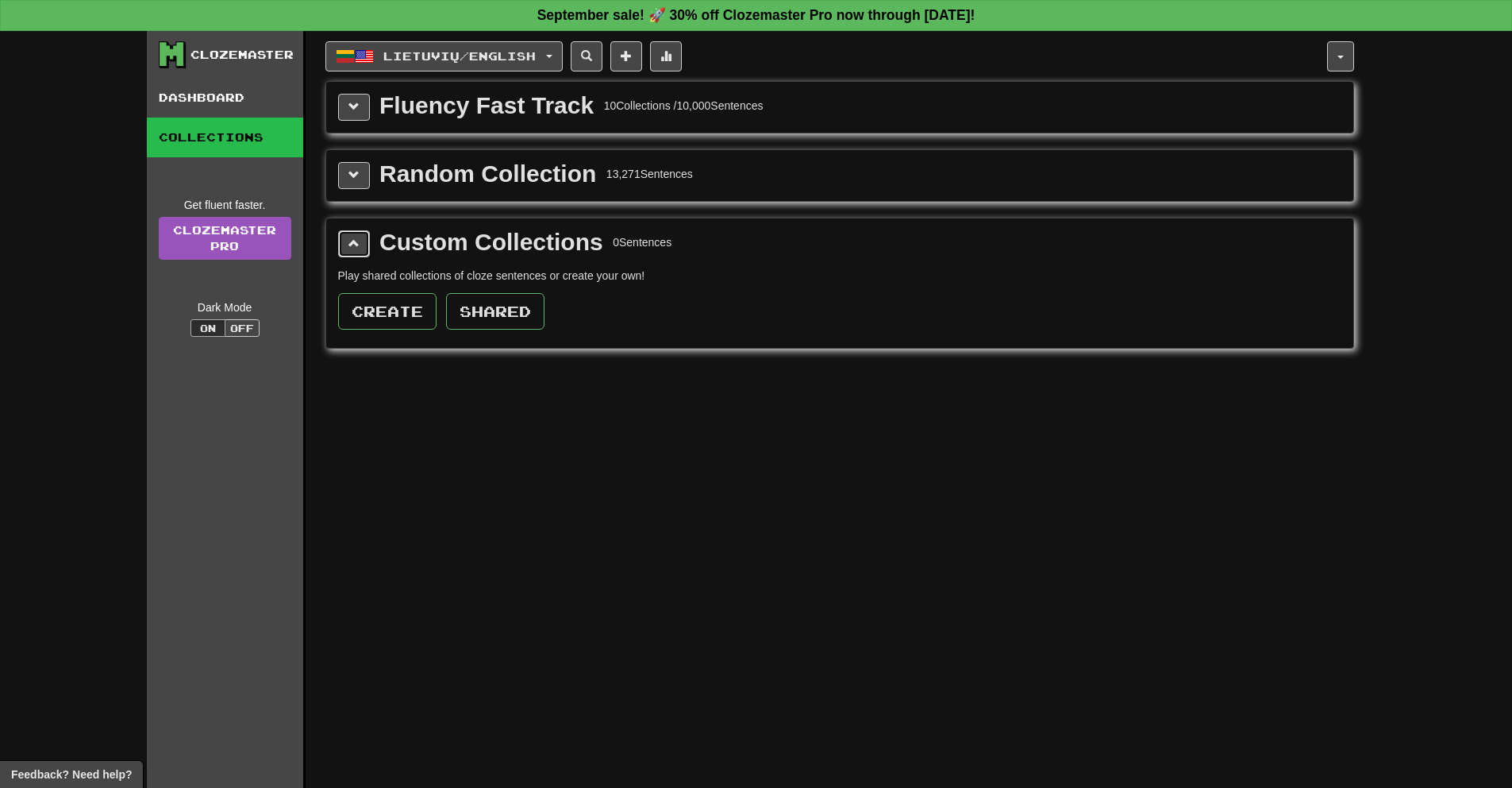
click at [353, 241] on span at bounding box center [354, 242] width 11 height 11
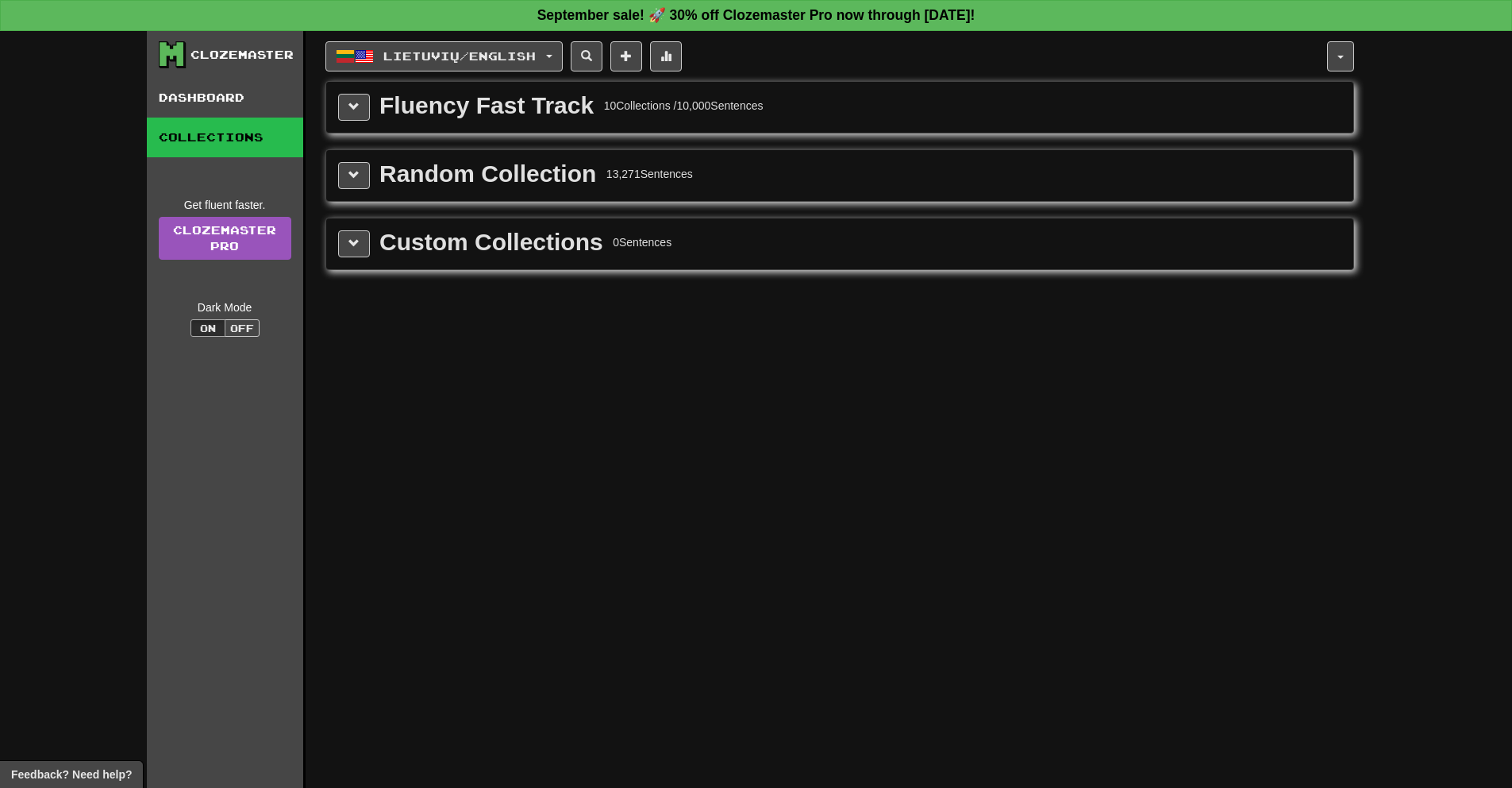
click at [360, 199] on div "Random Collection 13,271 Sentences" at bounding box center [840, 175] width 1027 height 51
click at [361, 189] on div "Random Collection 13,271 Sentences" at bounding box center [840, 175] width 1027 height 51
click at [361, 176] on button at bounding box center [354, 176] width 32 height 27
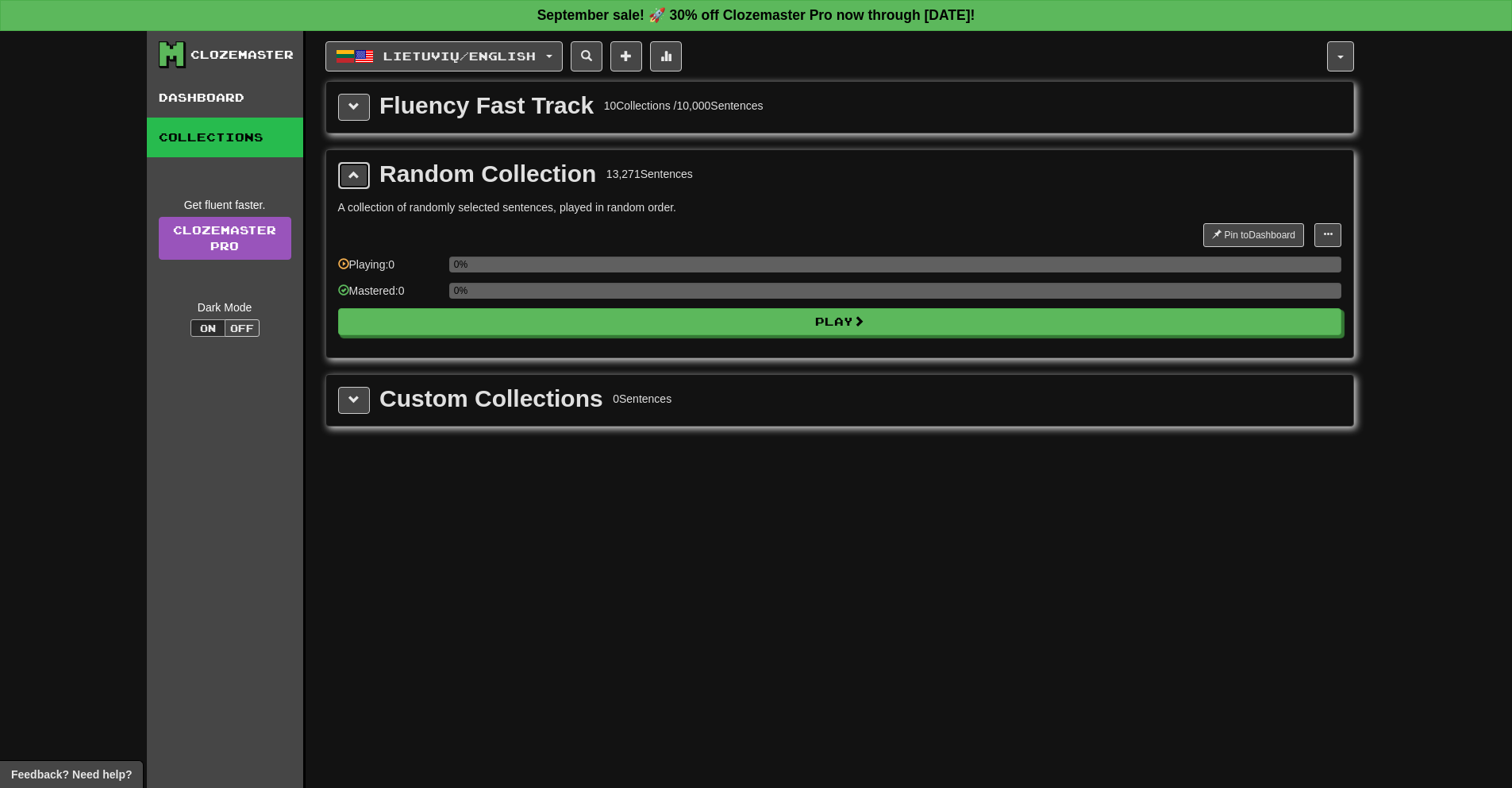
click at [361, 176] on button at bounding box center [354, 176] width 32 height 27
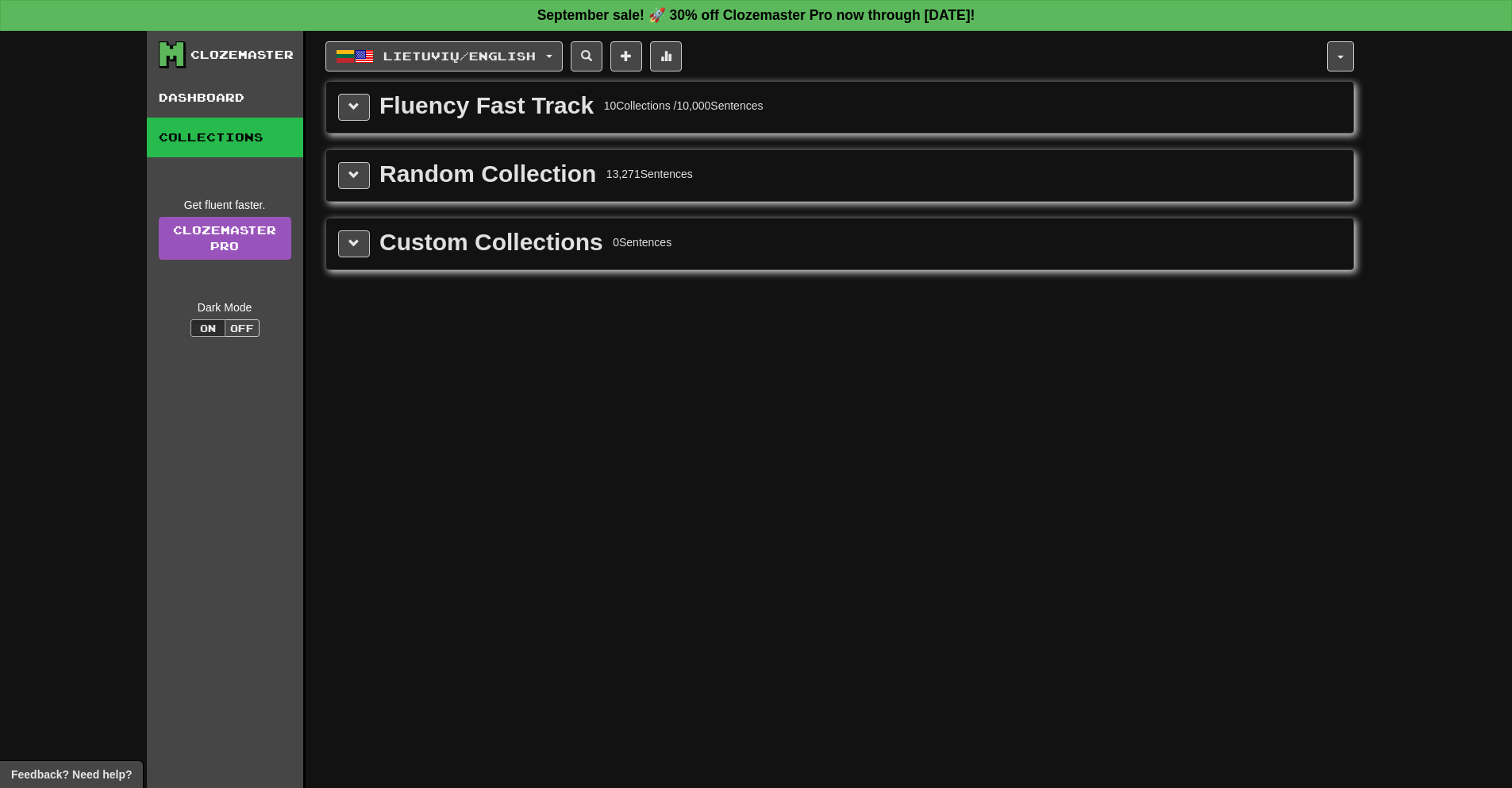
click at [369, 105] on div "Fluency Fast Track 10 Collections / 10,000 Sentences" at bounding box center [840, 107] width 1003 height 27
click at [362, 104] on button at bounding box center [354, 107] width 32 height 27
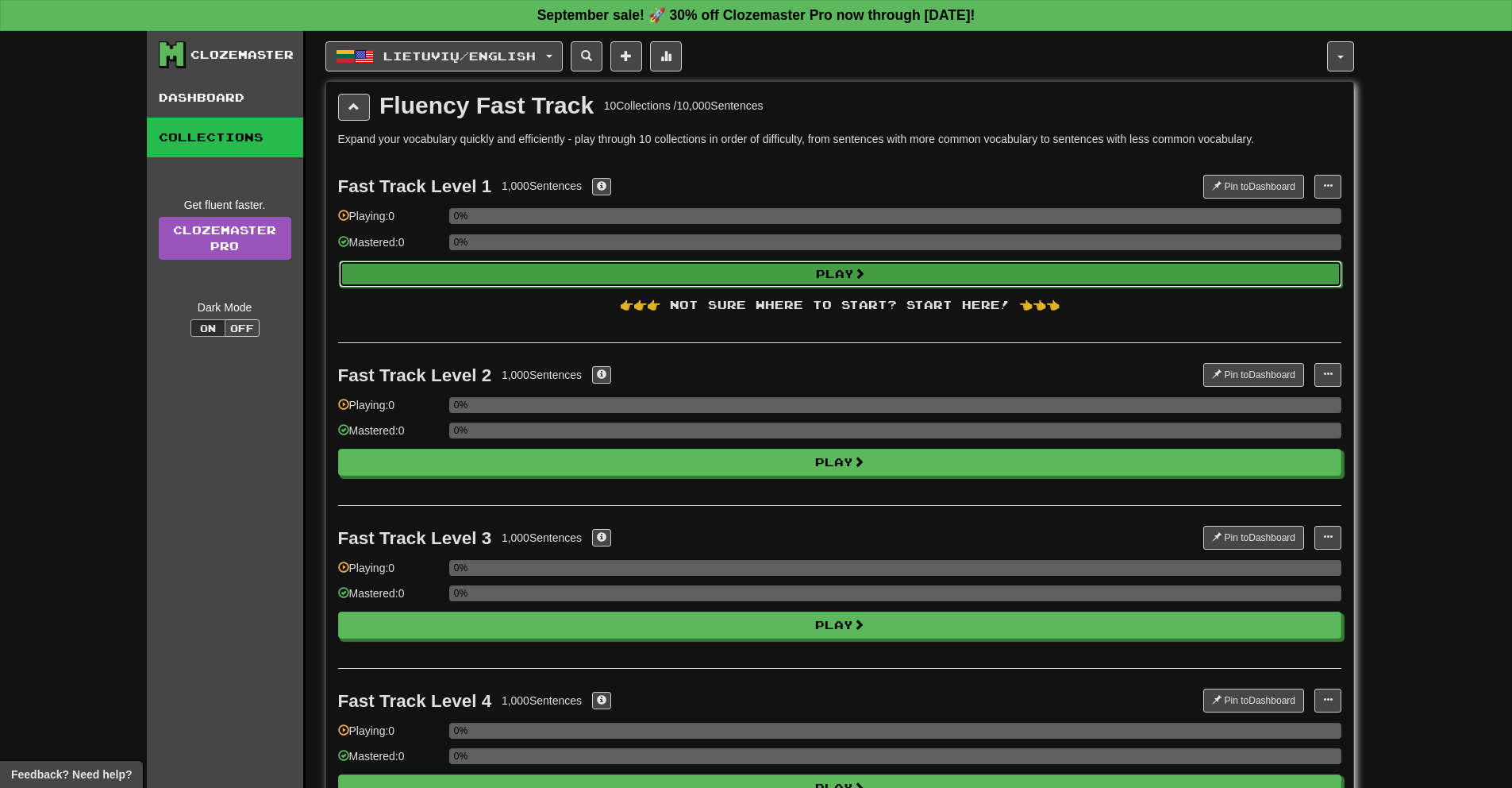
click at [423, 272] on button "Play" at bounding box center [841, 274] width 1003 height 27
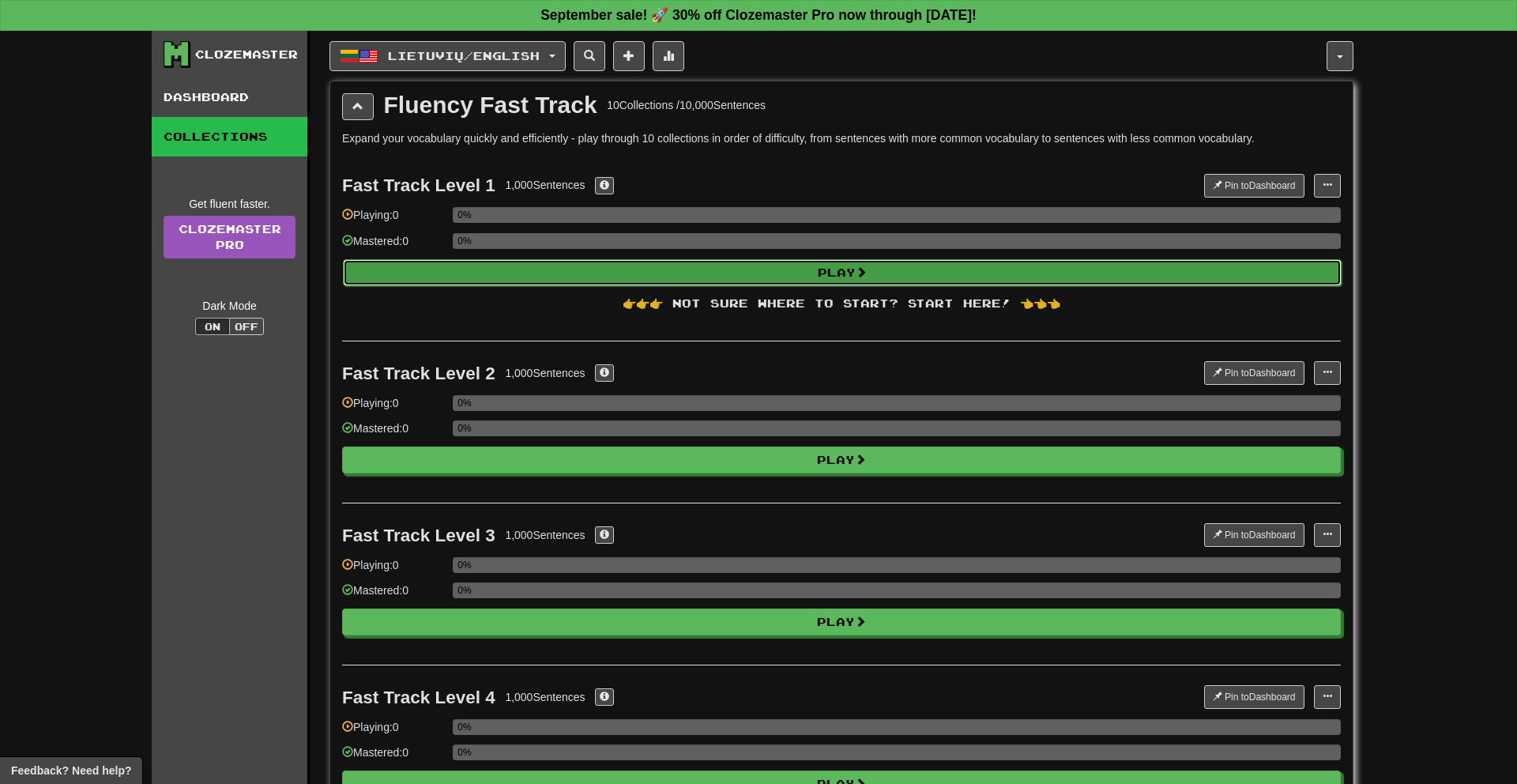
select select "**"
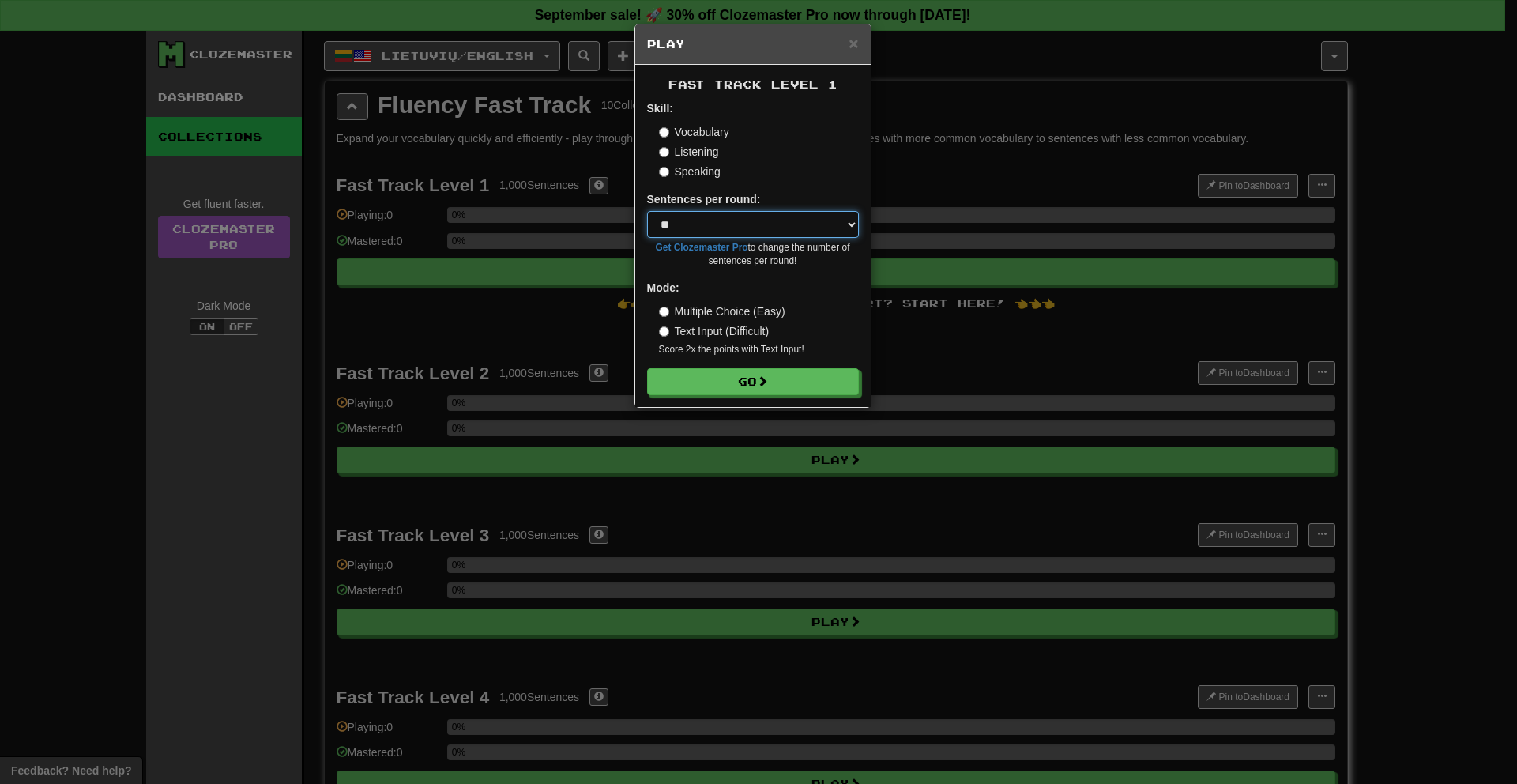
click at [758, 221] on select "* ** ** ** ** ** *** ********" at bounding box center [753, 225] width 211 height 27
click at [647, 211] on select "* ** ** ** ** ** *** ********" at bounding box center [753, 225] width 211 height 27
click at [694, 147] on label "Listening" at bounding box center [689, 152] width 60 height 16
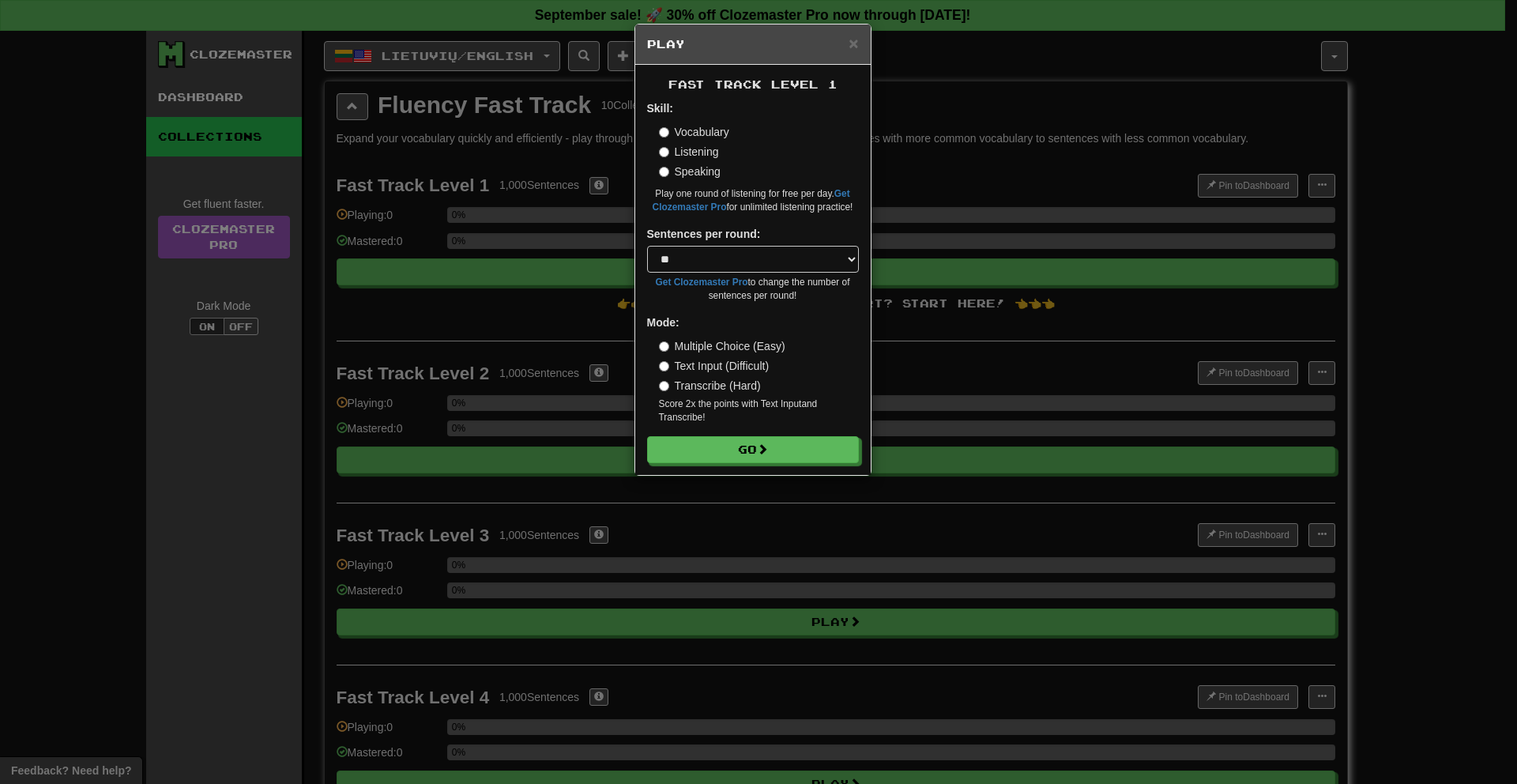
click at [719, 368] on label "Text Input (Difficult)" at bounding box center [714, 366] width 111 height 16
click at [700, 449] on button "Go" at bounding box center [753, 451] width 211 height 27
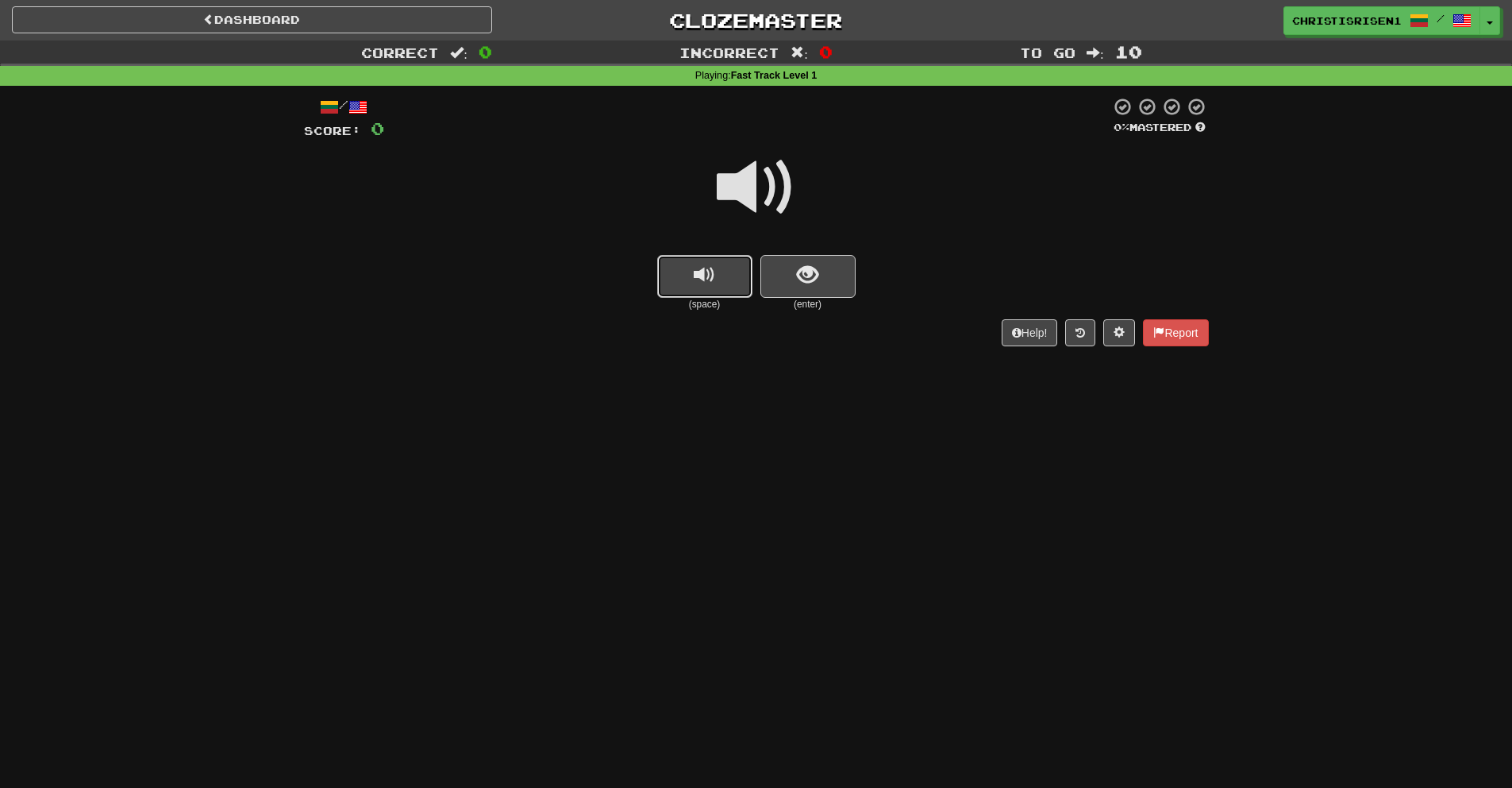
click at [712, 267] on span "replay audio" at bounding box center [704, 275] width 21 height 21
click at [813, 275] on span "show sentence" at bounding box center [807, 275] width 21 height 21
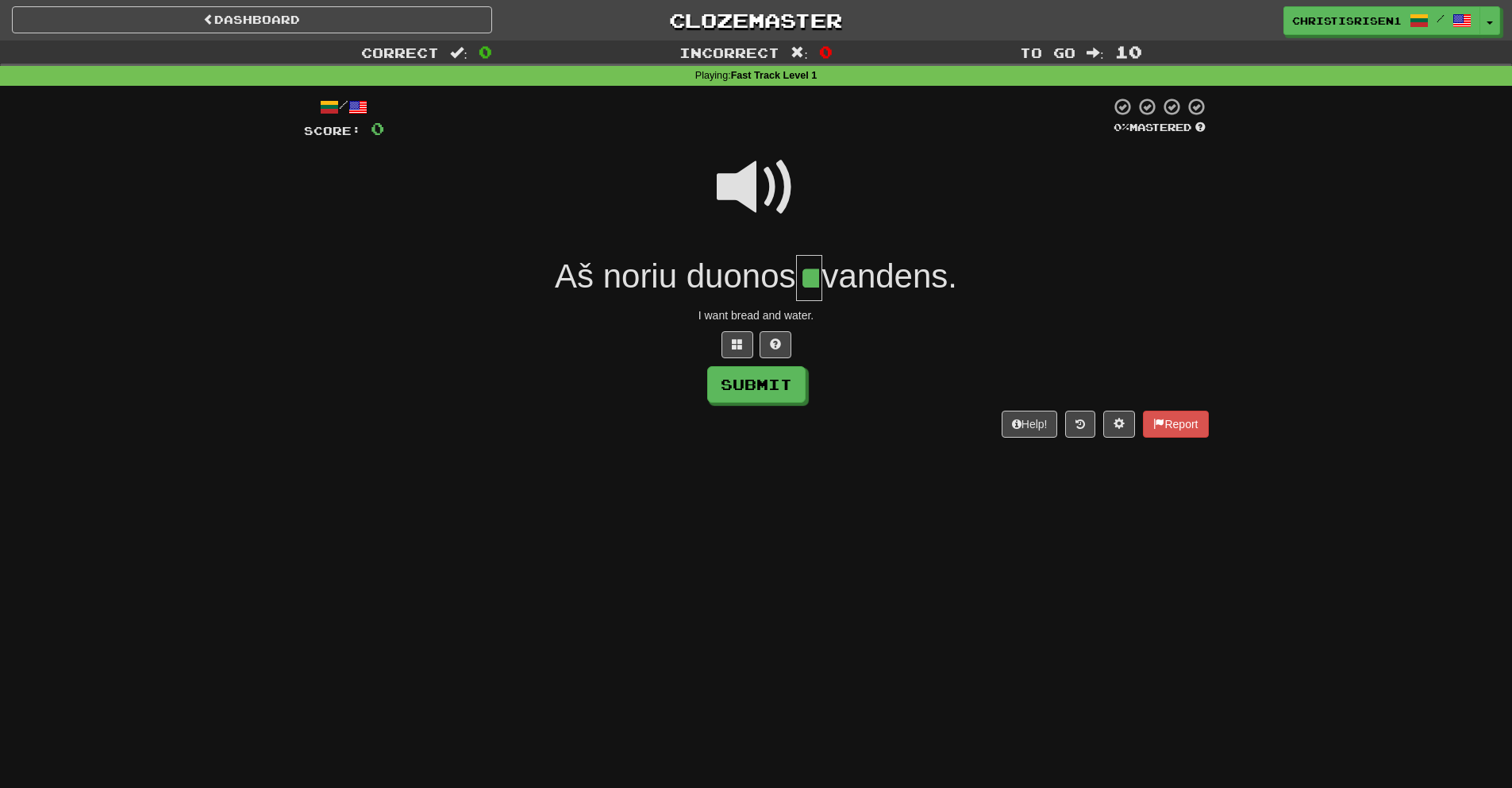
type input "**"
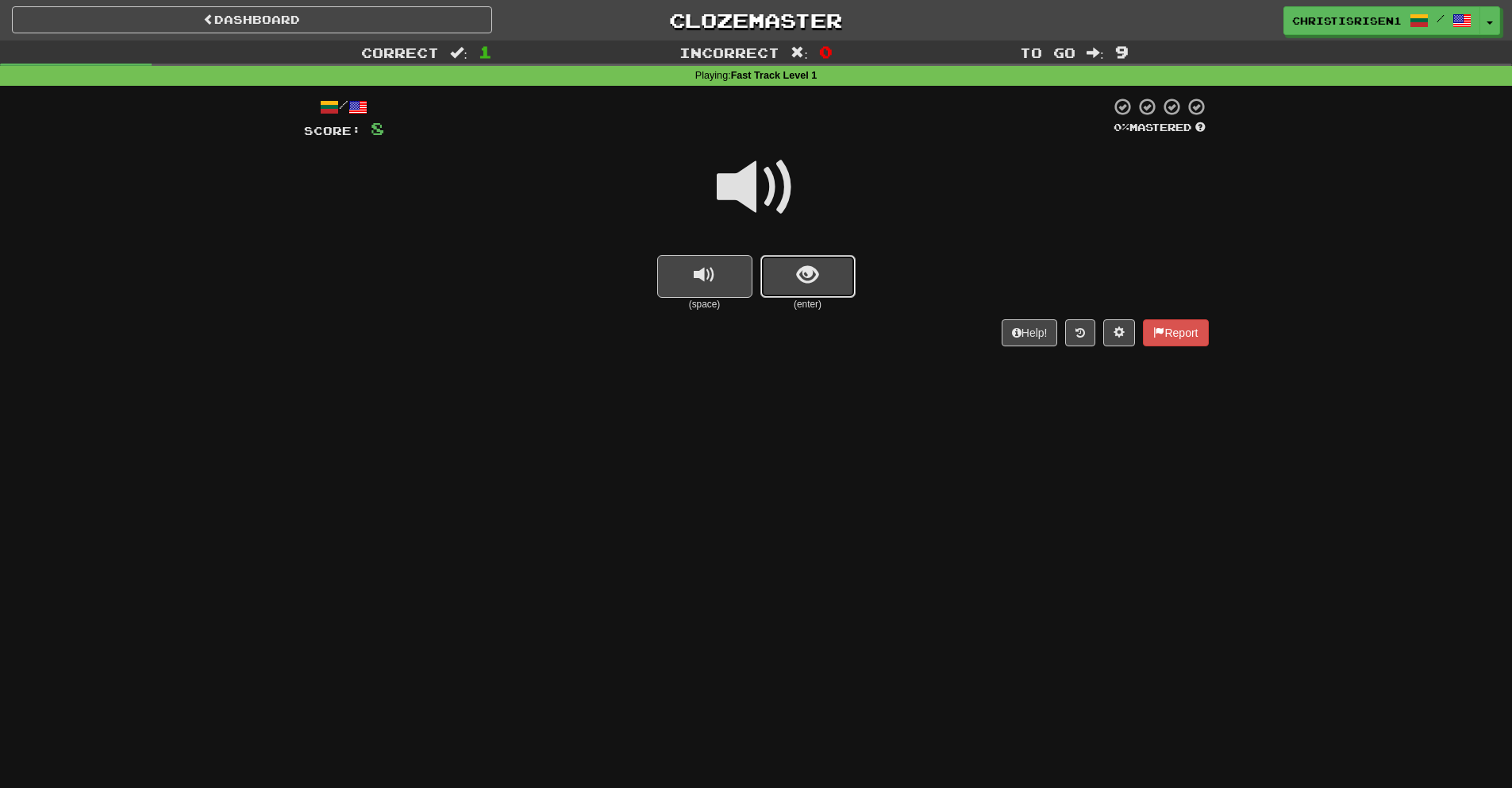
click at [786, 280] on button "show sentence" at bounding box center [807, 277] width 95 height 43
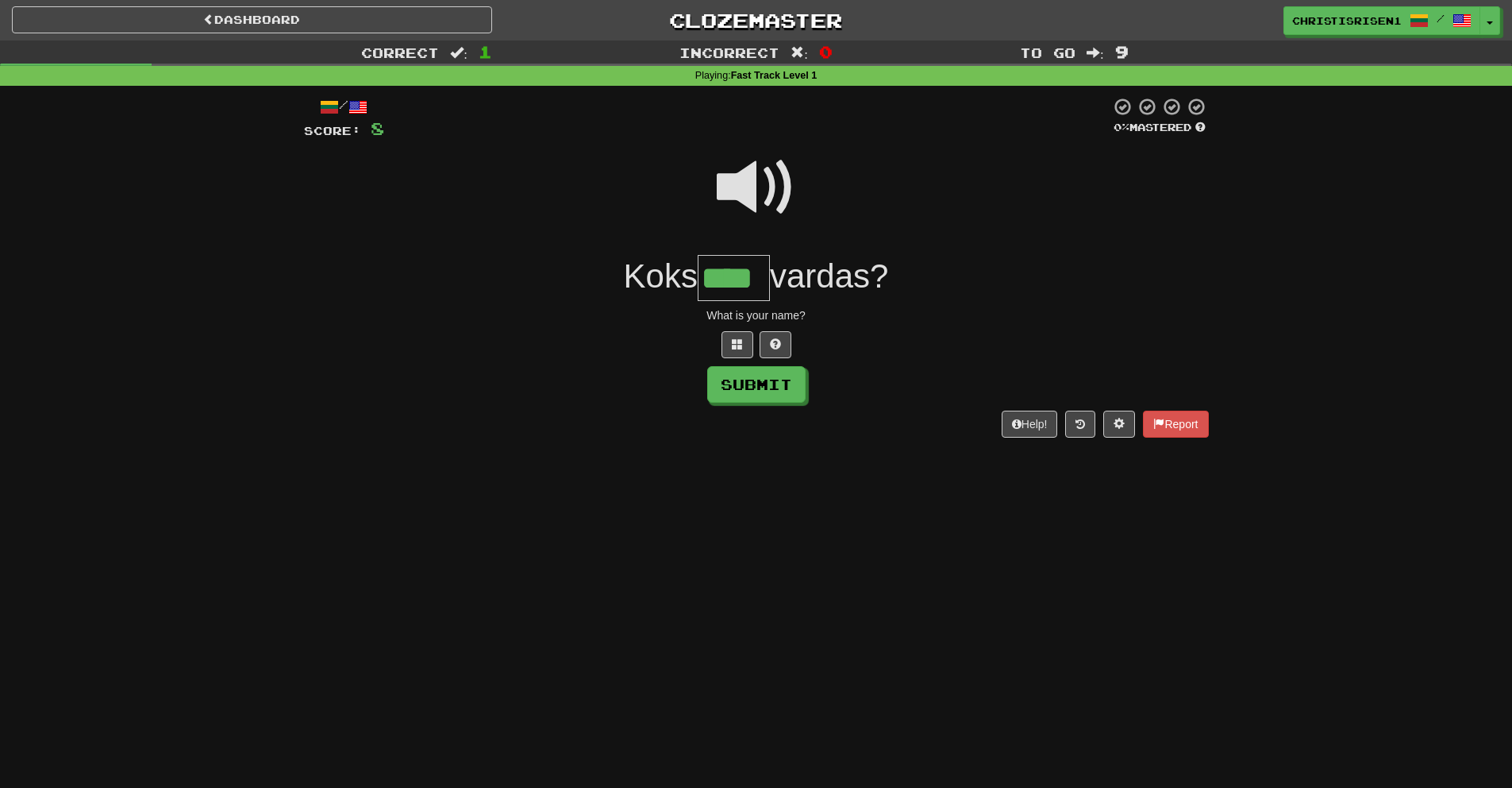
type input "****"
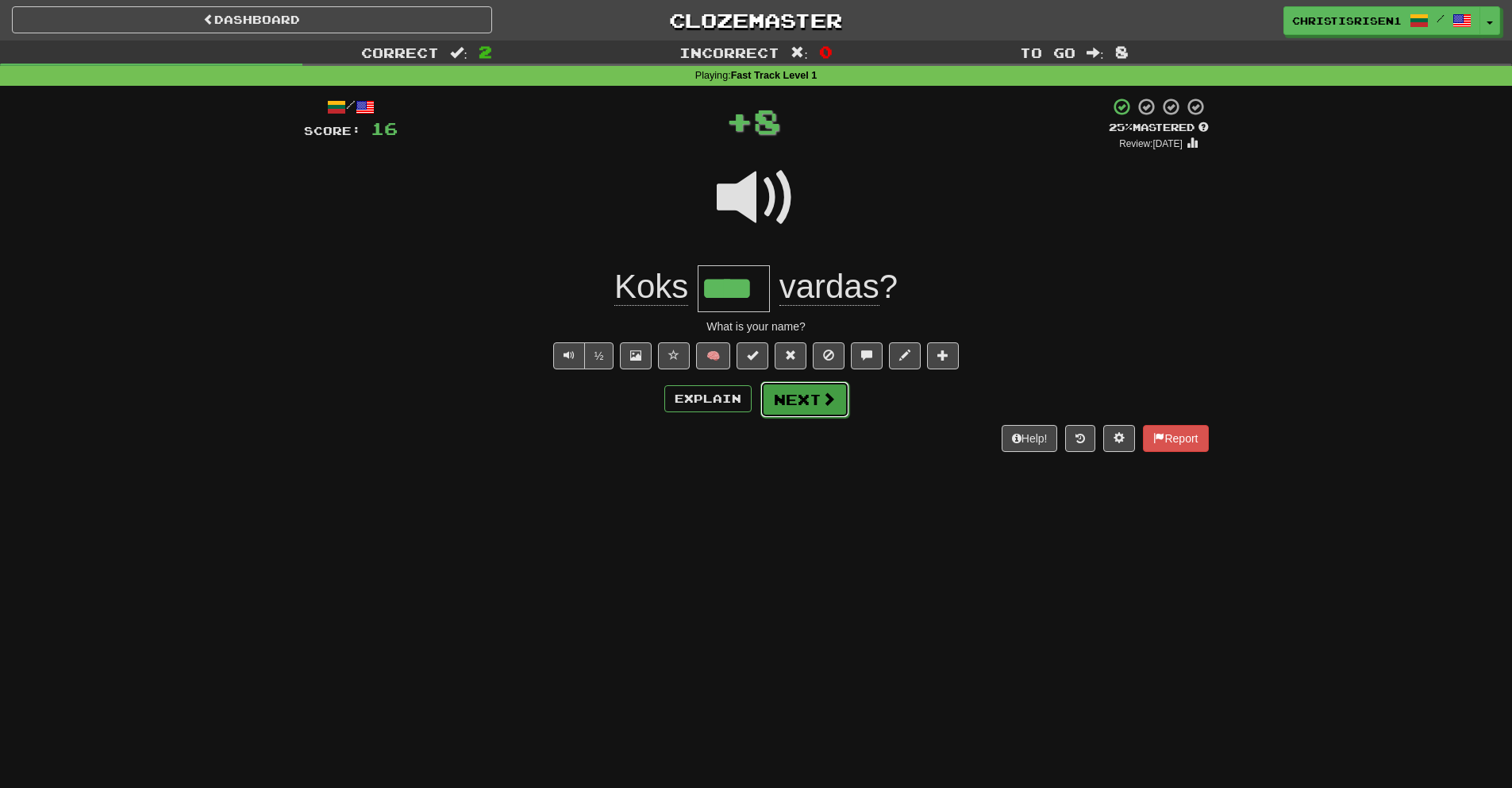
click at [790, 400] on button "Next" at bounding box center [805, 399] width 89 height 37
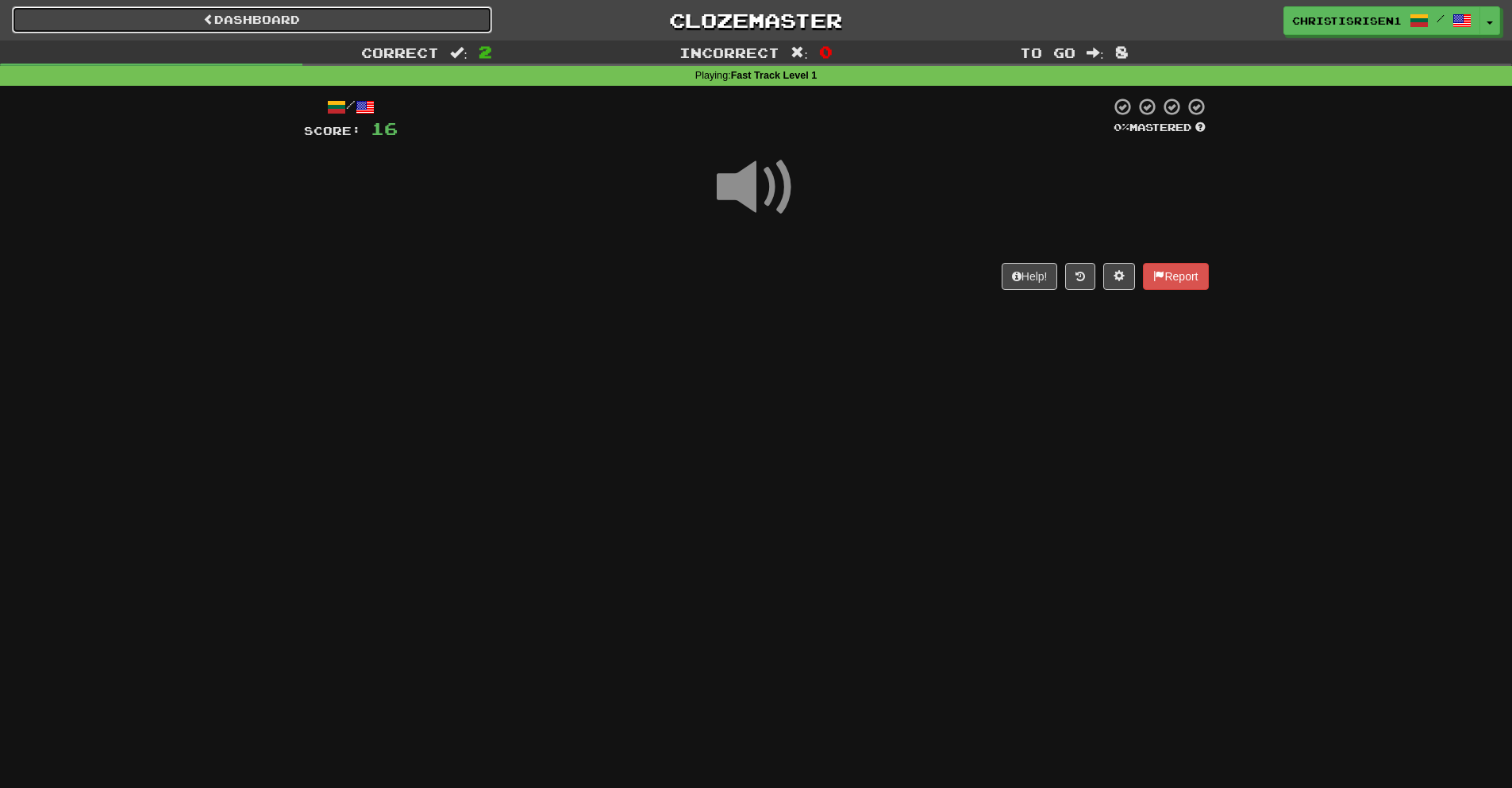
click at [181, 16] on link "Dashboard" at bounding box center [252, 20] width 480 height 27
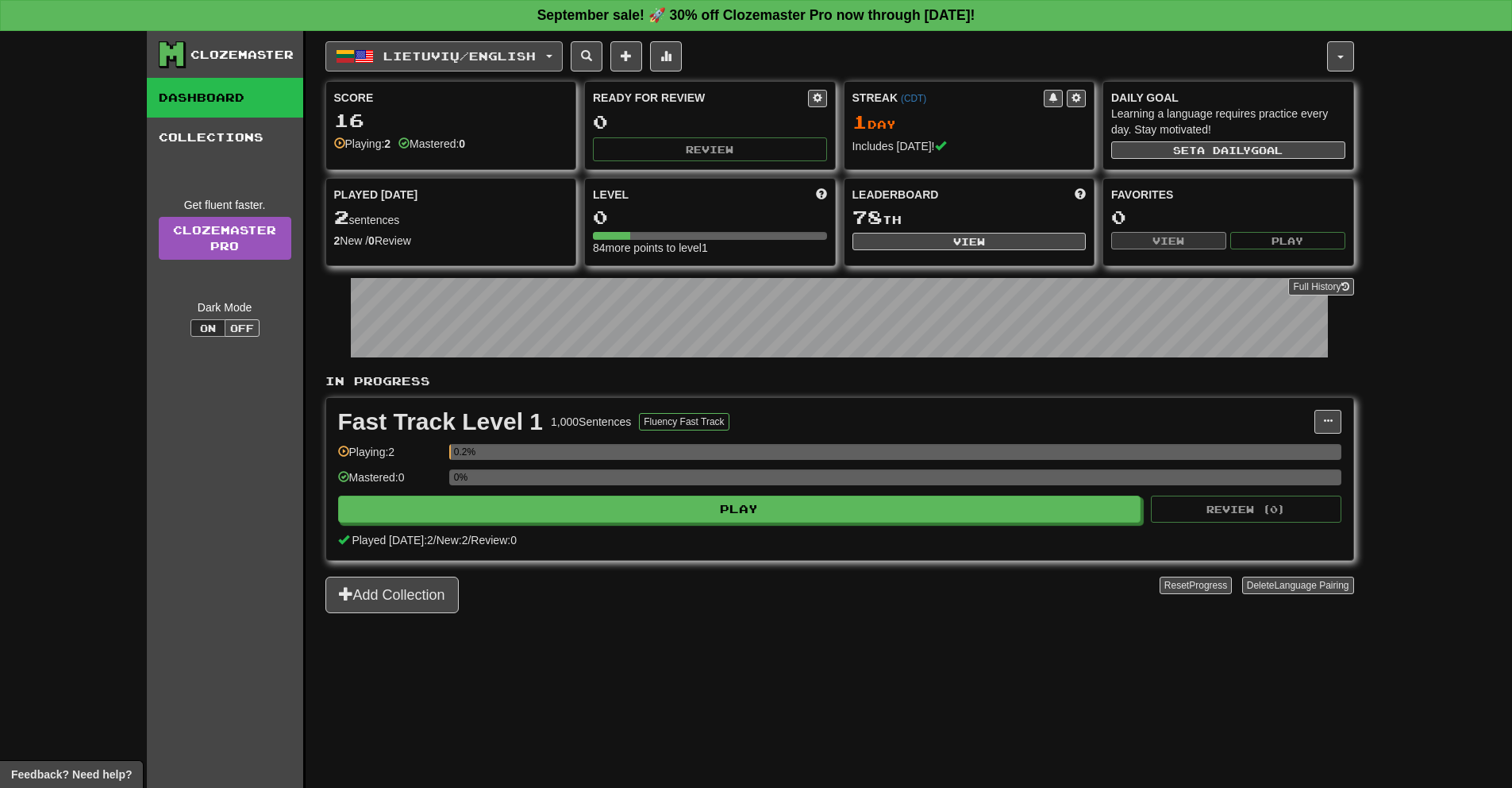
click at [387, 50] on span "Lietuvių / English" at bounding box center [460, 56] width 152 height 14
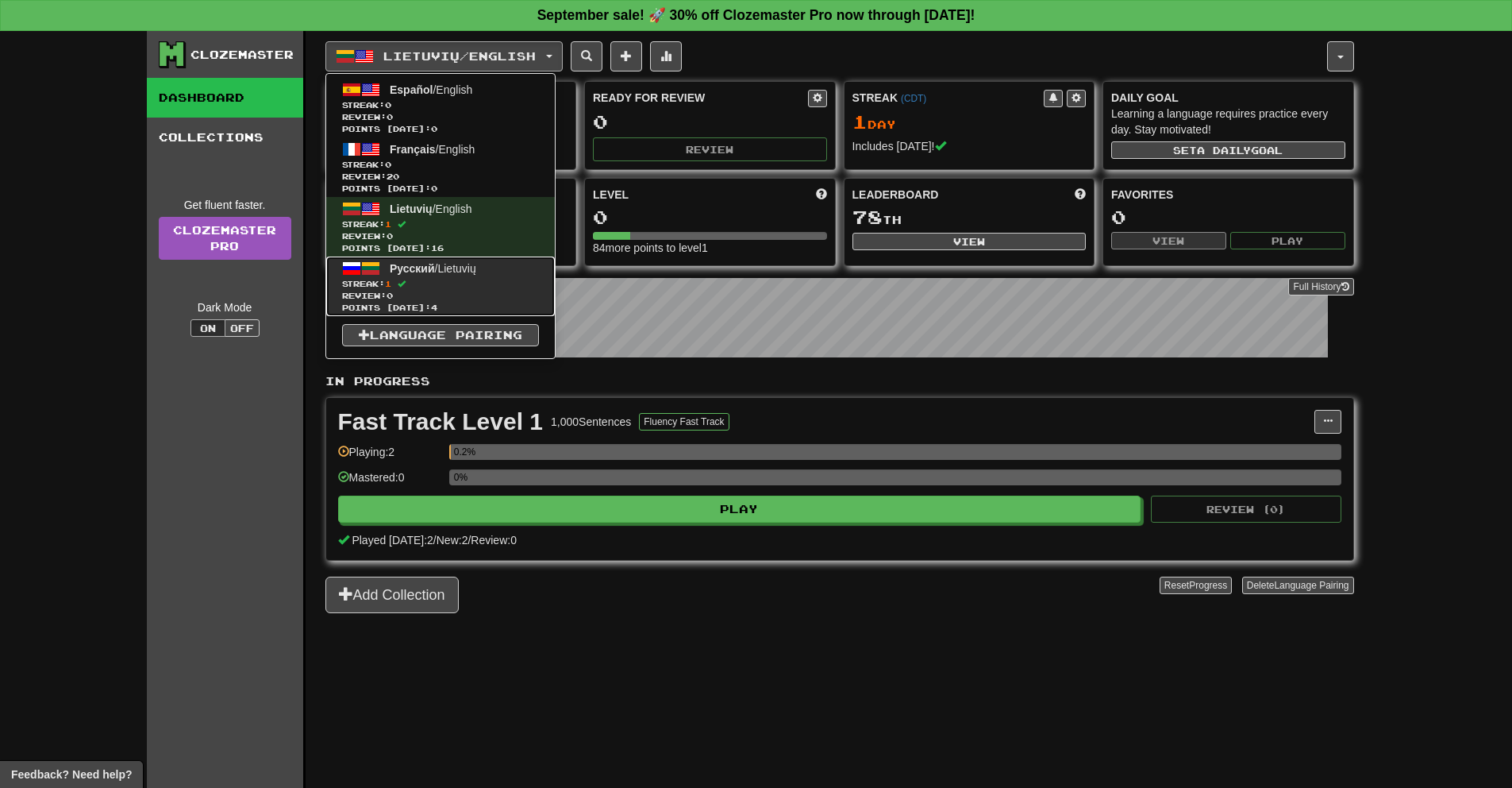
click at [447, 283] on span "Streak: 1" at bounding box center [441, 284] width 197 height 12
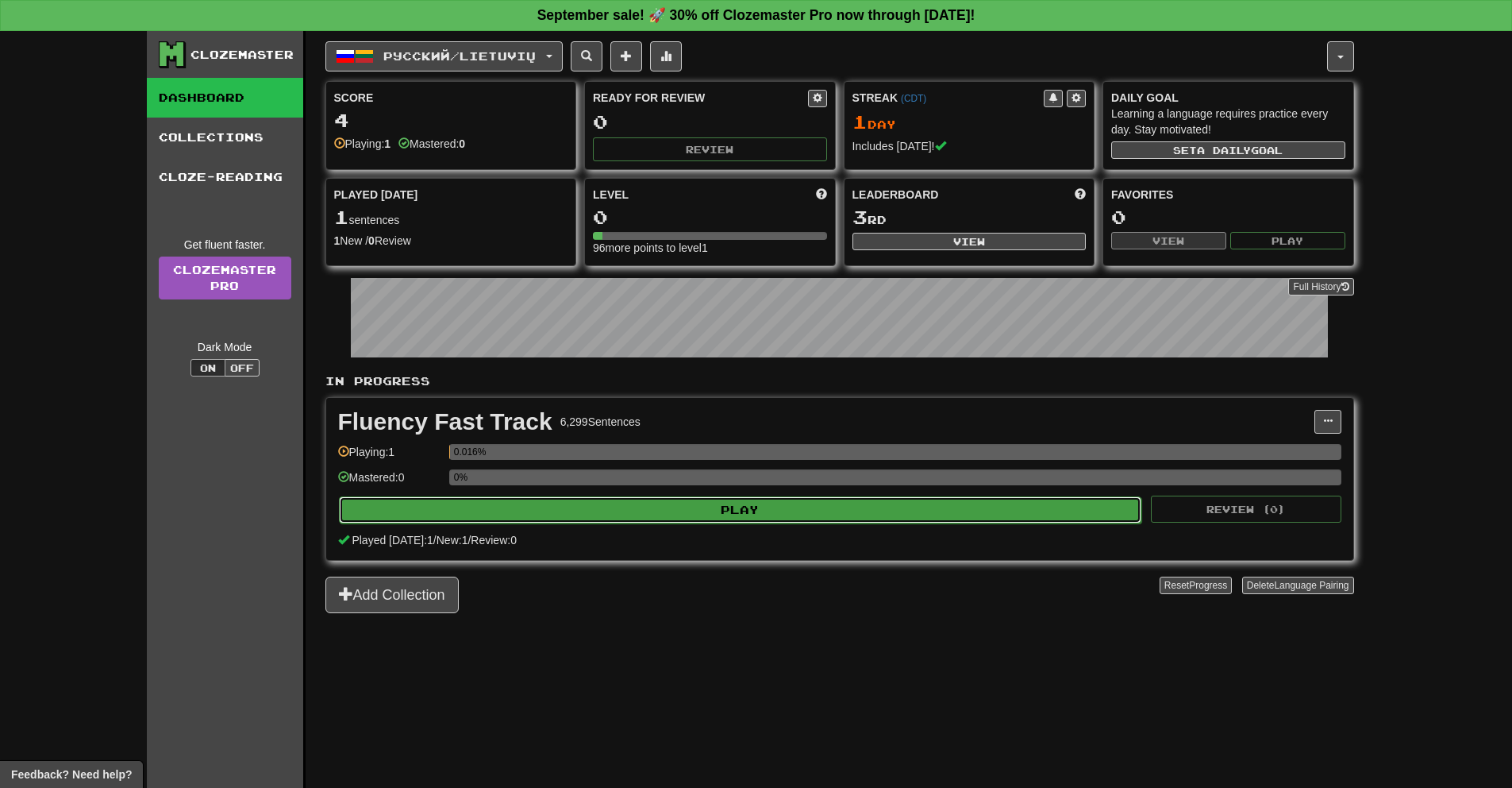
click at [542, 509] on button "Play" at bounding box center [741, 510] width 803 height 27
select select "**"
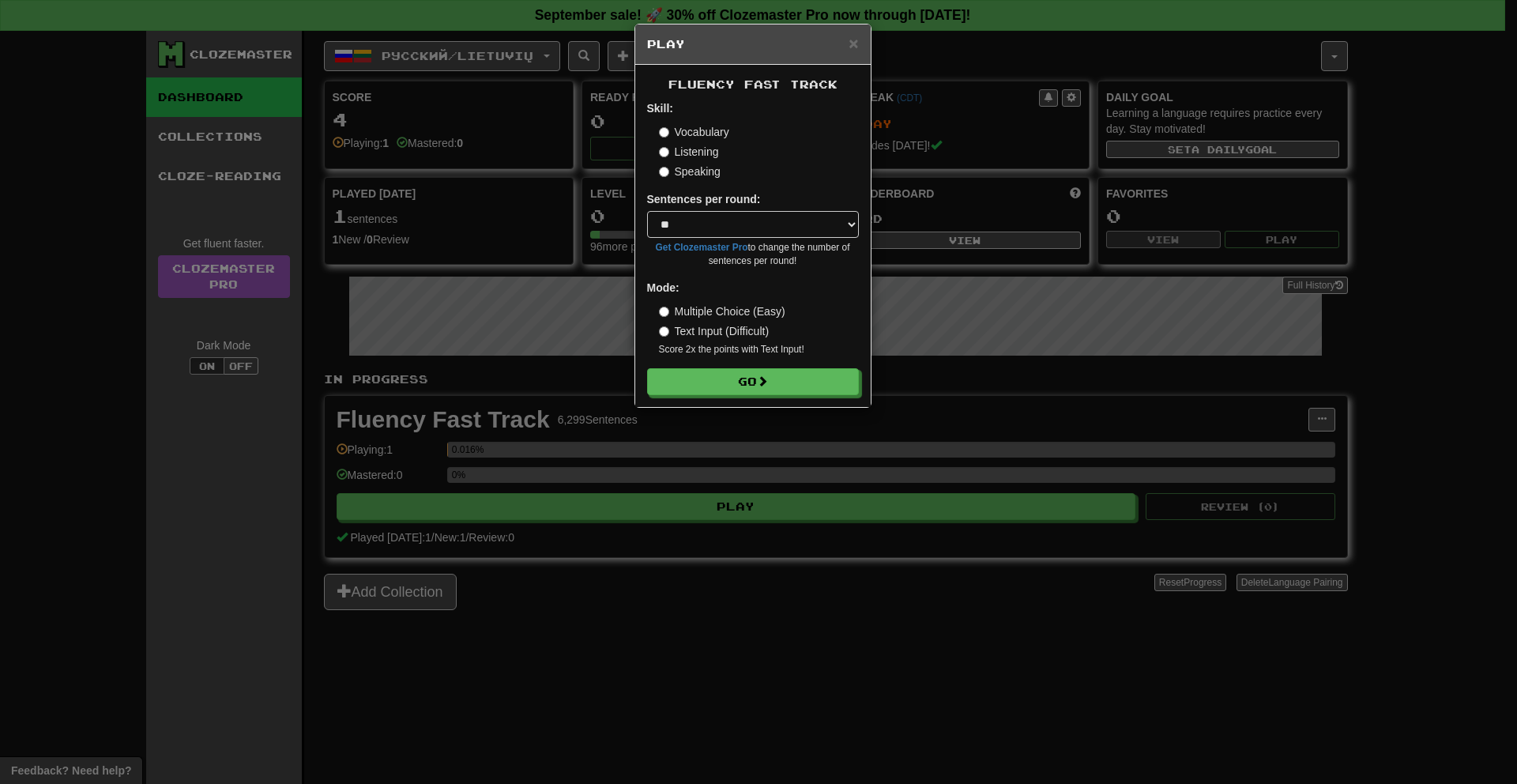
click at [690, 153] on label "Listening" at bounding box center [689, 152] width 60 height 16
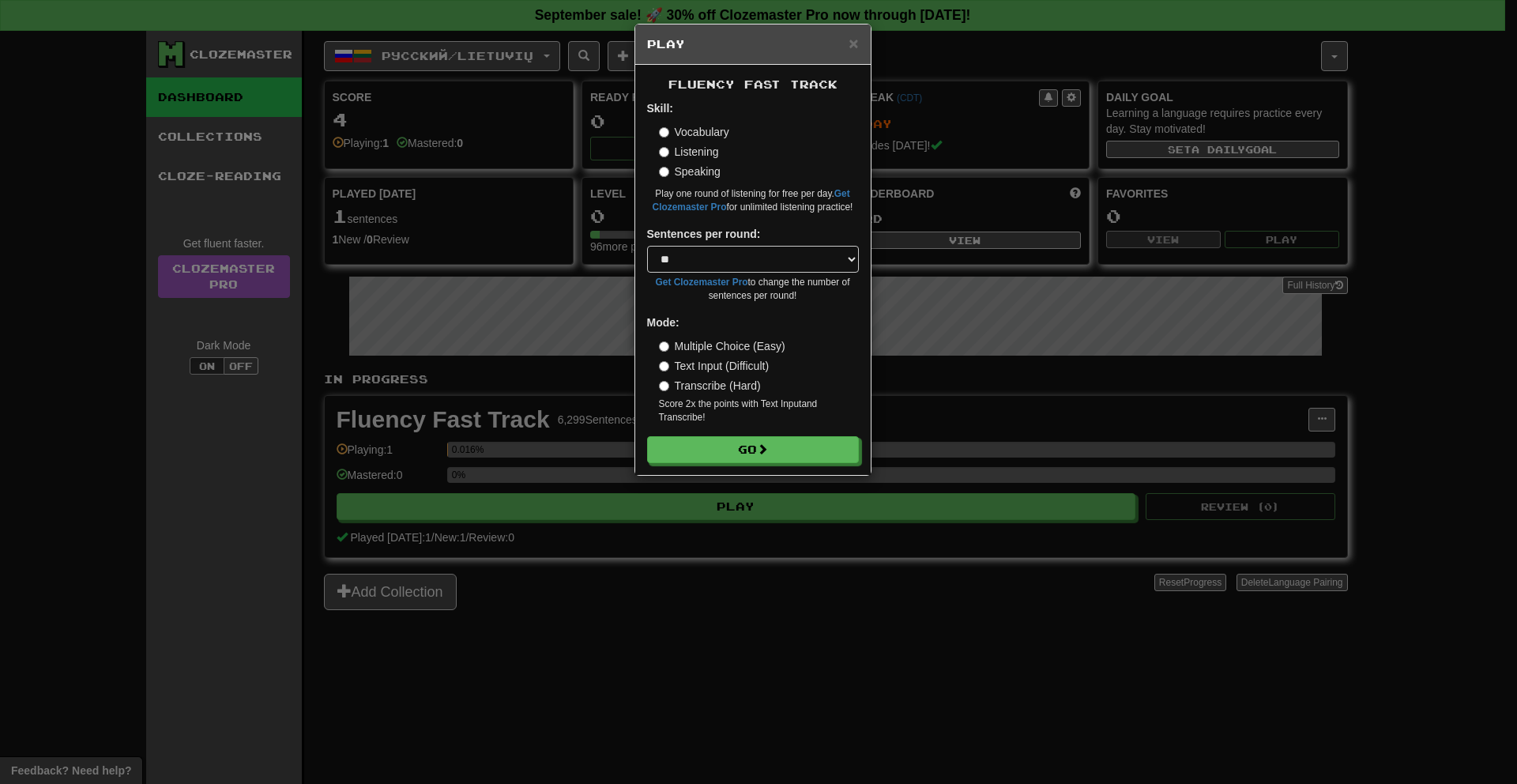
click at [721, 370] on label "Text Input (Difficult)" at bounding box center [714, 366] width 111 height 16
click at [730, 457] on button "Go" at bounding box center [753, 451] width 211 height 27
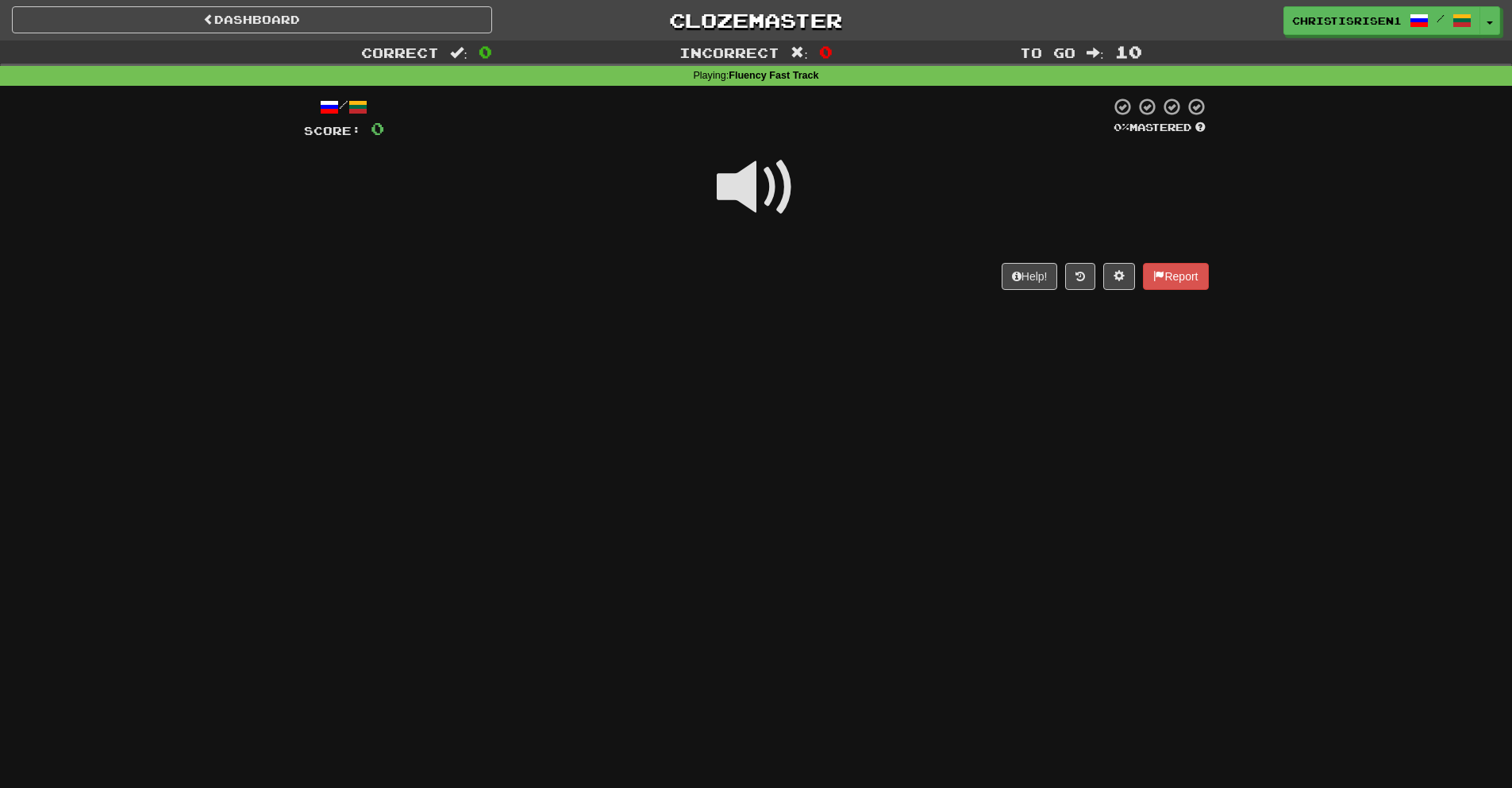
click at [766, 190] on span at bounding box center [756, 187] width 80 height 80
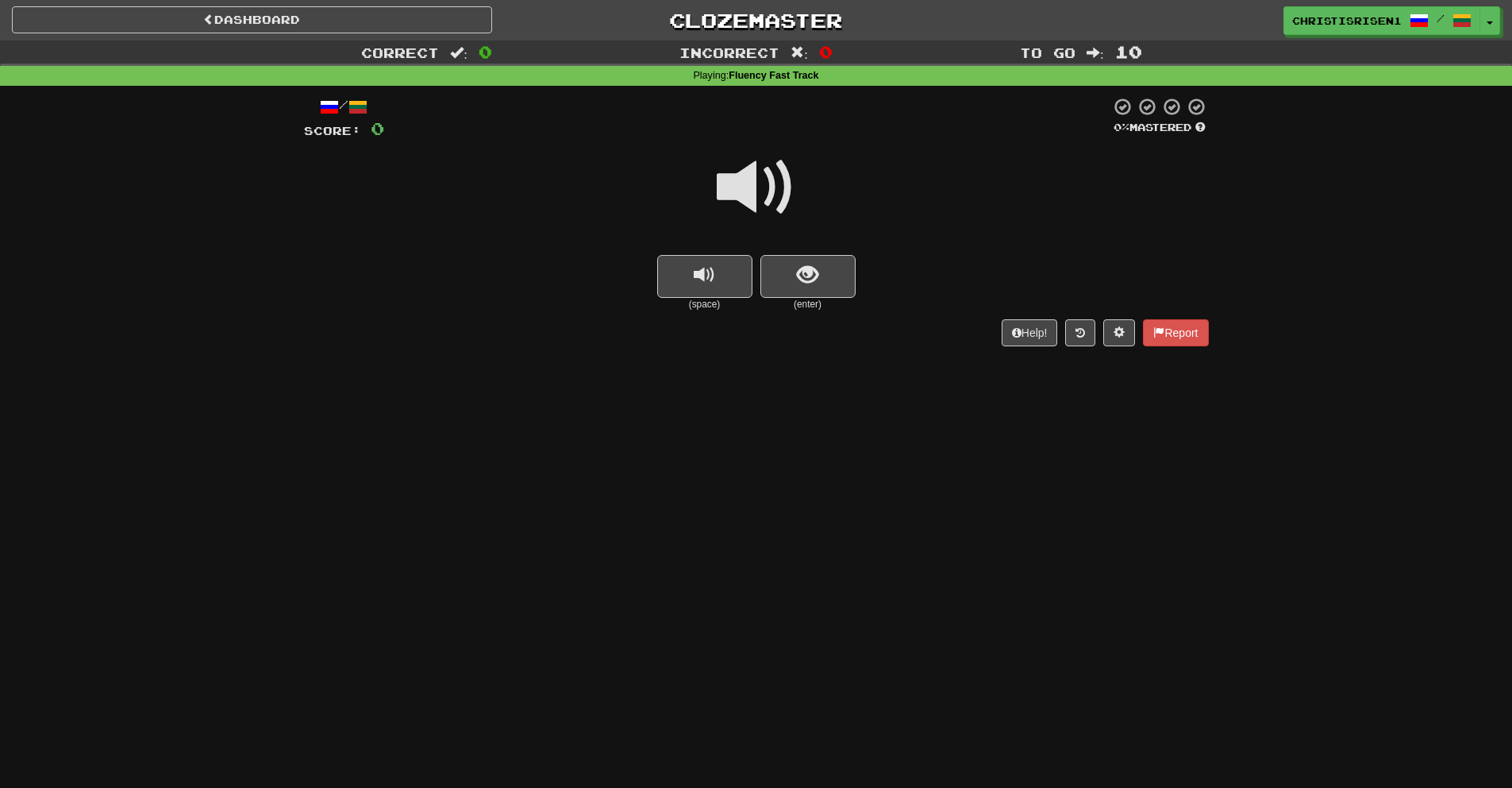
click at [761, 216] on span at bounding box center [756, 187] width 80 height 80
click at [783, 278] on button "show sentence" at bounding box center [807, 277] width 95 height 43
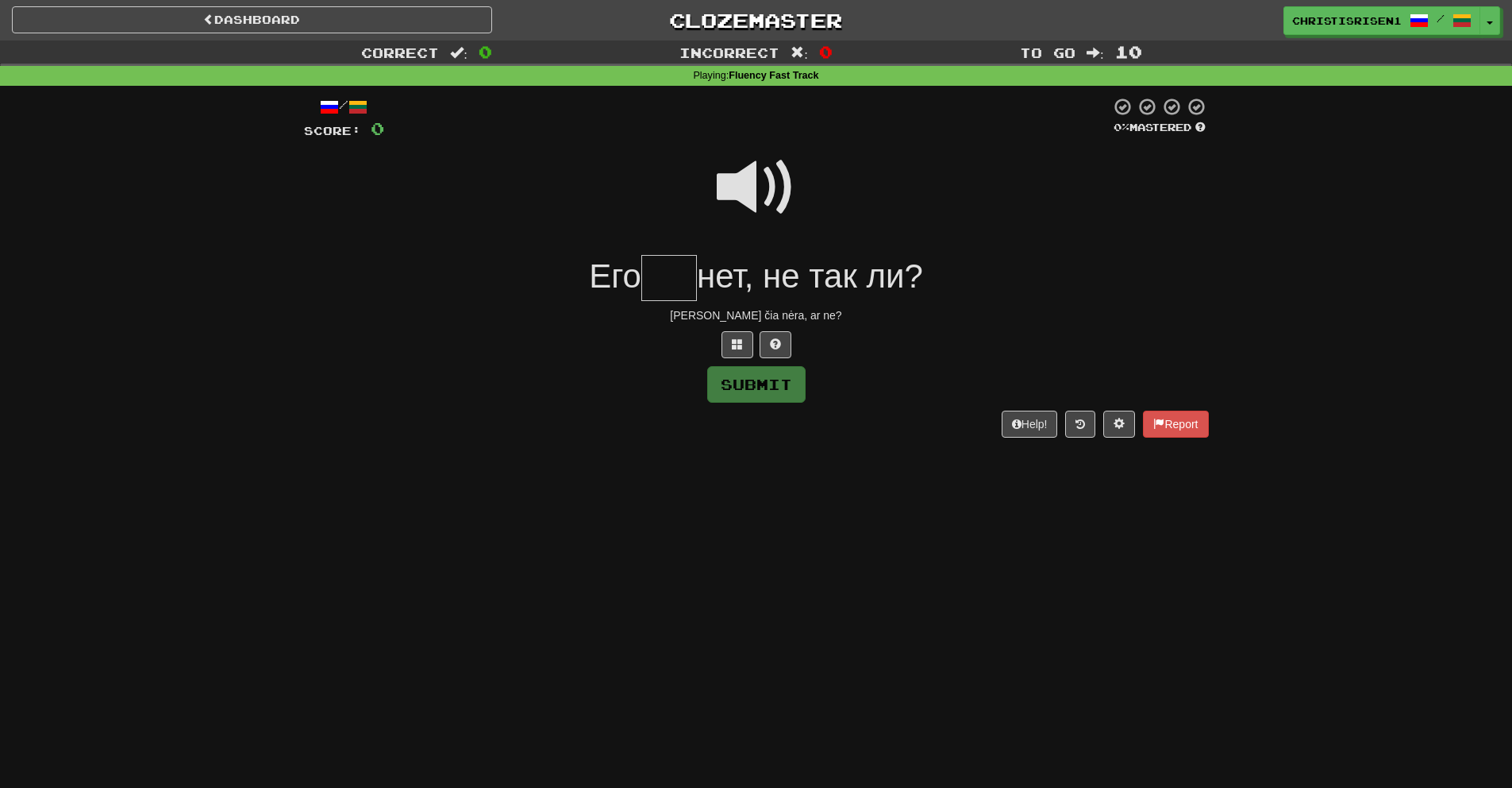
type input "*"
click at [336, 21] on link "Dashboard" at bounding box center [252, 20] width 480 height 27
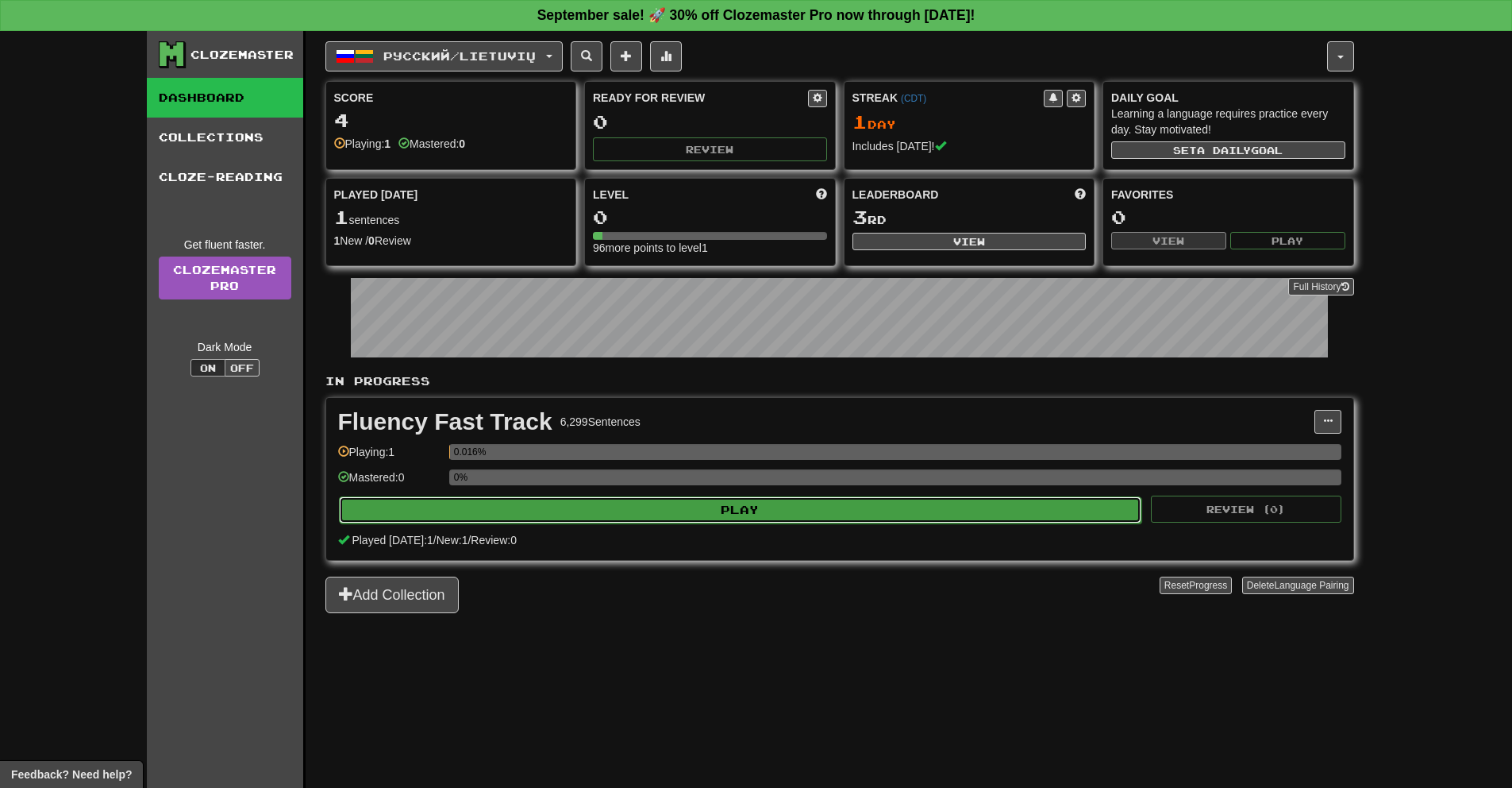
click at [571, 518] on button "Play" at bounding box center [741, 510] width 803 height 27
select select "**"
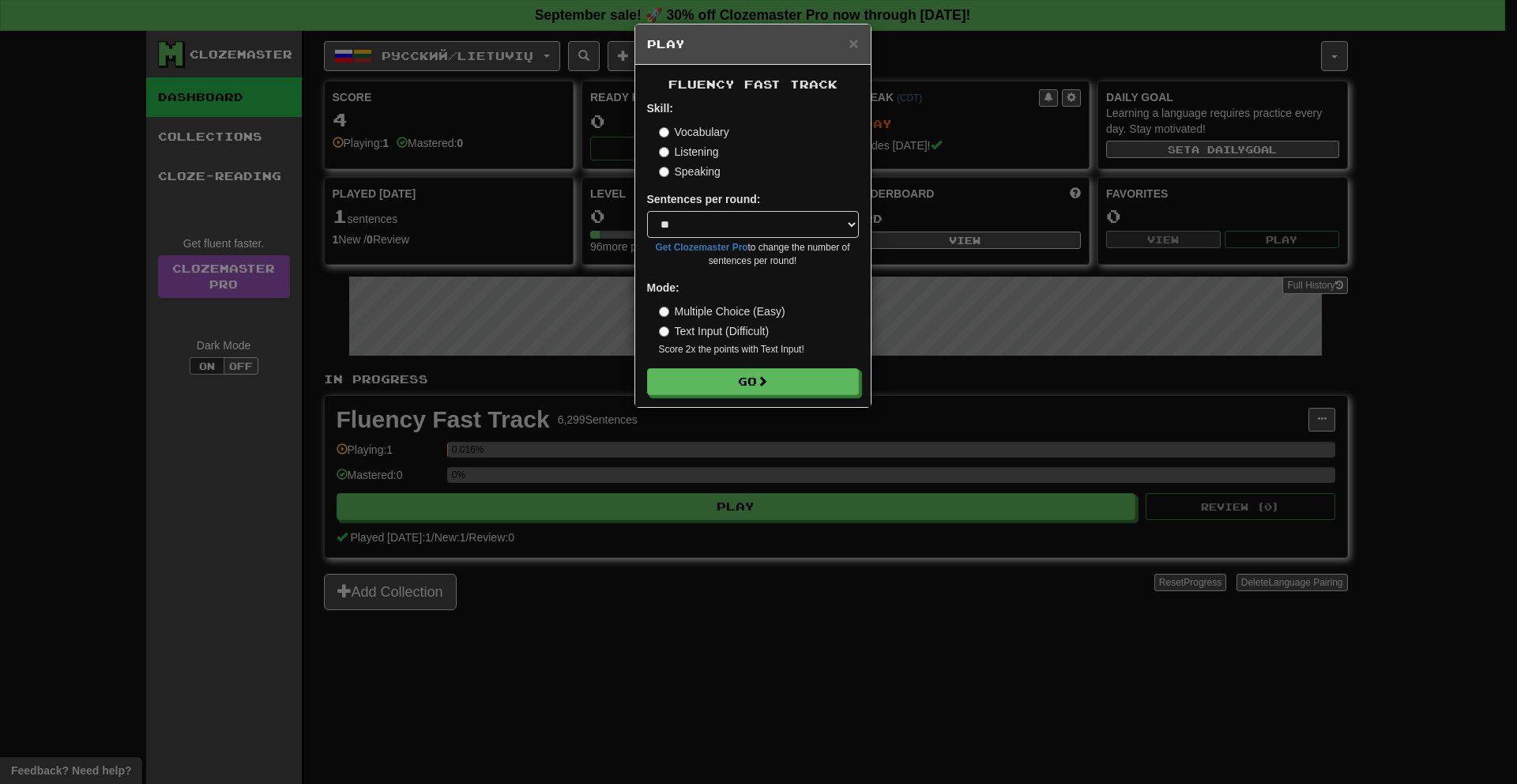
click at [711, 314] on label "Multiple Choice (Easy)" at bounding box center [722, 311] width 126 height 16
click at [703, 332] on label "Text Input (Difficult)" at bounding box center [714, 331] width 111 height 16
click at [701, 310] on label "Multiple Choice (Easy)" at bounding box center [722, 311] width 126 height 16
click at [703, 326] on label "Text Input (Difficult)" at bounding box center [714, 331] width 111 height 16
click at [710, 371] on button "Go" at bounding box center [753, 383] width 211 height 27
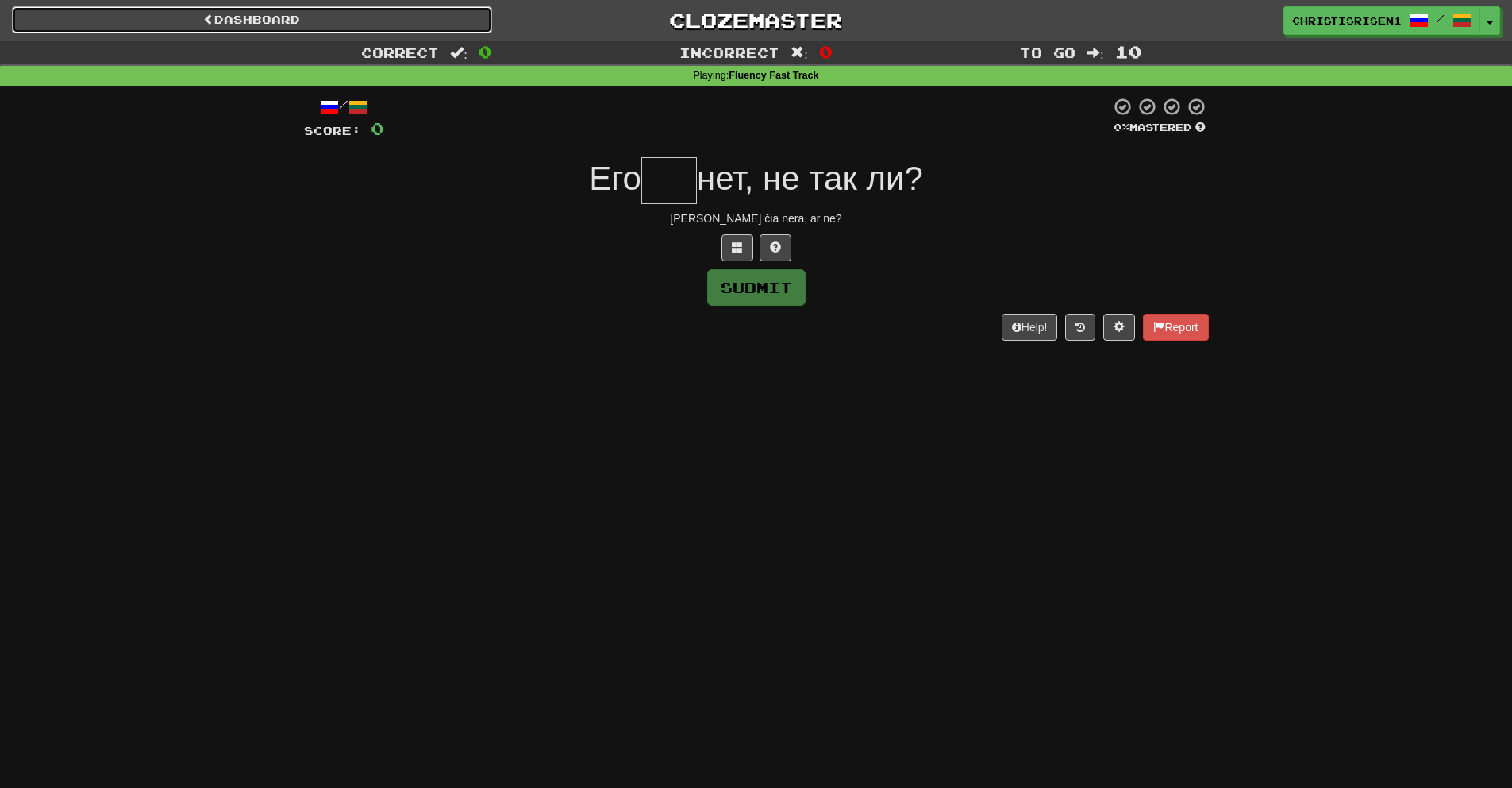
click at [256, 21] on link "Dashboard" at bounding box center [252, 20] width 480 height 27
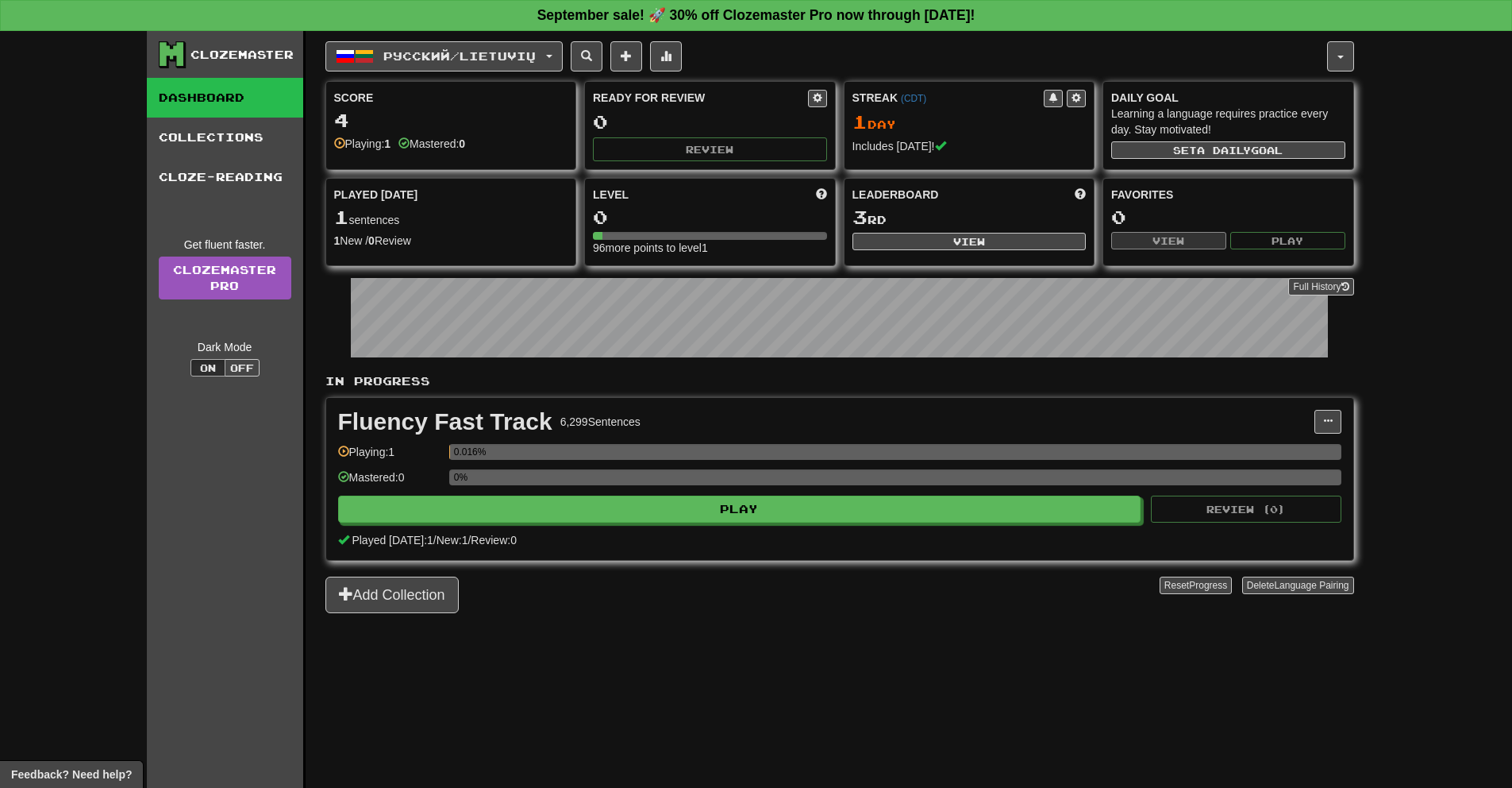
click at [580, 527] on div "Fluency Fast Track 6,299 Sentences Manage Sentences Unpin from Dashboard Playin…" at bounding box center [840, 478] width 1027 height 162
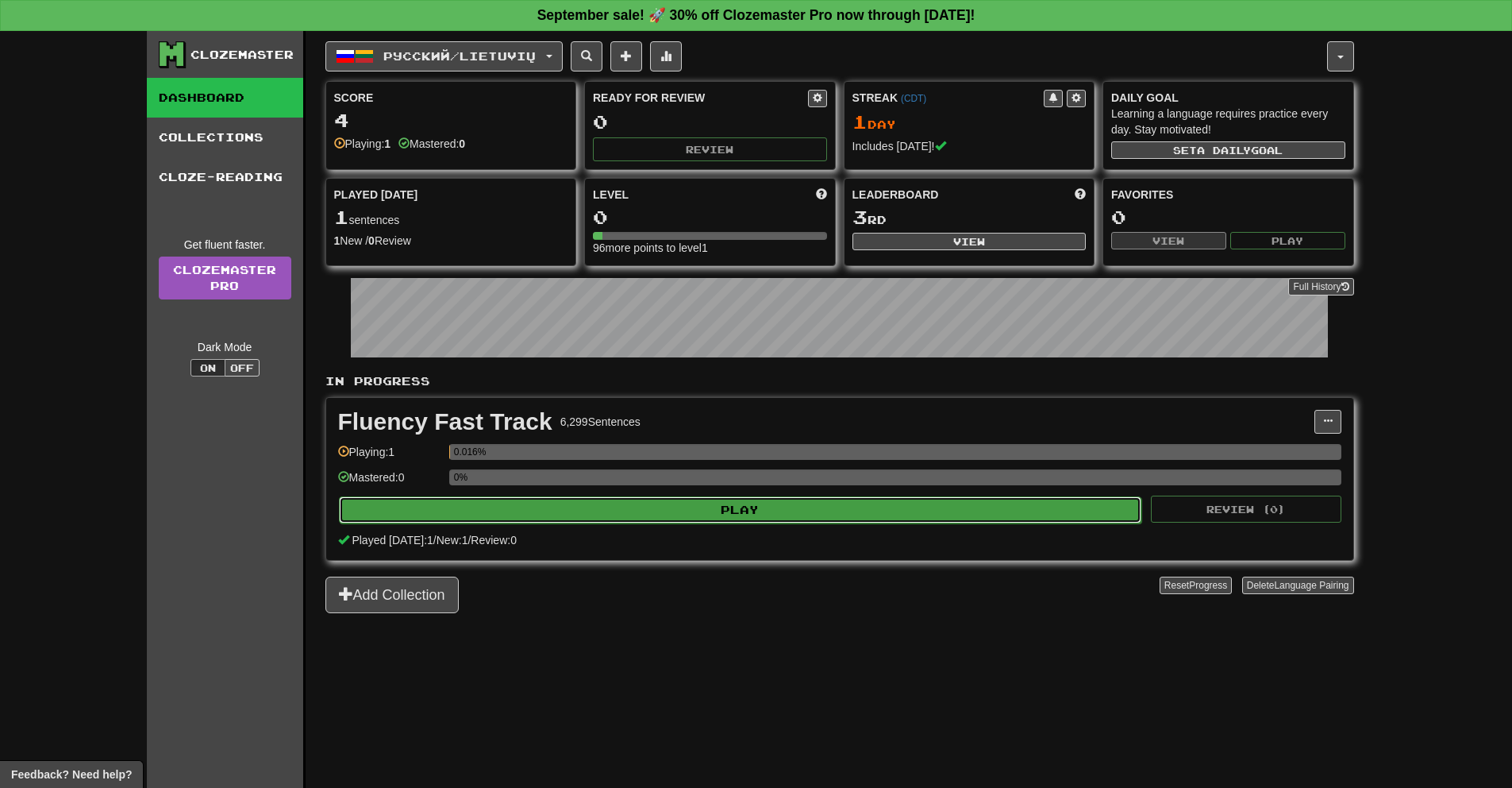
click at [580, 516] on button "Play" at bounding box center [741, 510] width 803 height 27
select select "**"
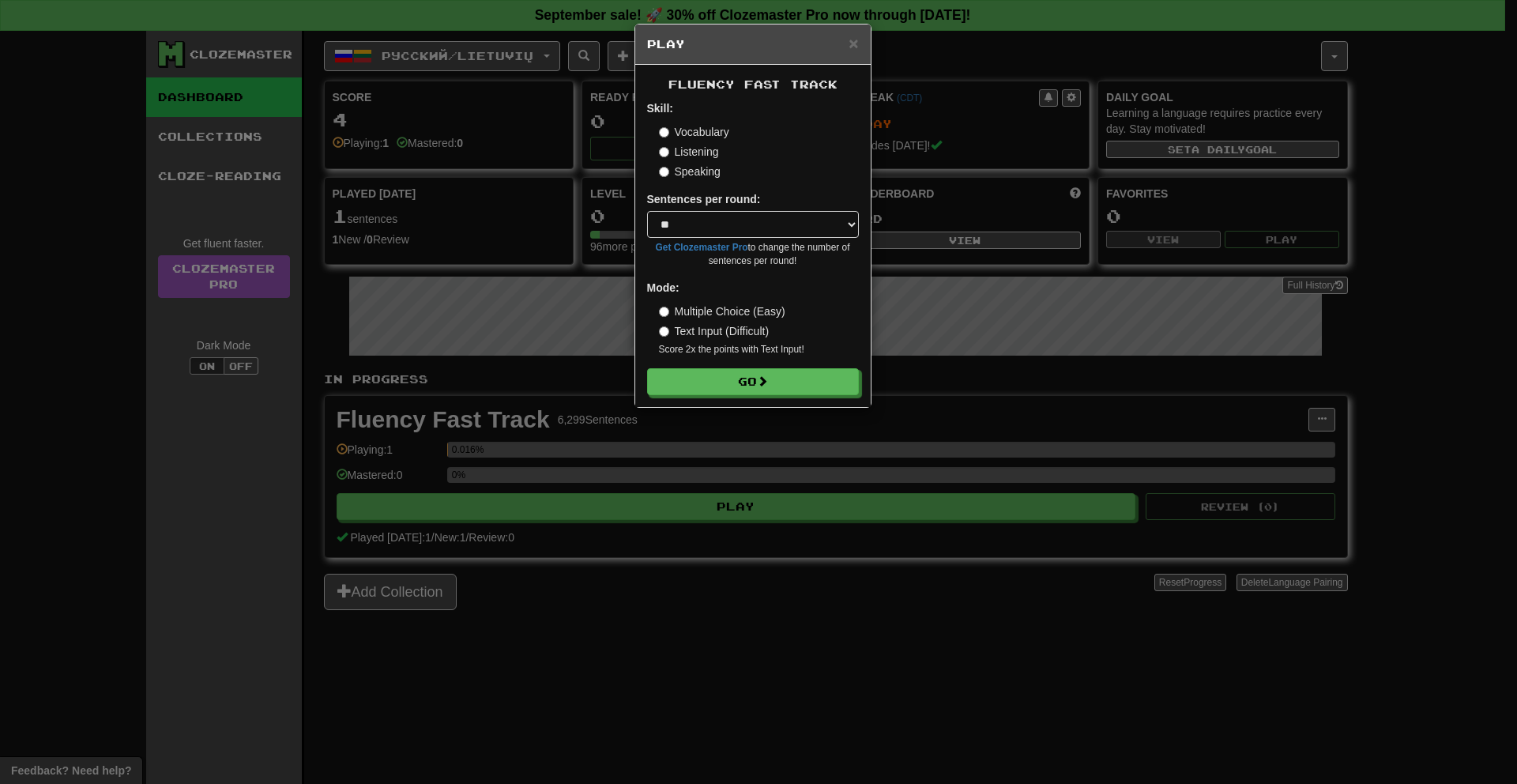
click at [691, 311] on label "Multiple Choice (Easy)" at bounding box center [722, 311] width 126 height 16
click at [687, 399] on div "Fluency Fast Track Skill: Vocabulary Listening Speaking Sentences per round: * …" at bounding box center [753, 235] width 235 height 342
click at [687, 391] on button "Go" at bounding box center [753, 383] width 211 height 27
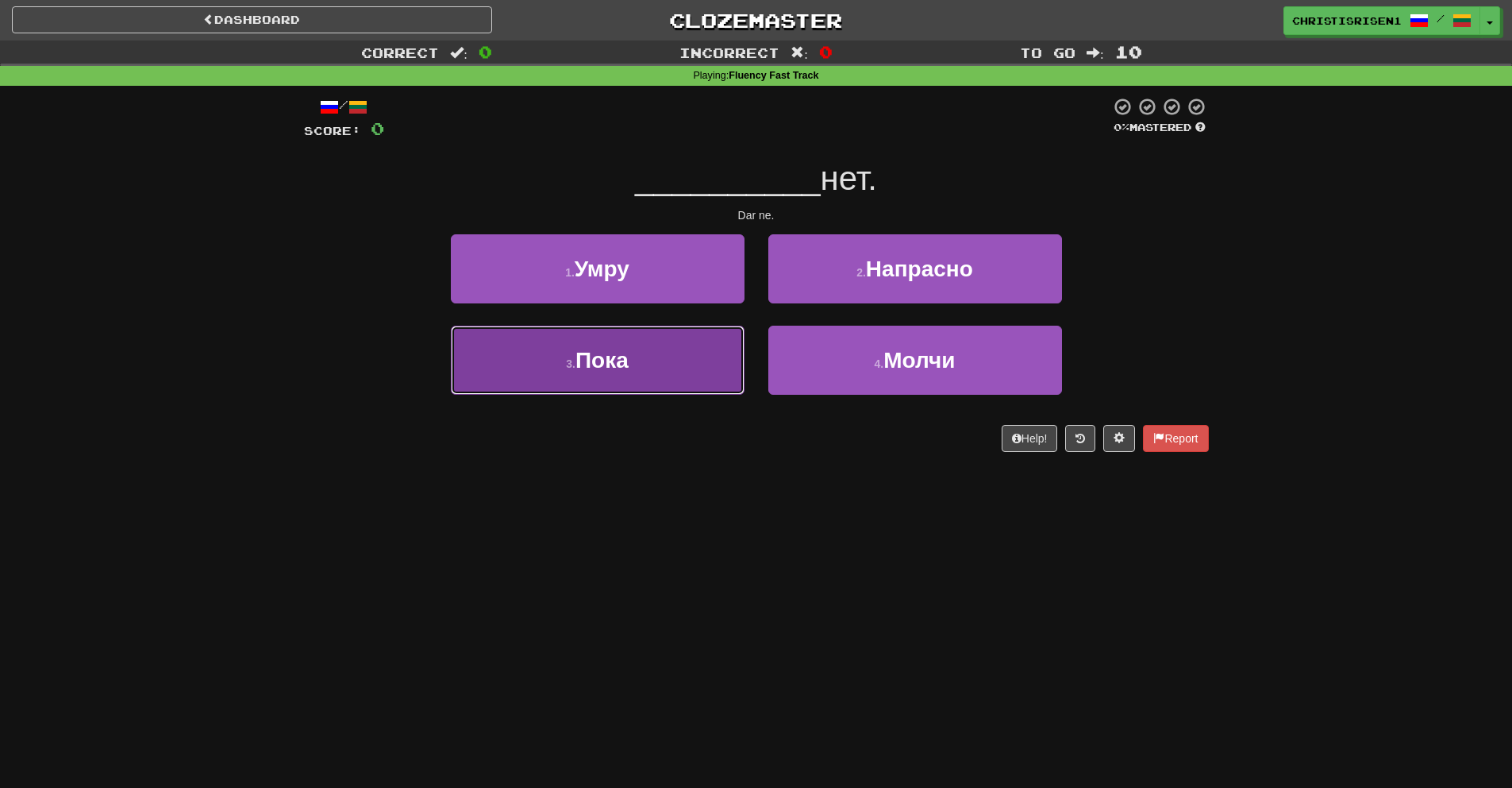
click at [658, 354] on button "3 . Пока" at bounding box center [598, 360] width 294 height 69
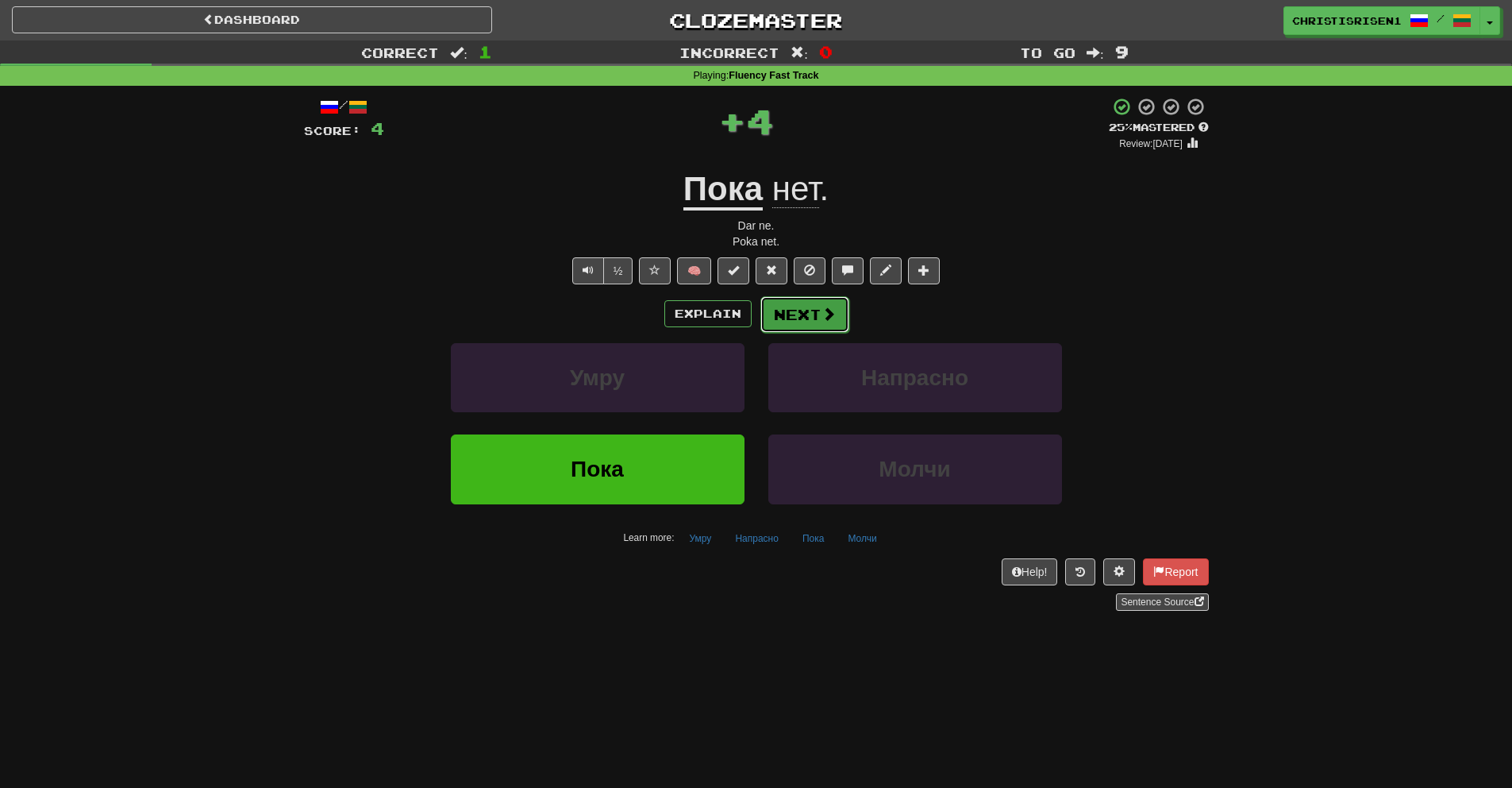
click at [784, 313] on button "Next" at bounding box center [805, 314] width 89 height 37
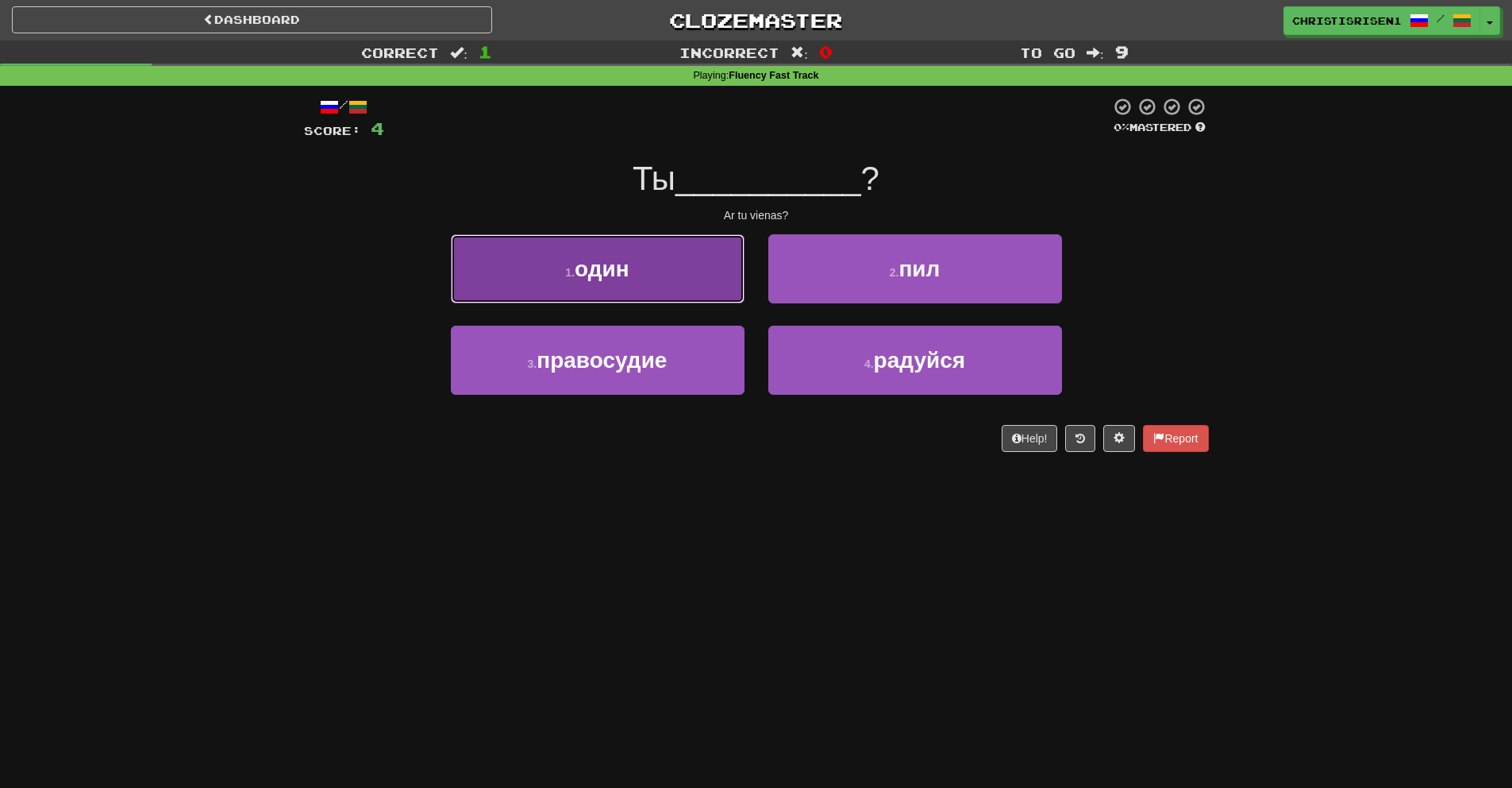
click at [698, 281] on button "1 . один" at bounding box center [598, 268] width 294 height 69
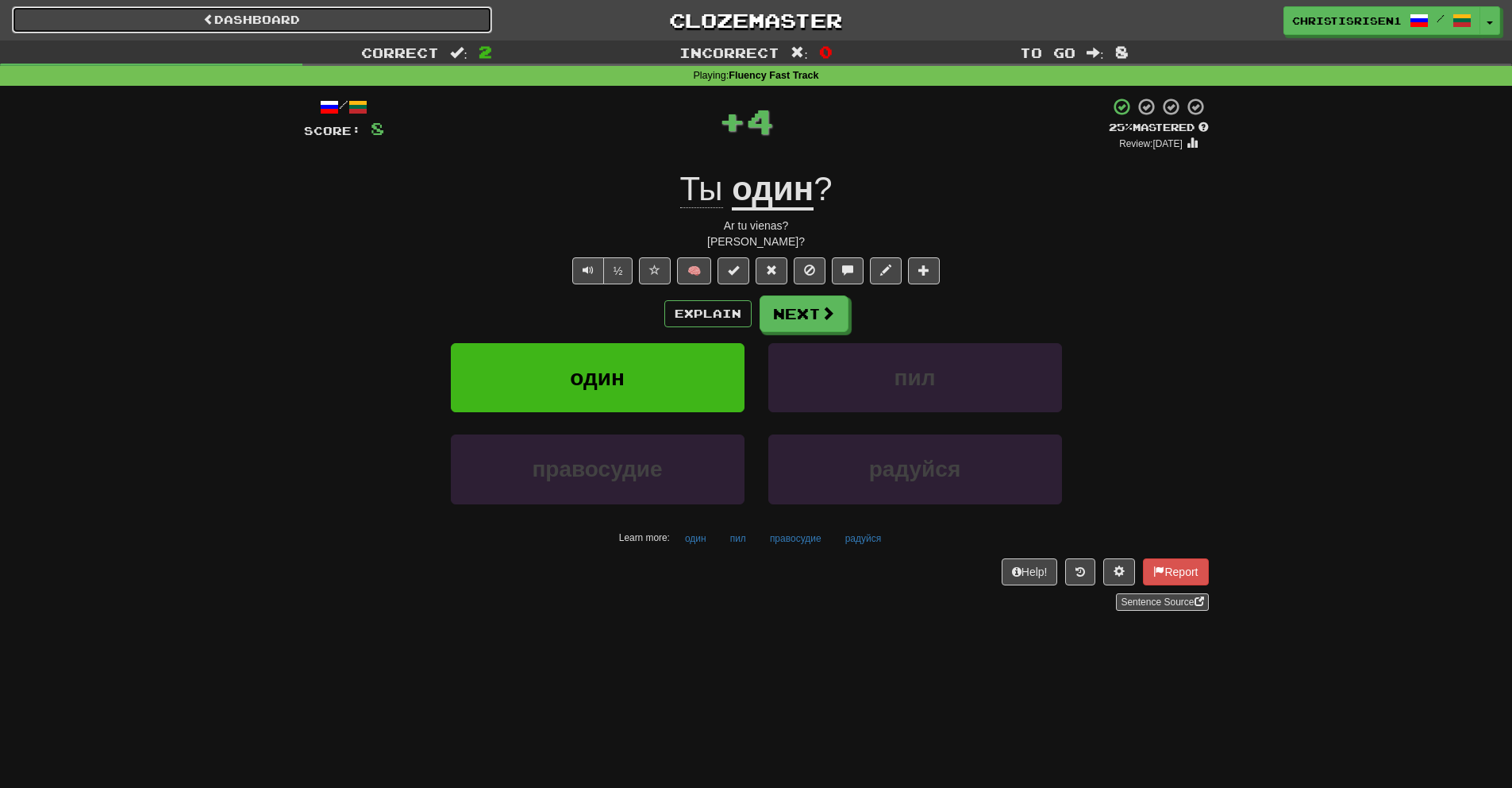
click at [438, 18] on link "Dashboard" at bounding box center [252, 20] width 480 height 27
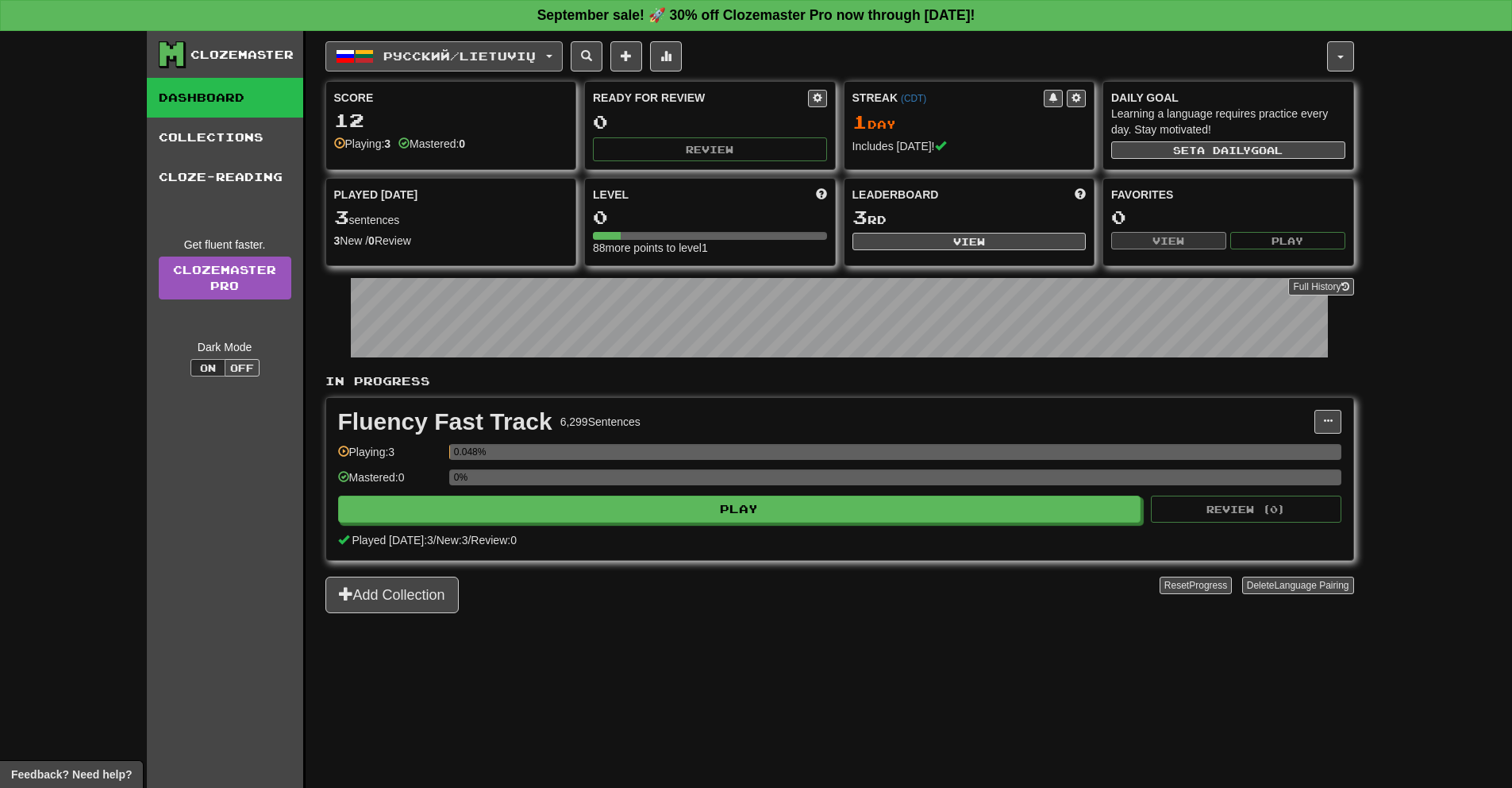
click at [434, 60] on span "Русский / Lietuvių" at bounding box center [460, 56] width 152 height 14
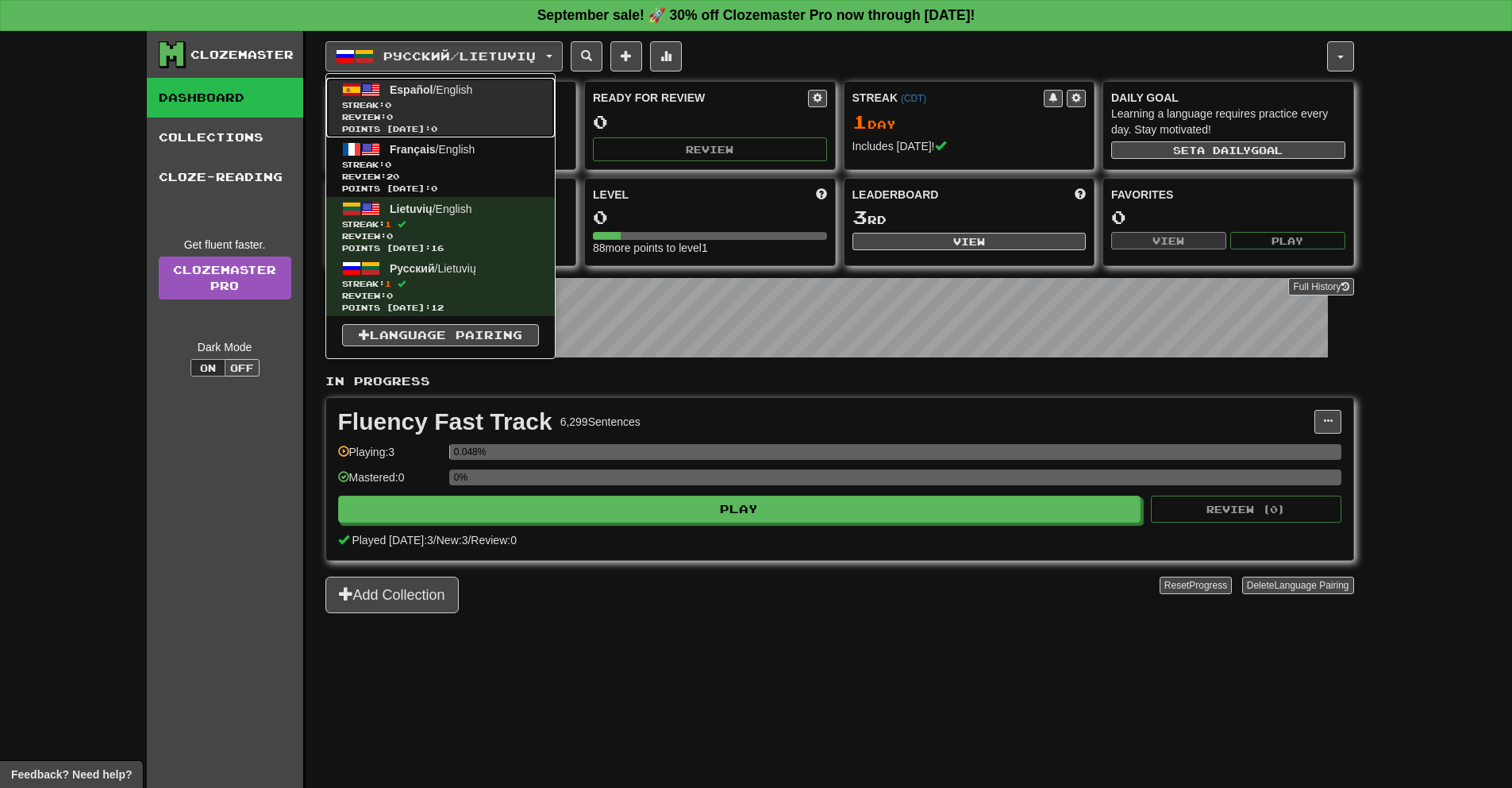
click at [462, 102] on span "Streak: 0" at bounding box center [441, 105] width 197 height 12
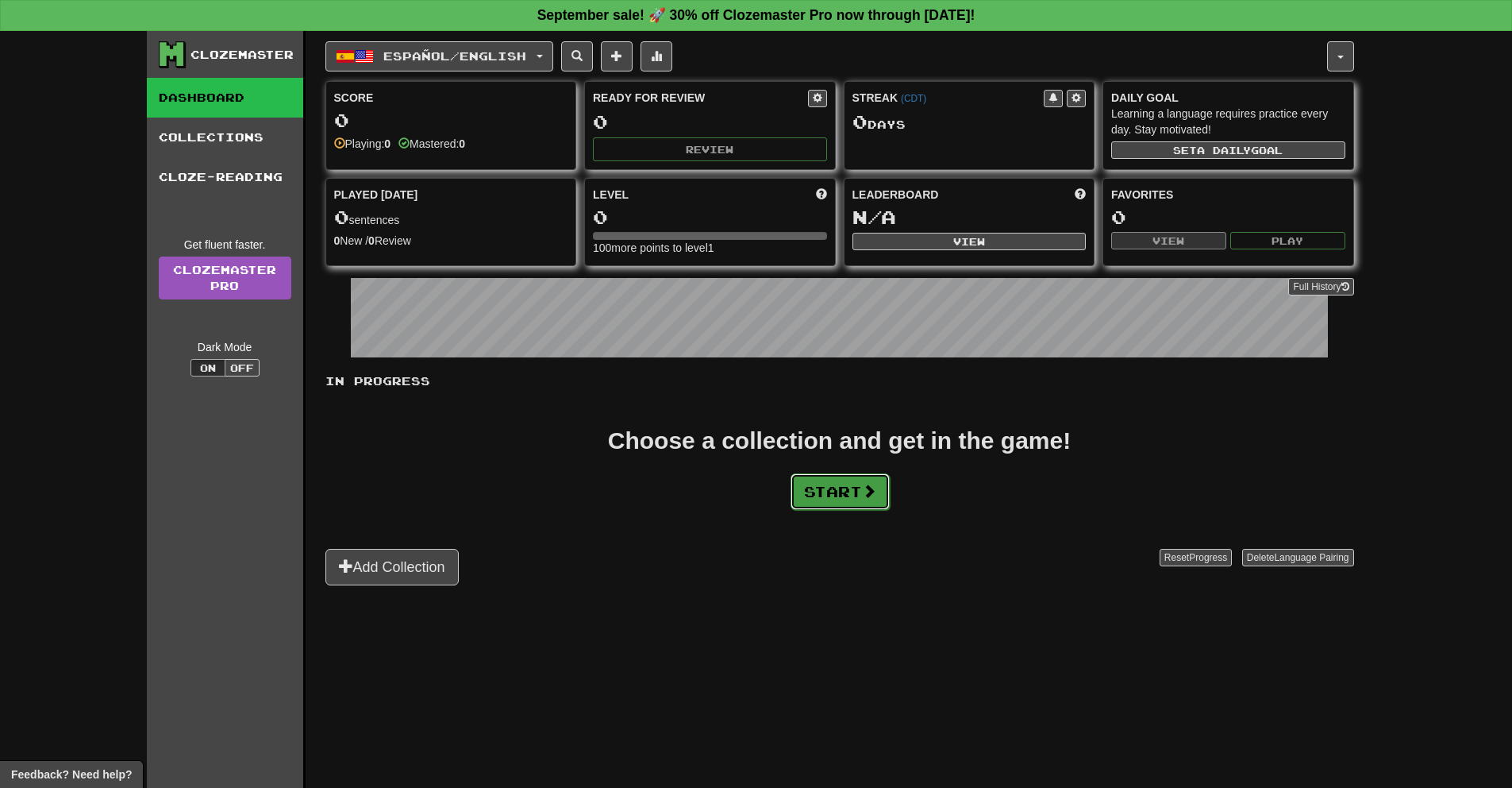
click at [827, 487] on button "Start" at bounding box center [840, 491] width 99 height 37
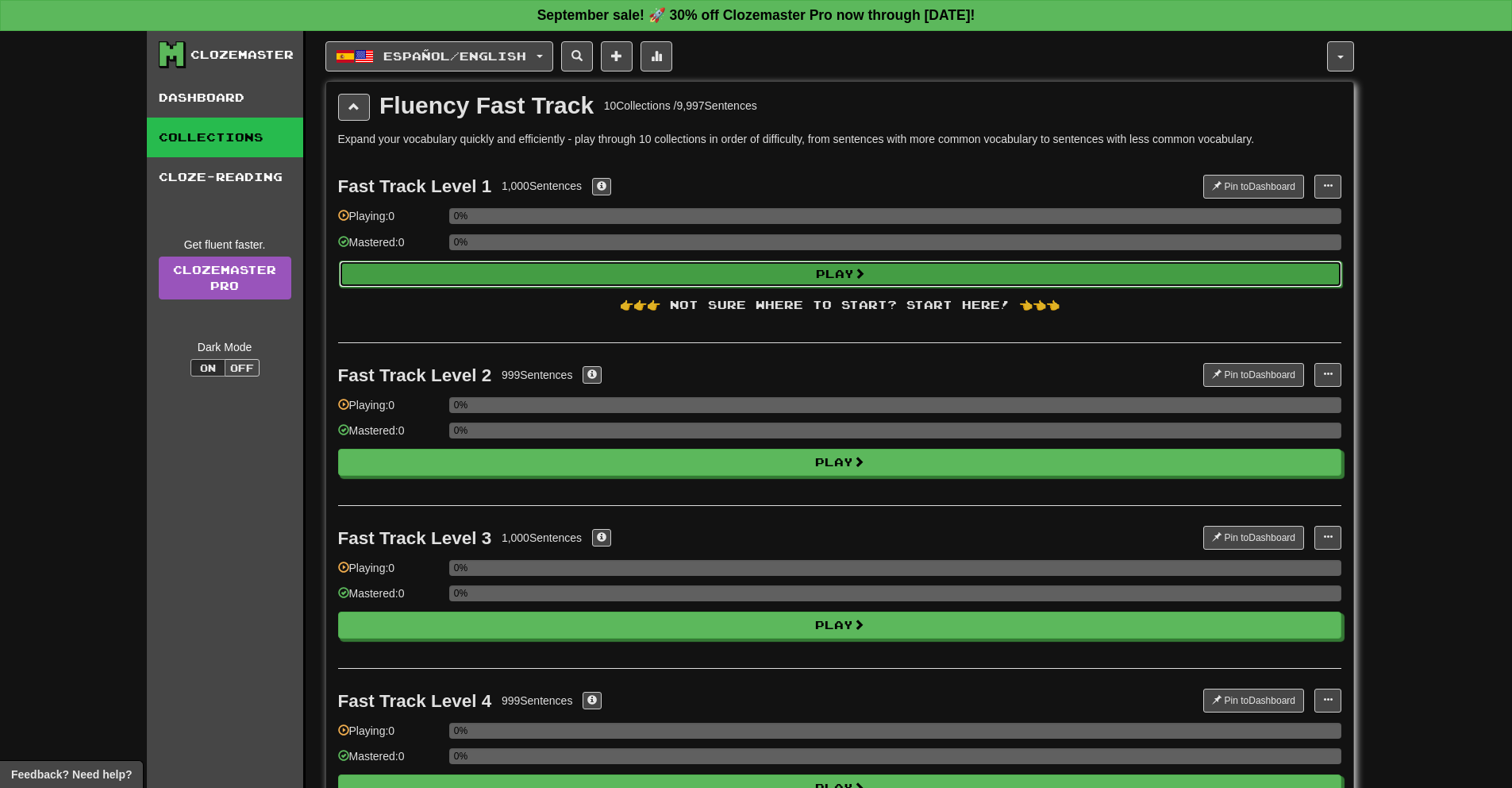
click at [711, 278] on button "Play" at bounding box center [841, 274] width 1003 height 27
select select "**"
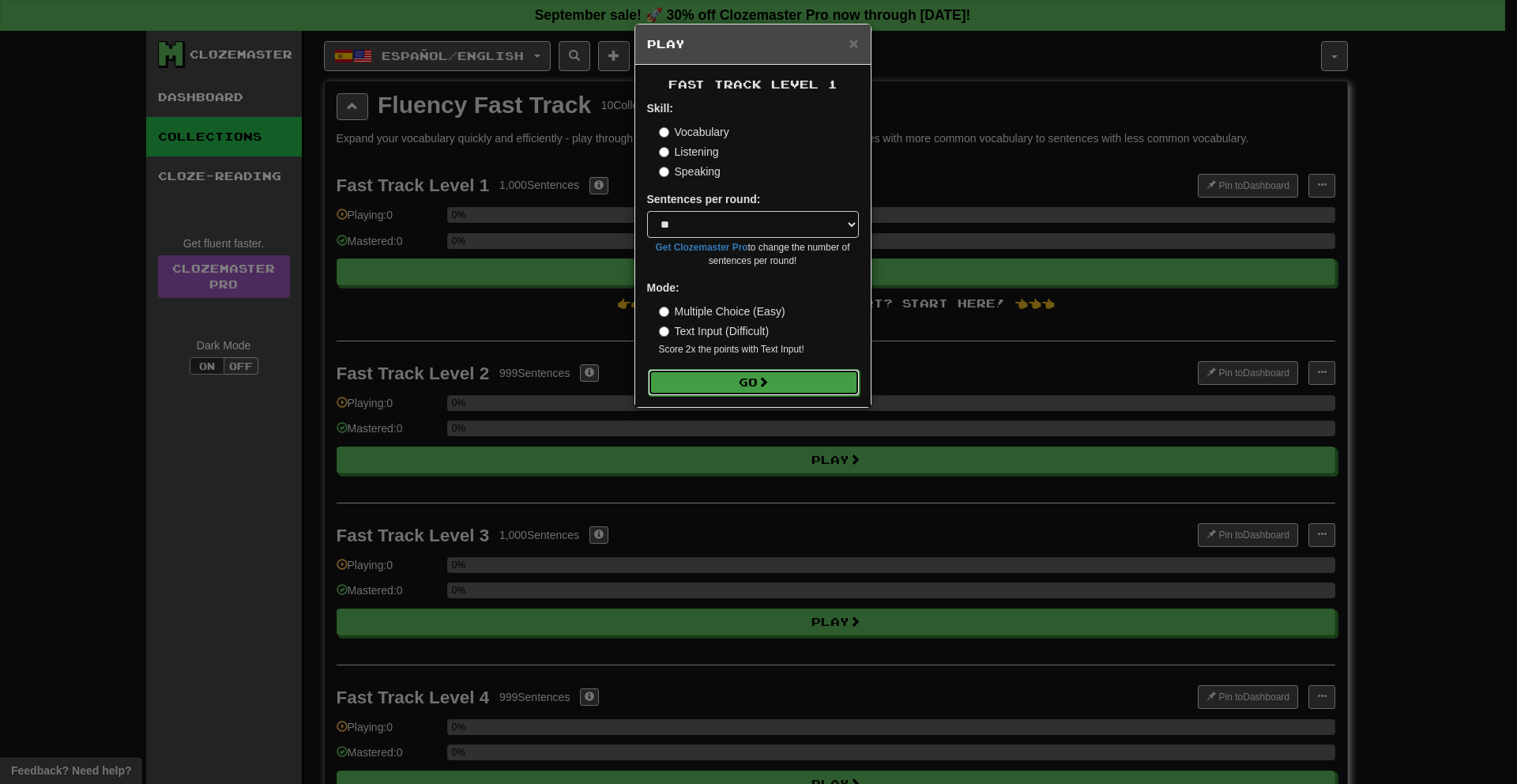
click at [745, 383] on button "Go" at bounding box center [753, 383] width 211 height 27
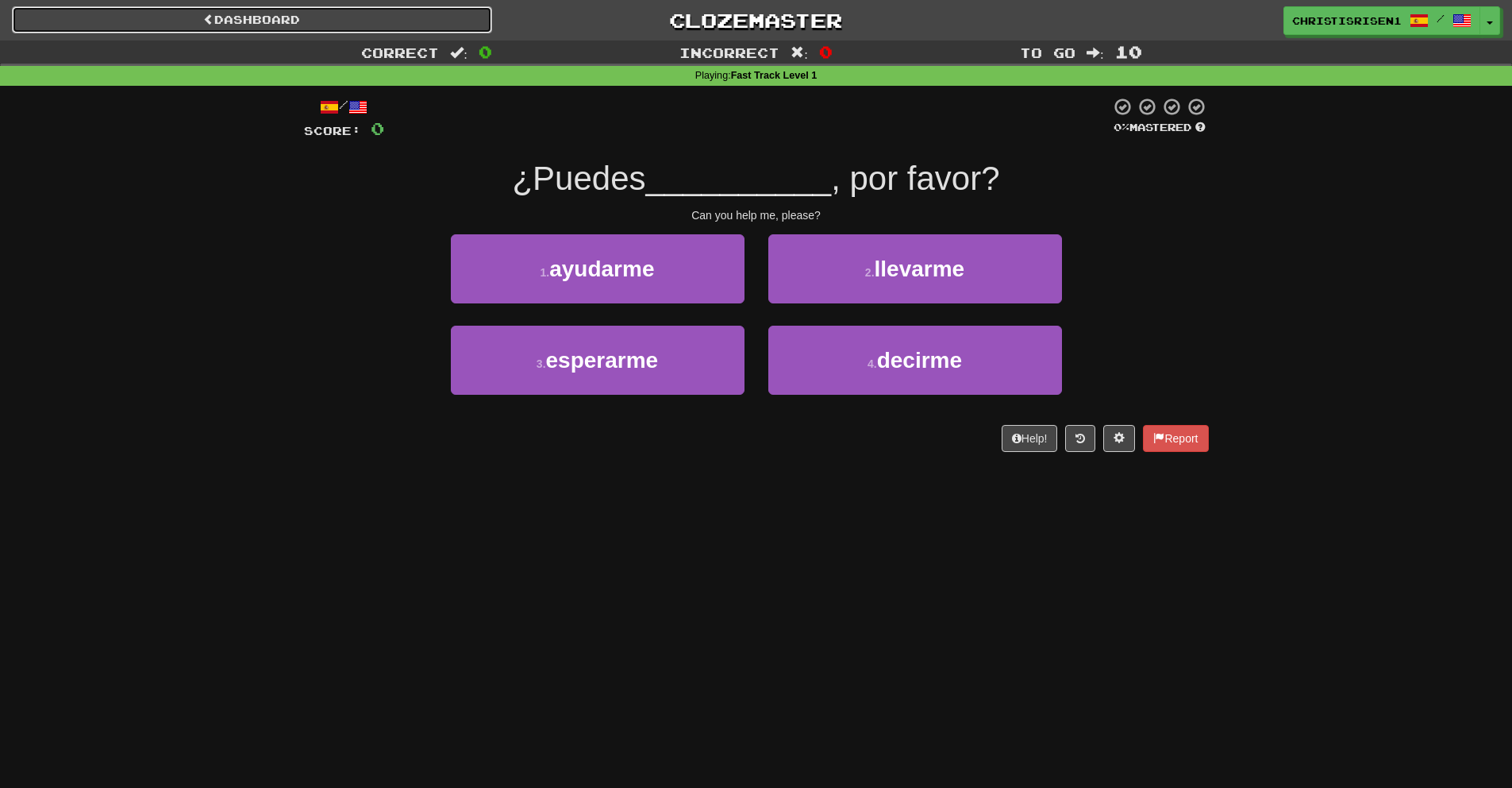
click at [318, 21] on link "Dashboard" at bounding box center [252, 20] width 480 height 27
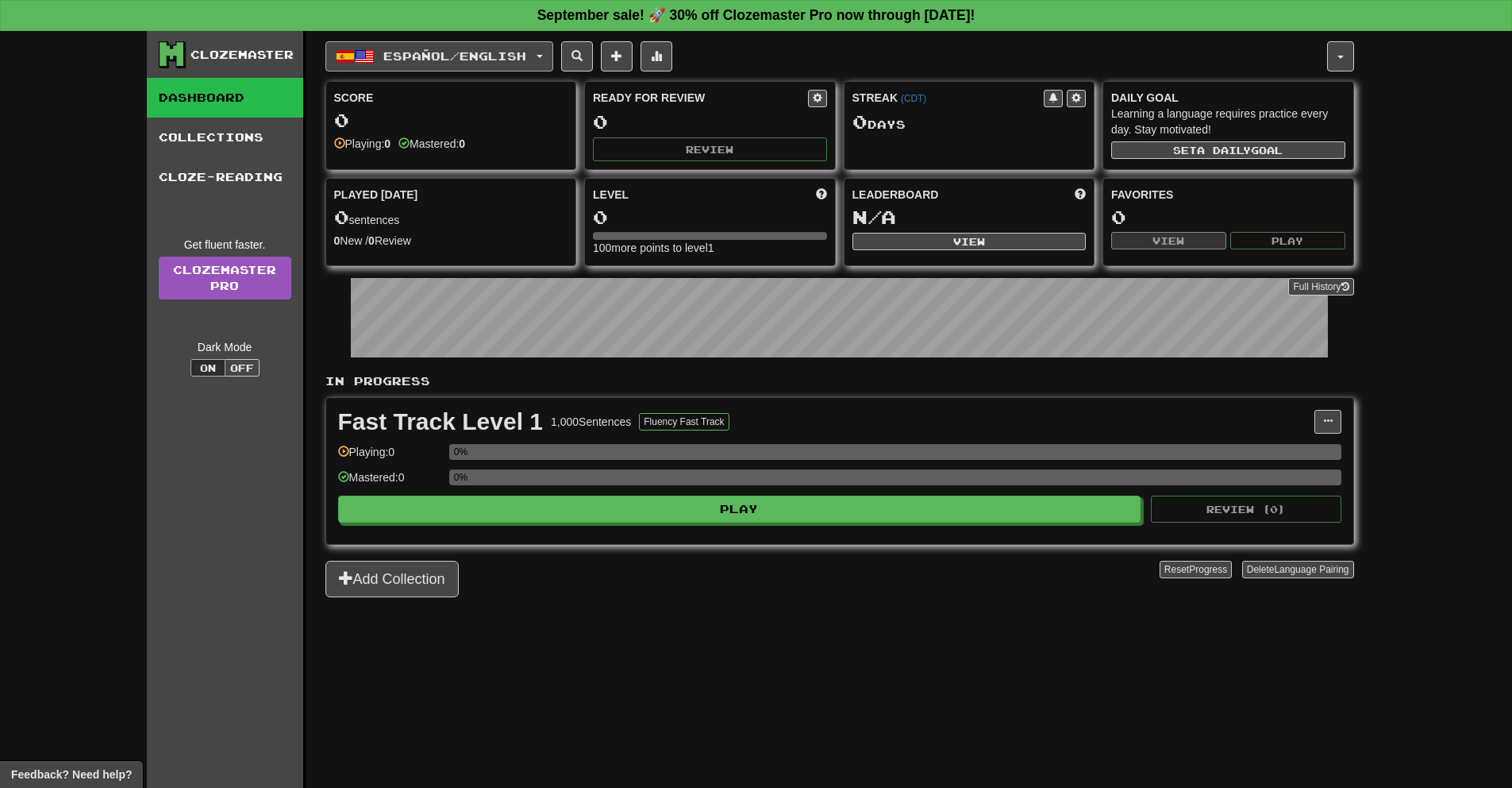
click at [430, 59] on span "Español / English" at bounding box center [455, 56] width 143 height 14
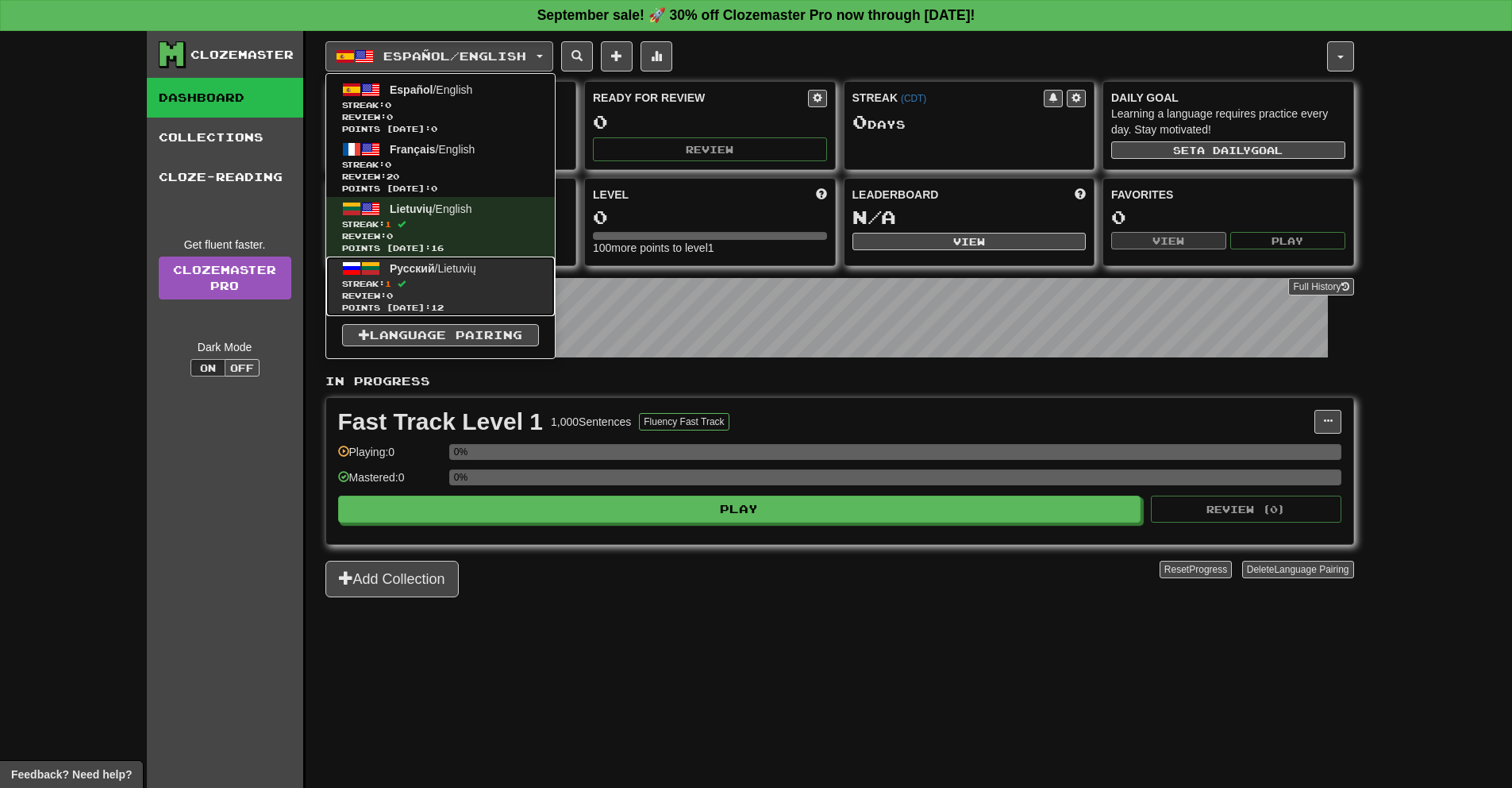
click at [465, 290] on span "Review: 0" at bounding box center [441, 296] width 197 height 12
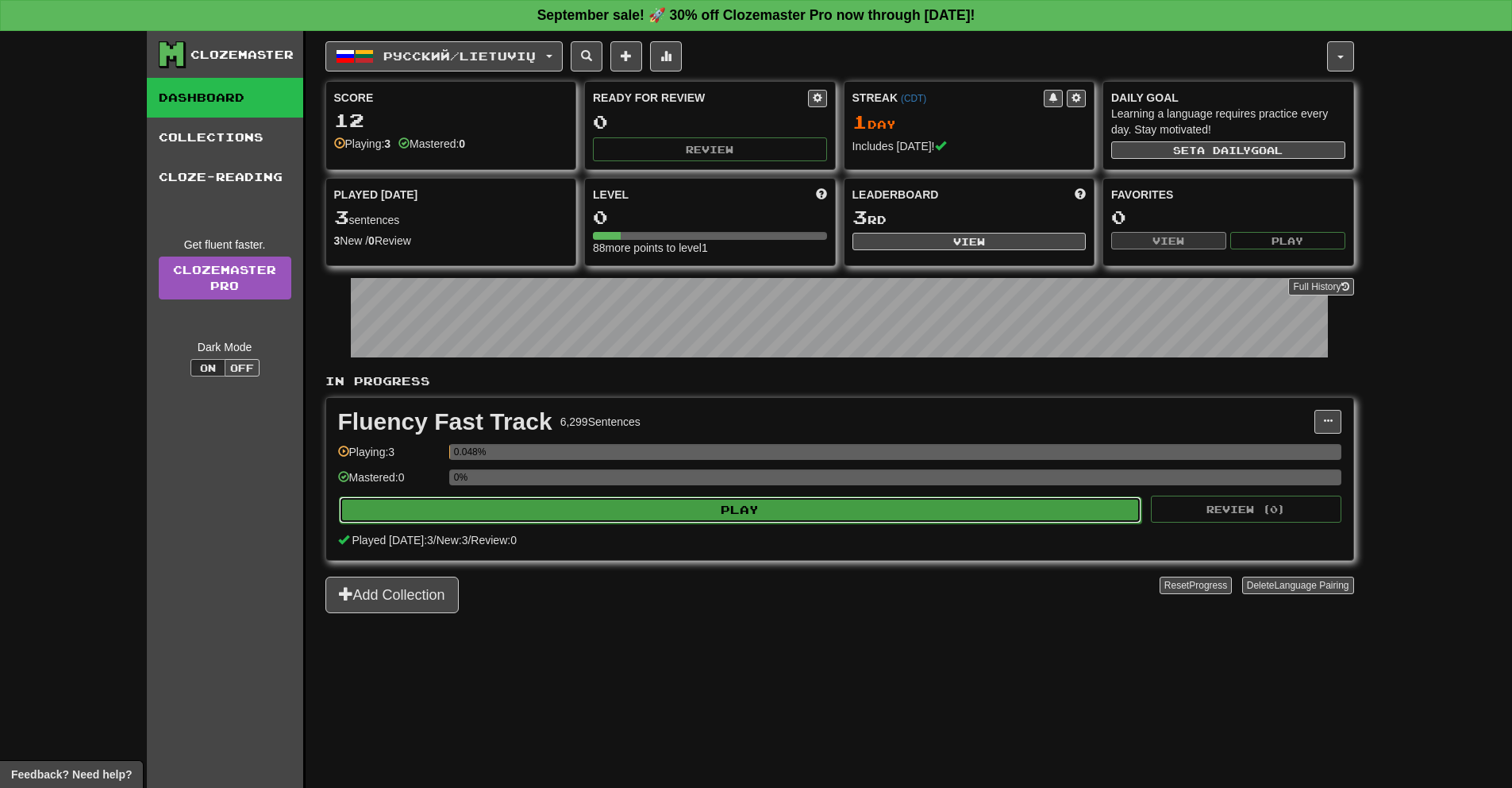
click at [581, 510] on button "Play" at bounding box center [741, 510] width 803 height 27
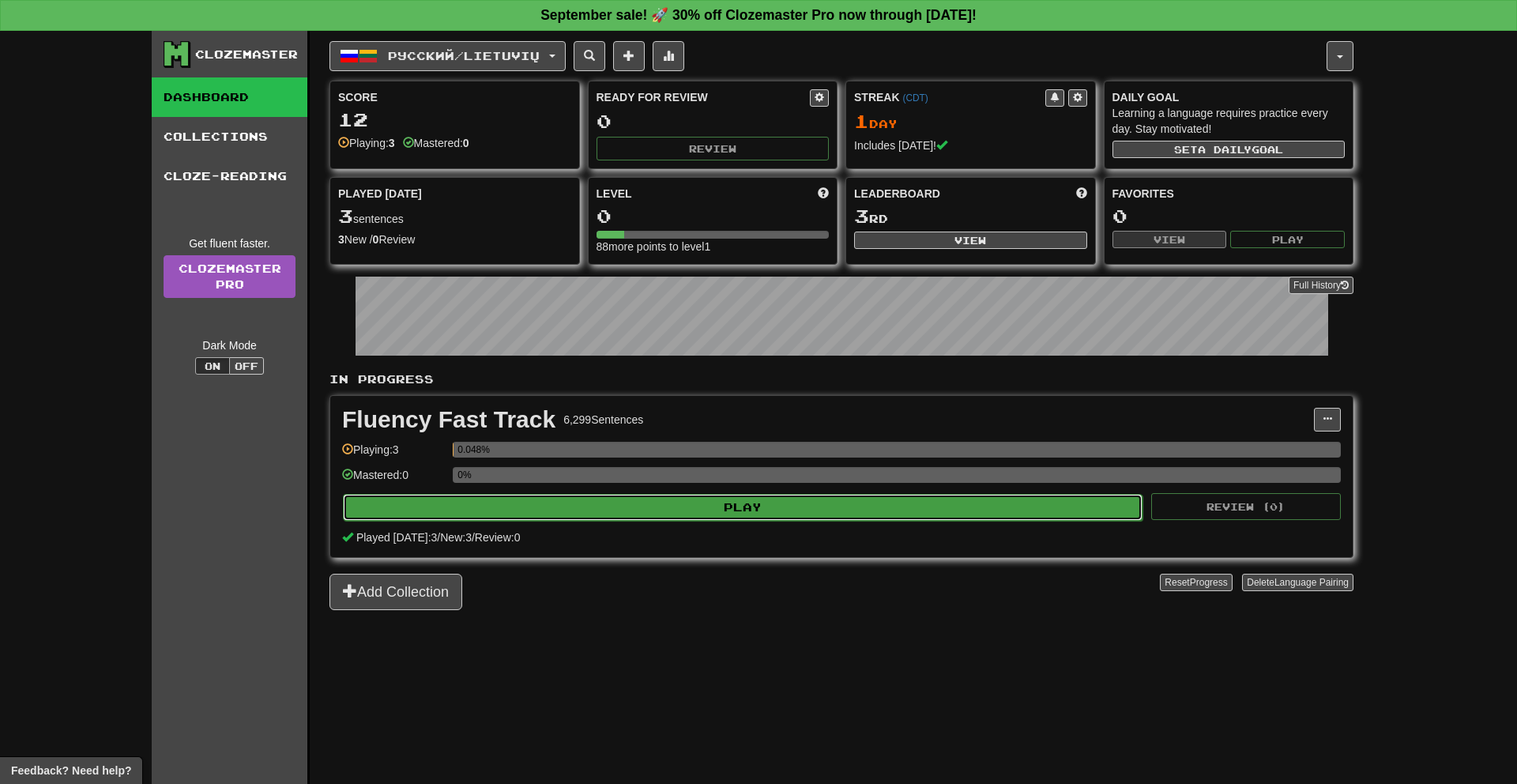
select select "**"
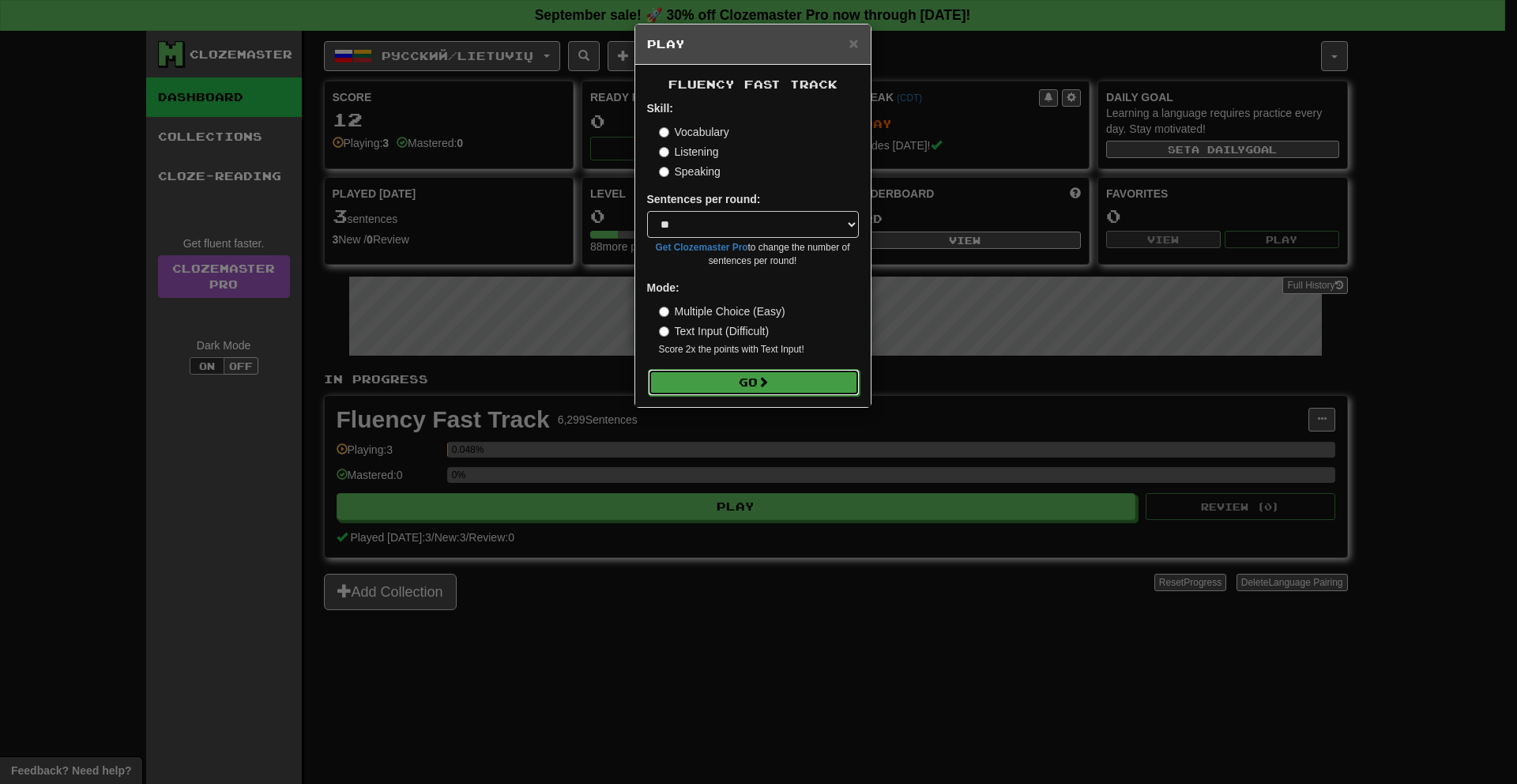
click at [701, 373] on button "Go" at bounding box center [753, 383] width 211 height 27
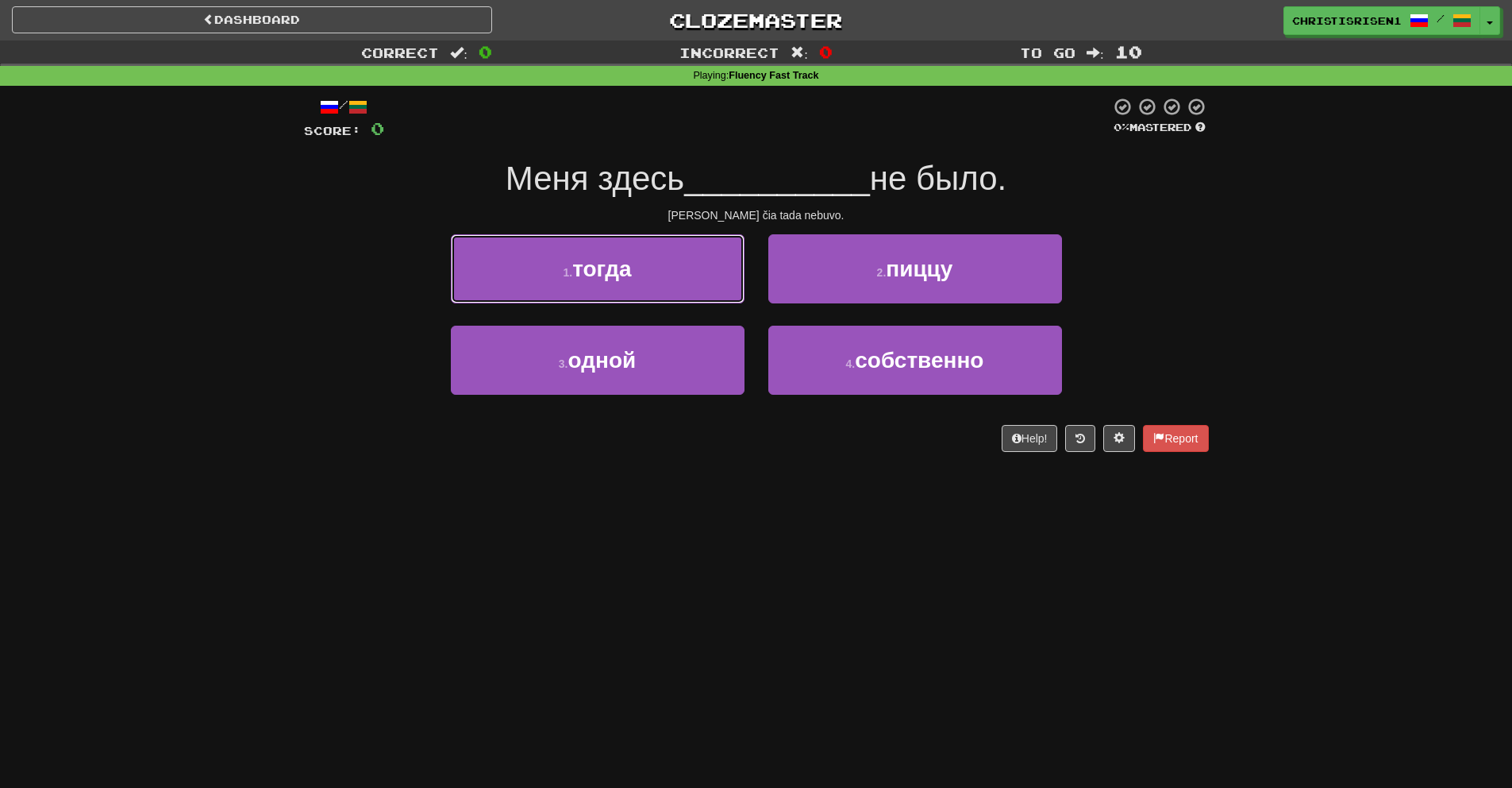
click at [687, 255] on button "1 . тогда" at bounding box center [598, 268] width 294 height 69
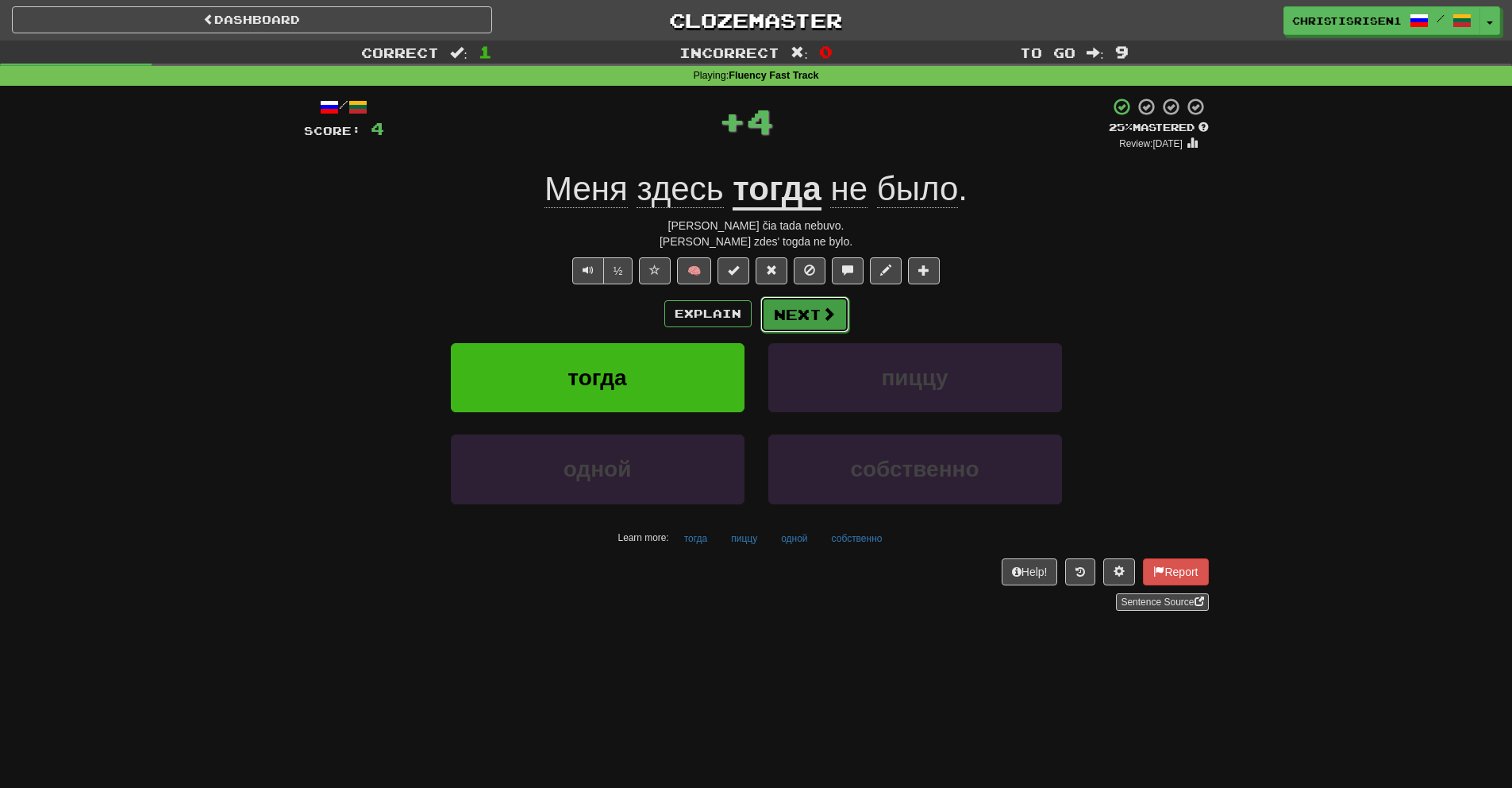
click at [790, 316] on button "Next" at bounding box center [805, 314] width 89 height 37
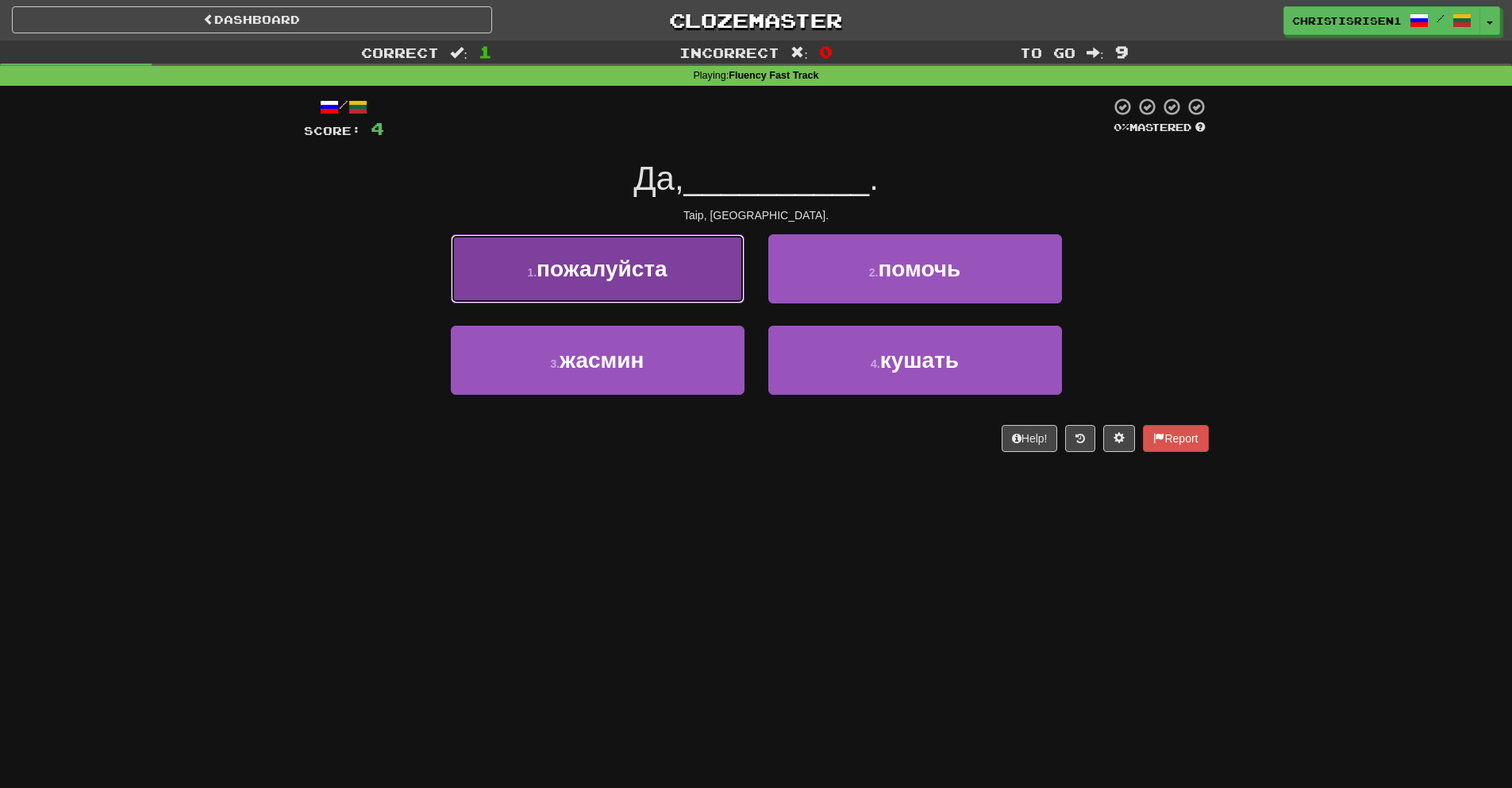
click at [683, 284] on button "1 . пожалуйста" at bounding box center [598, 268] width 294 height 69
